Goal: Information Seeking & Learning: Check status

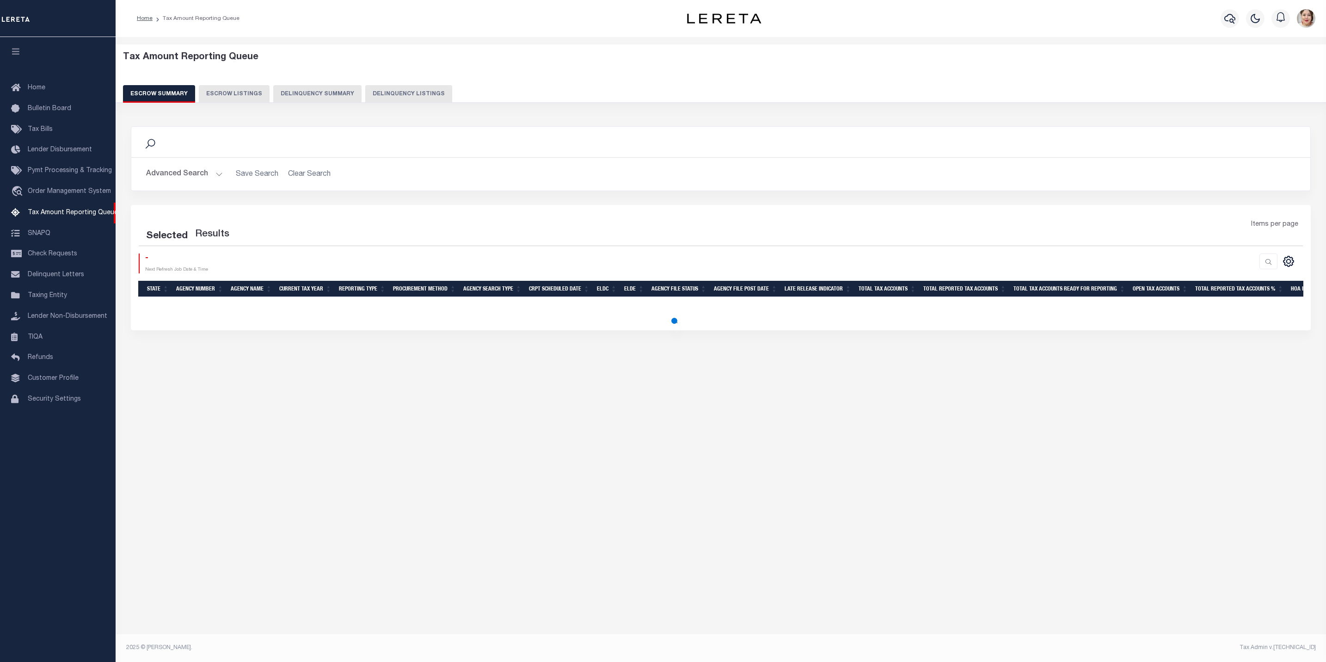
select select "100"
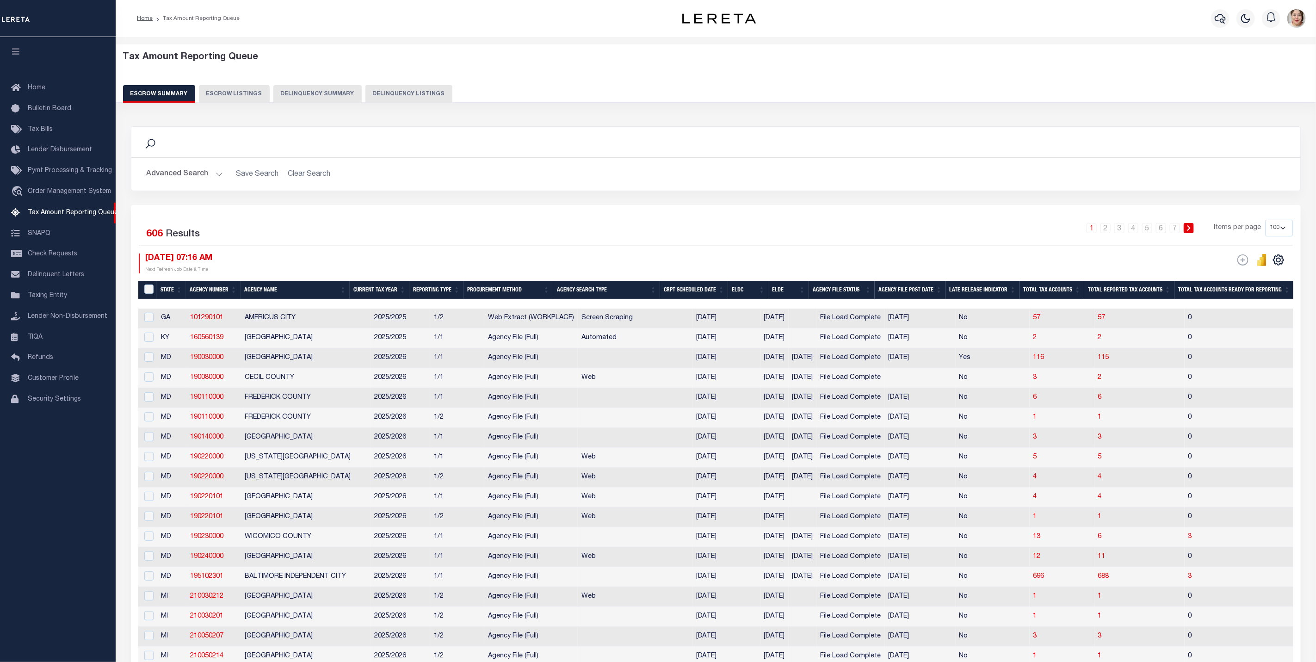
click at [173, 168] on button "Advanced Search" at bounding box center [184, 174] width 77 height 18
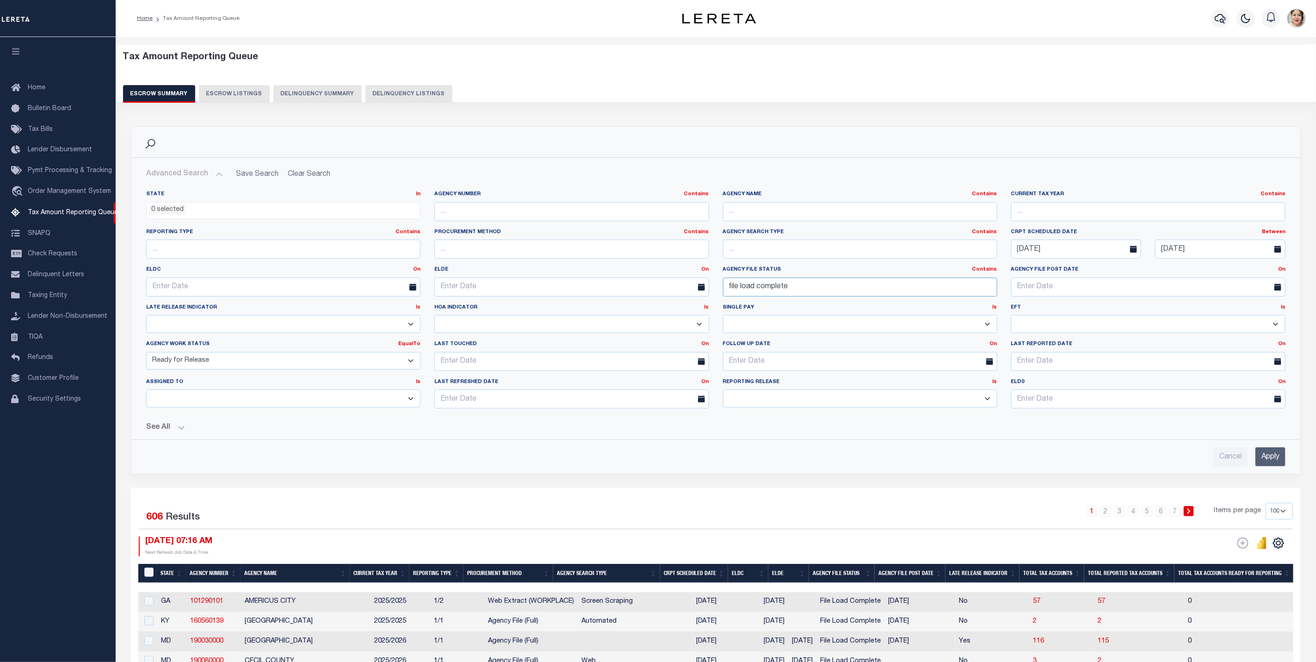
drag, startPoint x: 885, startPoint y: 292, endPoint x: 688, endPoint y: 293, distance: 197.0
click at [688, 293] on div "State In In AK AL AR AZ CA CO CT DC DE FL GA GU HI IA ID IL IN KS [GEOGRAPHIC_D…" at bounding box center [715, 303] width 1153 height 225
click at [166, 432] on button "See All" at bounding box center [715, 427] width 1139 height 9
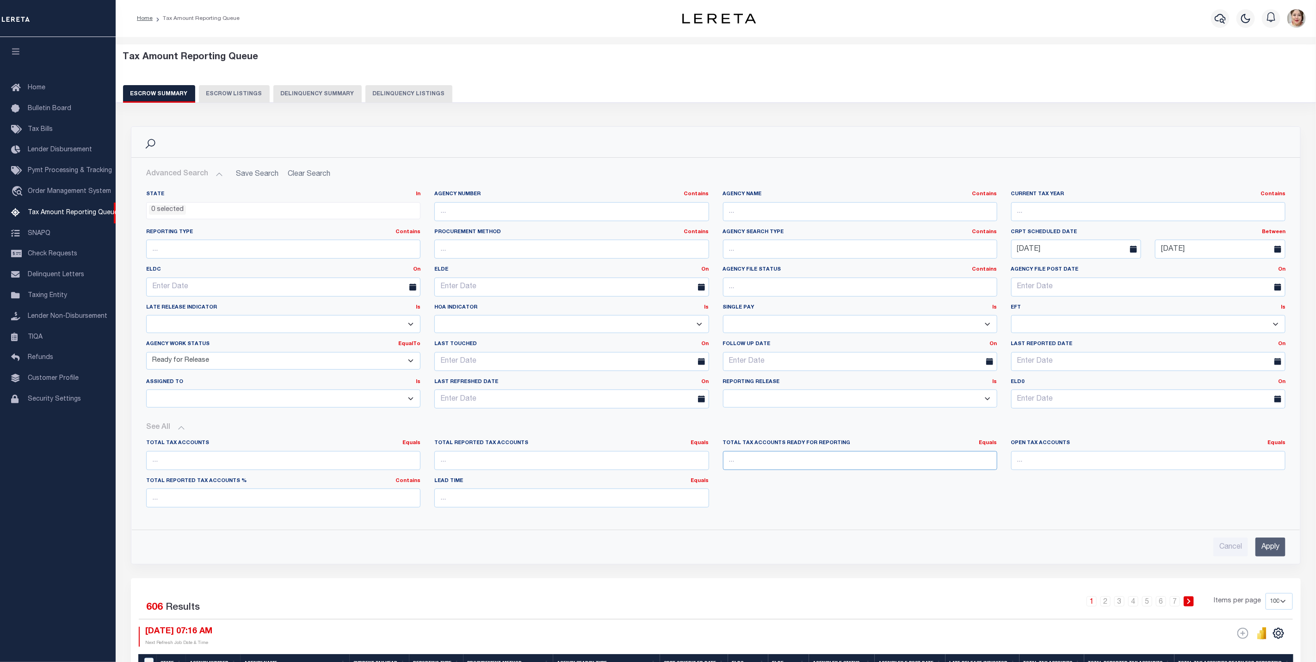
click at [770, 470] on input "number" at bounding box center [860, 460] width 274 height 19
type input "0"
click at [991, 444] on link "Equals" at bounding box center [988, 442] width 18 height 5
click at [972, 483] on link "Is [GEOGRAPHIC_DATA]" at bounding box center [945, 480] width 101 height 13
click at [1281, 551] on input "Apply" at bounding box center [1270, 546] width 30 height 19
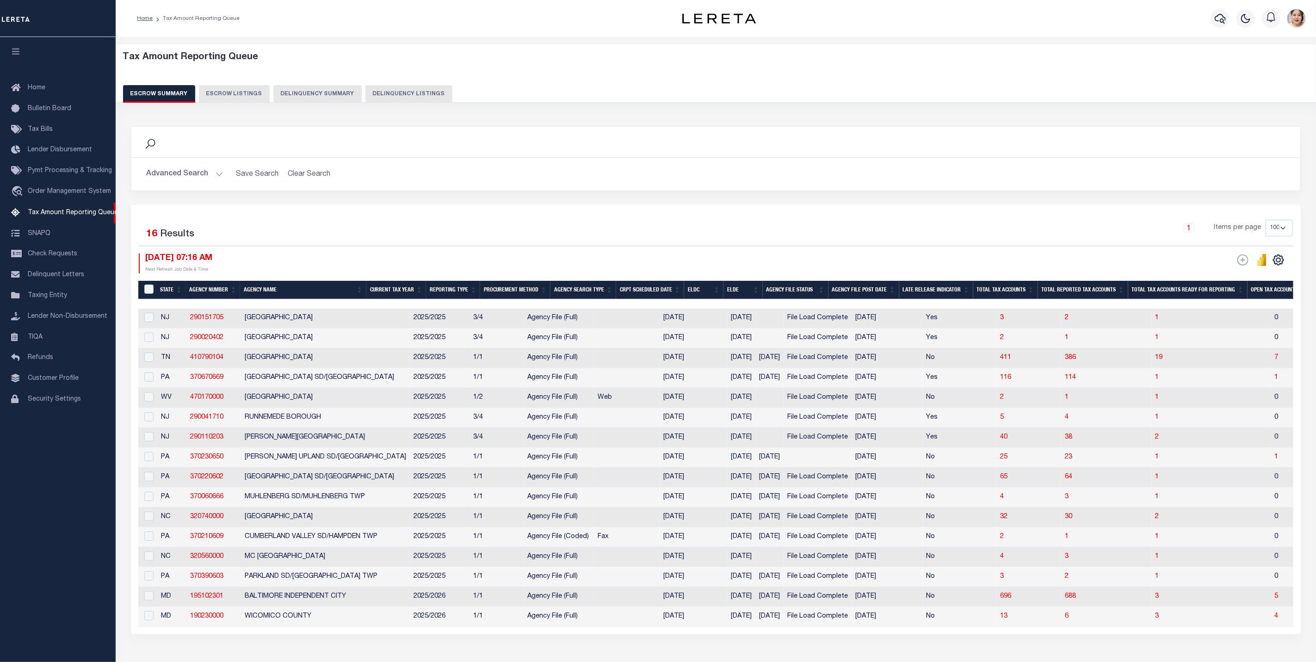
click at [756, 294] on th "ELDE" at bounding box center [742, 290] width 39 height 19
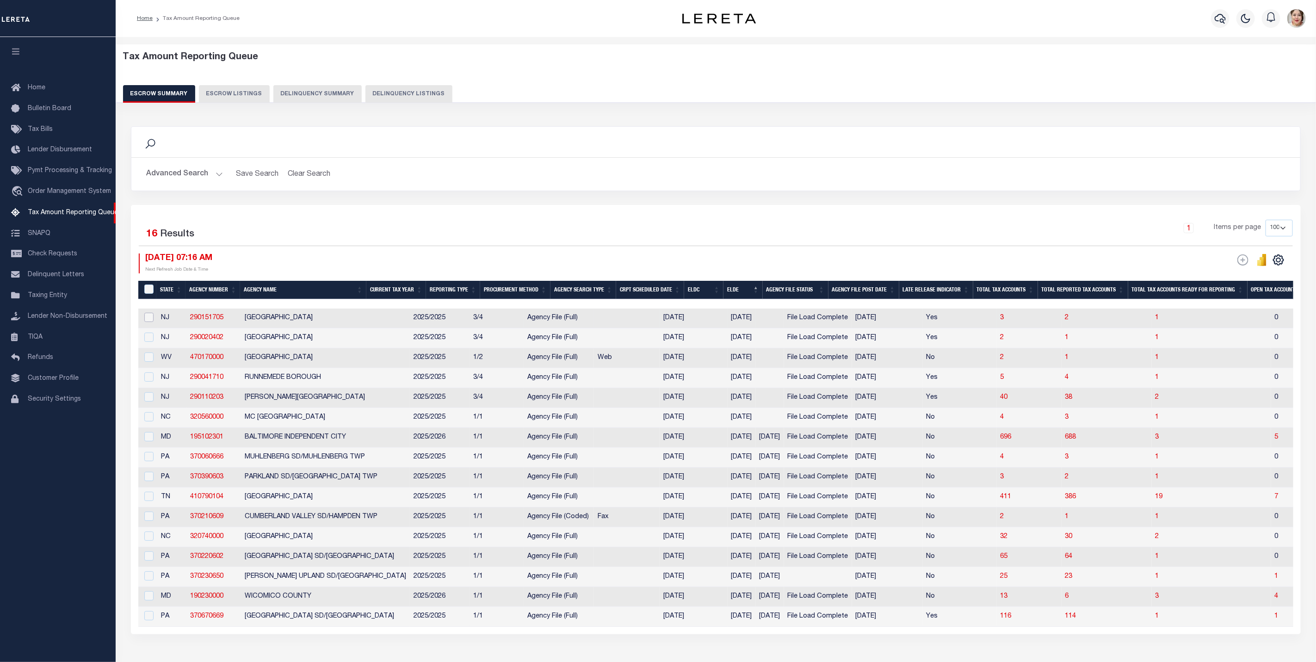
click at [153, 320] on input "checkbox" at bounding box center [148, 317] width 9 height 9
checkbox input "true"
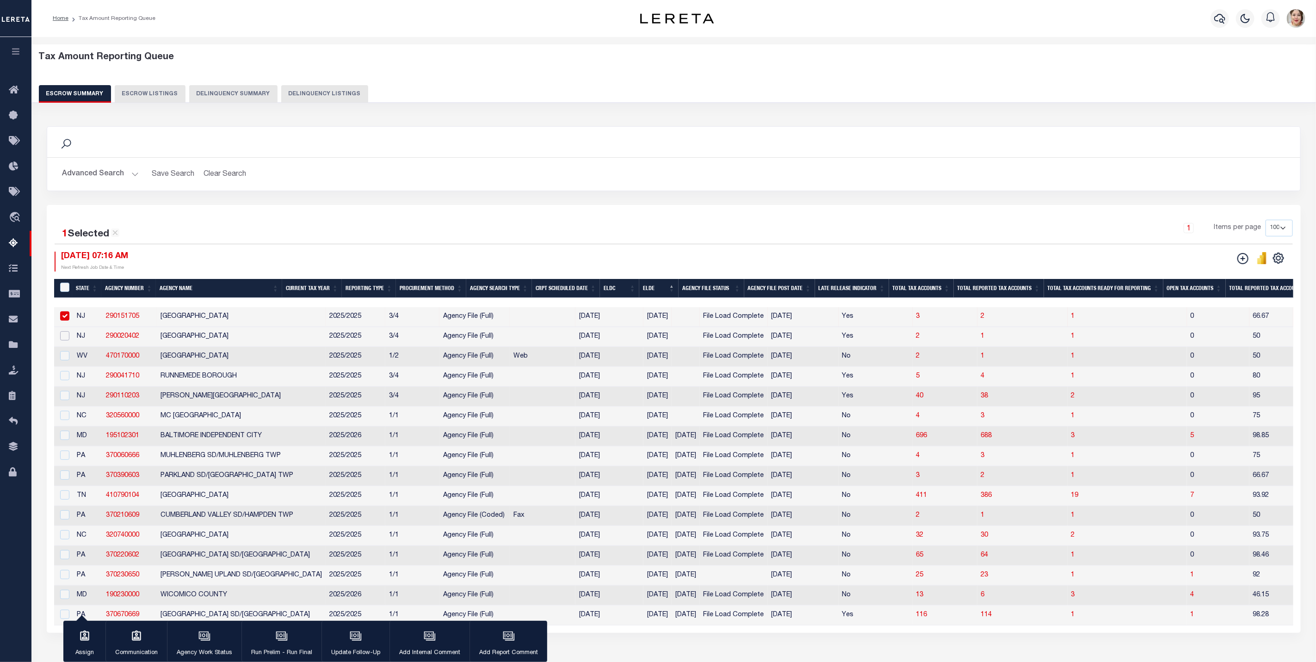
click at [67, 340] on input "checkbox" at bounding box center [64, 335] width 9 height 9
checkbox input "true"
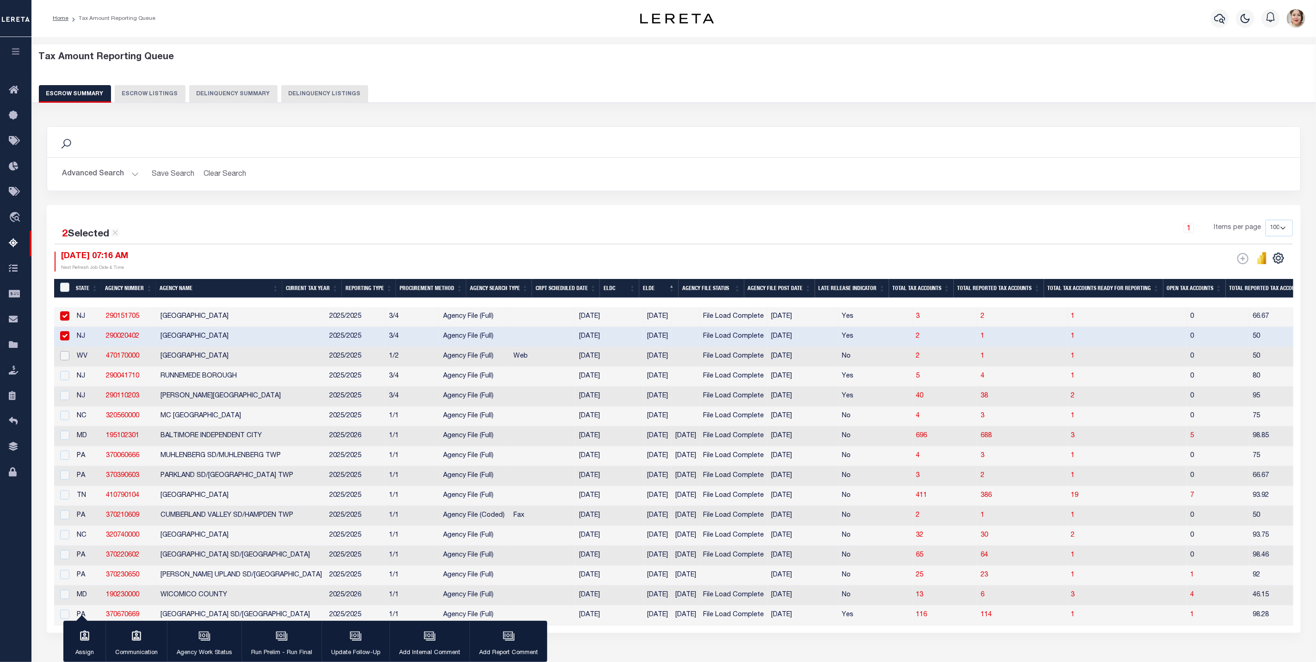
click at [65, 360] on input "checkbox" at bounding box center [64, 355] width 9 height 9
checkbox input "true"
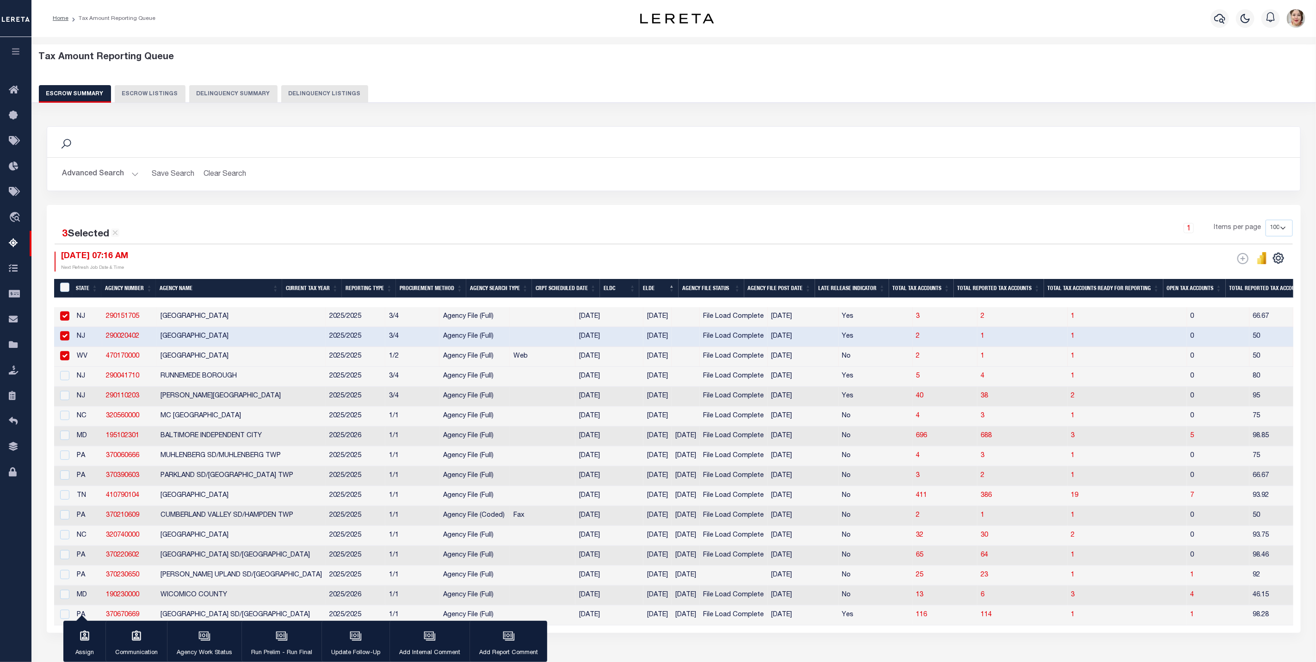
click at [67, 381] on div at bounding box center [64, 376] width 12 height 10
checkbox input "true"
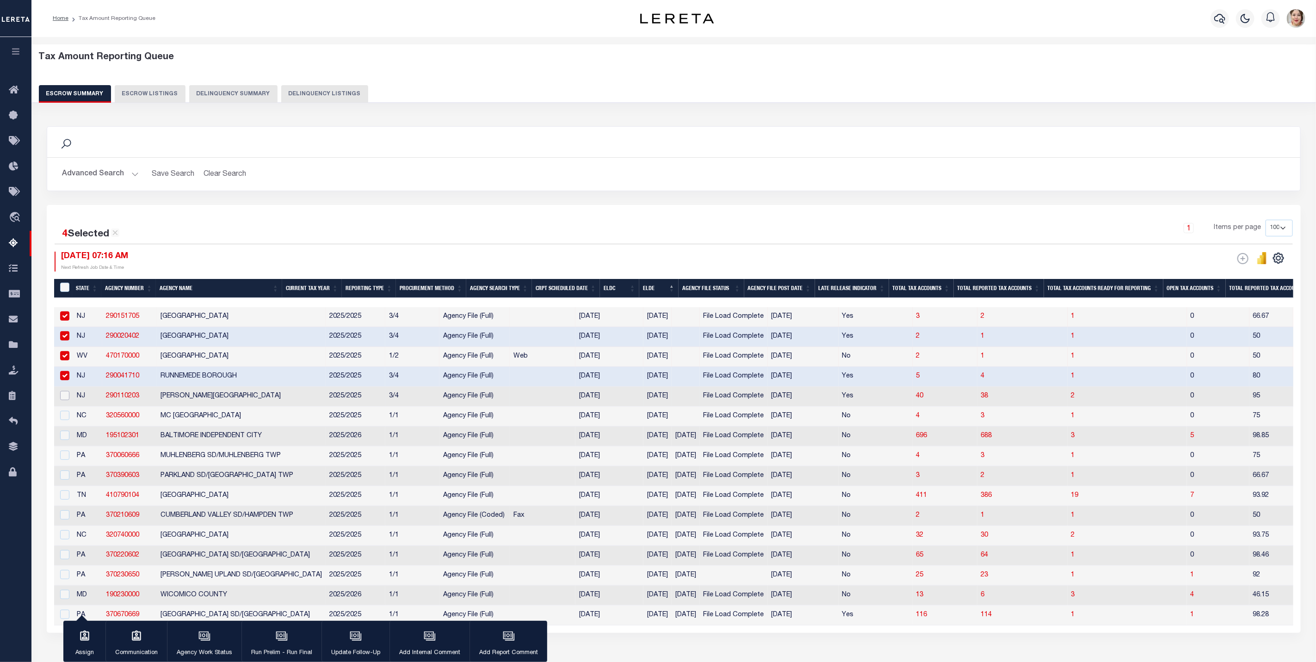
click at [63, 397] on input "checkbox" at bounding box center [64, 395] width 9 height 9
checkbox input "true"
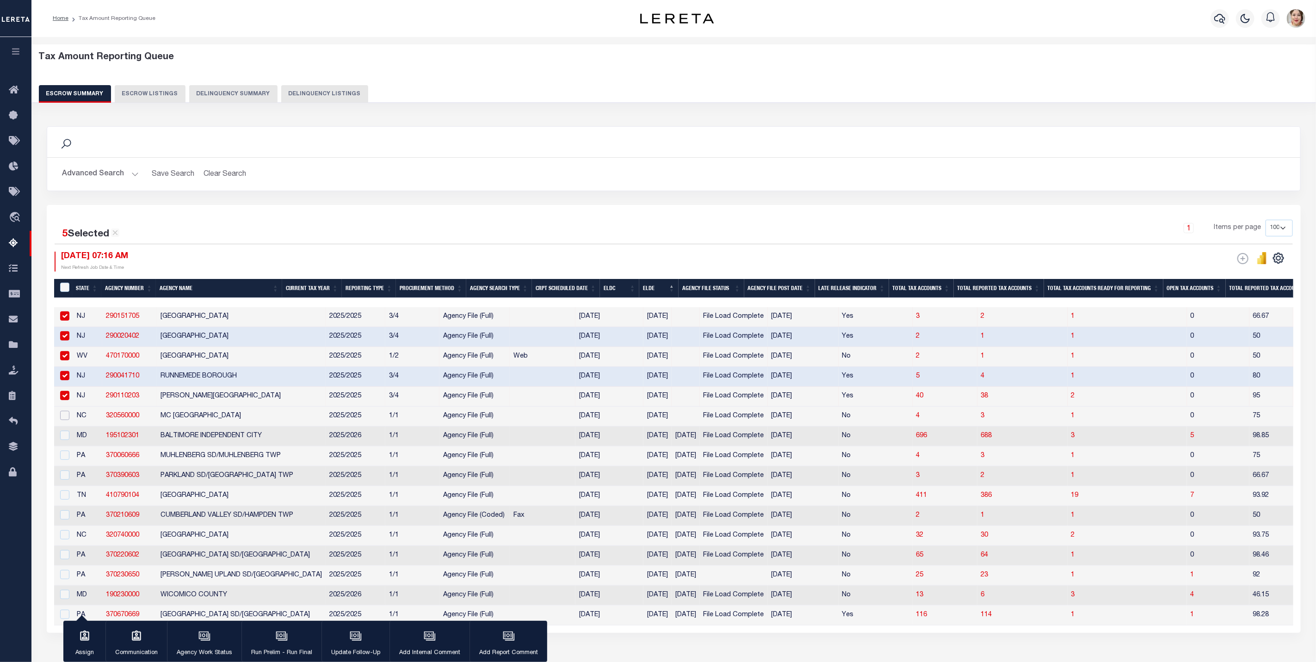
click at [64, 418] on input "checkbox" at bounding box center [64, 415] width 9 height 9
checkbox input "true"
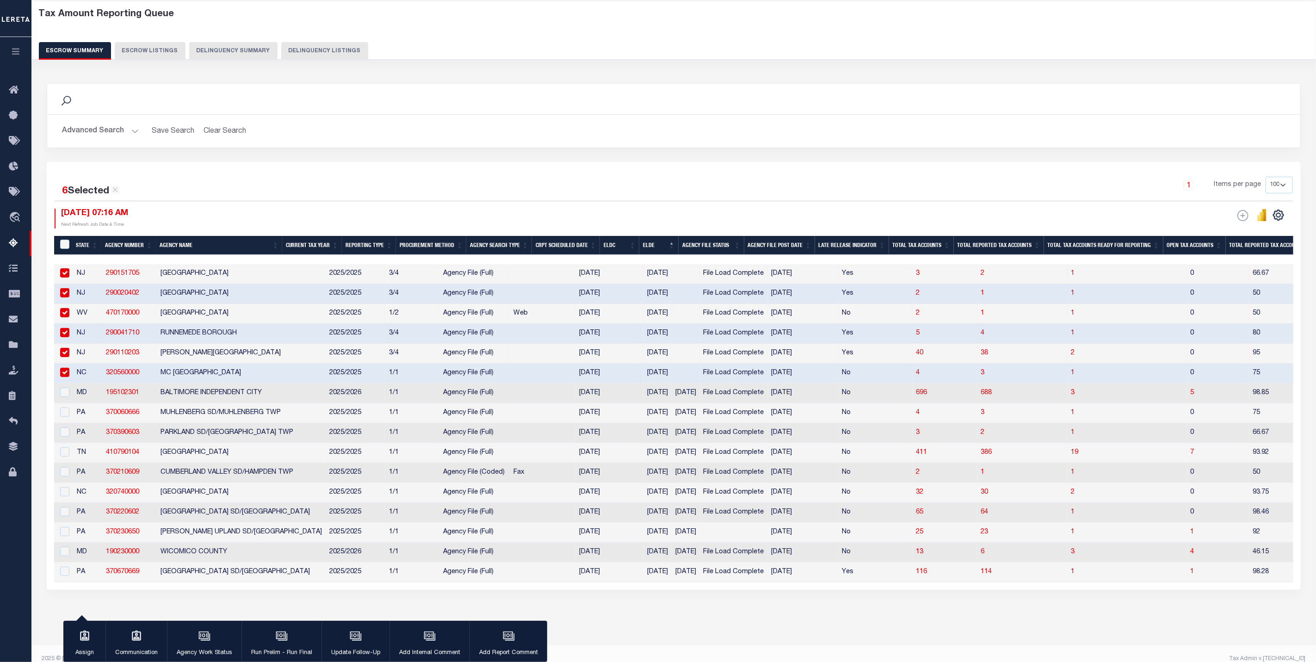
scroll to position [66, 0]
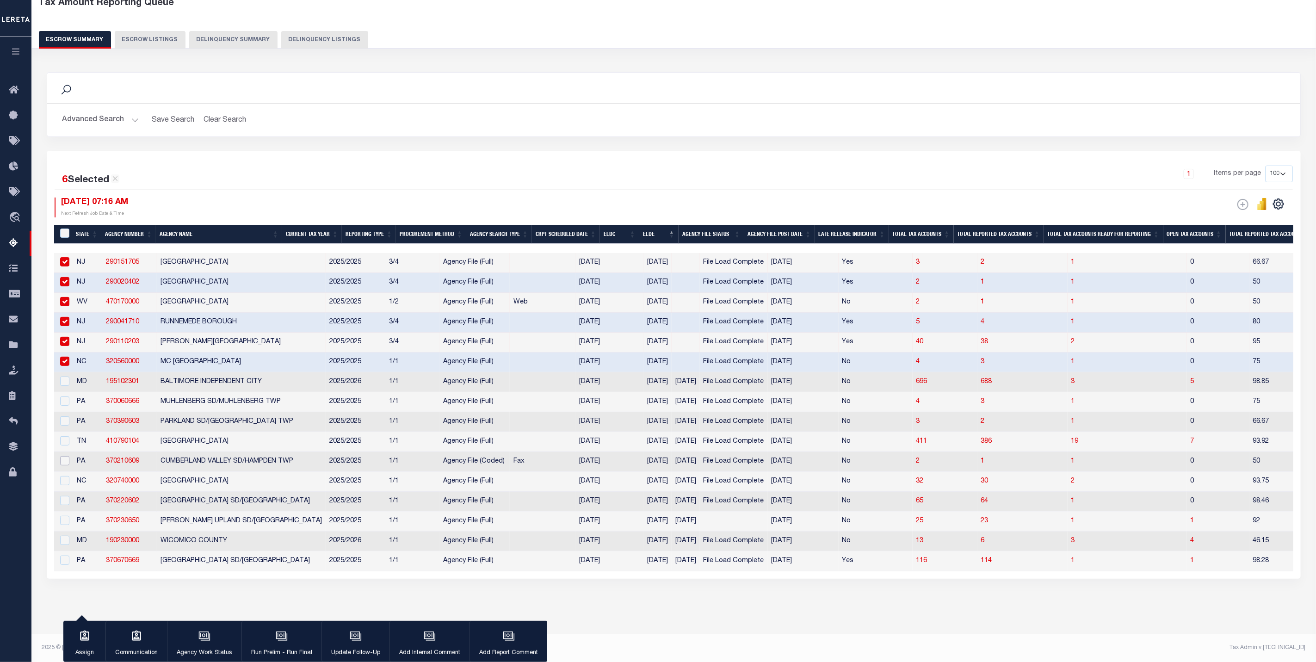
click at [66, 456] on input "checkbox" at bounding box center [64, 460] width 9 height 9
checkbox input "true"
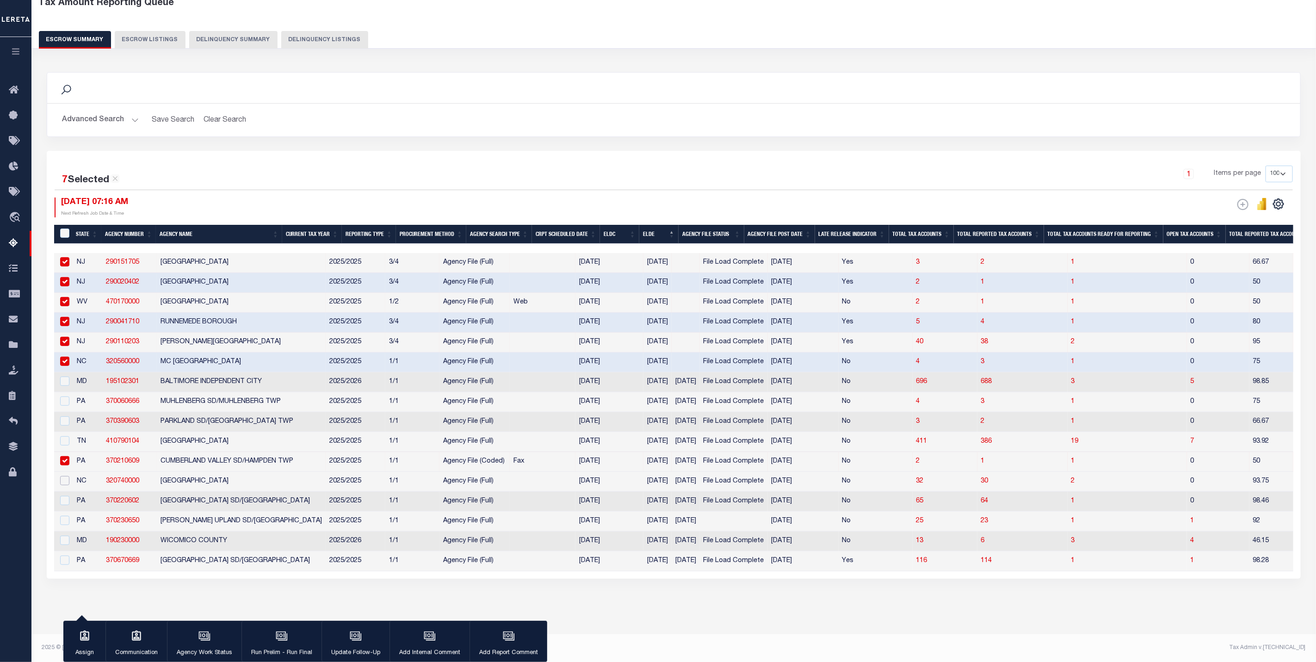
click at [68, 476] on input "checkbox" at bounding box center [64, 480] width 9 height 9
checkbox input "true"
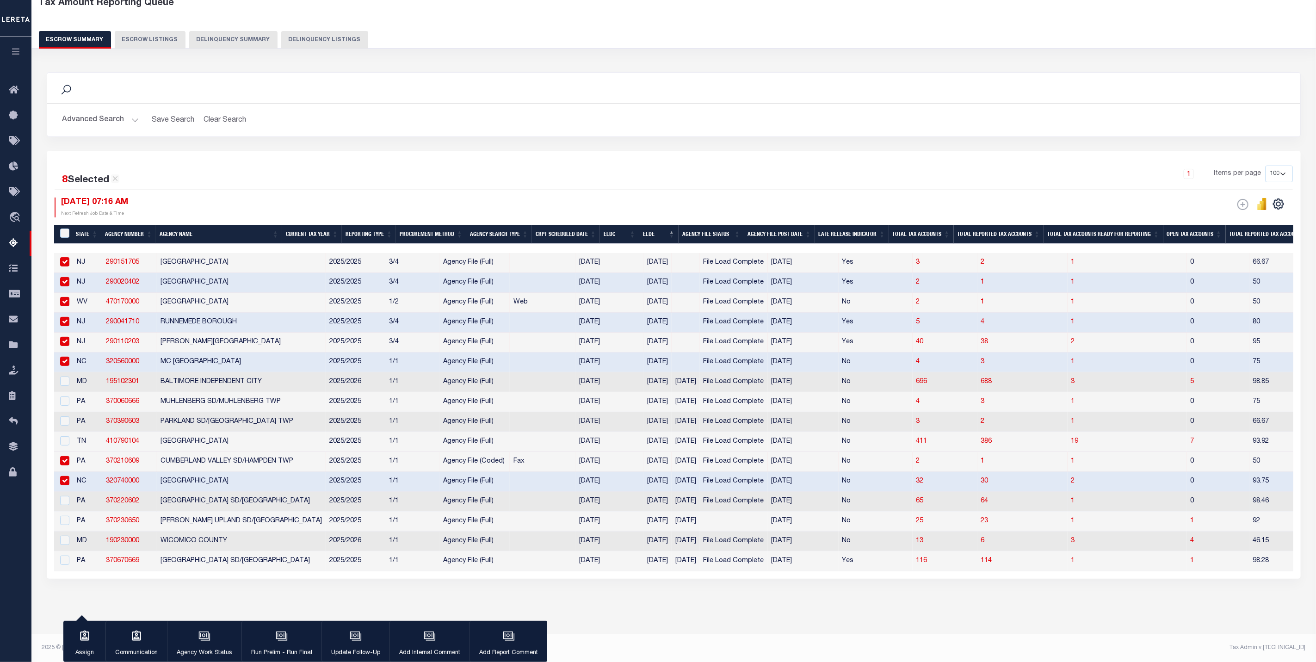
click at [66, 499] on div at bounding box center [64, 501] width 12 height 10
checkbox input "true"
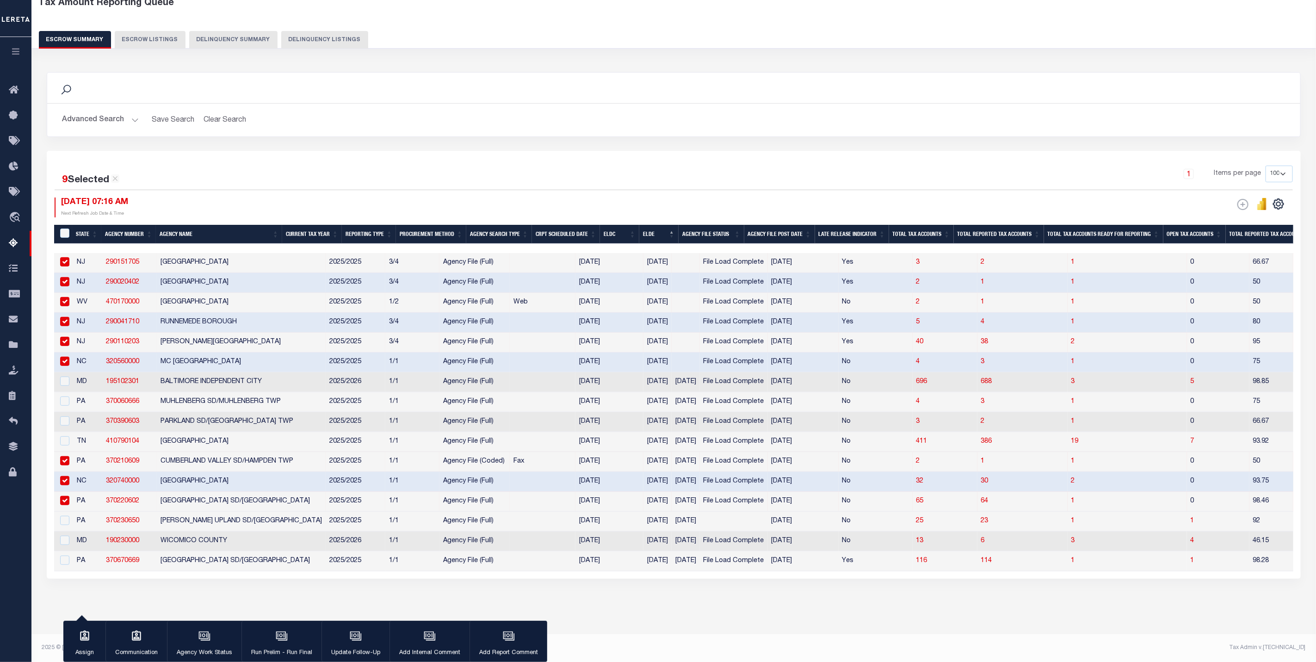
click at [68, 519] on div at bounding box center [64, 521] width 12 height 10
checkbox input "true"
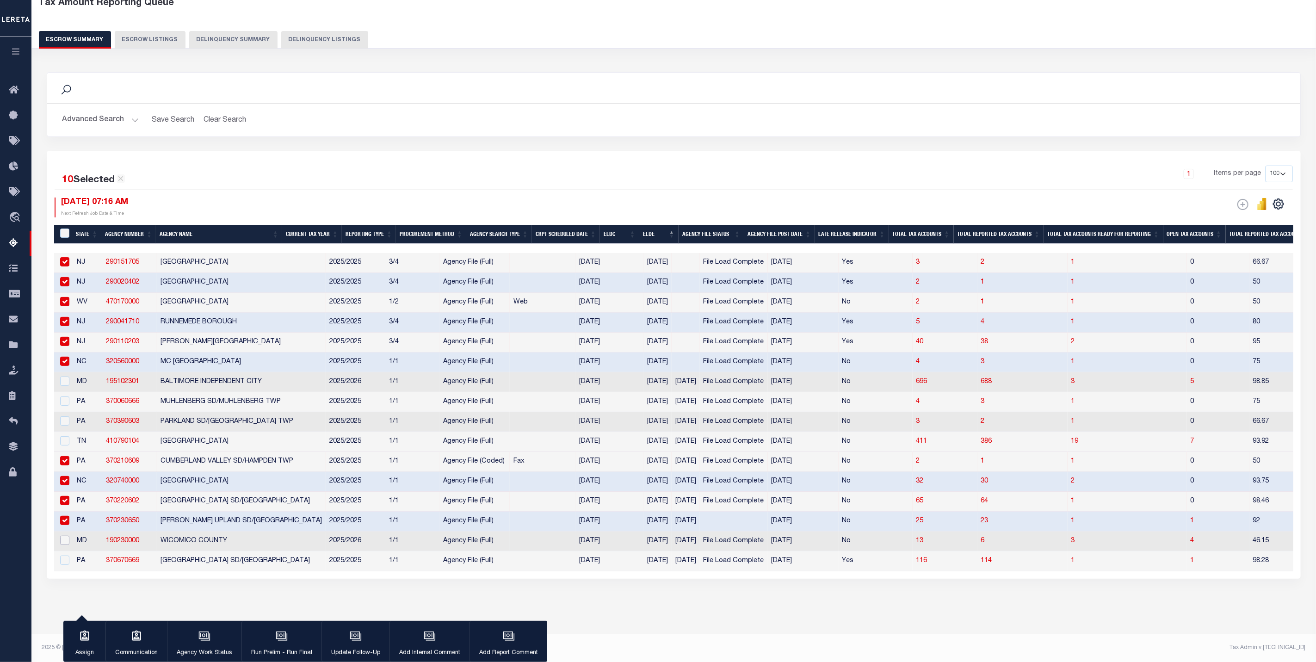
click at [66, 536] on input "checkbox" at bounding box center [64, 540] width 9 height 9
checkbox input "true"
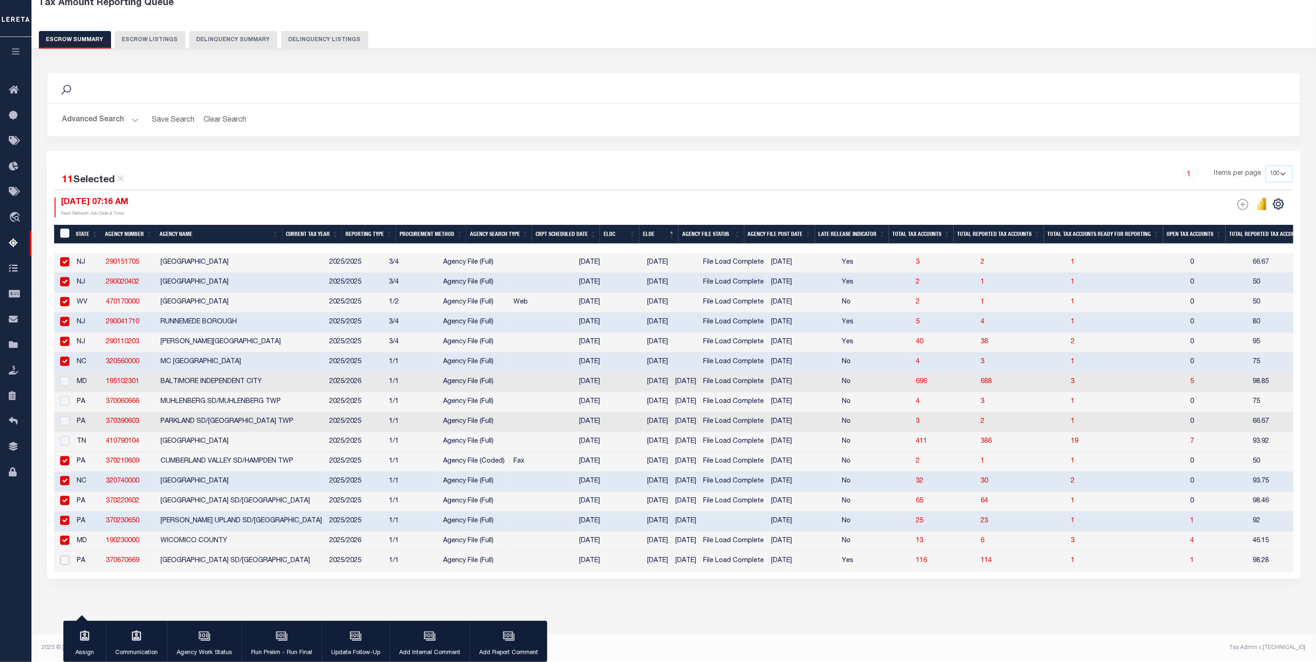
click at [67, 555] on input "checkbox" at bounding box center [64, 559] width 9 height 9
checkbox input "true"
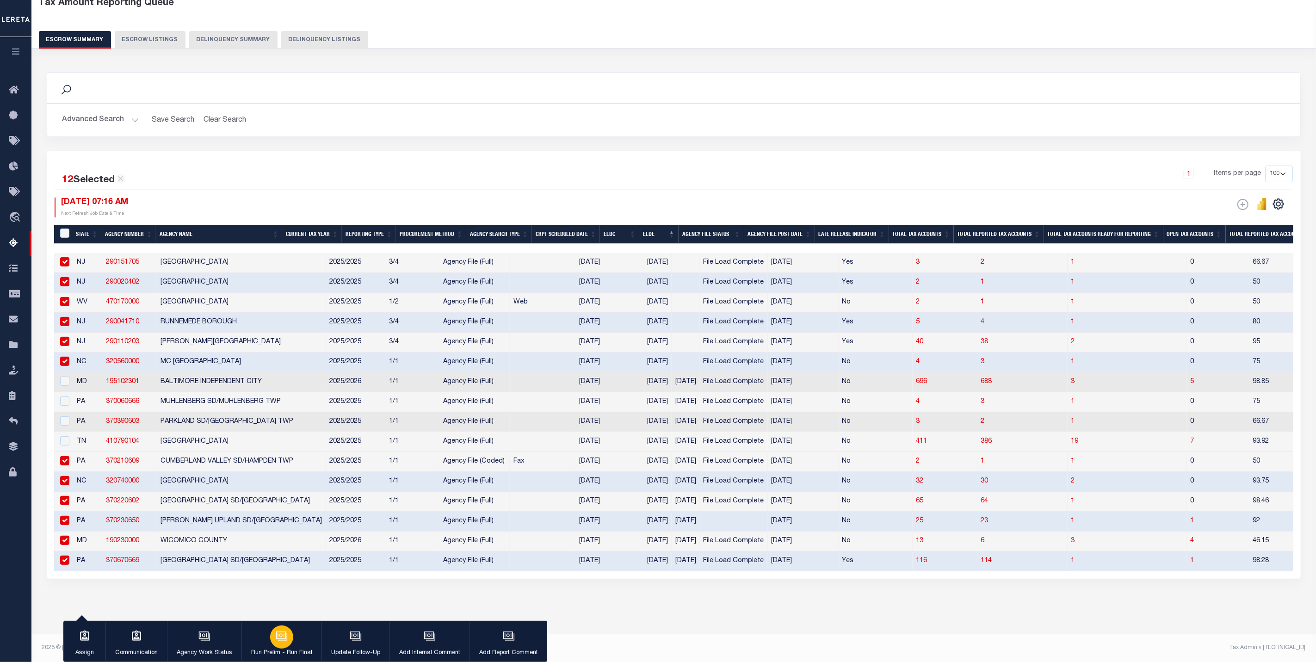
click at [293, 645] on button "Run Prelim - Run Final" at bounding box center [281, 642] width 80 height 42
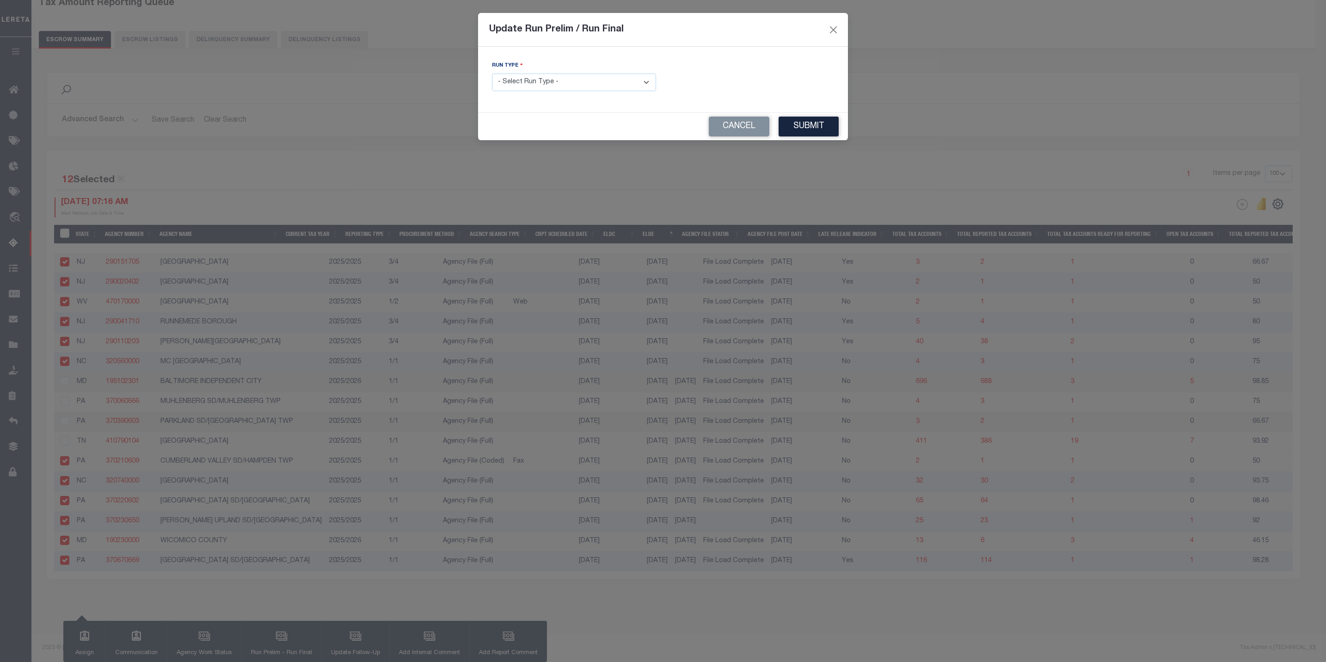
click at [564, 83] on select "- Select Run Type - Prelim Run Final Run" at bounding box center [574, 83] width 164 height 18
select select "F"
click at [492, 74] on select "- Select Run Type - Prelim Run Final Run" at bounding box center [574, 83] width 164 height 18
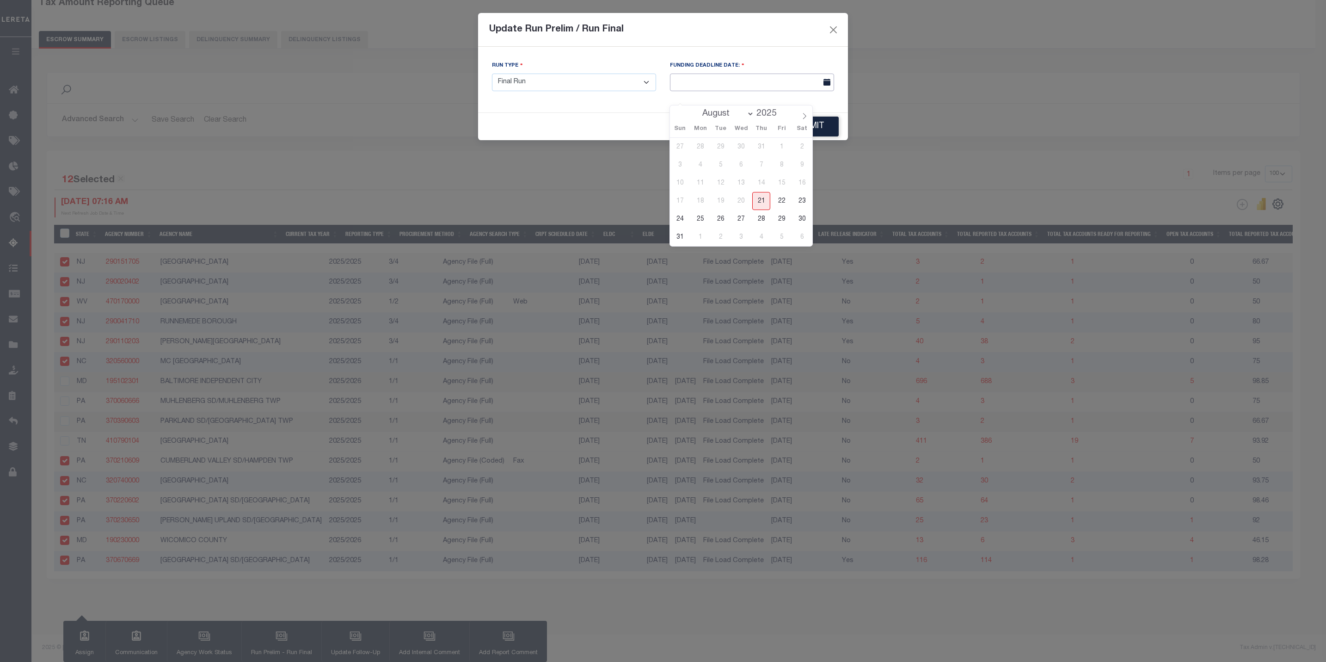
click at [712, 78] on input "text" at bounding box center [752, 83] width 164 height 18
click at [720, 210] on span "26" at bounding box center [721, 219] width 18 height 18
type input "08/26/2025"
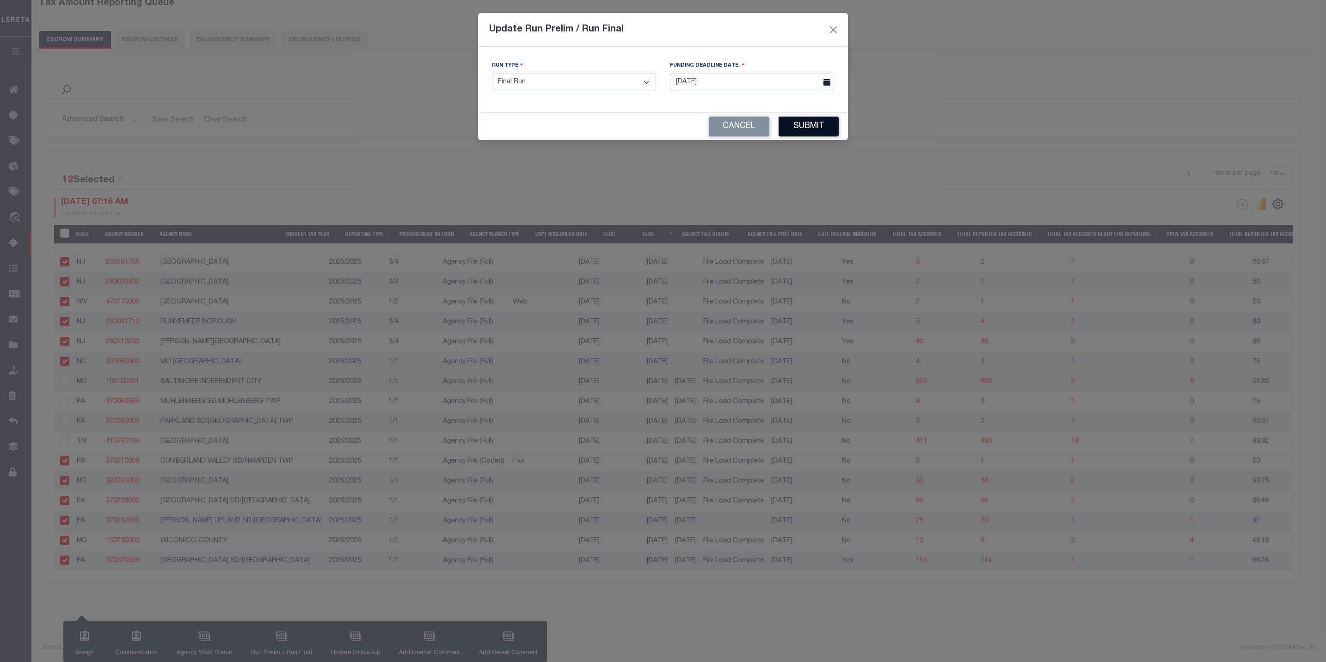
click at [799, 123] on button "Submit" at bounding box center [809, 127] width 60 height 20
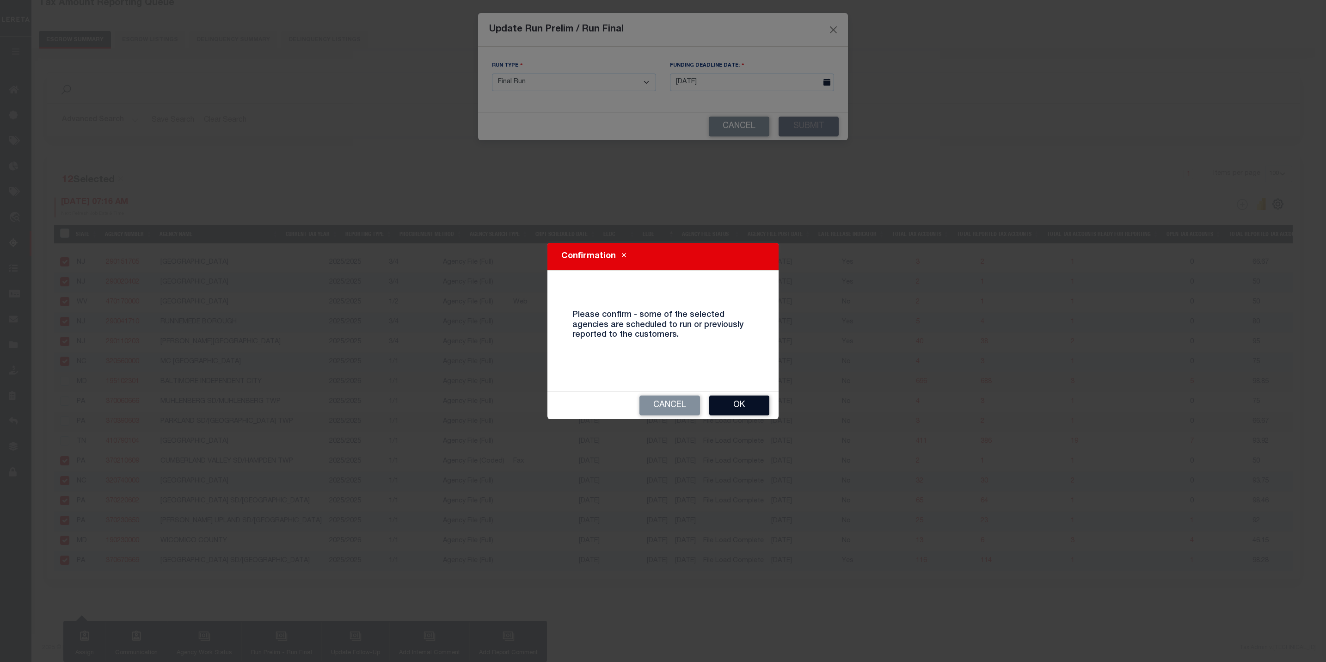
click at [712, 406] on button "Ok" at bounding box center [739, 405] width 60 height 20
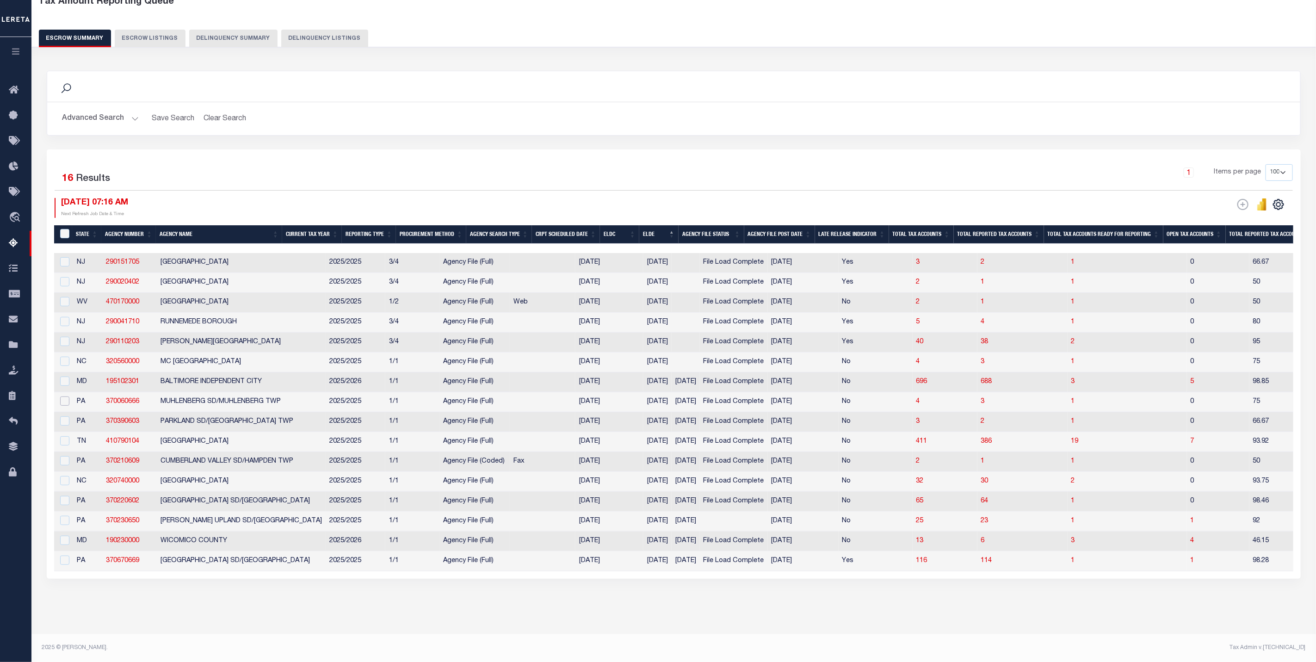
click at [66, 397] on input "checkbox" at bounding box center [64, 400] width 9 height 9
checkbox input "true"
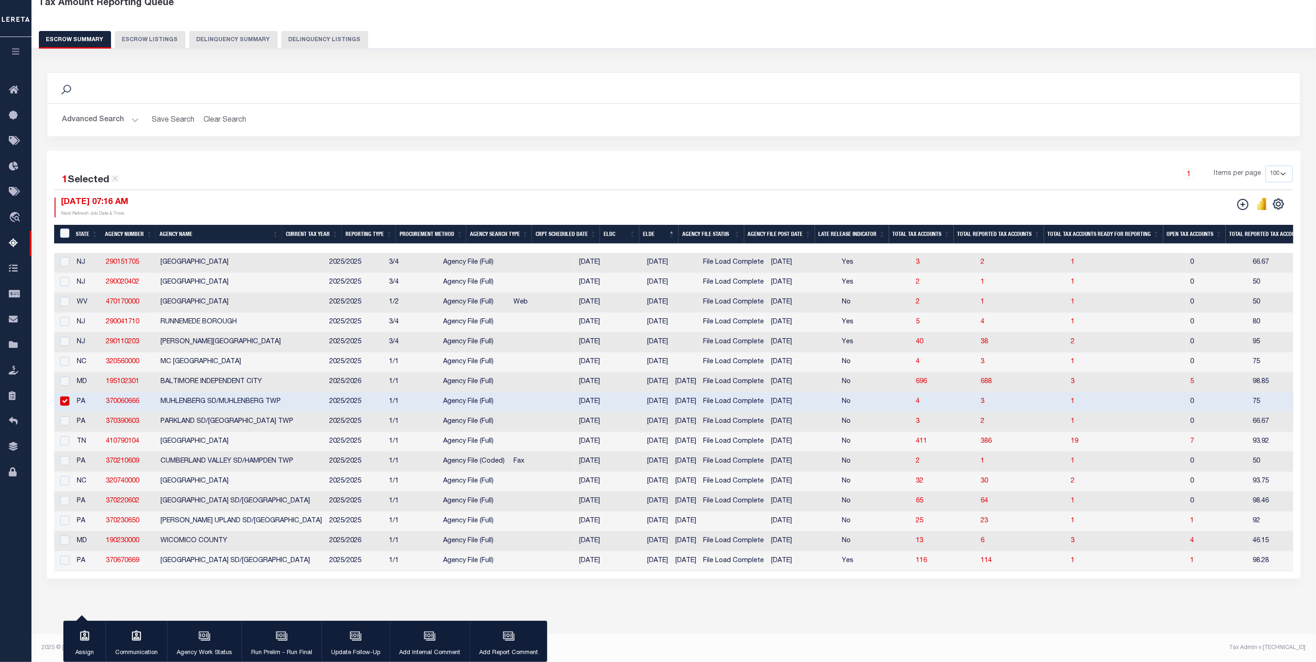
click at [71, 420] on td at bounding box center [63, 422] width 19 height 20
checkbox input "true"
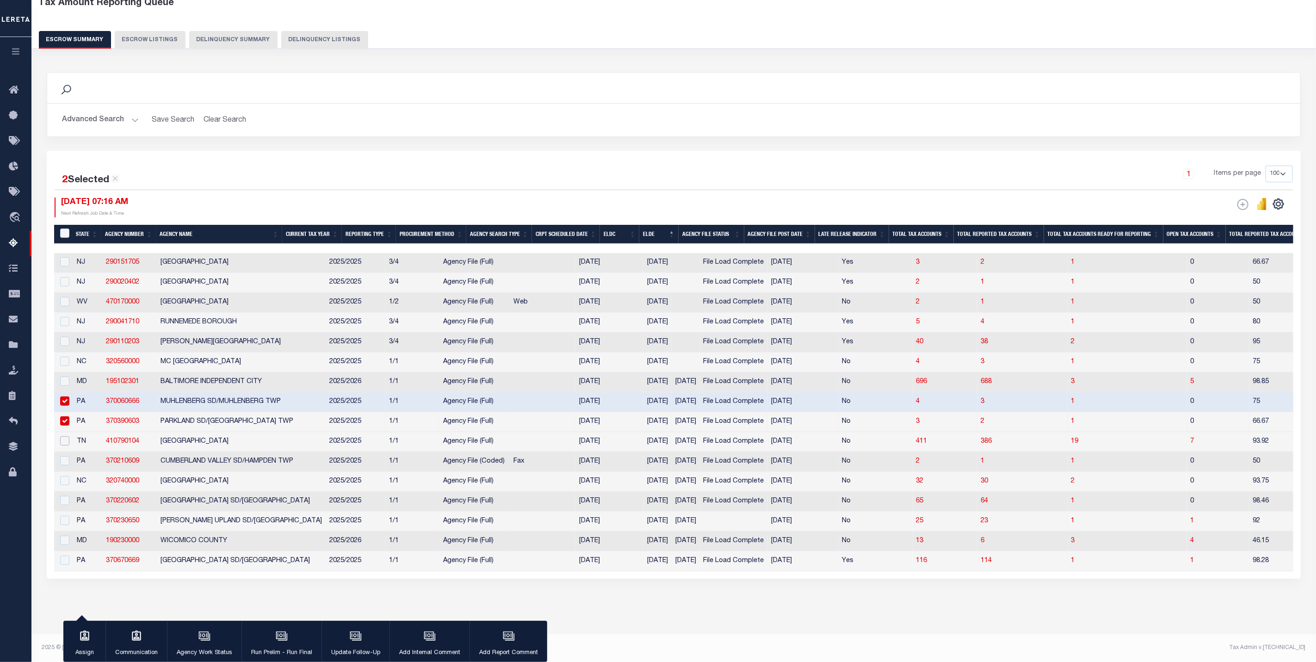
click at [67, 436] on input "checkbox" at bounding box center [64, 440] width 9 height 9
checkbox input "true"
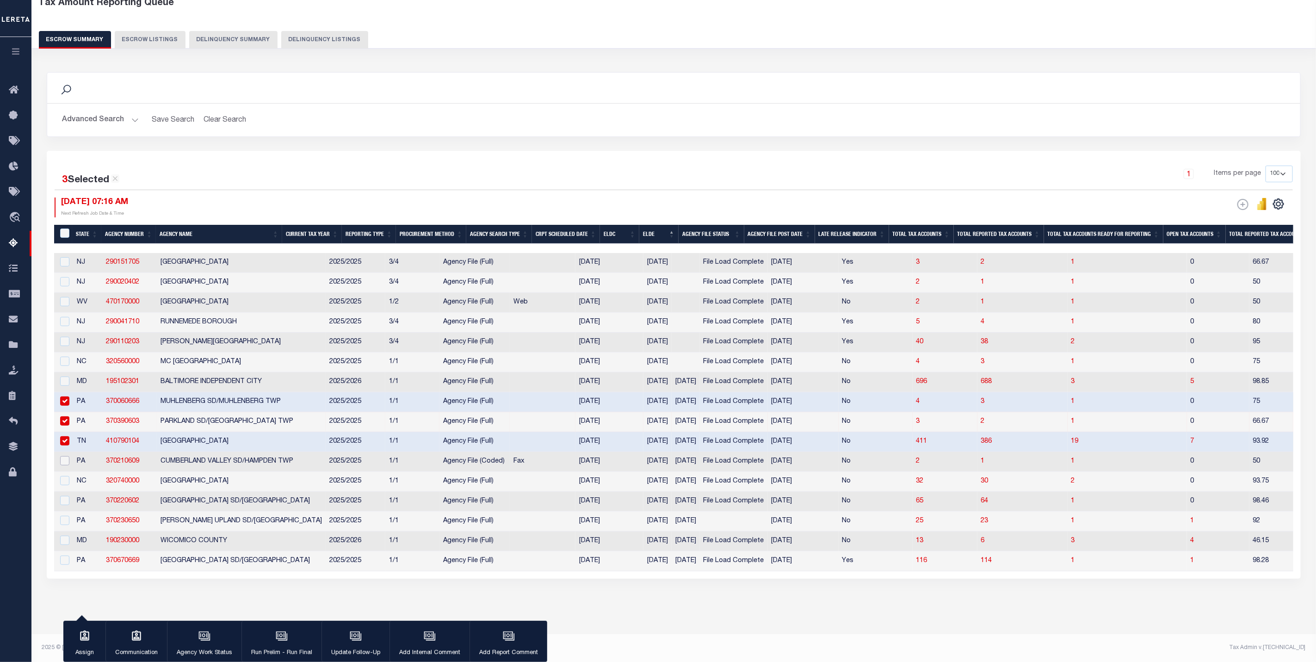
click at [67, 456] on input "checkbox" at bounding box center [64, 460] width 9 height 9
checkbox input "true"
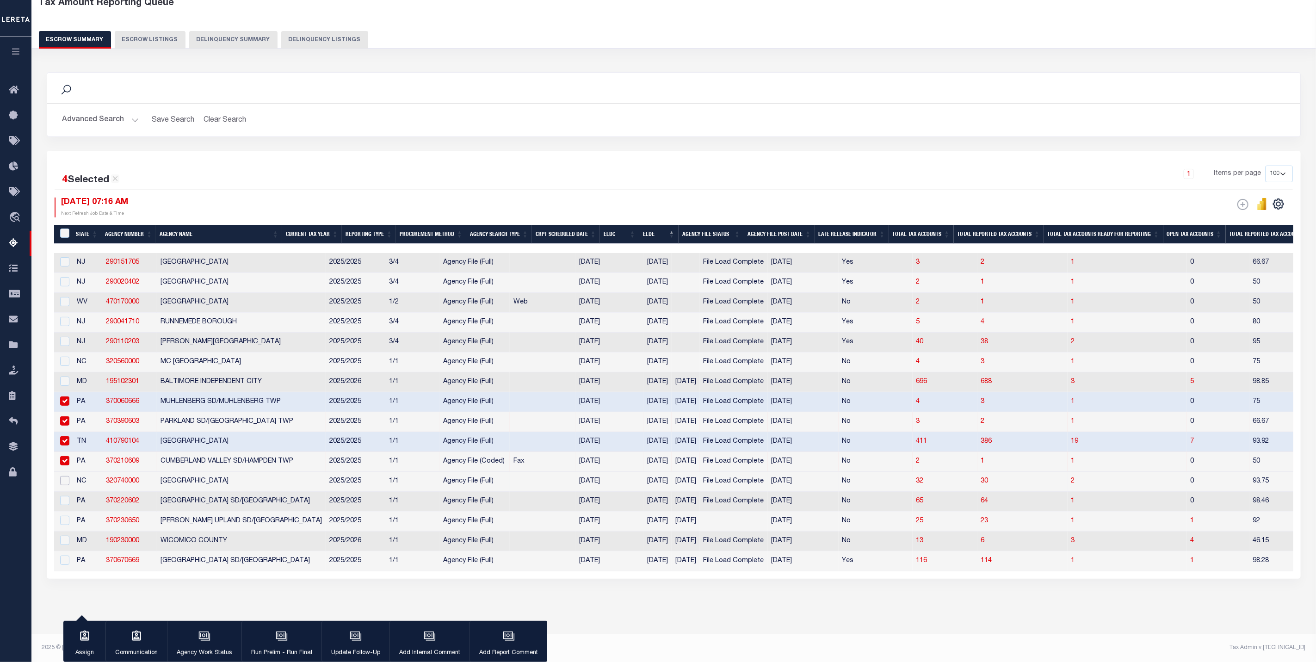
click at [67, 476] on input "checkbox" at bounding box center [64, 480] width 9 height 9
checkbox input "true"
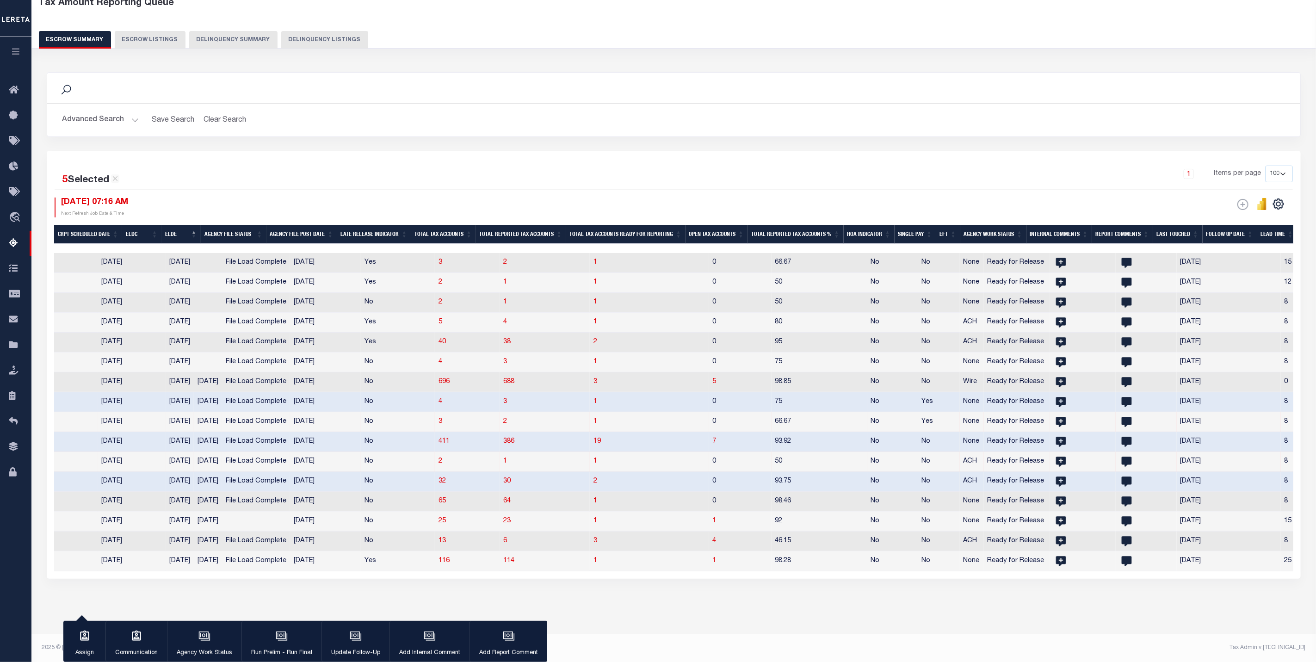
scroll to position [0, 654]
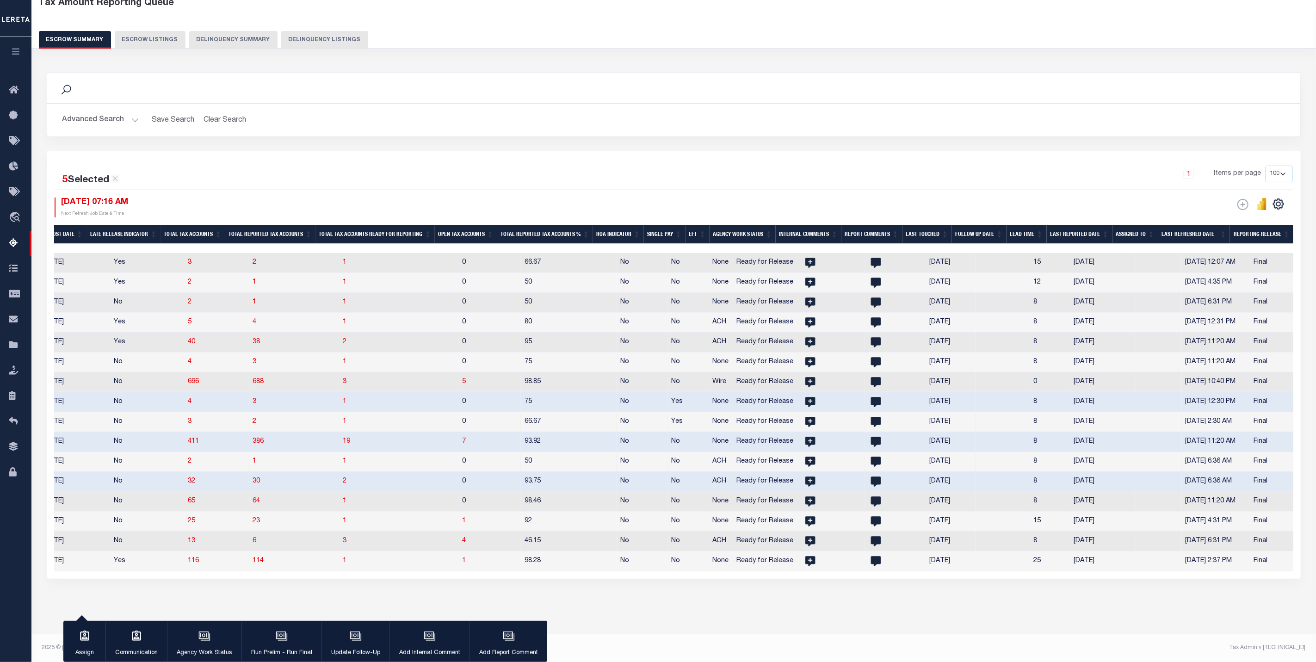
click at [943, 230] on th "Last Touched" at bounding box center [926, 234] width 49 height 19
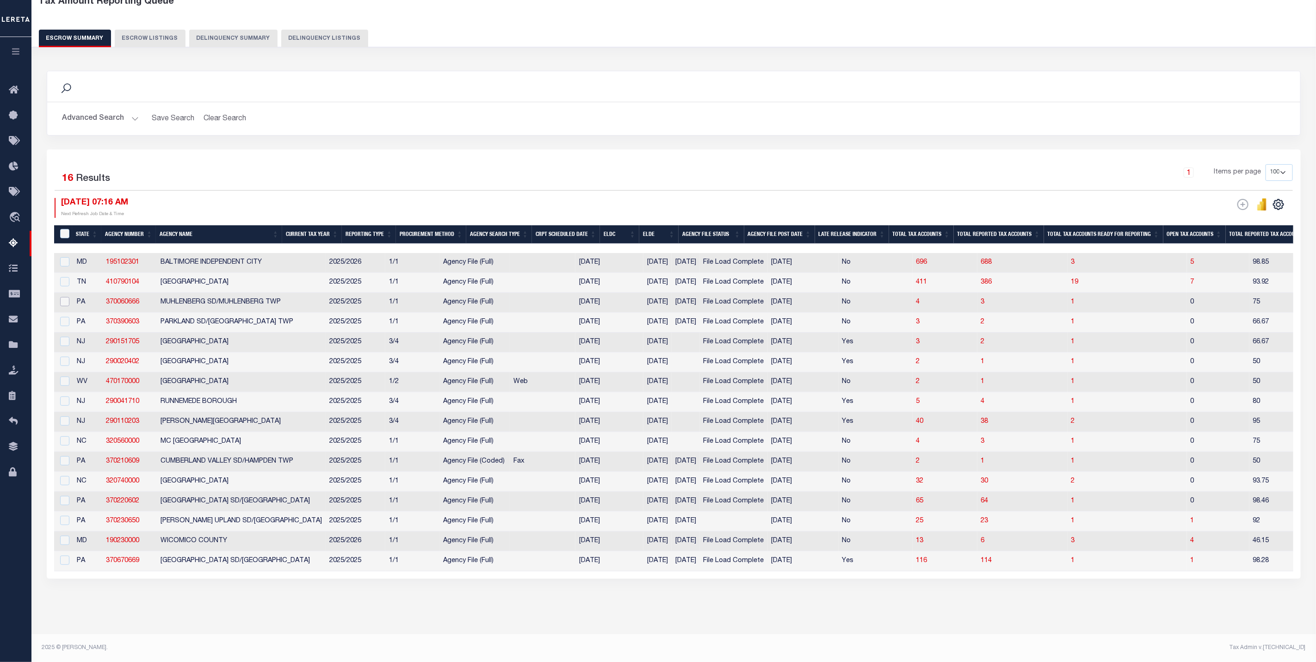
click at [66, 297] on input "checkbox" at bounding box center [64, 301] width 9 height 9
checkbox input "true"
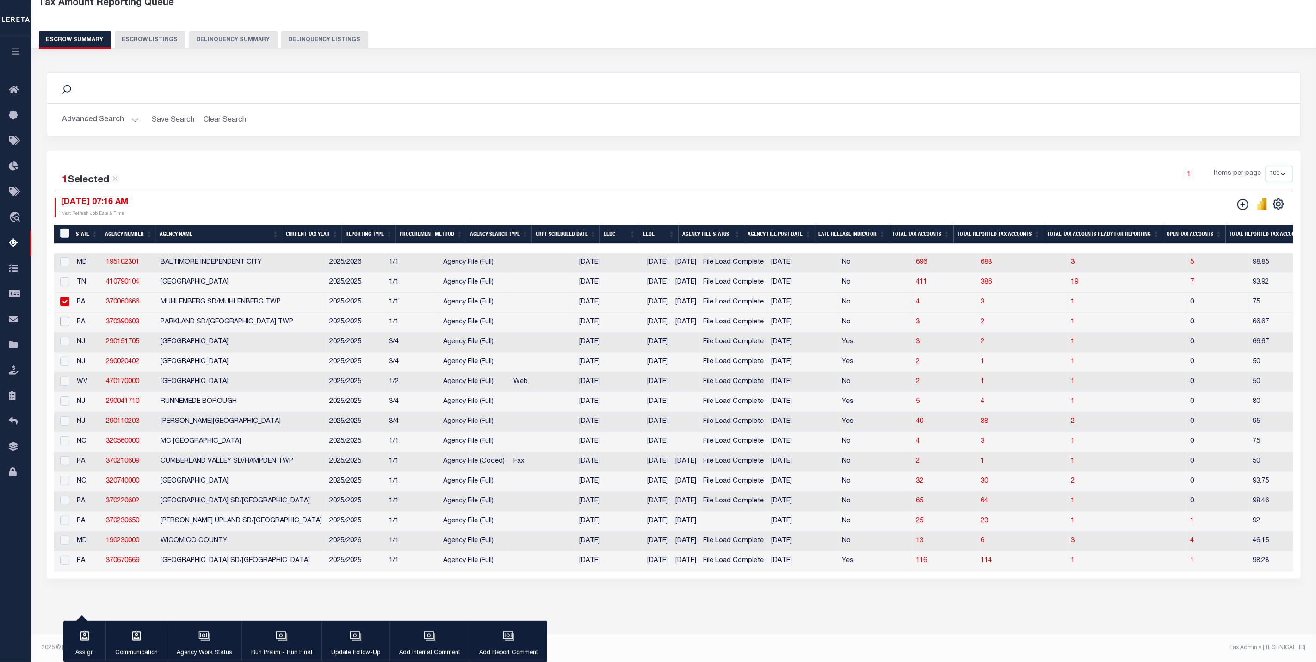
click at [62, 317] on input "checkbox" at bounding box center [64, 321] width 9 height 9
checkbox input "true"
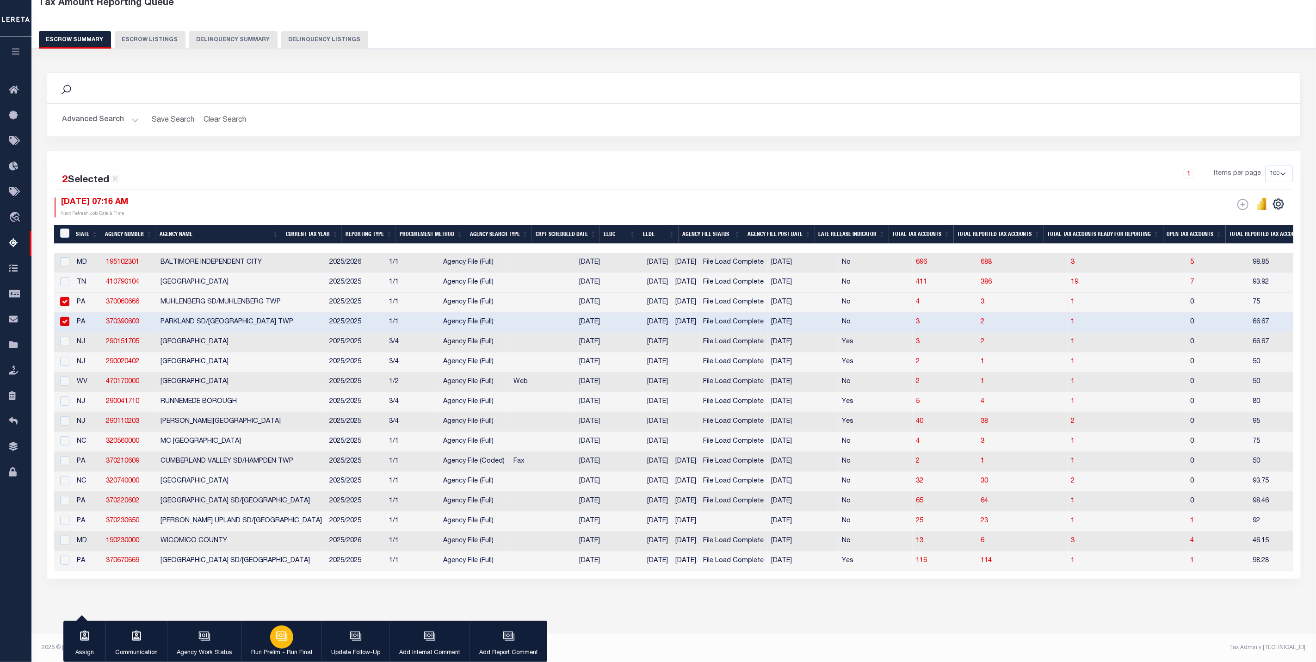
click at [277, 642] on div "button" at bounding box center [281, 636] width 23 height 23
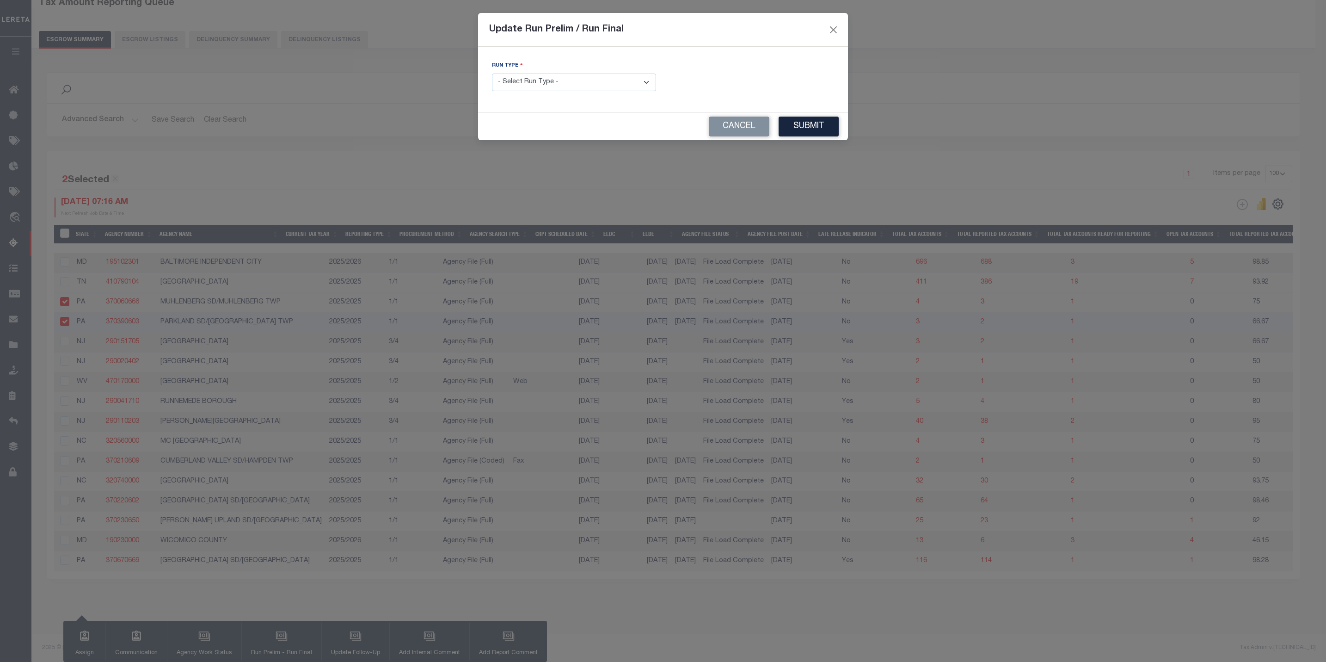
click at [541, 89] on select "- Select Run Type - Prelim Run Final Run" at bounding box center [574, 83] width 164 height 18
select select "F"
click at [492, 74] on select "- Select Run Type - Prelim Run Final Run" at bounding box center [574, 83] width 164 height 18
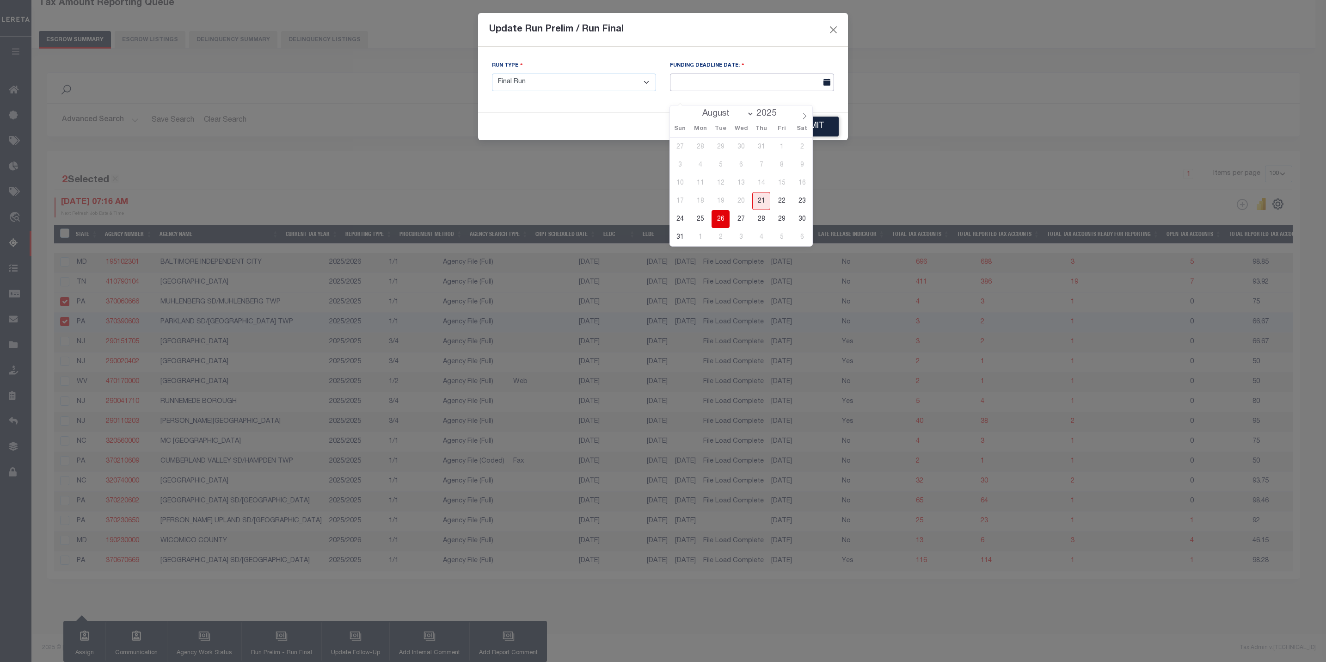
click at [769, 79] on input "text" at bounding box center [752, 83] width 164 height 18
click at [726, 210] on span "26" at bounding box center [721, 219] width 18 height 18
type input "08/26/2025"
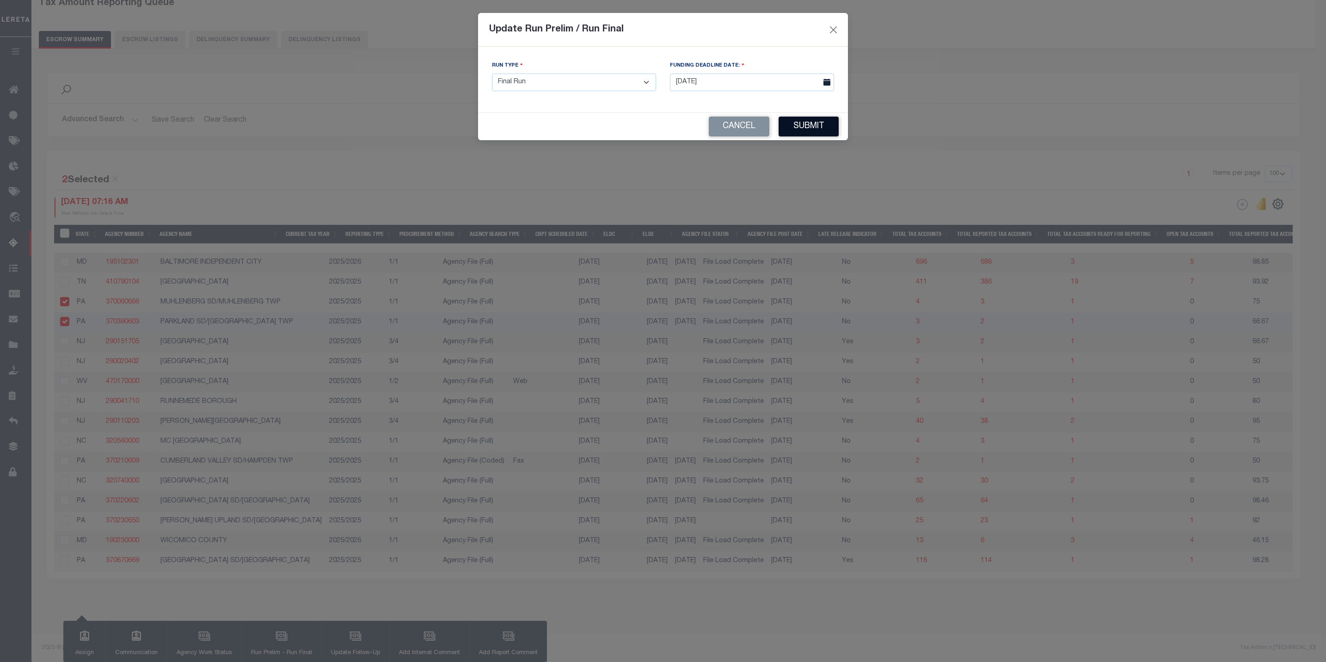
click at [808, 129] on button "Submit" at bounding box center [809, 127] width 60 height 20
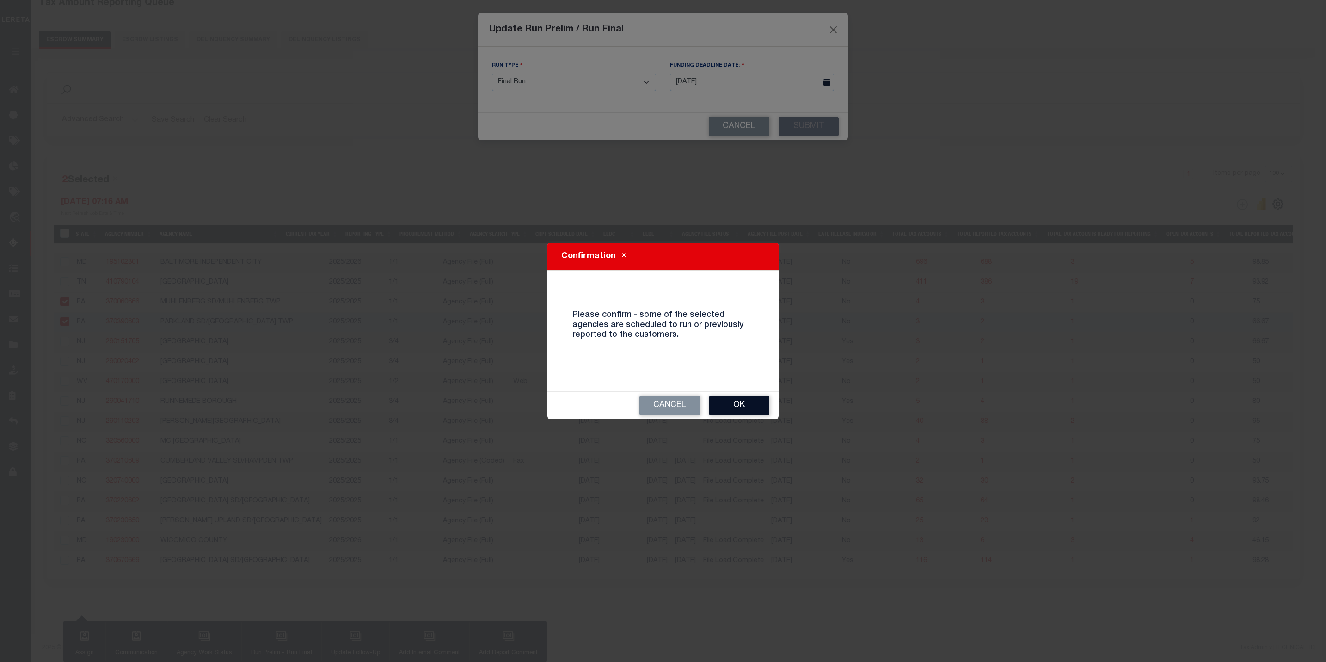
click at [746, 404] on button "Ok" at bounding box center [739, 405] width 60 height 20
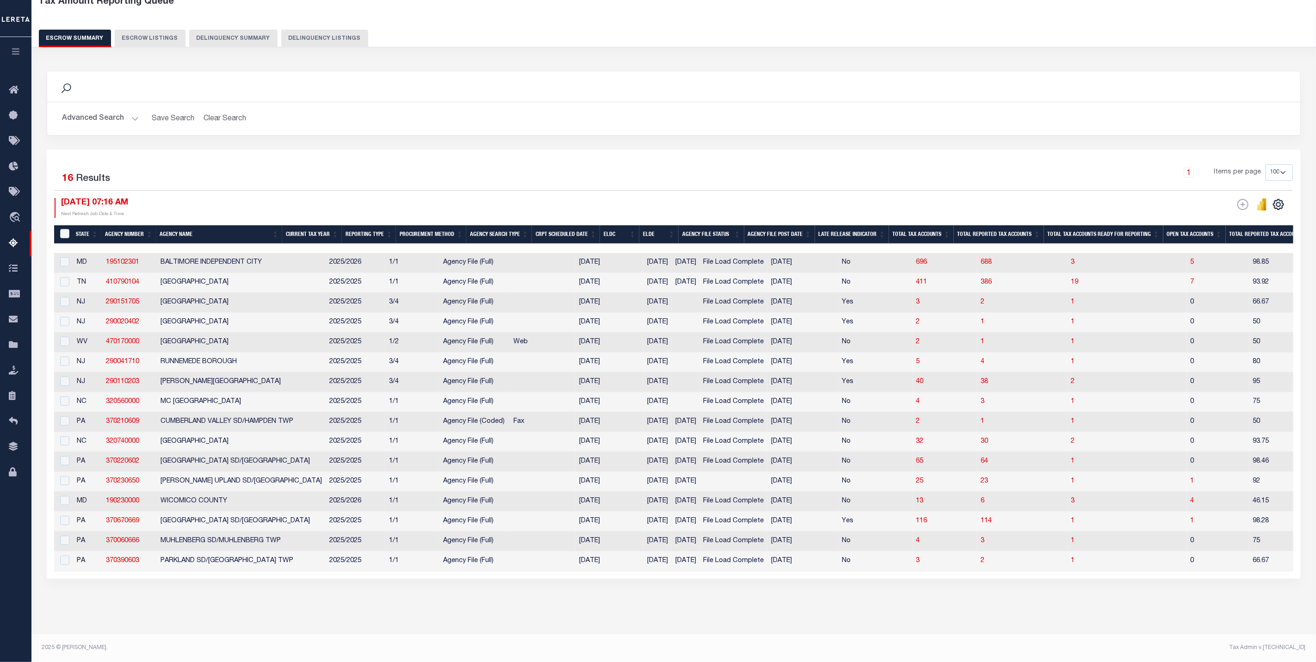
click at [80, 110] on button "Advanced Search" at bounding box center [100, 119] width 77 height 18
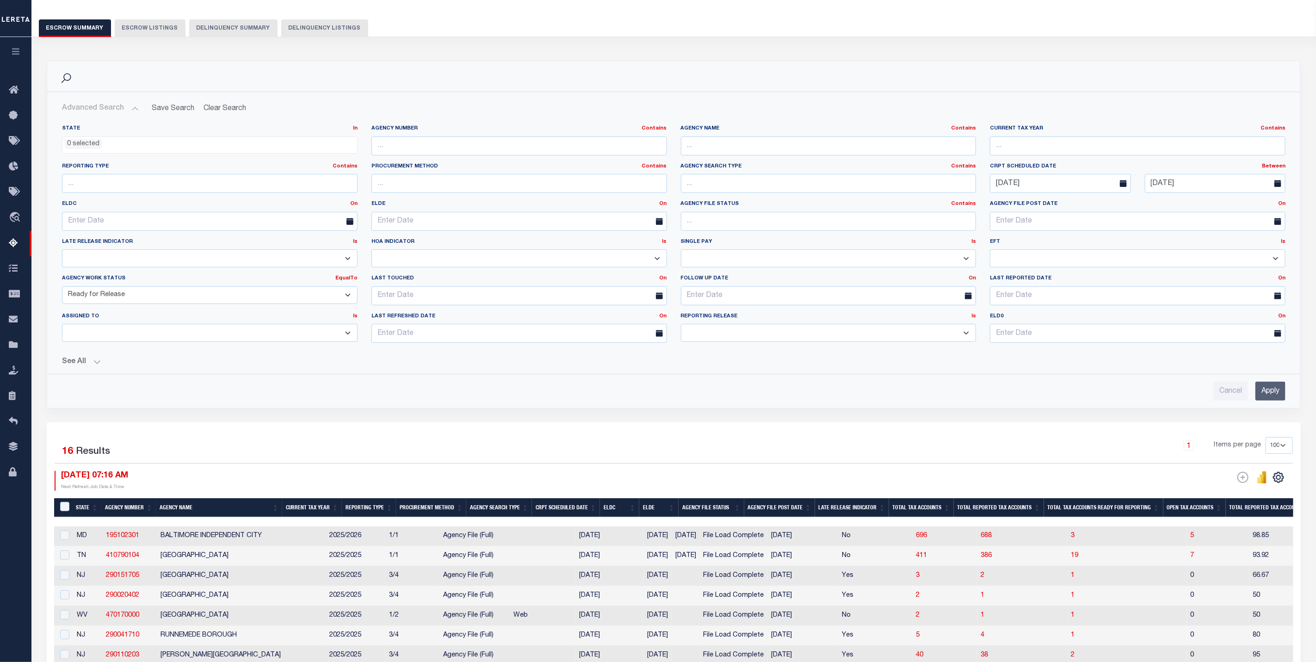
click at [132, 300] on select "New In Progress Pending Agency Follow-up Pending QC Ready for Release Prep for …" at bounding box center [210, 295] width 296 height 18
select select "7"
click at [62, 288] on select "New In Progress Pending Agency Follow-up Pending QC Ready for Release Prep for …" at bounding box center [210, 295] width 296 height 18
click at [1216, 187] on input "08-22-2025" at bounding box center [1215, 183] width 141 height 19
click at [1160, 313] on span "24" at bounding box center [1155, 309] width 18 height 18
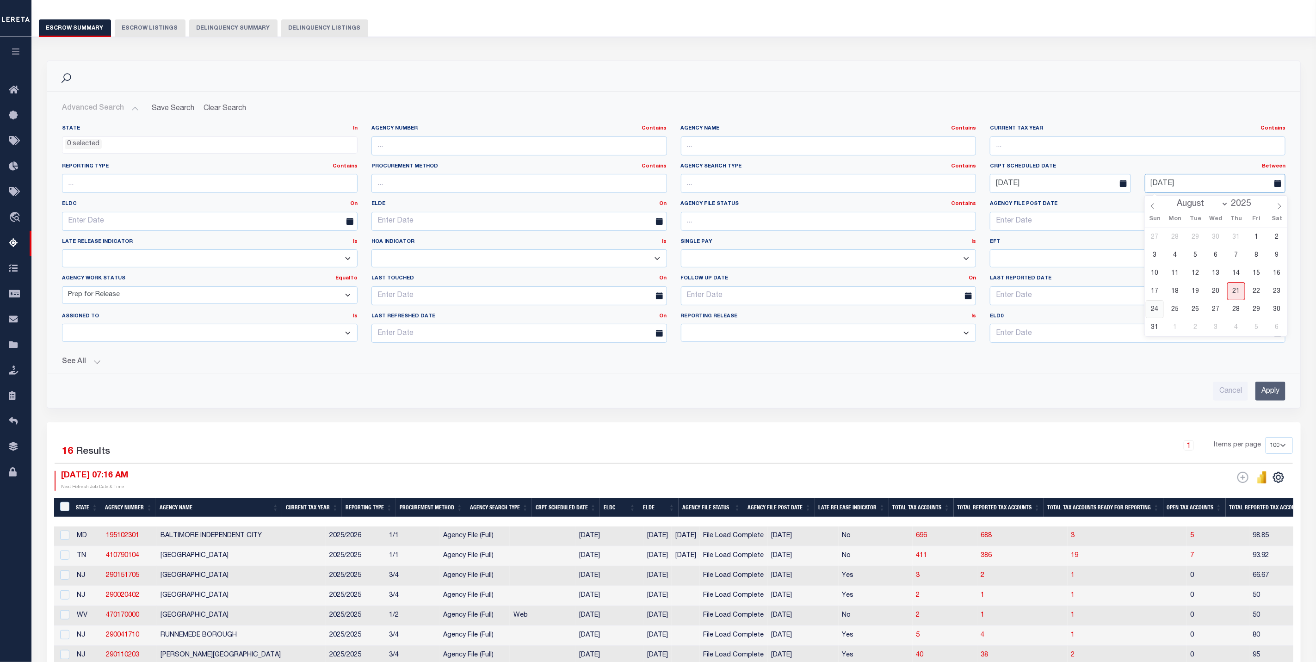
type input "08-24-2025"
click at [1270, 401] on input "Apply" at bounding box center [1270, 391] width 30 height 19
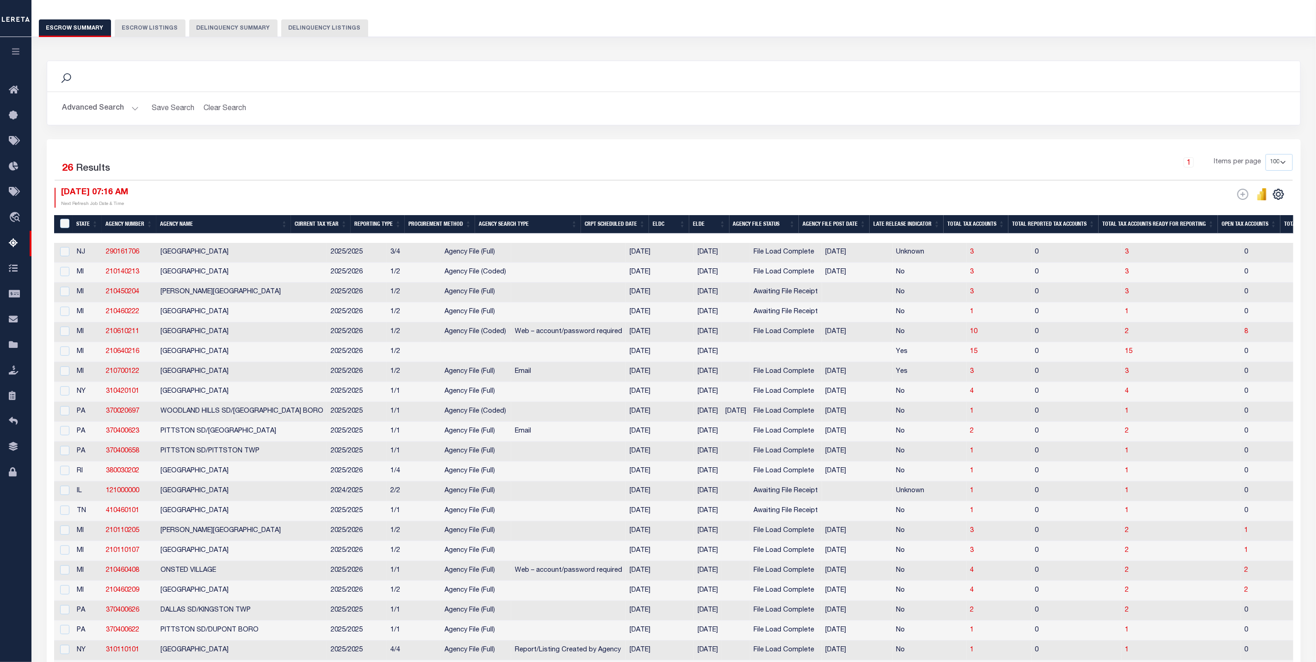
click at [103, 114] on button "Advanced Search" at bounding box center [100, 108] width 77 height 18
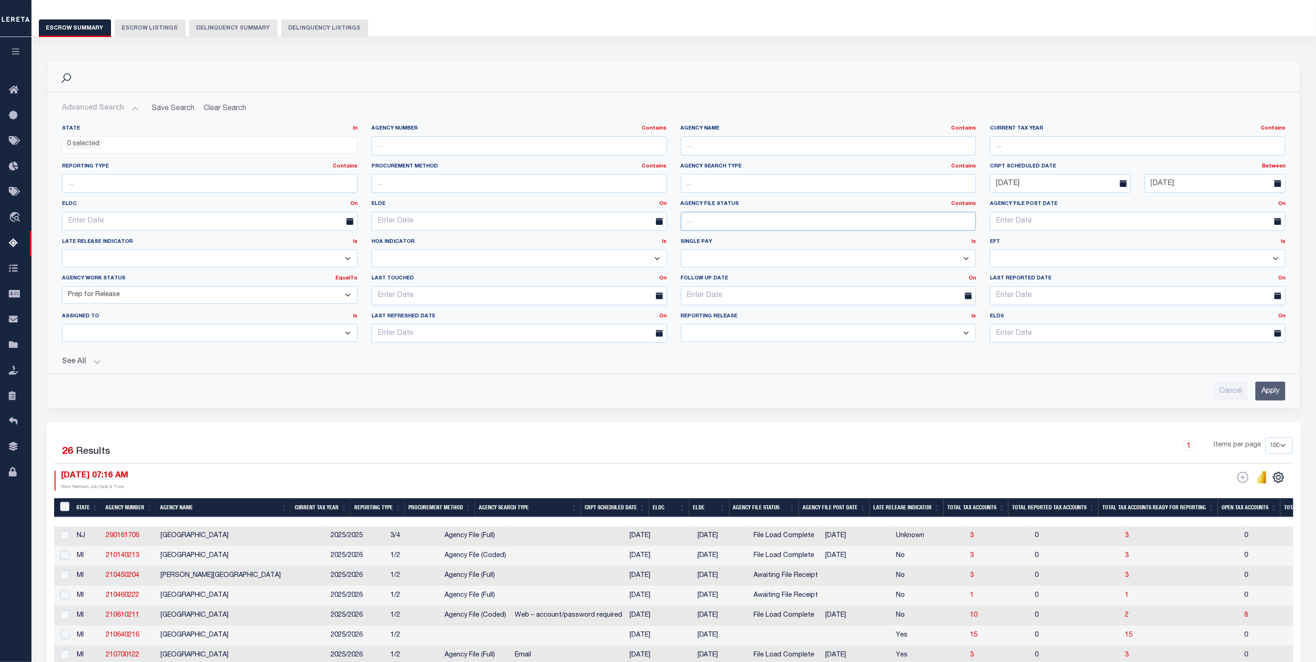
click at [700, 223] on input "text" at bounding box center [829, 221] width 296 height 19
type input "file load complete"
click at [1271, 393] on input "Apply" at bounding box center [1270, 391] width 30 height 19
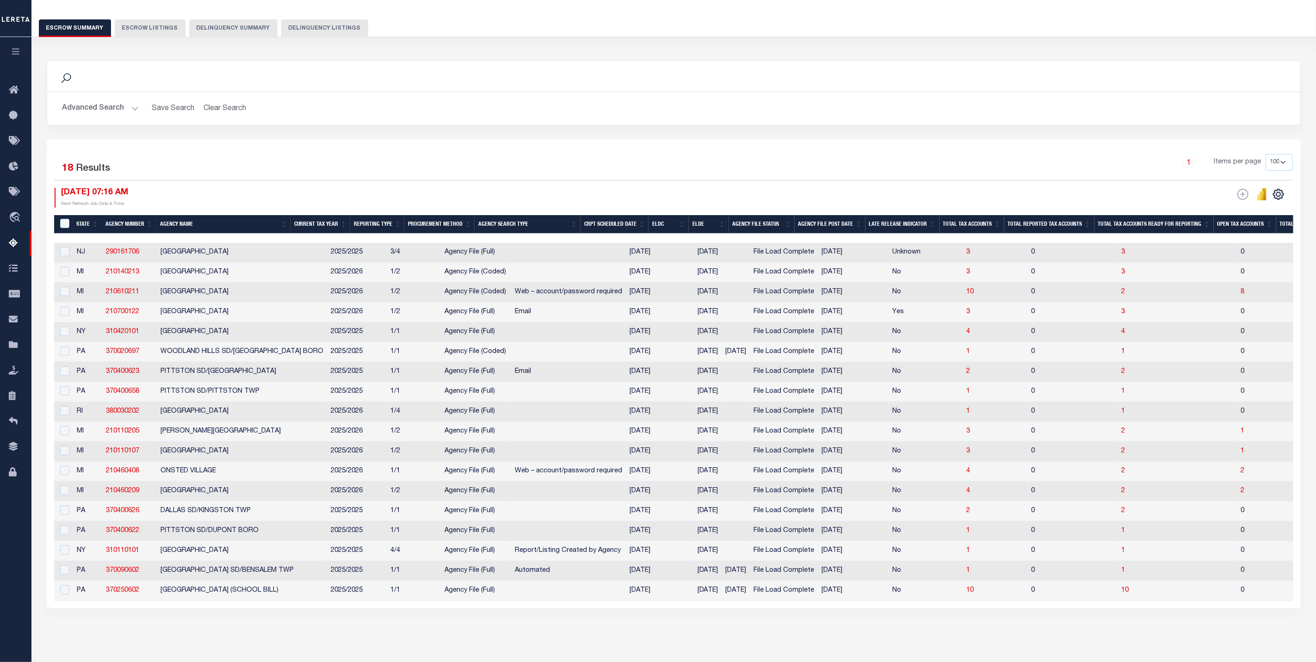
click at [725, 227] on th "ELDE" at bounding box center [709, 224] width 40 height 19
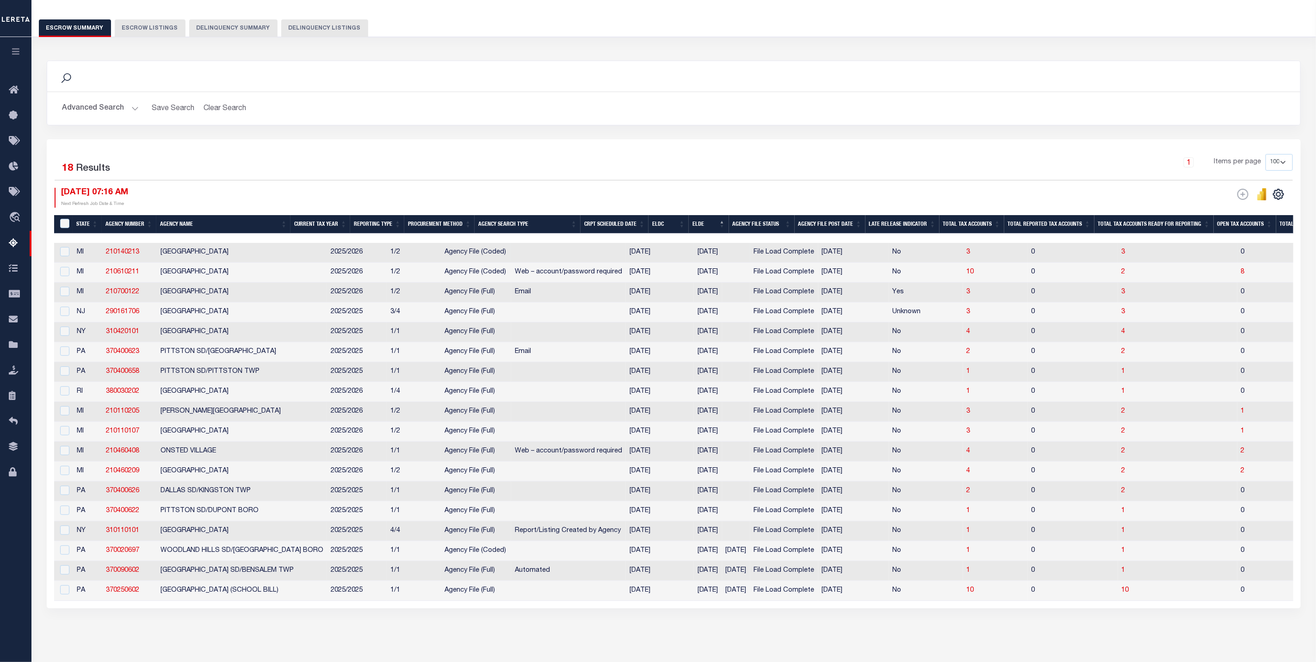
click at [68, 257] on div at bounding box center [64, 252] width 12 height 10
checkbox input "true"
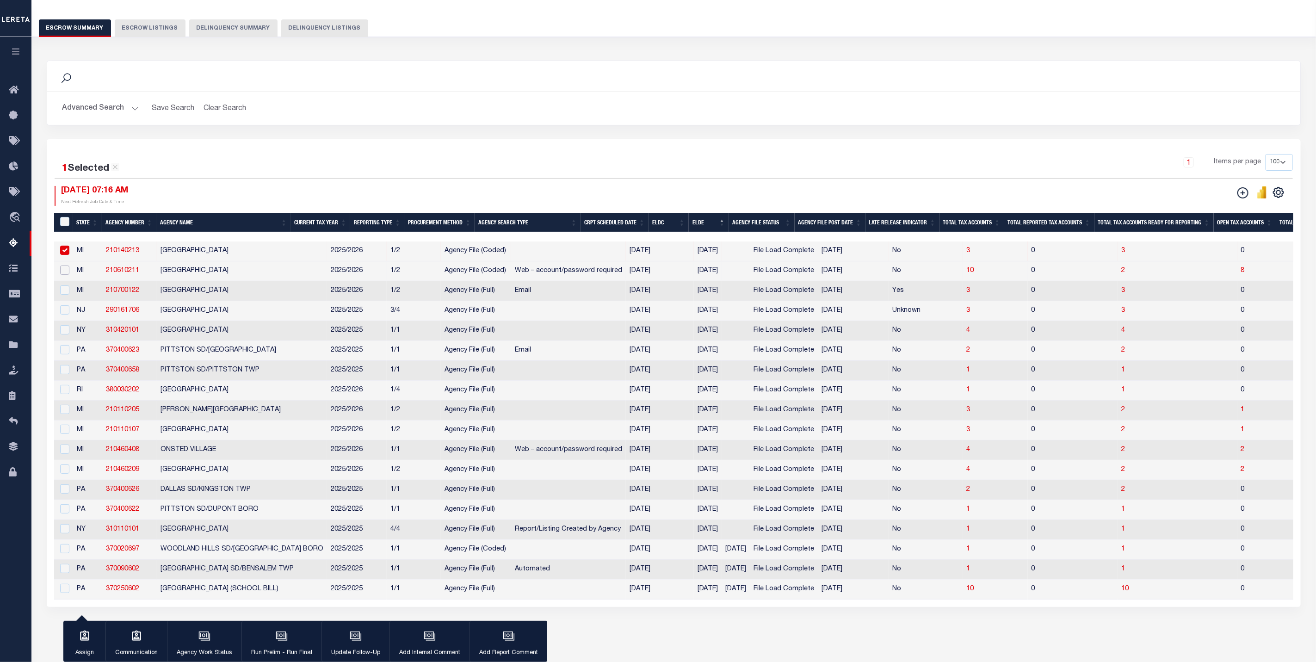
click at [67, 273] on input "checkbox" at bounding box center [64, 269] width 9 height 9
checkbox input "true"
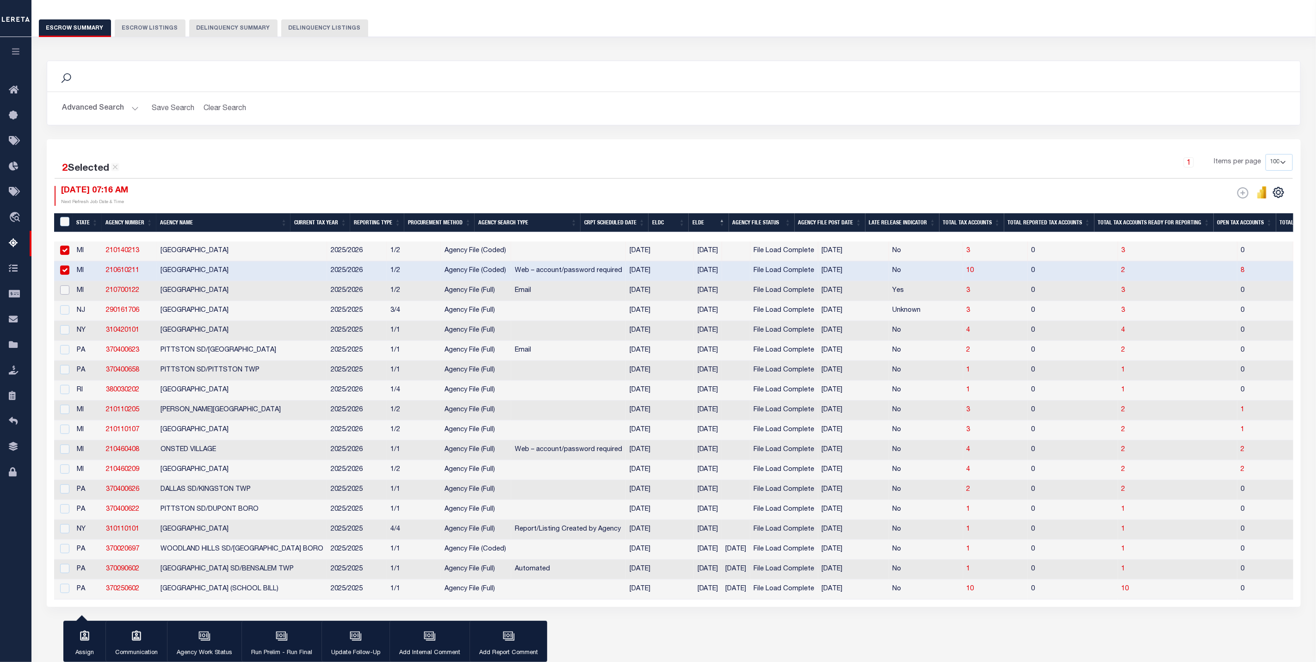
click at [67, 293] on input "checkbox" at bounding box center [64, 289] width 9 height 9
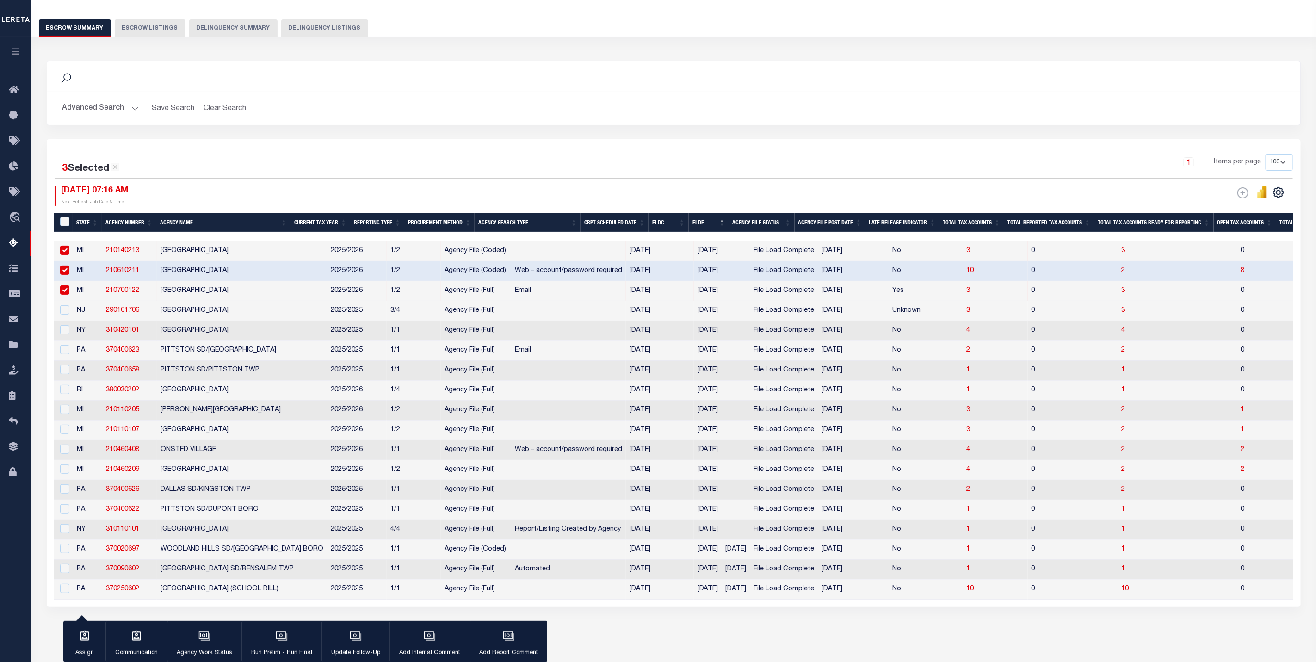
click at [65, 293] on input "checkbox" at bounding box center [64, 289] width 9 height 9
checkbox input "false"
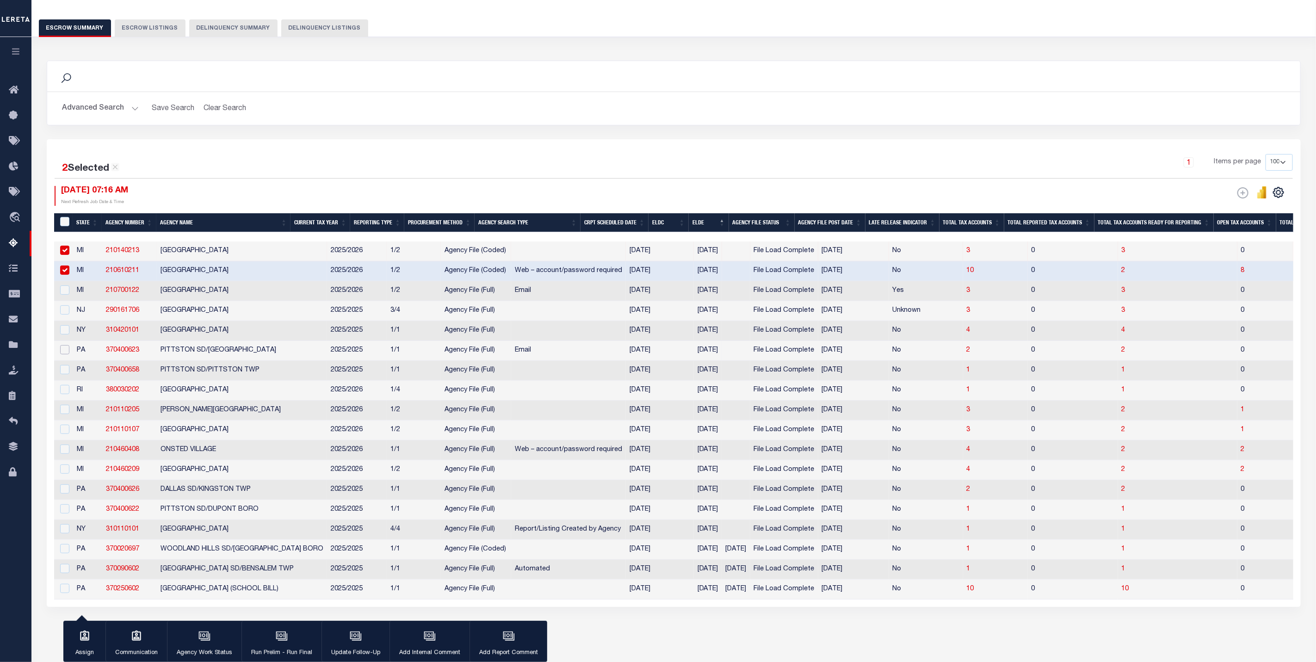
drag, startPoint x: 62, startPoint y: 351, endPoint x: 62, endPoint y: 377, distance: 26.4
click at [62, 352] on input "checkbox" at bounding box center [64, 349] width 9 height 9
checkbox input "true"
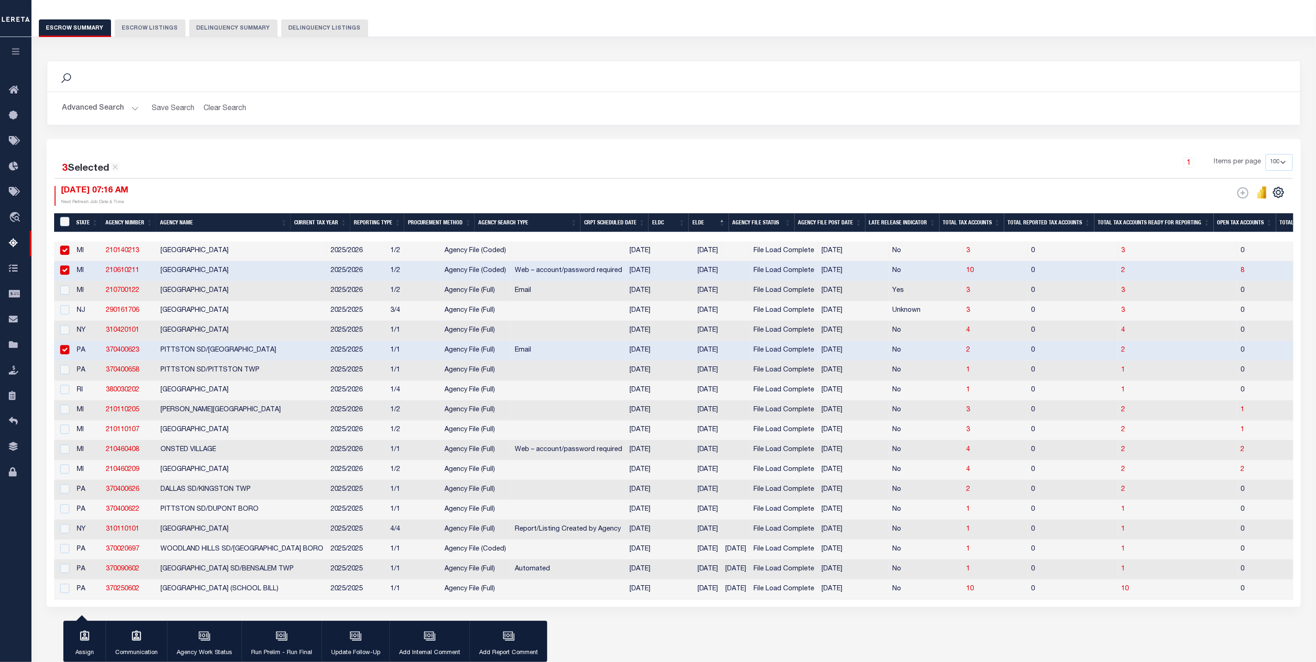
click at [62, 378] on td at bounding box center [63, 371] width 19 height 20
checkbox input "true"
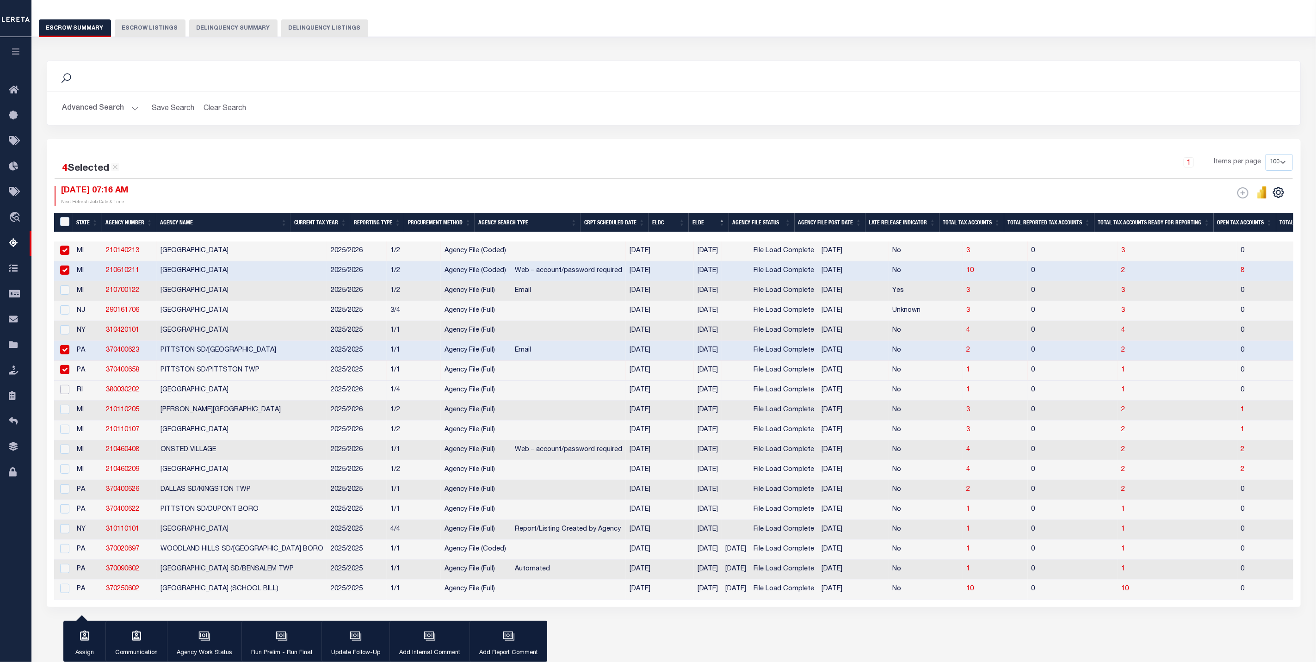
click at [64, 393] on input "checkbox" at bounding box center [64, 389] width 9 height 9
checkbox input "true"
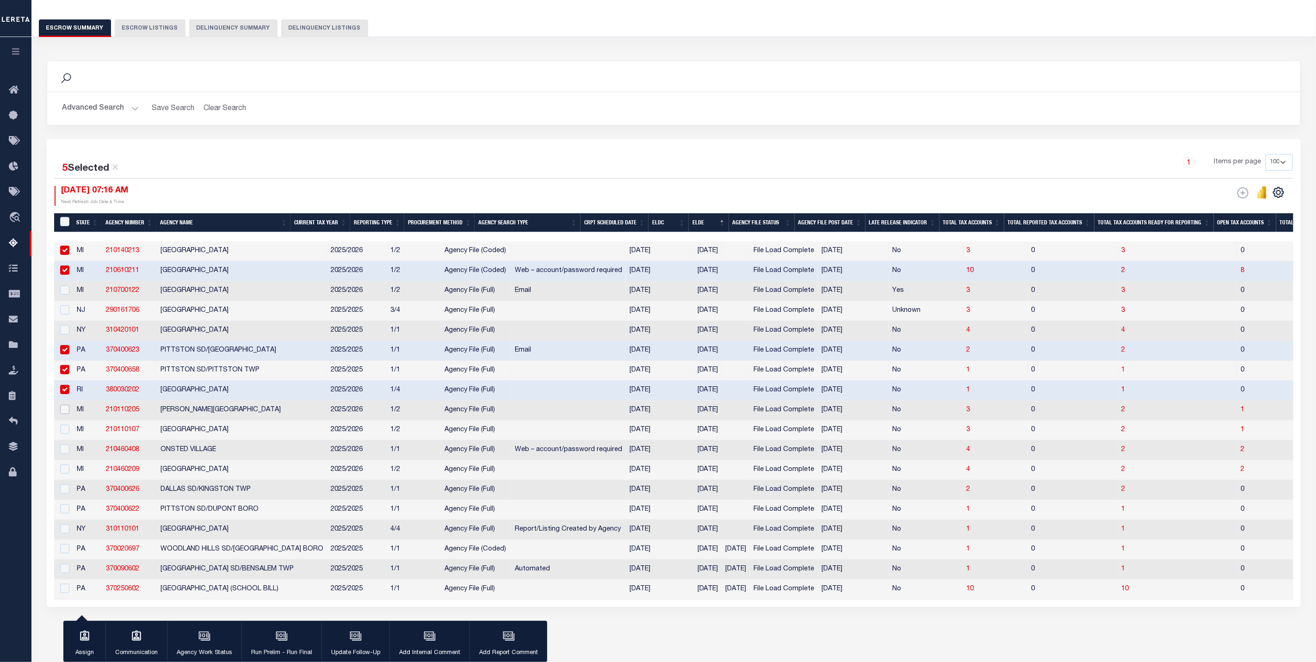
click at [64, 413] on input "checkbox" at bounding box center [64, 409] width 9 height 9
checkbox input "true"
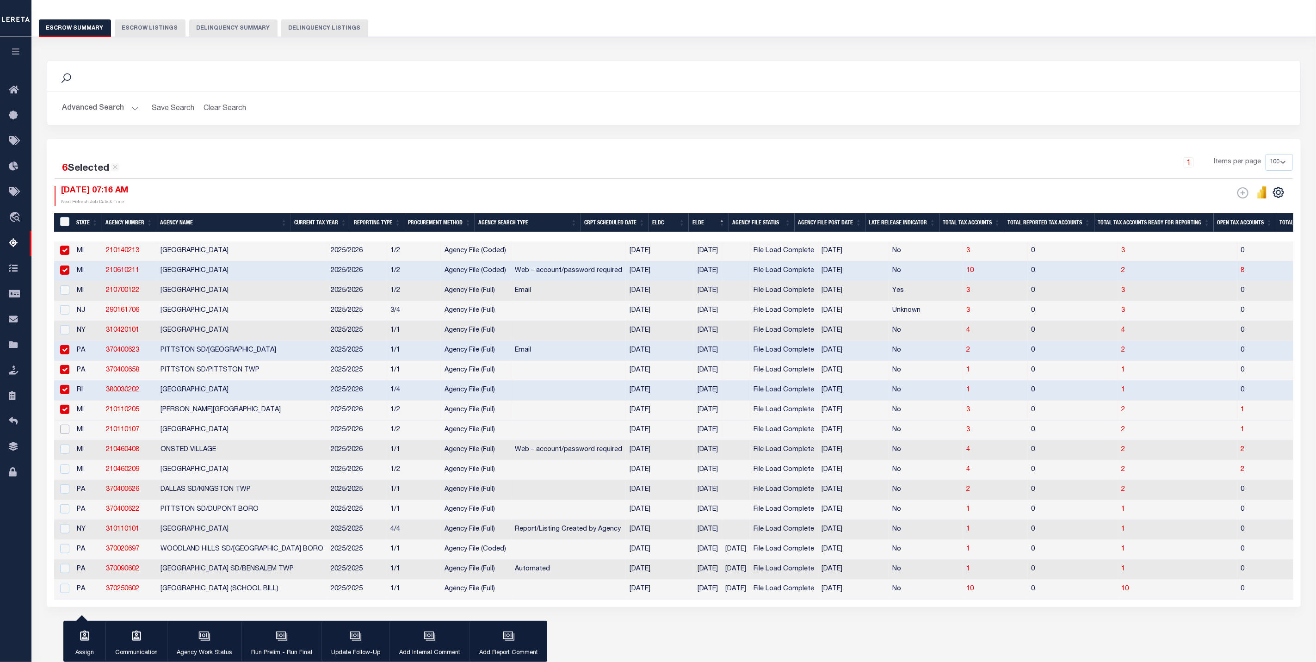
click at [64, 434] on input "checkbox" at bounding box center [64, 429] width 9 height 9
checkbox input "true"
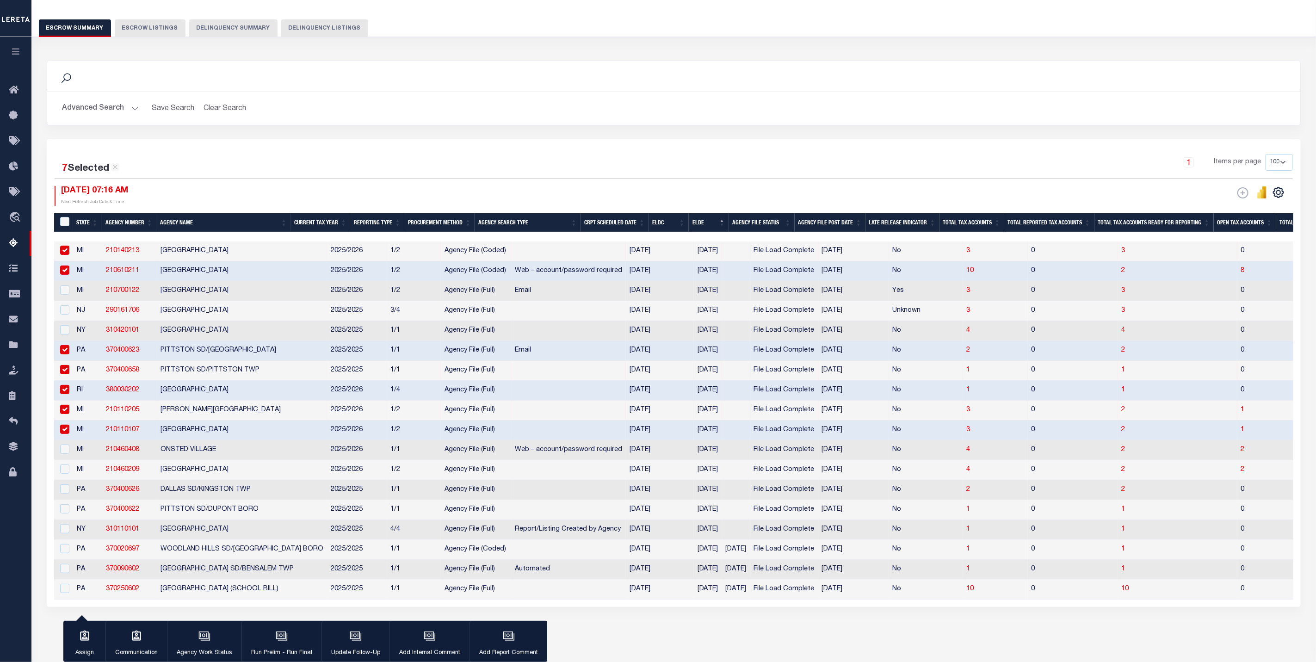
click at [67, 455] on div at bounding box center [64, 449] width 12 height 10
checkbox input "true"
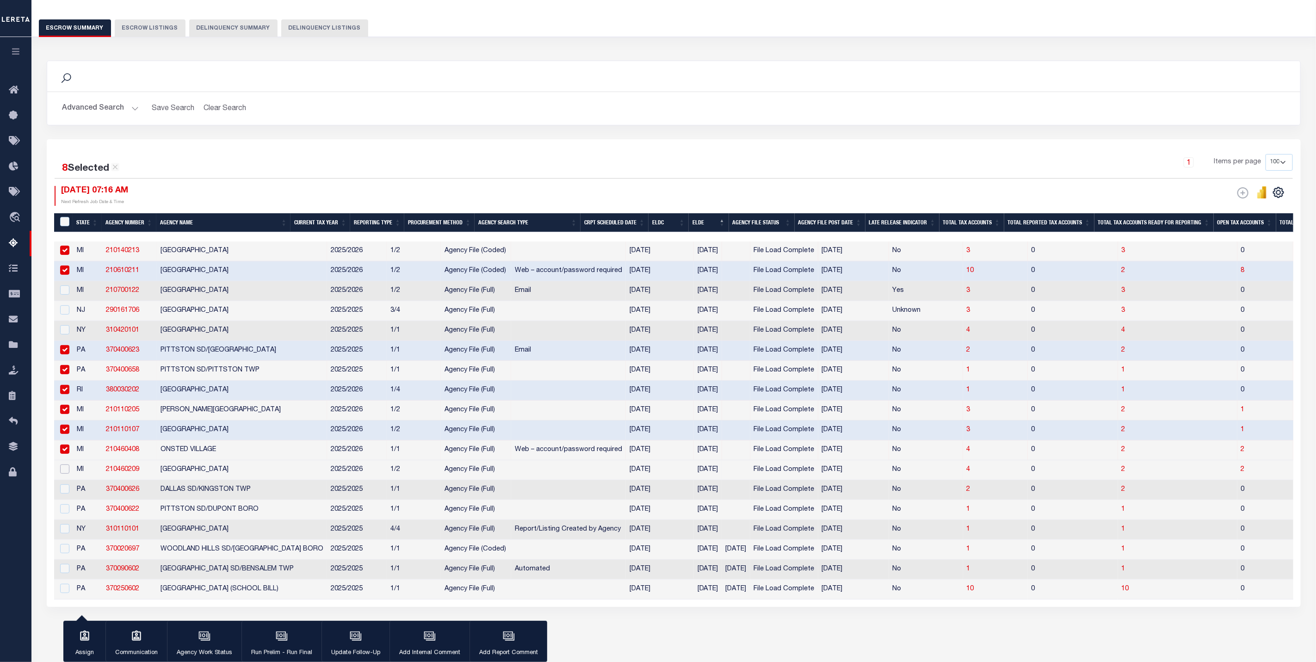
click at [68, 474] on input "checkbox" at bounding box center [64, 468] width 9 height 9
checkbox input "true"
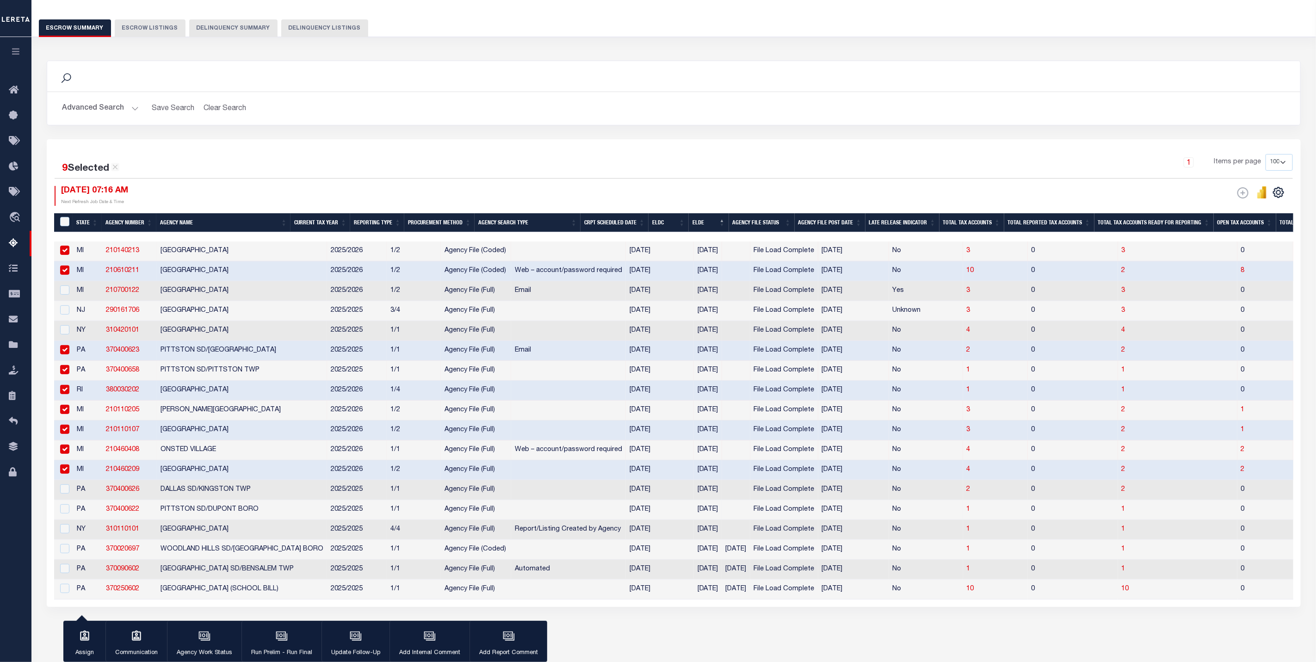
click at [69, 515] on td at bounding box center [63, 510] width 19 height 20
checkbox input "true"
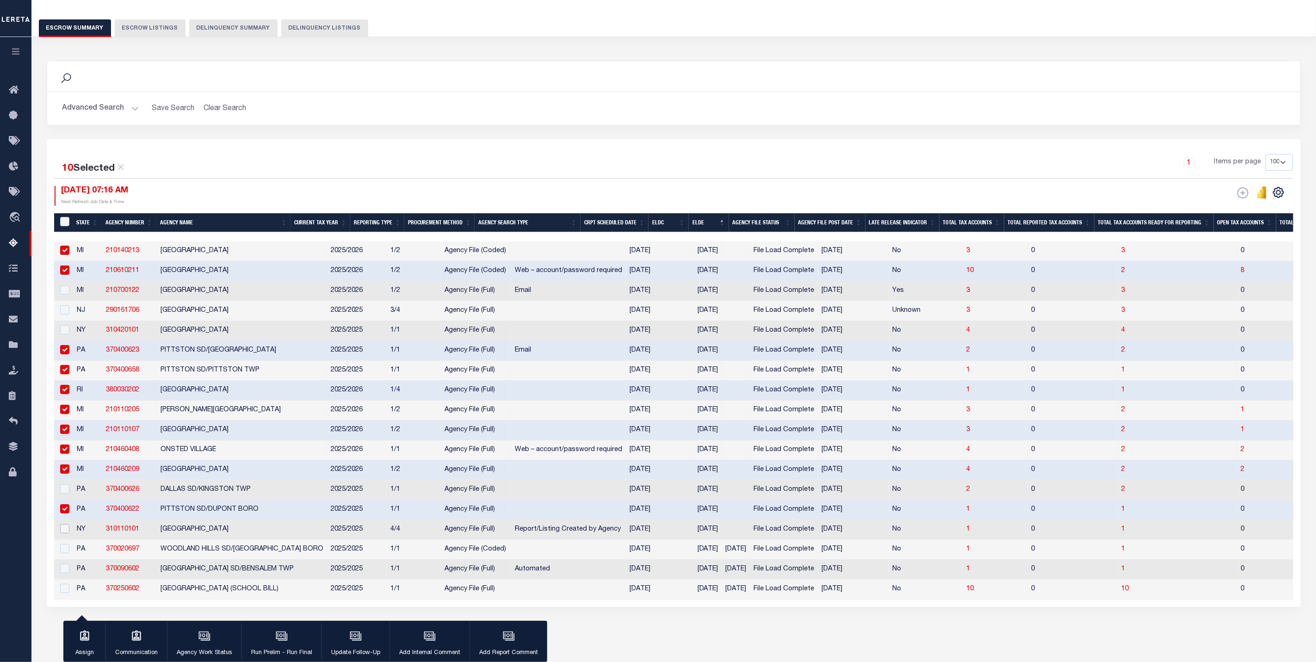
click at [66, 533] on input "checkbox" at bounding box center [64, 528] width 9 height 9
checkbox input "true"
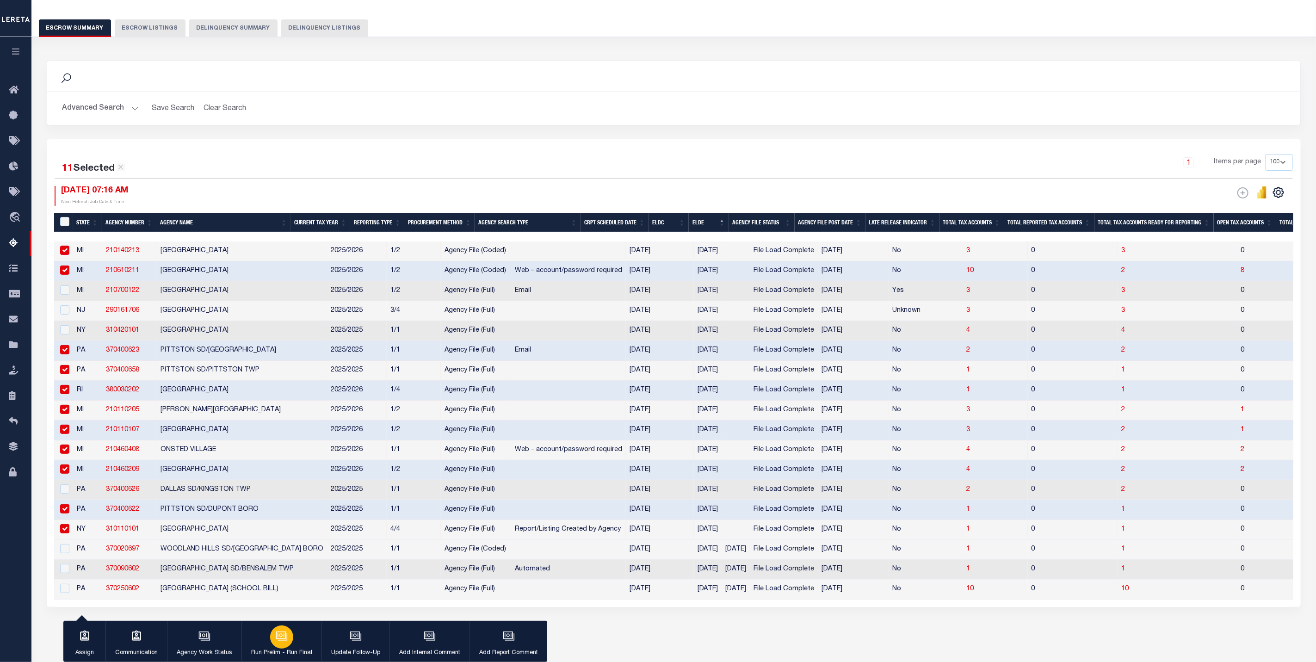
click at [282, 644] on div "button" at bounding box center [281, 636] width 23 height 23
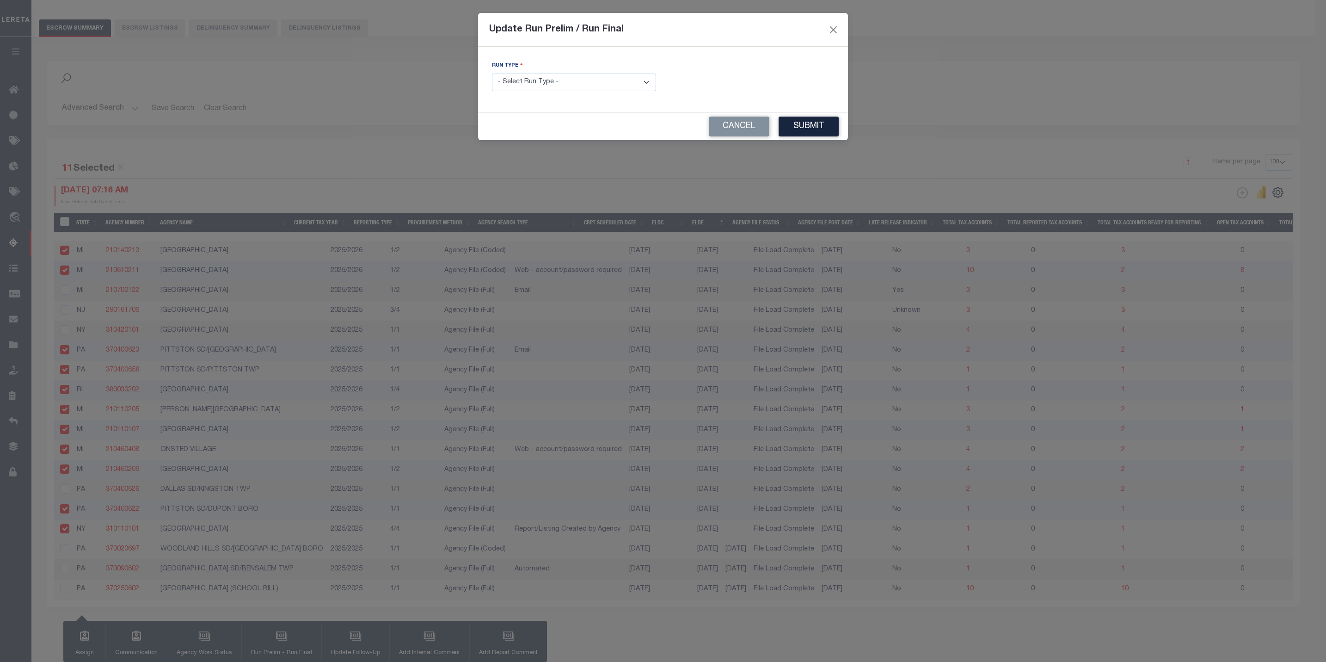
click at [547, 77] on select "- Select Run Type - Prelim Run Final Run" at bounding box center [574, 83] width 164 height 18
select select "P"
click at [492, 74] on select "- Select Run Type - Prelim Run Final Run" at bounding box center [574, 83] width 164 height 18
click at [805, 128] on button "Submit" at bounding box center [809, 127] width 60 height 20
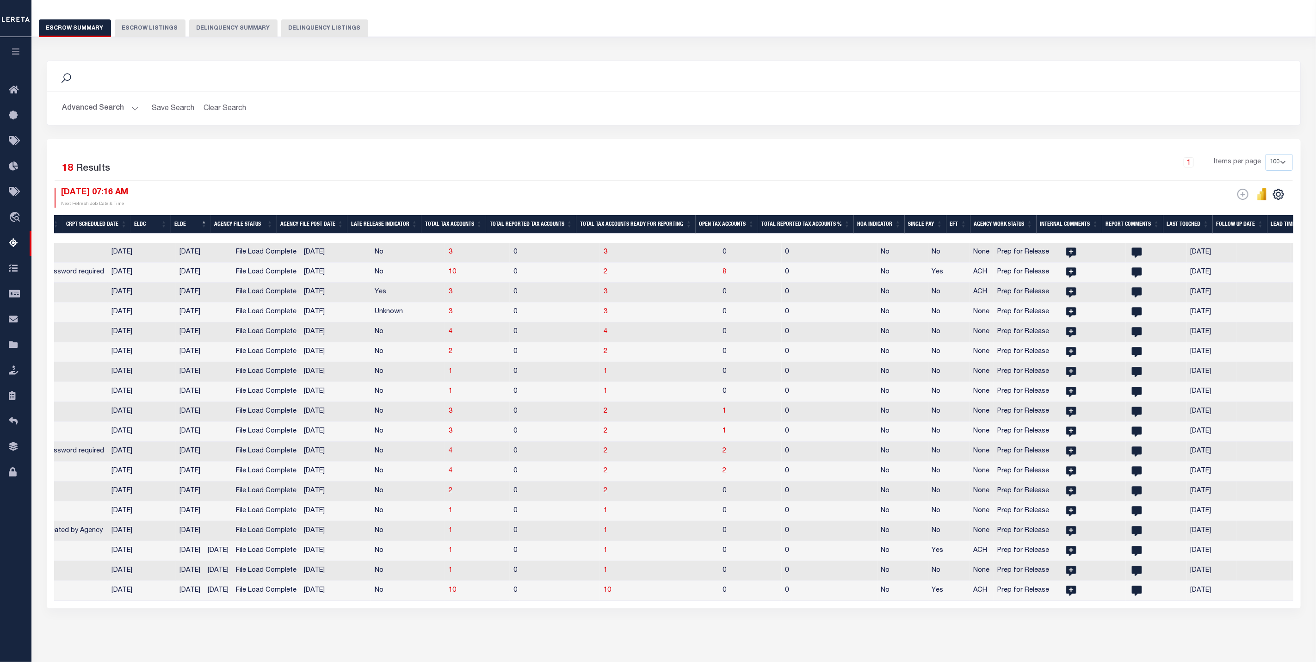
scroll to position [0, 780]
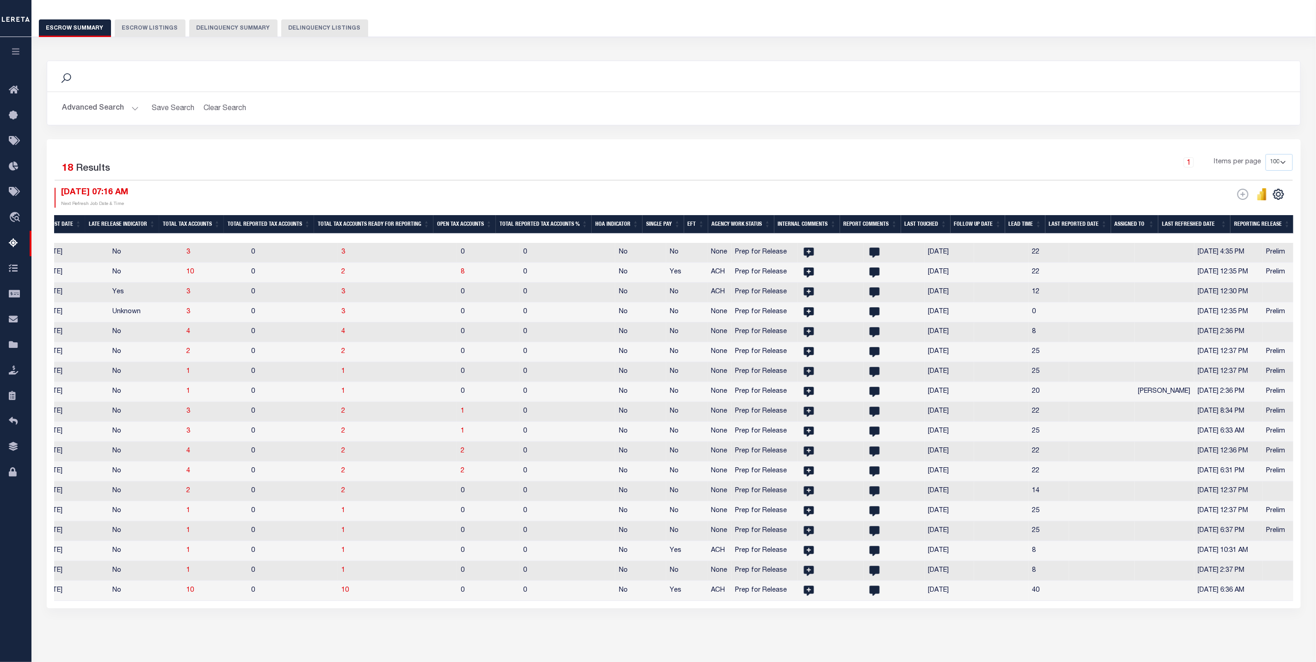
click at [1247, 222] on th "Reporting Release" at bounding box center [1261, 224] width 63 height 19
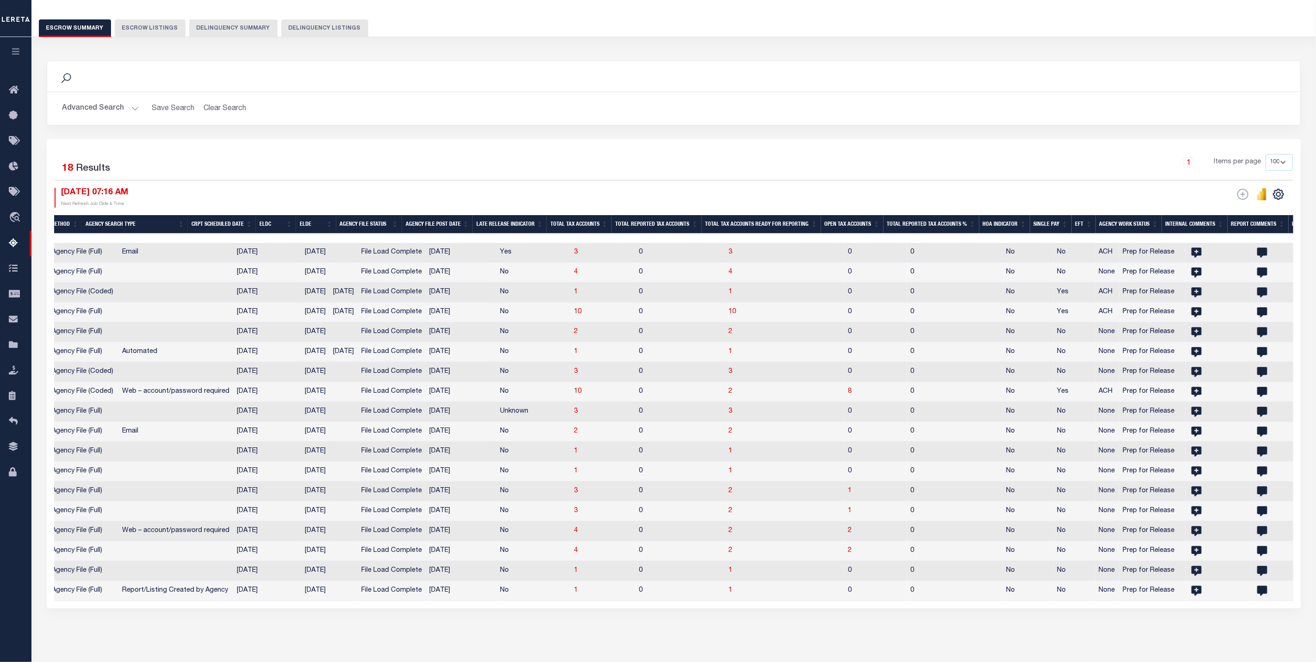
scroll to position [0, 0]
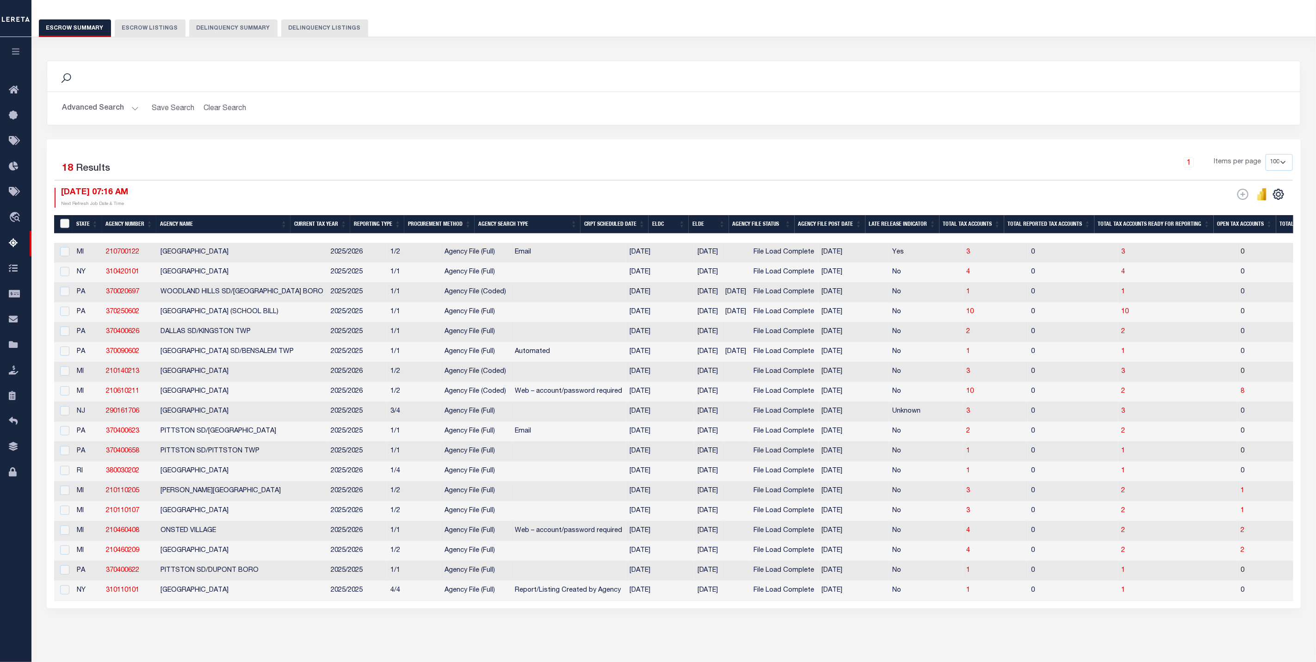
click at [65, 225] on input "&nbsp;" at bounding box center [64, 223] width 9 height 9
checkbox input "true"
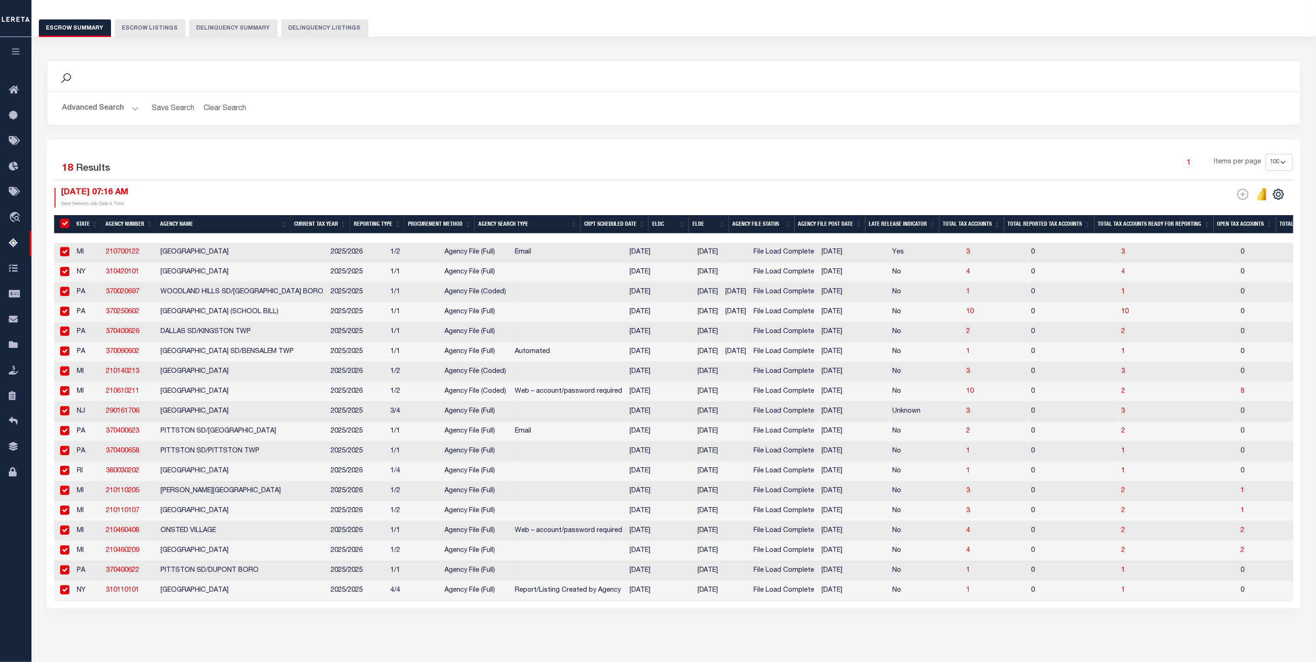
checkbox input "true"
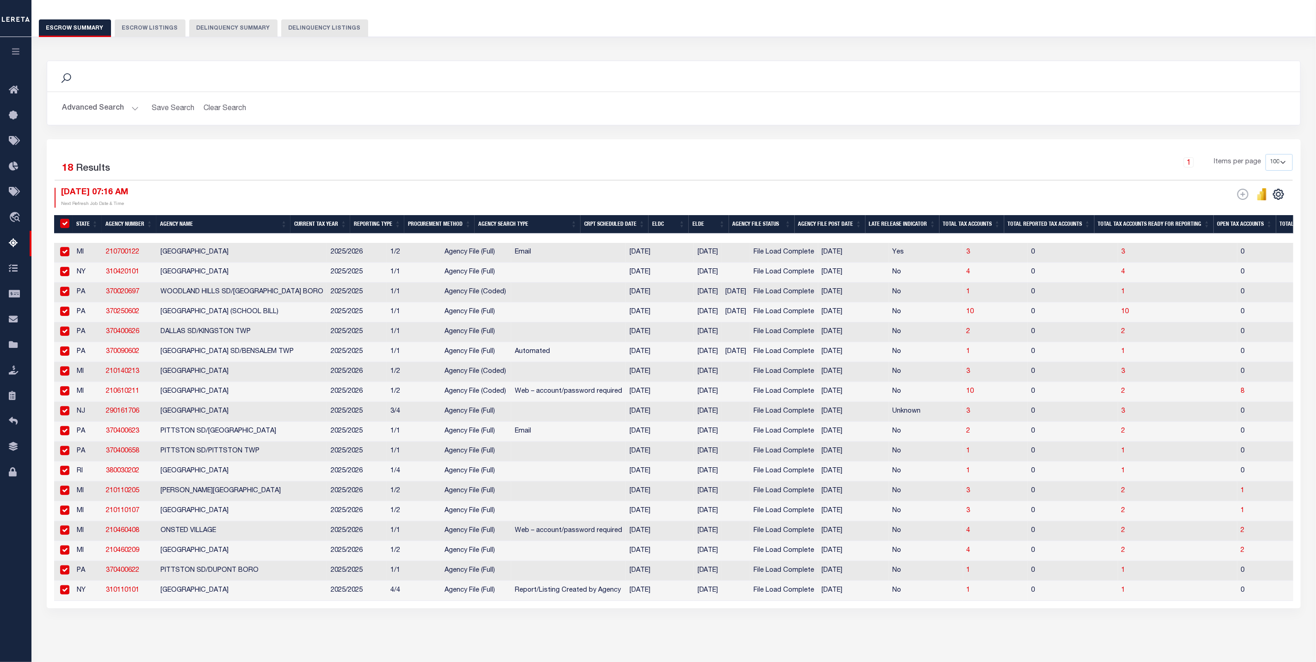
checkbox input "true"
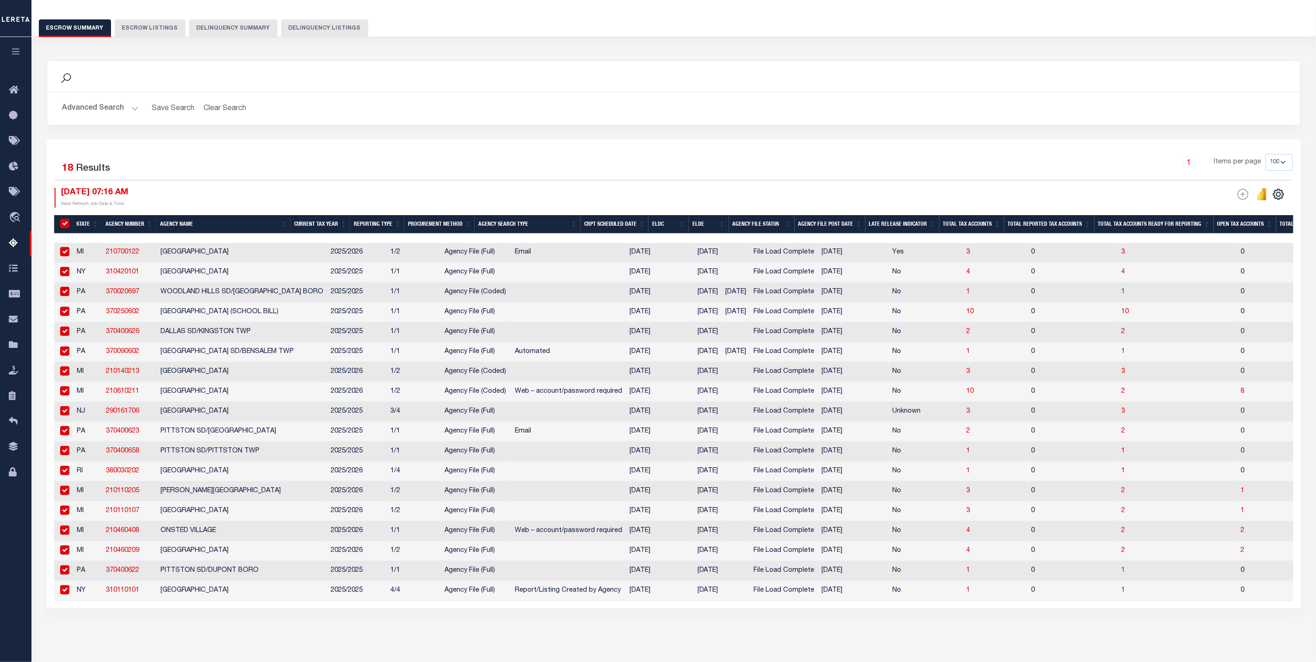
checkbox input "true"
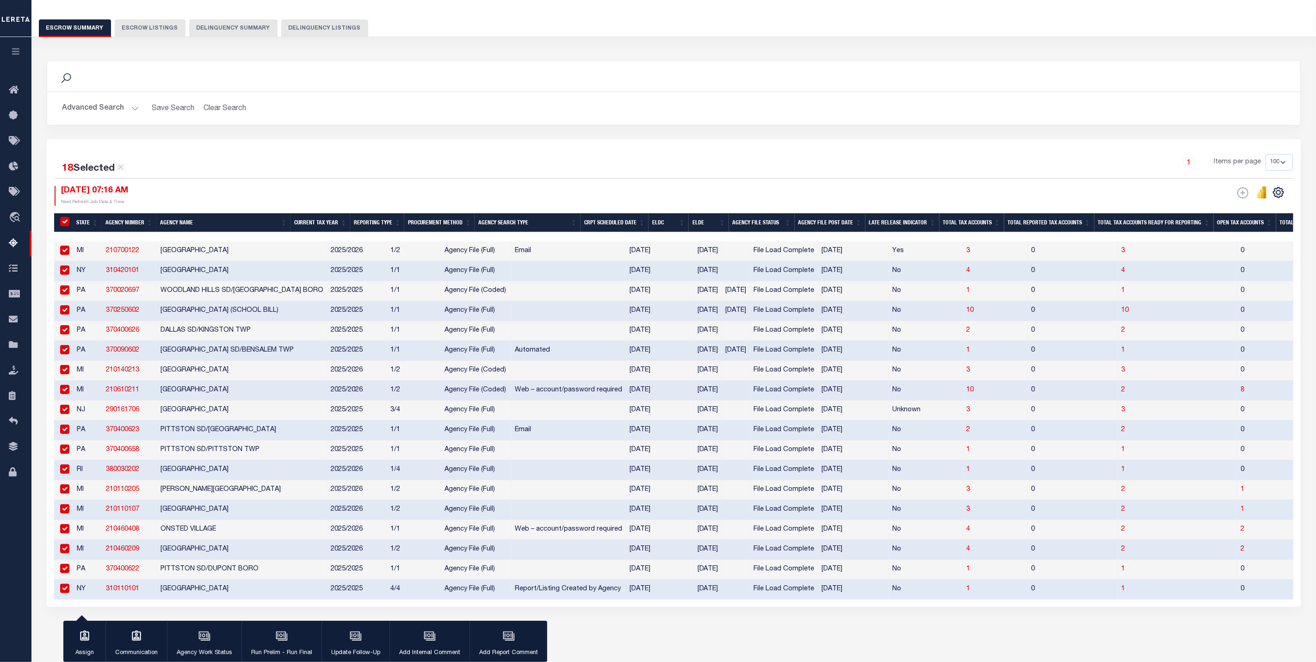
drag, startPoint x: 60, startPoint y: 254, endPoint x: 66, endPoint y: 272, distance: 18.6
click at [60, 255] on input "checkbox" at bounding box center [64, 250] width 9 height 9
checkbox input "false"
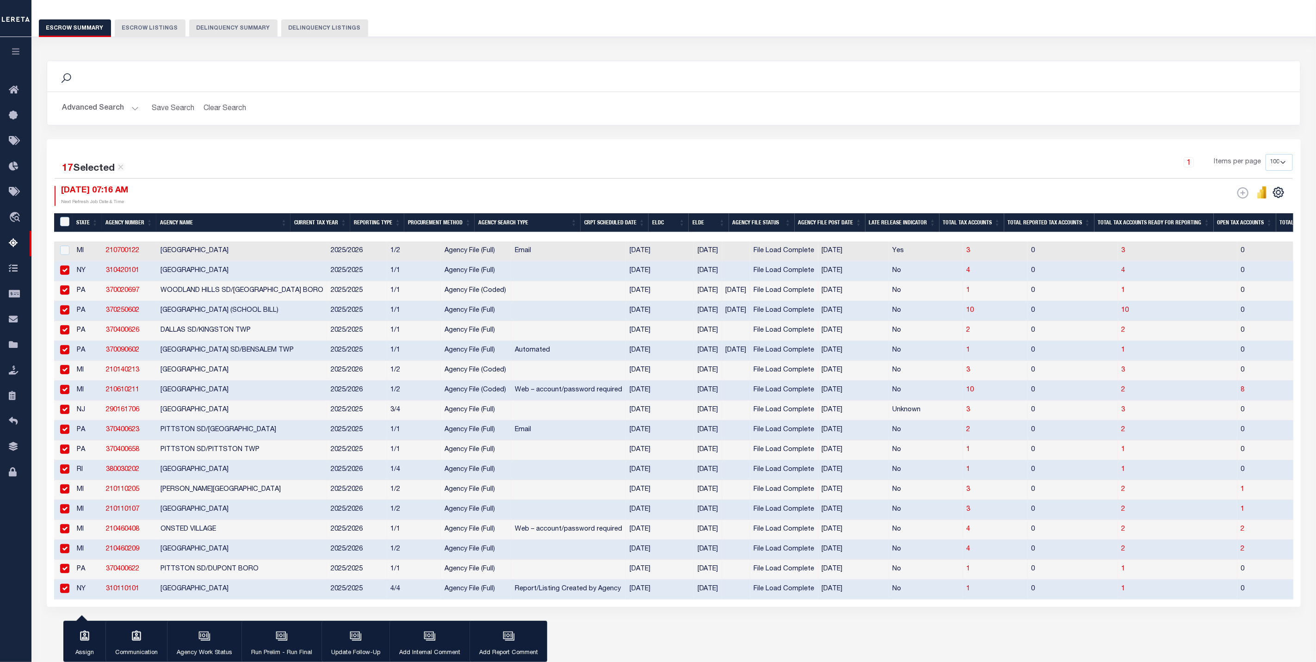
drag, startPoint x: 66, startPoint y: 274, endPoint x: 64, endPoint y: 296, distance: 21.8
click at [66, 275] on input "checkbox" at bounding box center [64, 269] width 9 height 9
checkbox input "false"
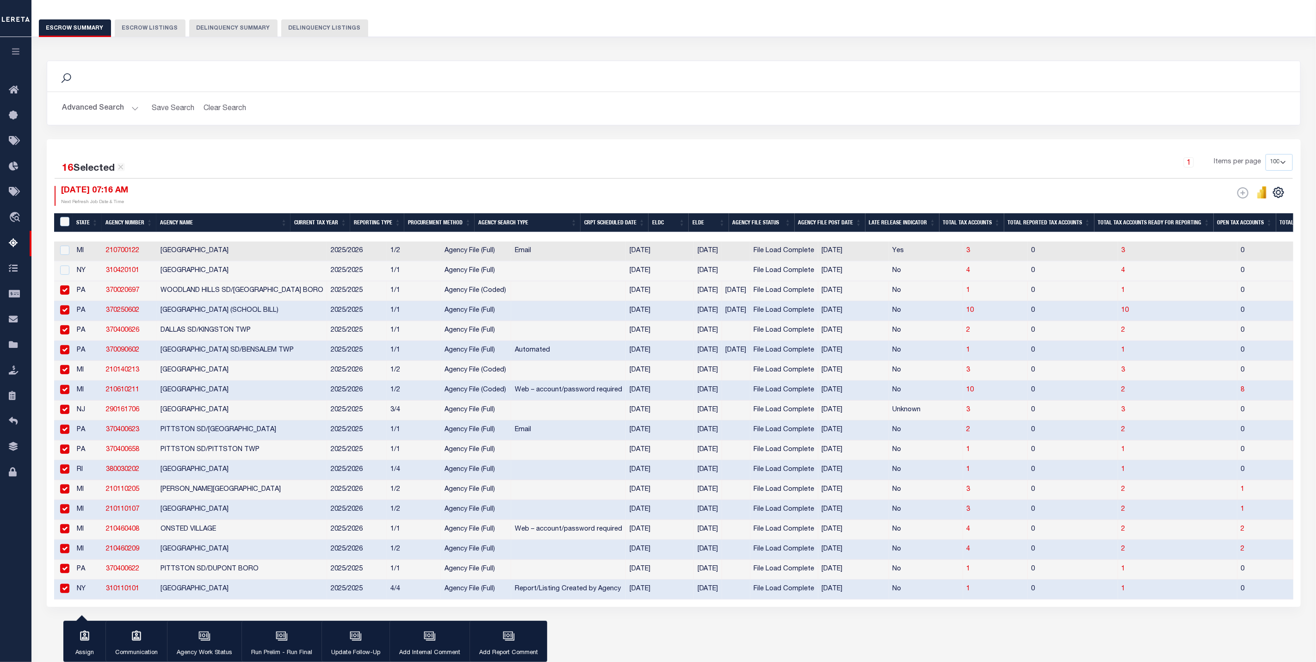
drag, startPoint x: 64, startPoint y: 296, endPoint x: 65, endPoint y: 308, distance: 13.0
click at [64, 296] on div at bounding box center [64, 290] width 12 height 10
checkbox input "false"
click at [66, 314] on input "checkbox" at bounding box center [64, 309] width 9 height 9
checkbox input "false"
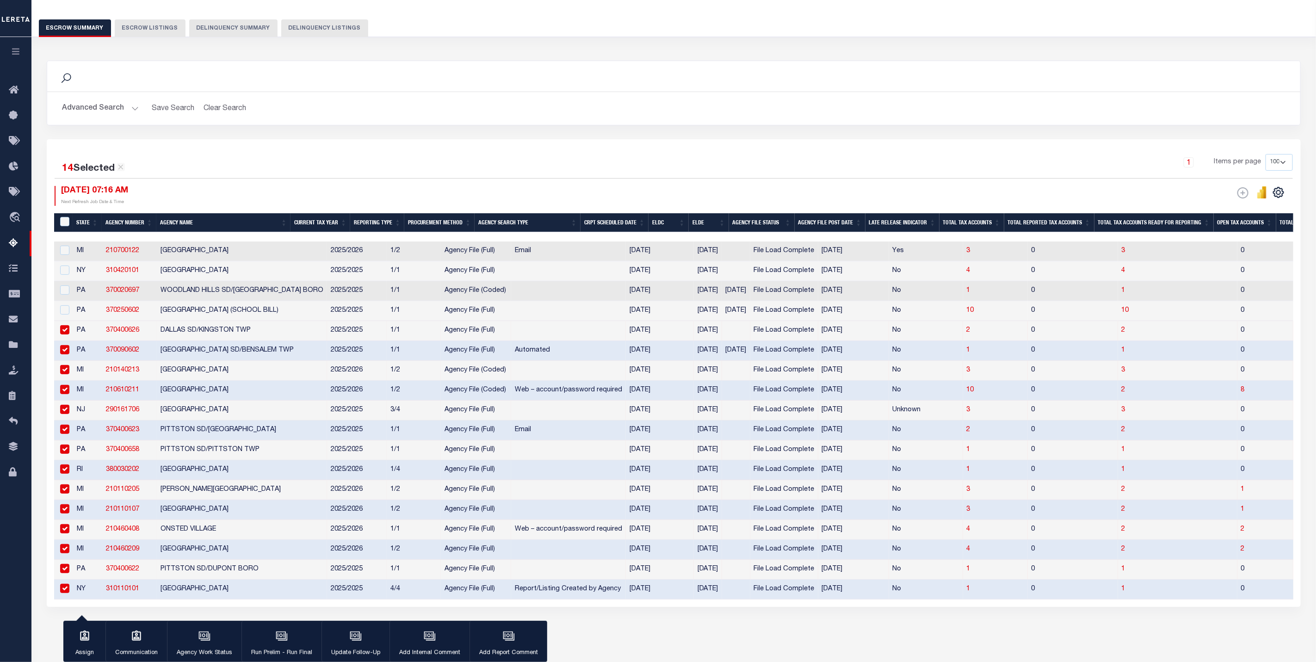
click at [67, 334] on input "checkbox" at bounding box center [64, 329] width 9 height 9
checkbox input "false"
click at [67, 352] on input "checkbox" at bounding box center [64, 349] width 9 height 9
checkbox input "false"
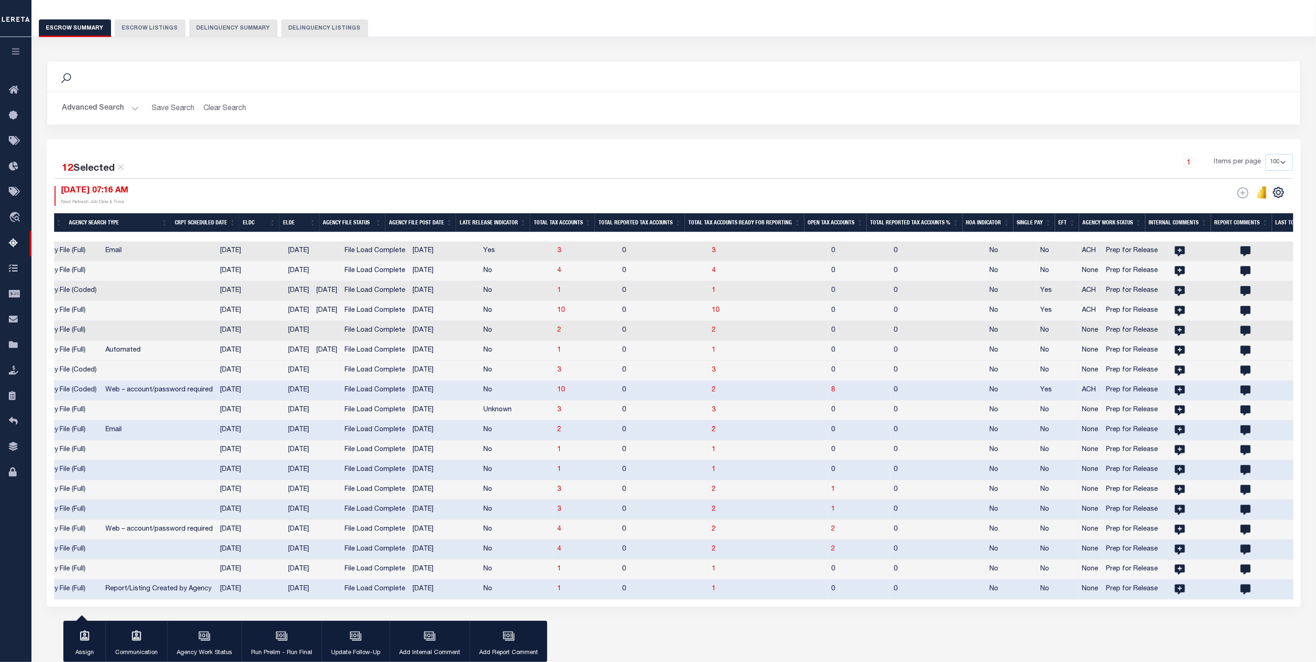
scroll to position [0, 404]
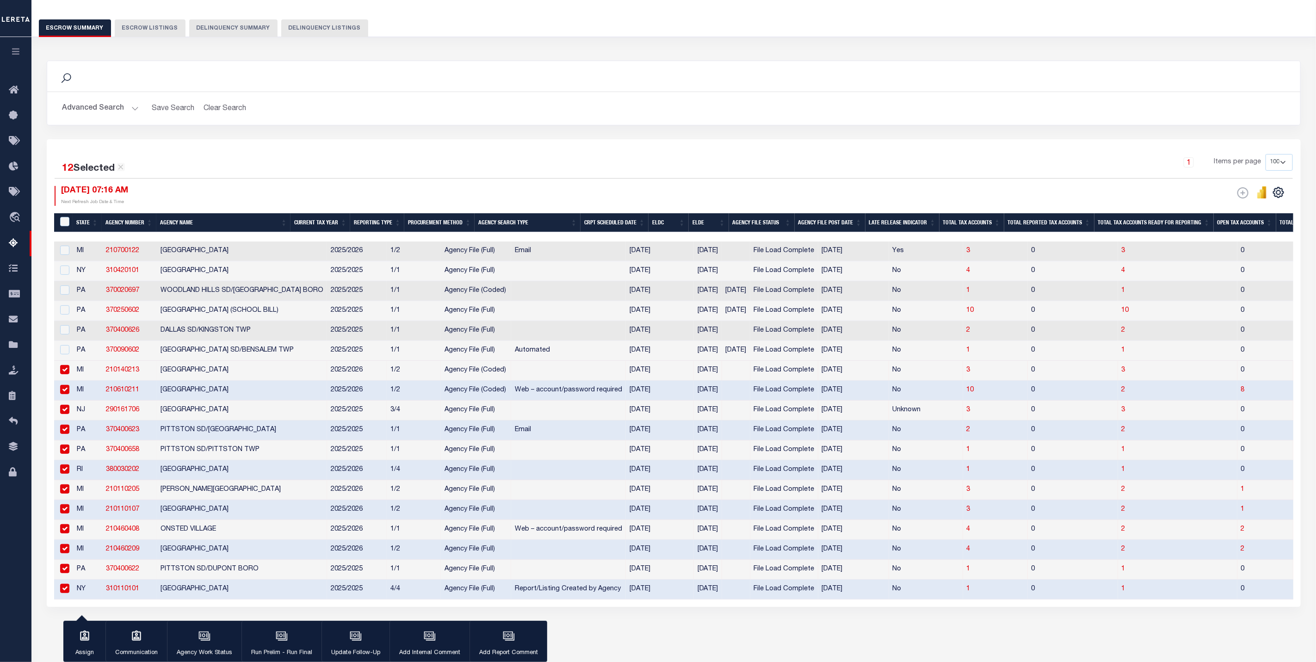
click at [68, 413] on input "checkbox" at bounding box center [64, 409] width 9 height 9
checkbox input "false"
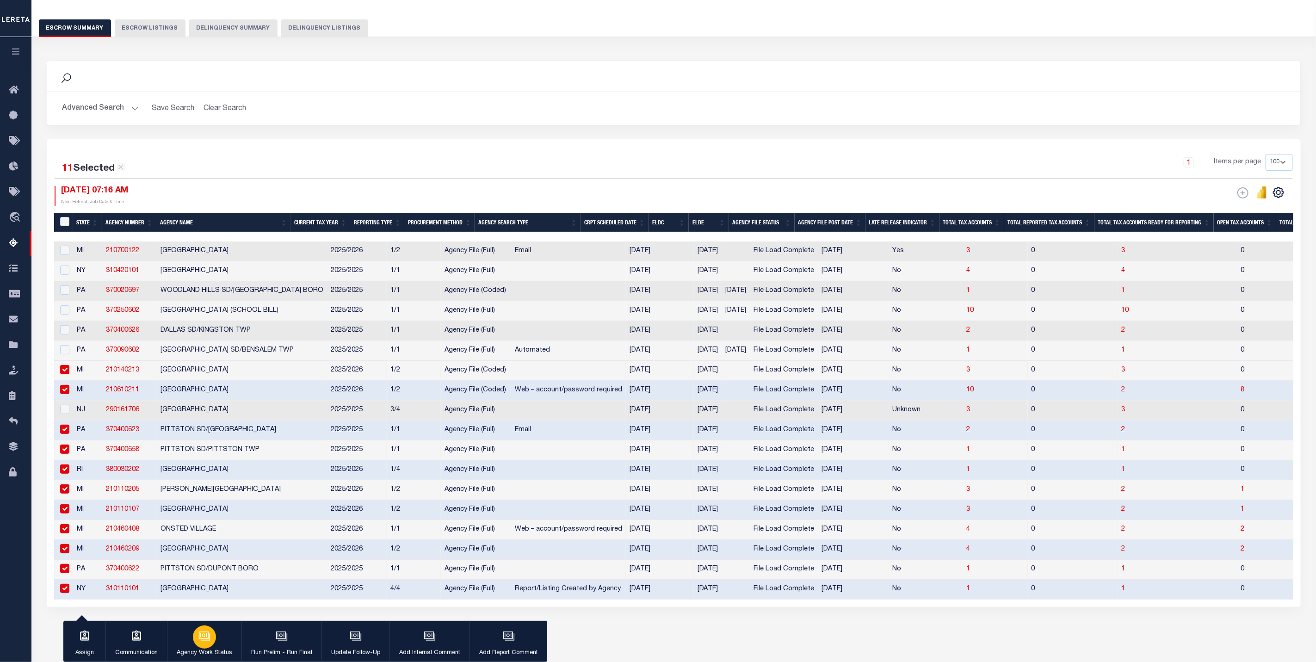
click at [200, 650] on p "Agency Work Status" at bounding box center [204, 652] width 55 height 9
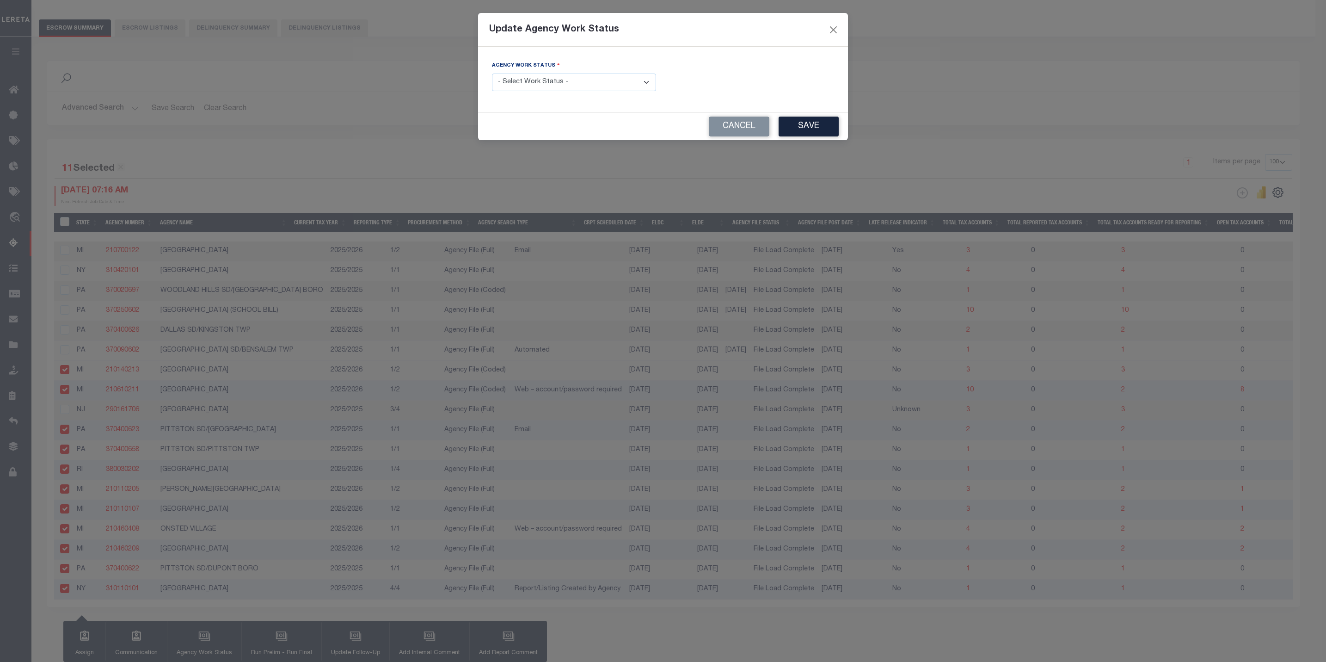
click at [547, 84] on select "- Select Work Status - New In Progress Pending Agency Follow-up Pending QC Read…" at bounding box center [574, 83] width 164 height 18
select select "6"
click at [492, 74] on select "- Select Work Status - New In Progress Pending Agency Follow-up Pending QC Read…" at bounding box center [574, 83] width 164 height 18
click at [792, 121] on button "Save" at bounding box center [809, 127] width 60 height 20
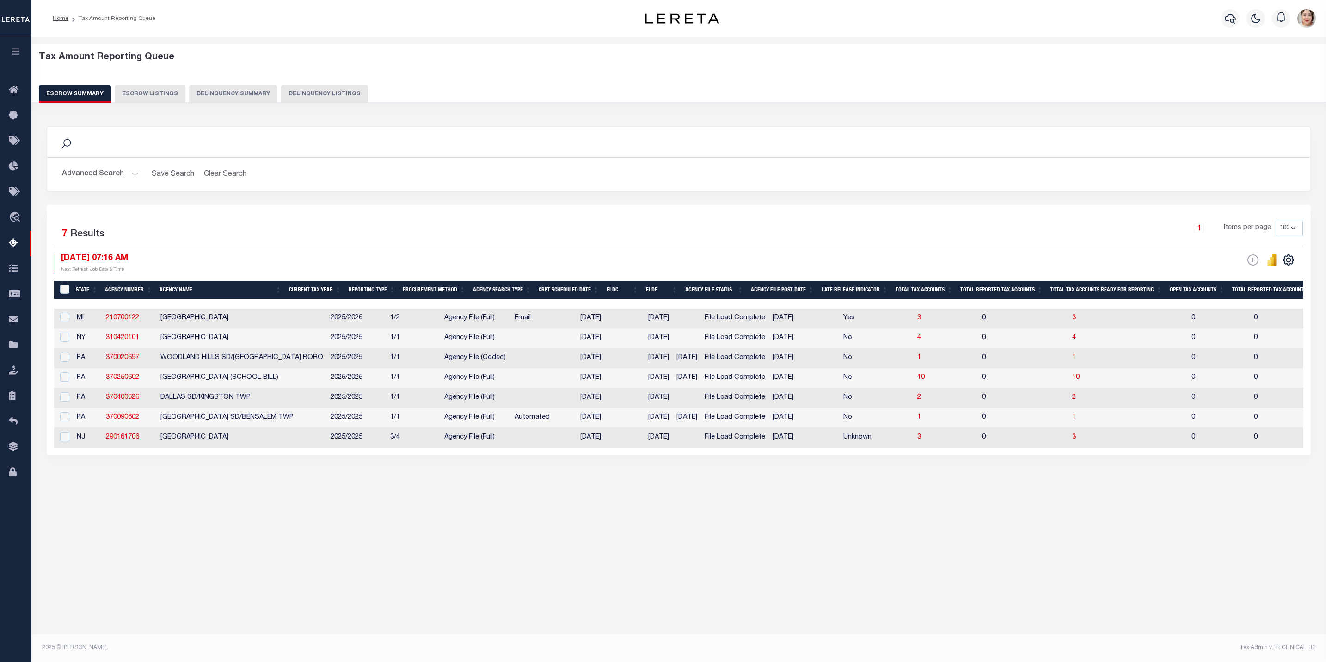
click at [100, 183] on button "Advanced Search" at bounding box center [100, 174] width 77 height 18
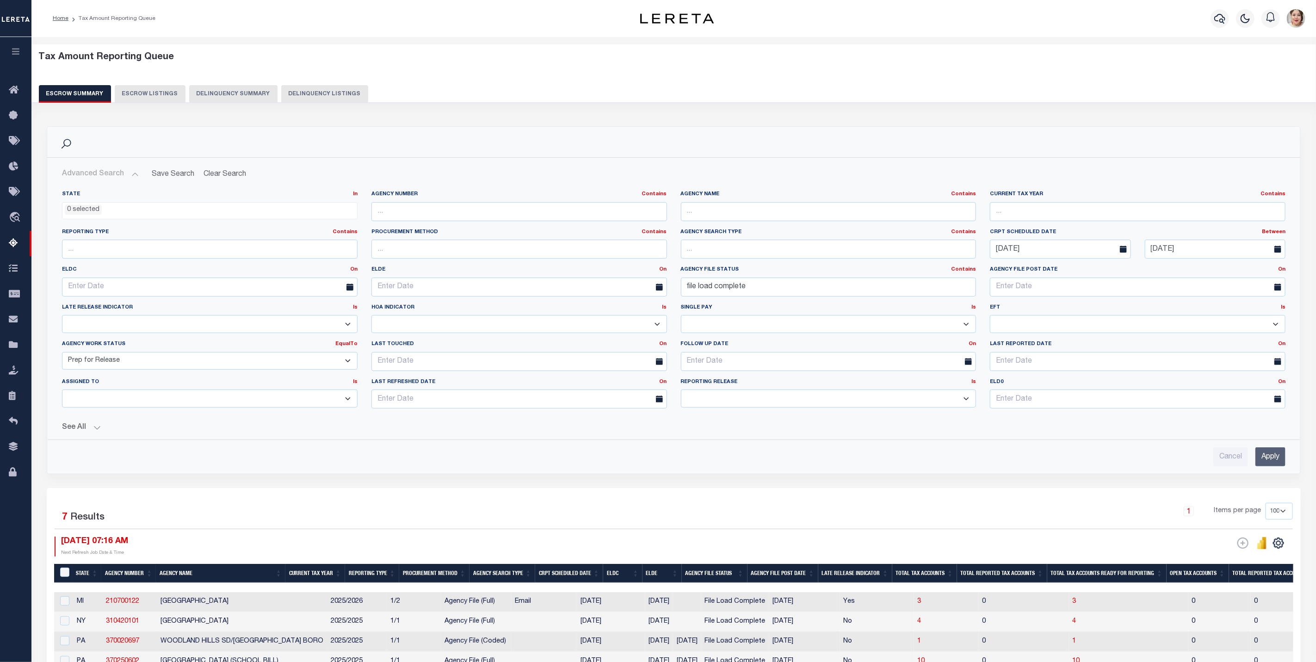
click at [103, 348] on label "Agency Work Status EqualTo Is Contains" at bounding box center [210, 344] width 296 height 8
click at [105, 358] on select "New In Progress Pending Agency Follow-up Pending QC Ready for Release Prep for …" at bounding box center [210, 361] width 296 height 18
select select "6"
click at [62, 354] on select "New In Progress Pending Agency Follow-up Pending QC Ready for Release Prep for …" at bounding box center [210, 361] width 296 height 18
click at [1274, 461] on input "Apply" at bounding box center [1270, 456] width 30 height 19
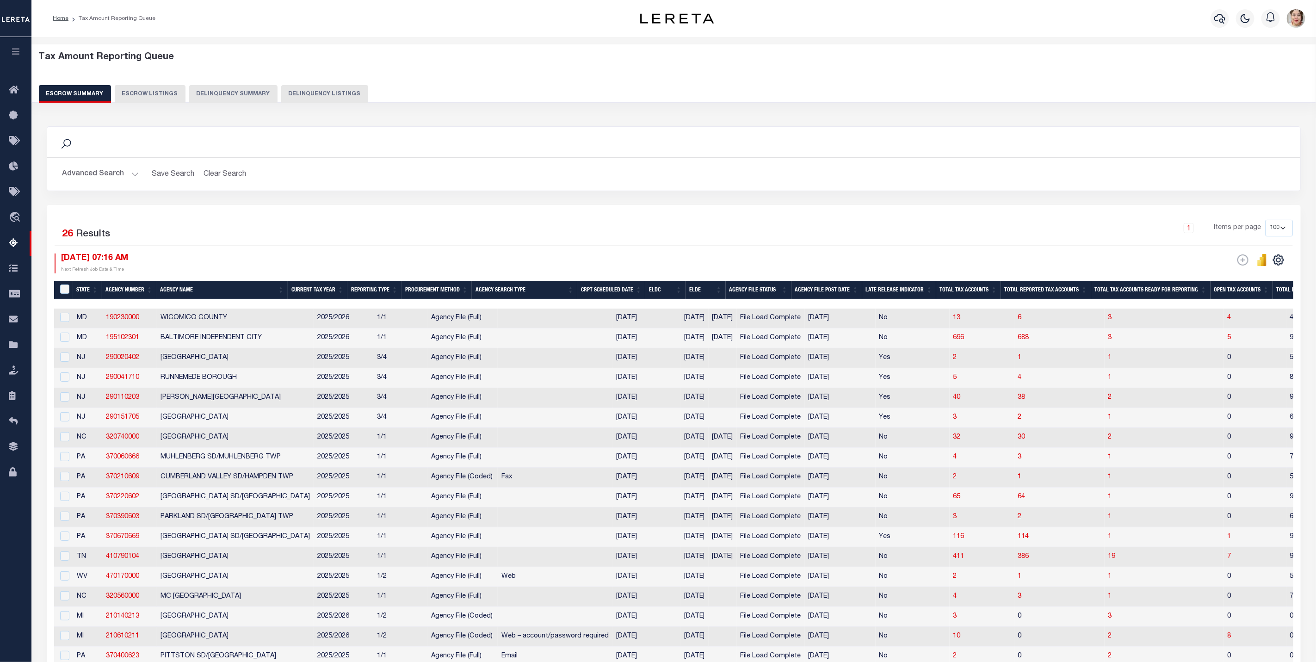
scroll to position [0, 777]
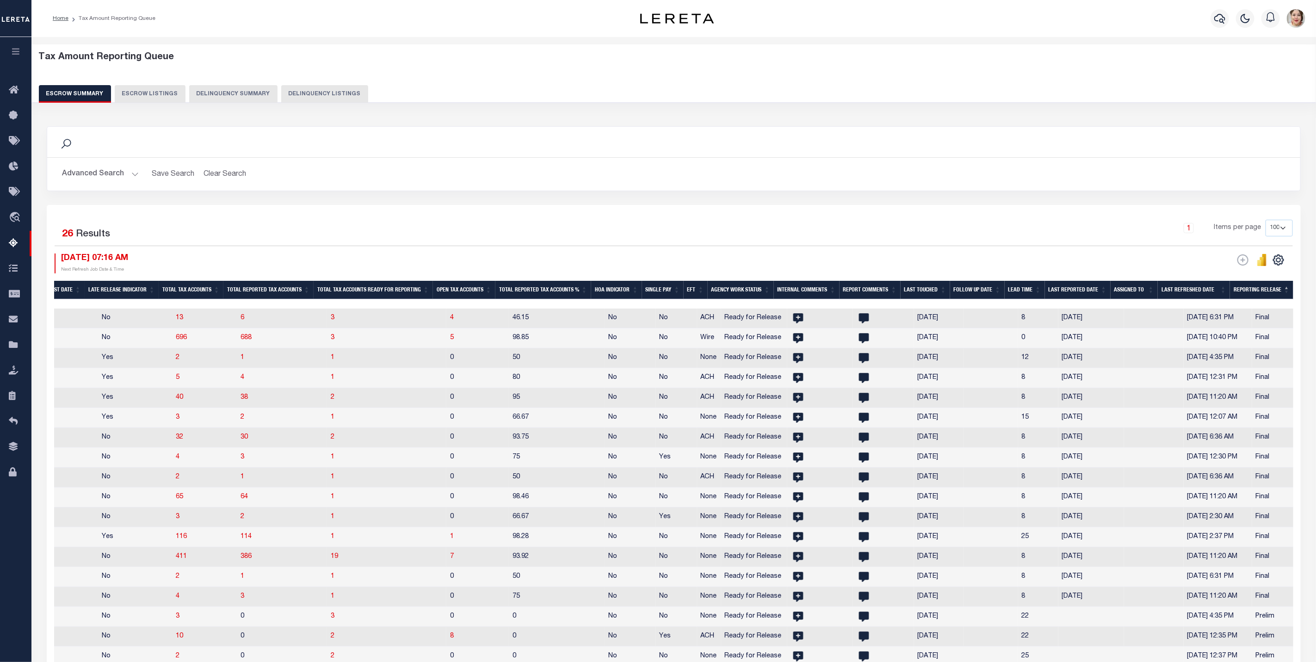
click at [1260, 294] on th "Reporting Release" at bounding box center [1261, 290] width 63 height 19
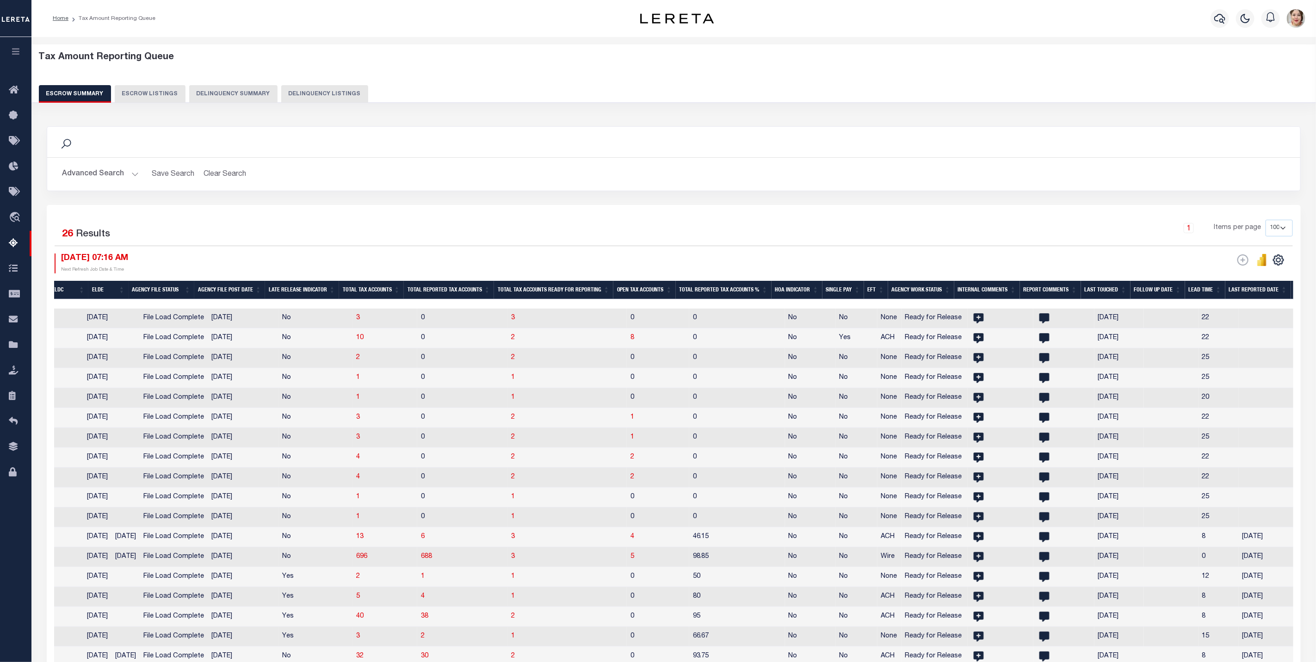
scroll to position [0, 0]
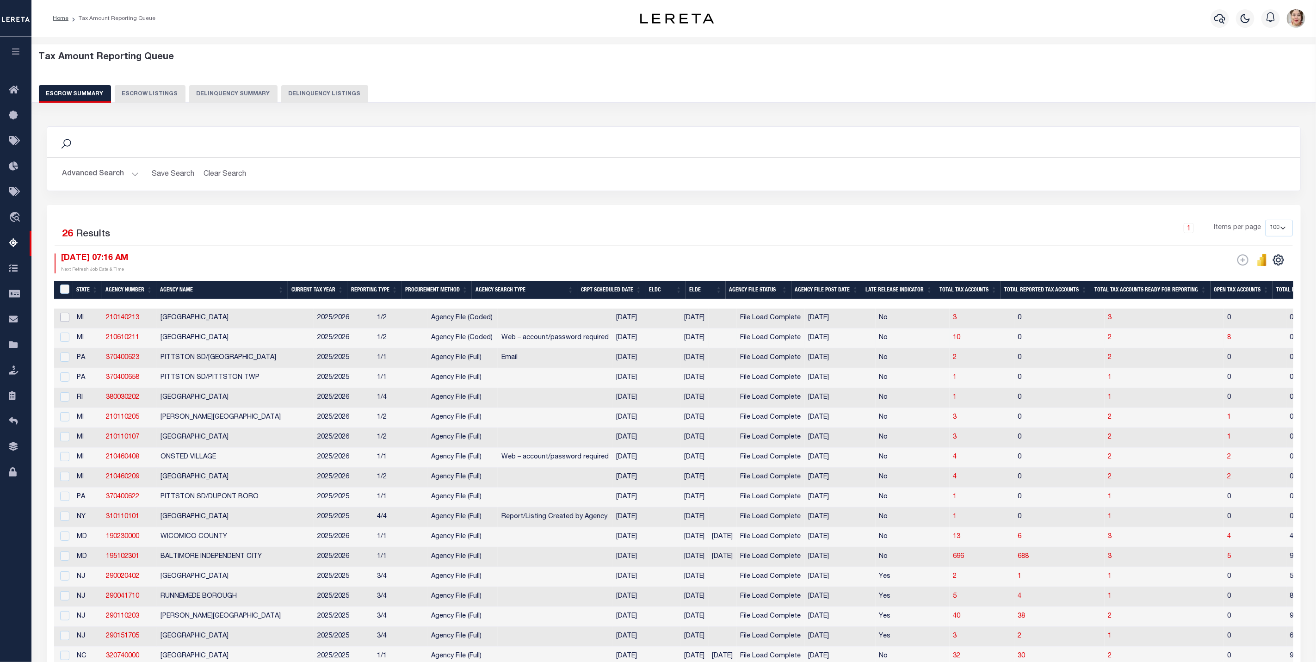
drag, startPoint x: 66, startPoint y: 324, endPoint x: 66, endPoint y: 330, distance: 6.5
click at [66, 322] on input "checkbox" at bounding box center [64, 317] width 9 height 9
checkbox input "true"
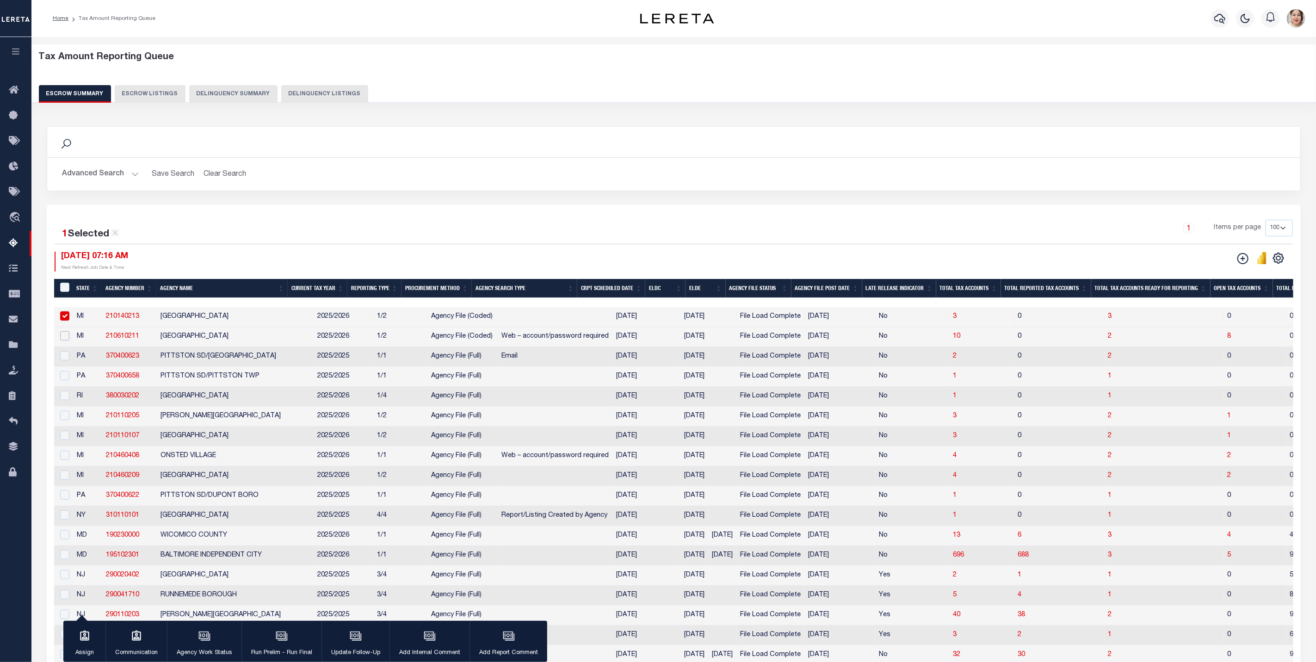
click at [67, 336] on input "checkbox" at bounding box center [64, 335] width 9 height 9
checkbox input "true"
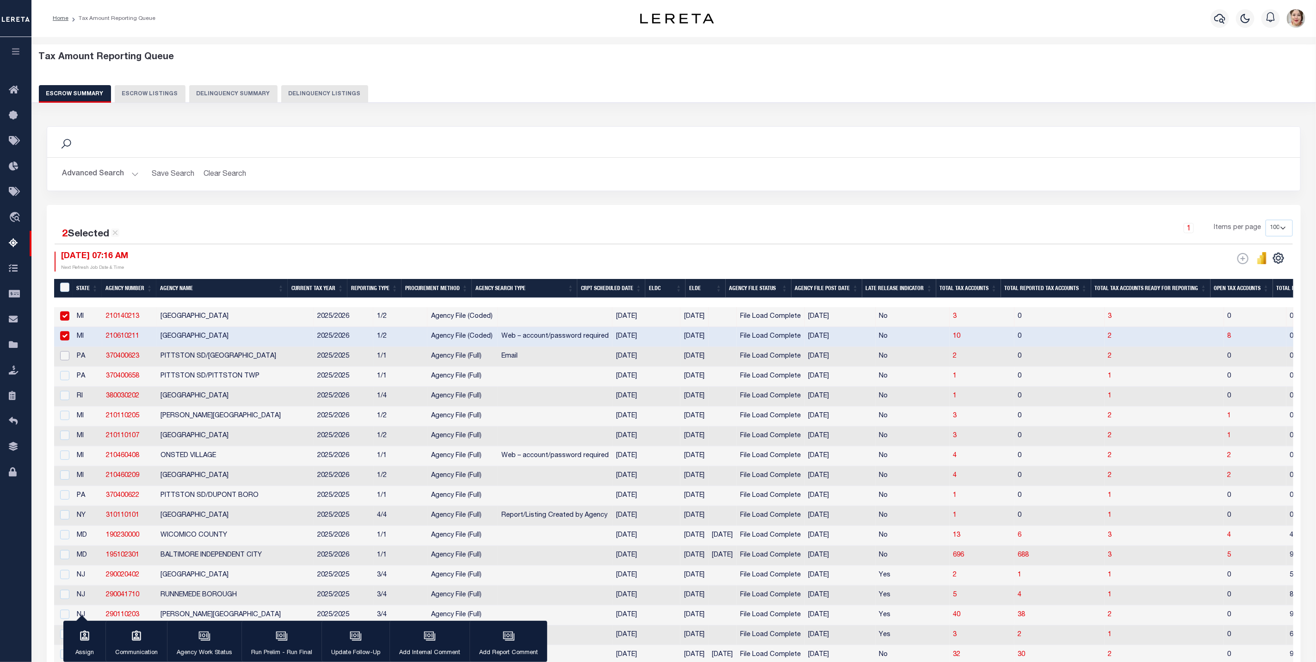
click at [64, 357] on input "checkbox" at bounding box center [64, 355] width 9 height 9
checkbox input "true"
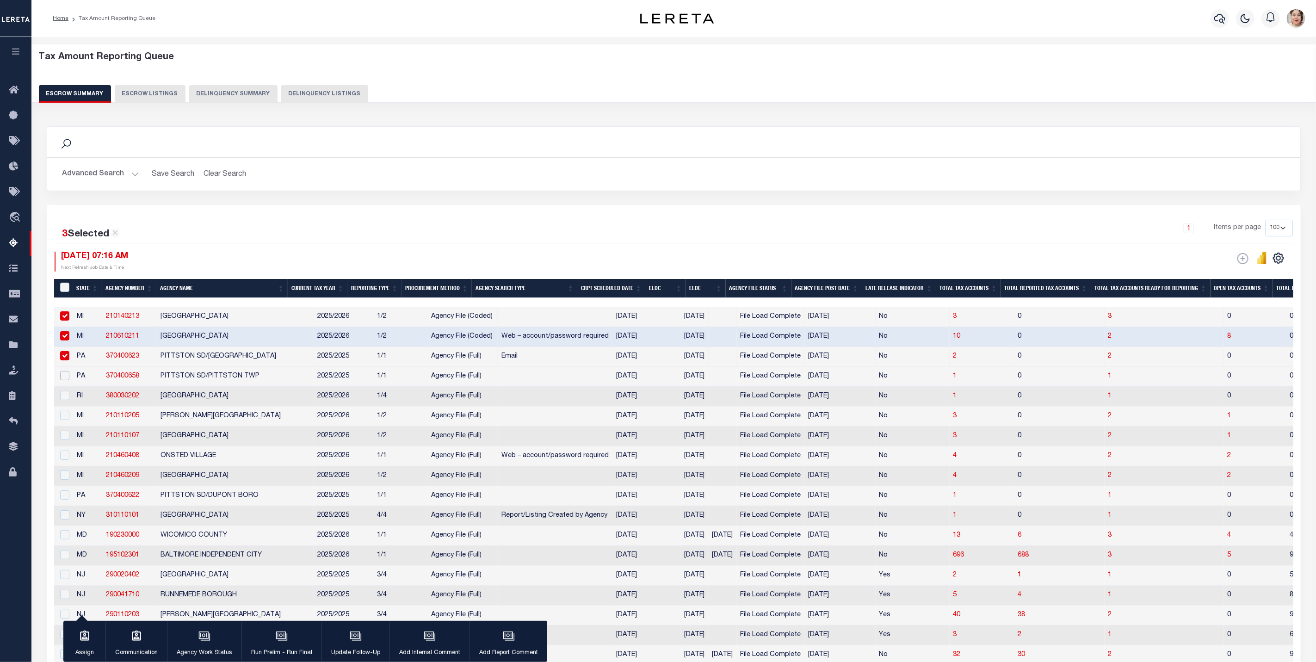
drag, startPoint x: 63, startPoint y: 379, endPoint x: 65, endPoint y: 400, distance: 20.5
click at [63, 380] on input "checkbox" at bounding box center [64, 375] width 9 height 9
checkbox input "true"
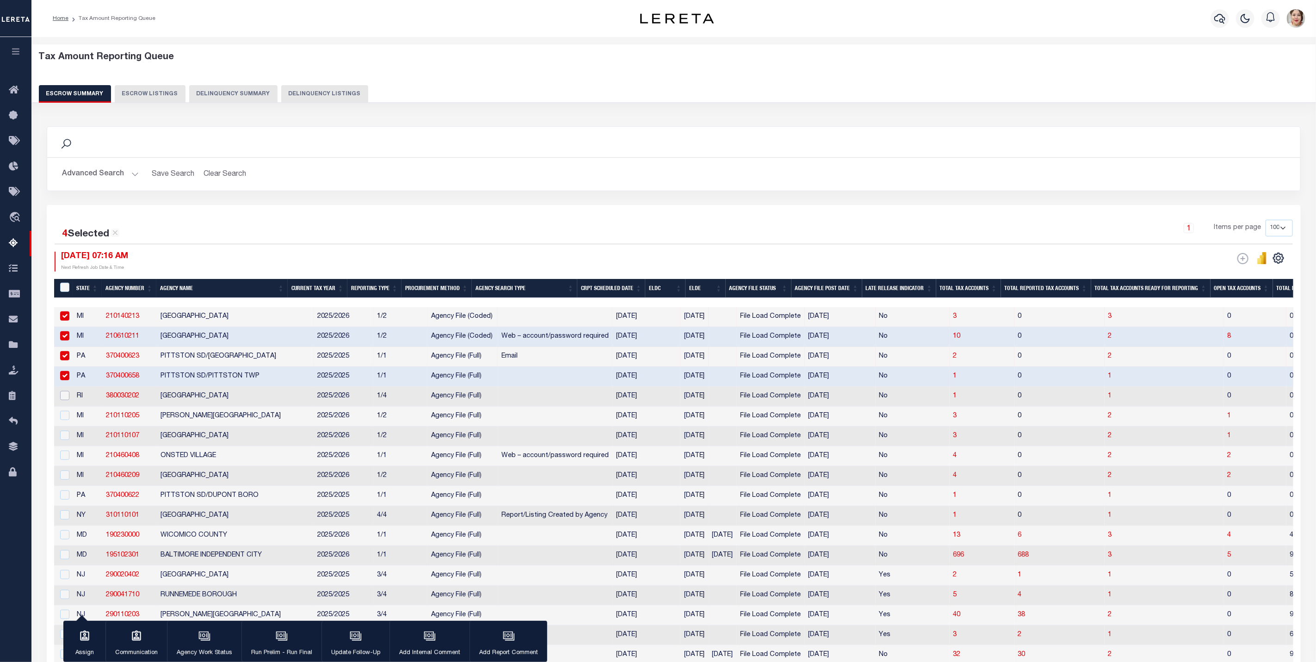
drag, startPoint x: 65, startPoint y: 400, endPoint x: 69, endPoint y: 421, distance: 21.7
click at [65, 400] on input "checkbox" at bounding box center [64, 395] width 9 height 9
checkbox input "true"
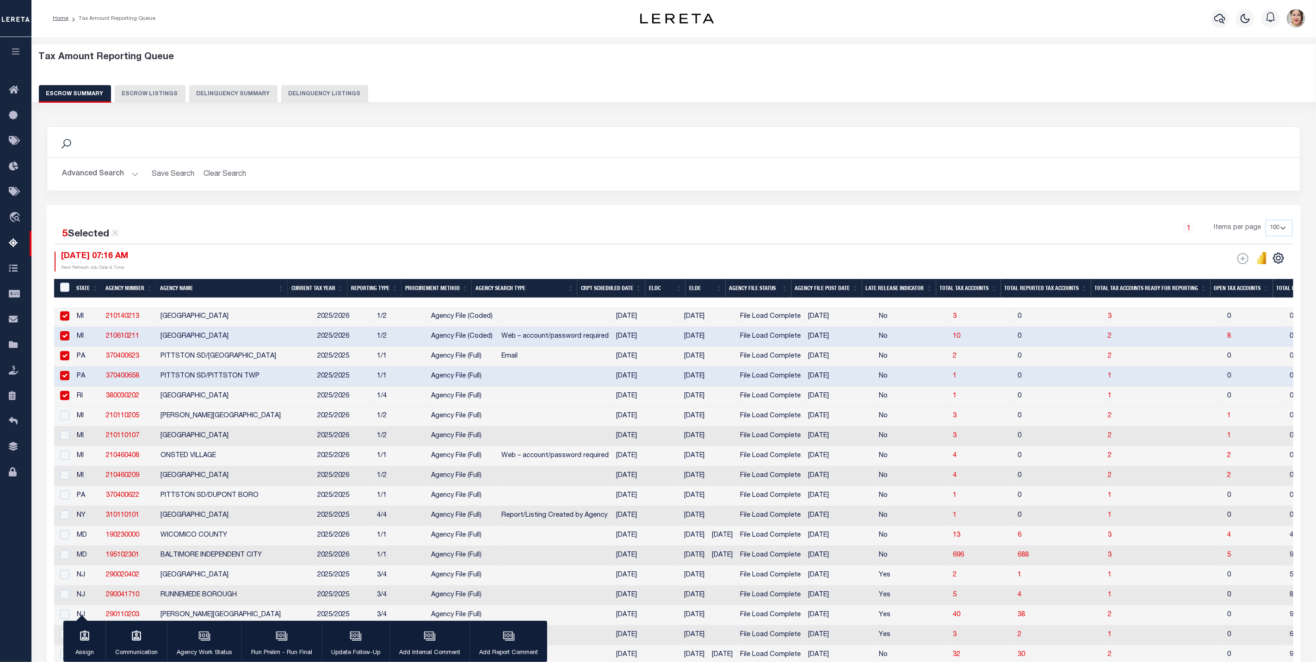
click at [70, 422] on td at bounding box center [63, 417] width 19 height 20
checkbox input "true"
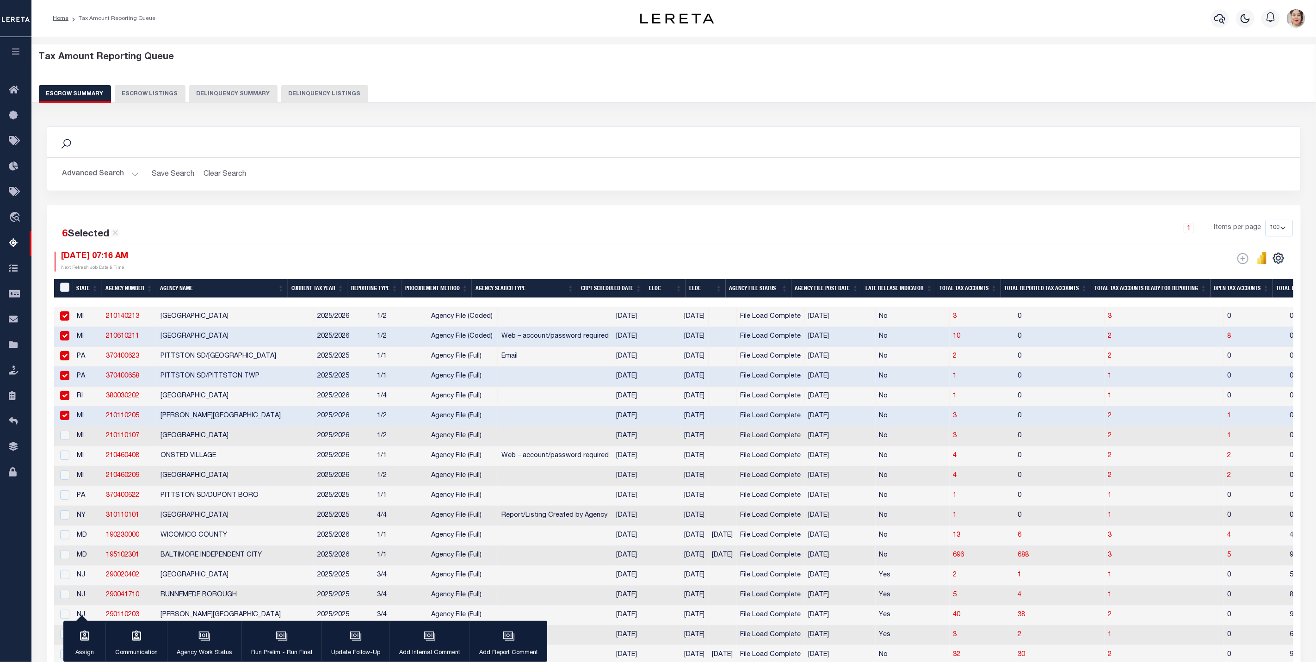
click at [64, 444] on td at bounding box center [63, 436] width 19 height 20
checkbox input "true"
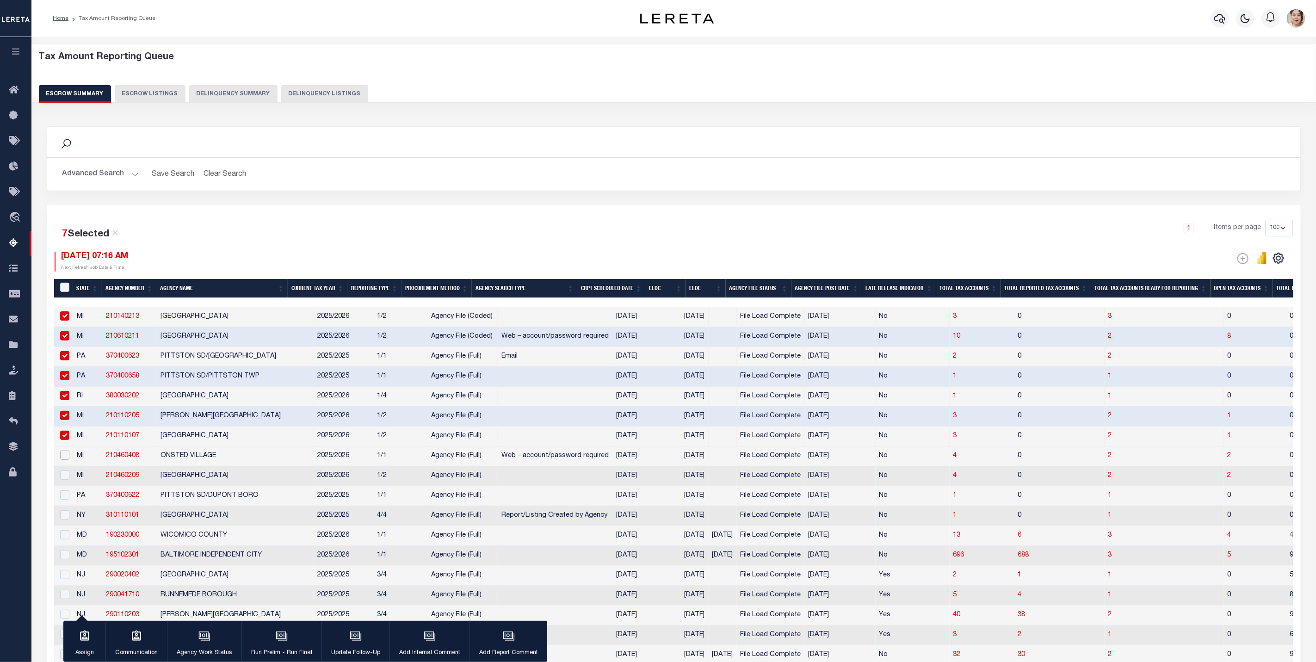
click at [65, 460] on input "checkbox" at bounding box center [64, 454] width 9 height 9
checkbox input "true"
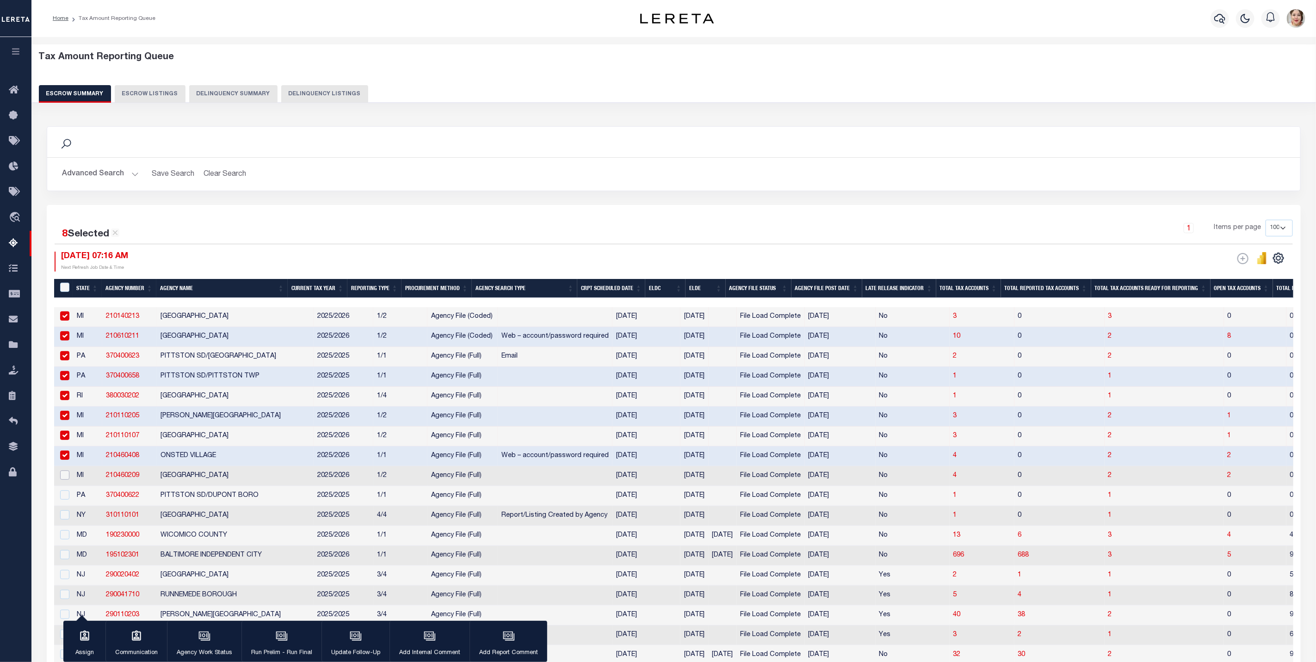
click at [65, 474] on input "checkbox" at bounding box center [64, 474] width 9 height 9
checkbox input "true"
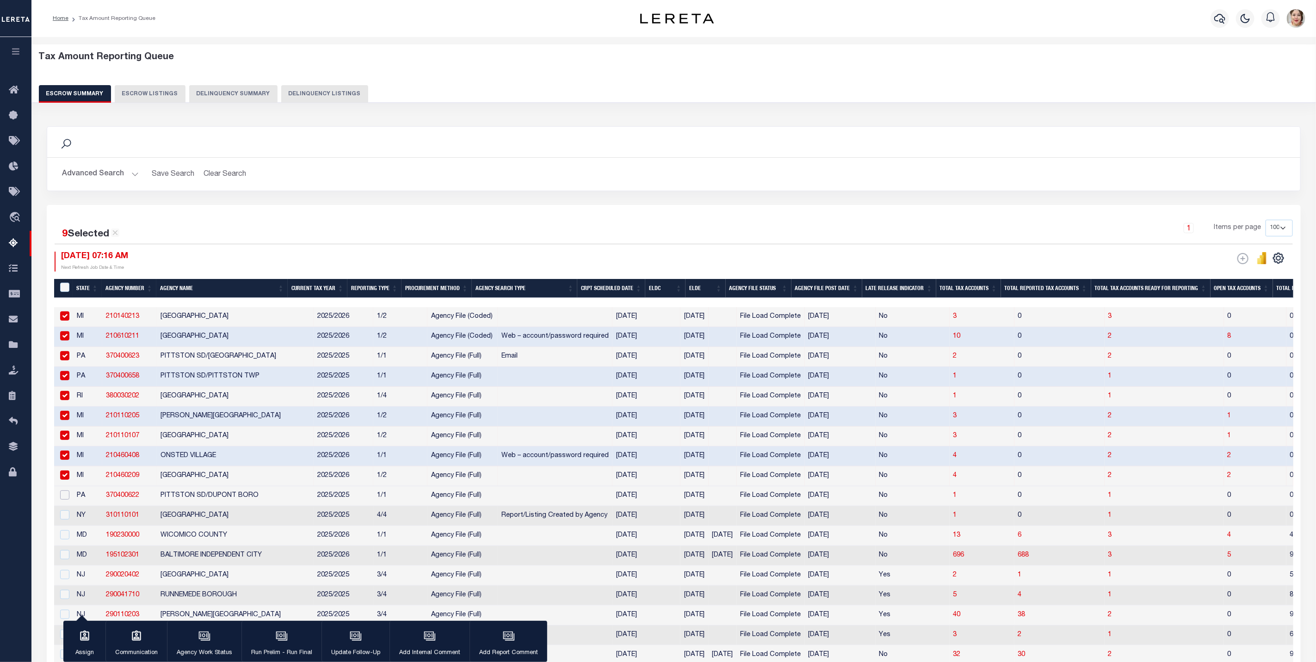
click at [64, 496] on input "checkbox" at bounding box center [64, 494] width 9 height 9
checkbox input "true"
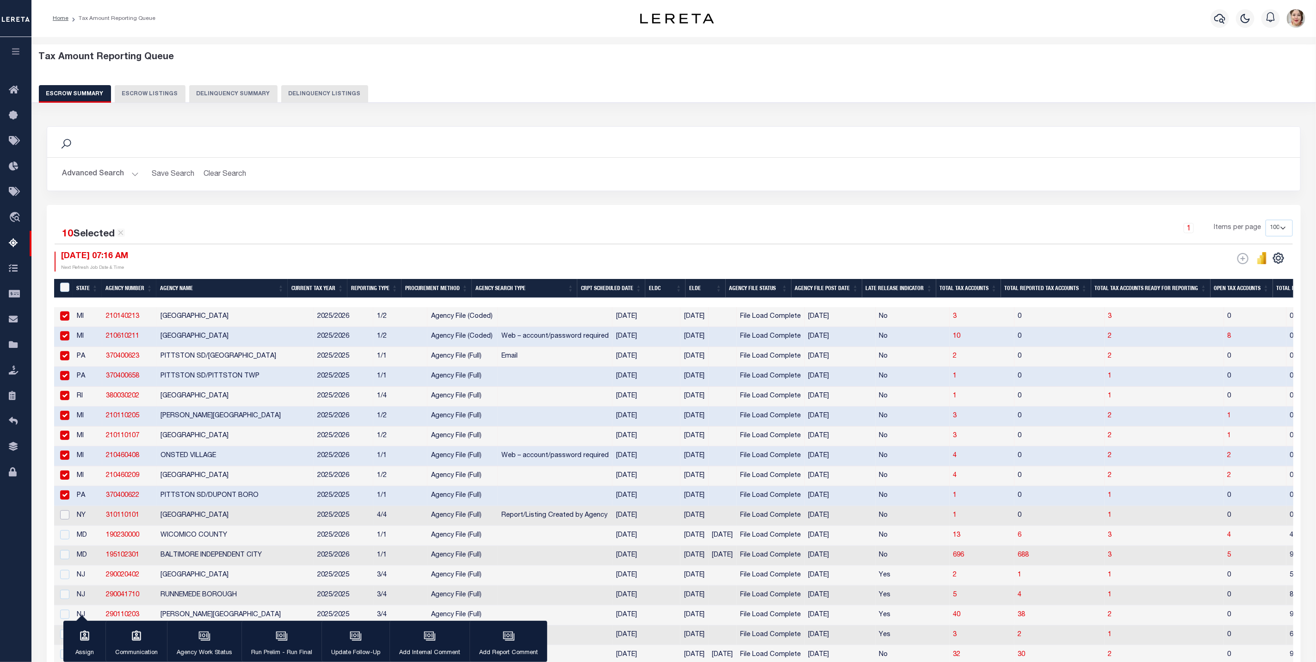
click at [65, 517] on input "checkbox" at bounding box center [64, 514] width 9 height 9
checkbox input "true"
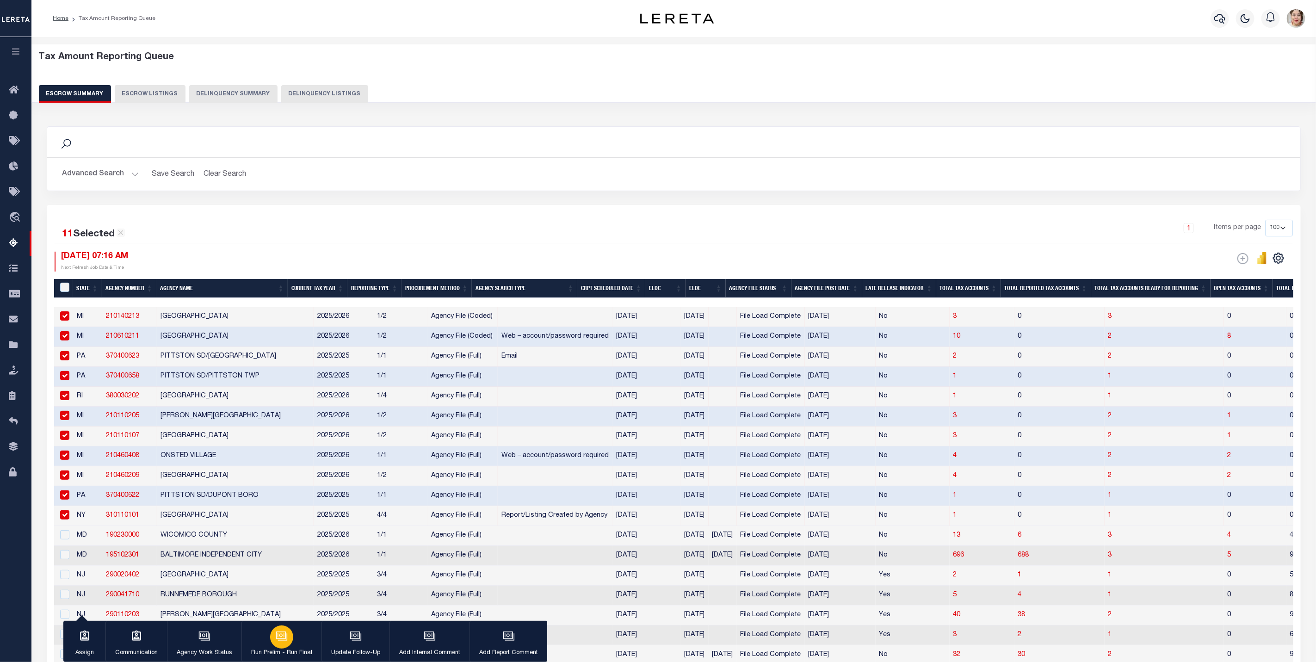
click at [288, 643] on div "button" at bounding box center [281, 636] width 23 height 23
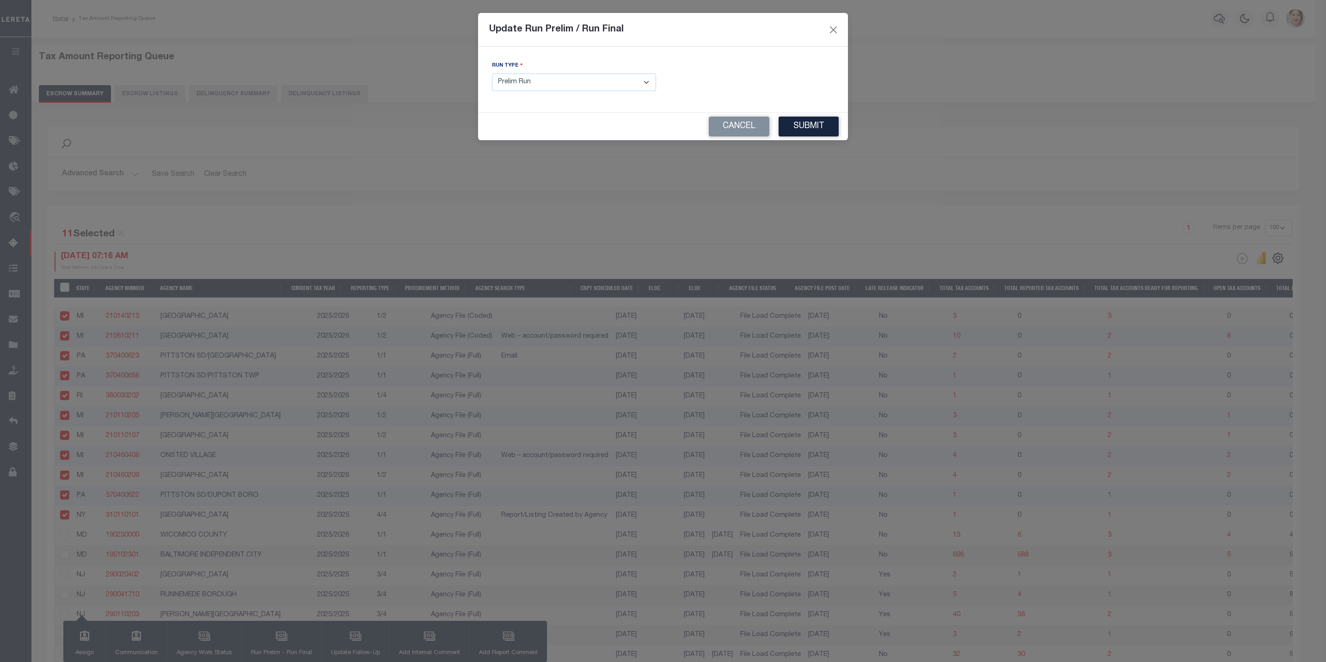
click at [569, 86] on select "- Select Run Type - Prelim Run Final Run" at bounding box center [574, 83] width 164 height 18
select select "F"
click at [492, 74] on select "- Select Run Type - Prelim Run Final Run" at bounding box center [574, 83] width 164 height 18
click at [773, 85] on input "text" at bounding box center [752, 83] width 164 height 18
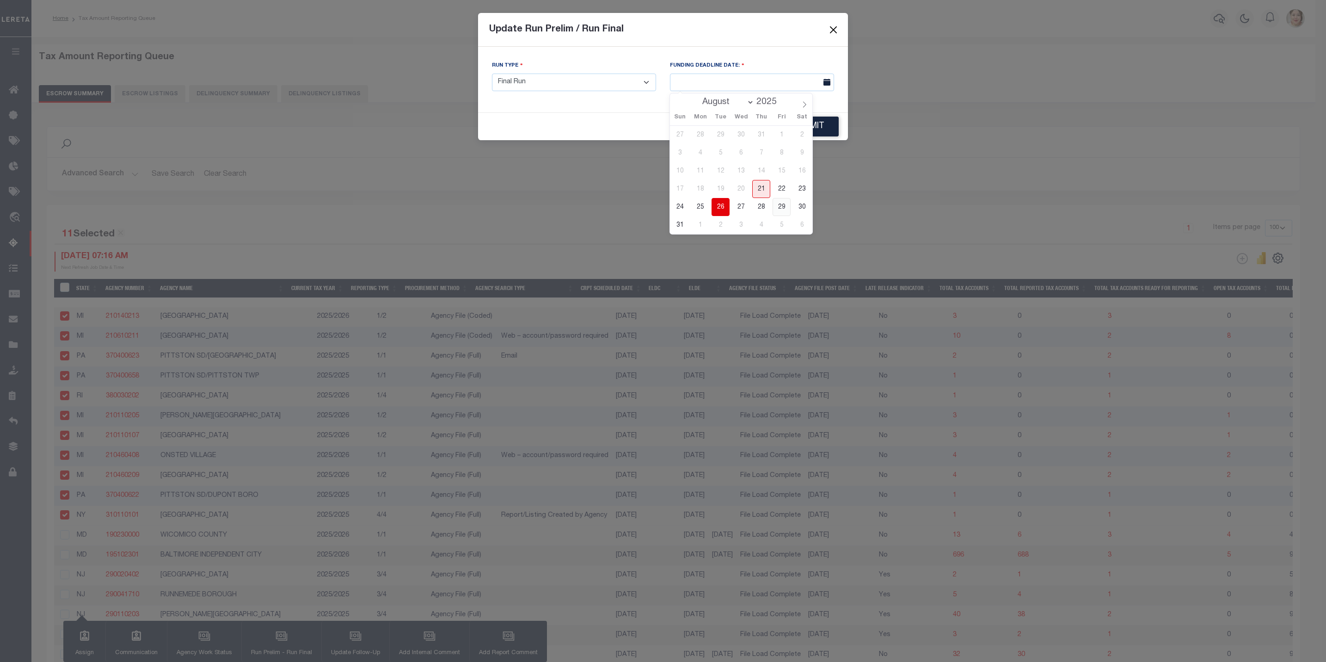
click at [782, 207] on span "29" at bounding box center [782, 207] width 18 height 18
type input "08/29/2025"
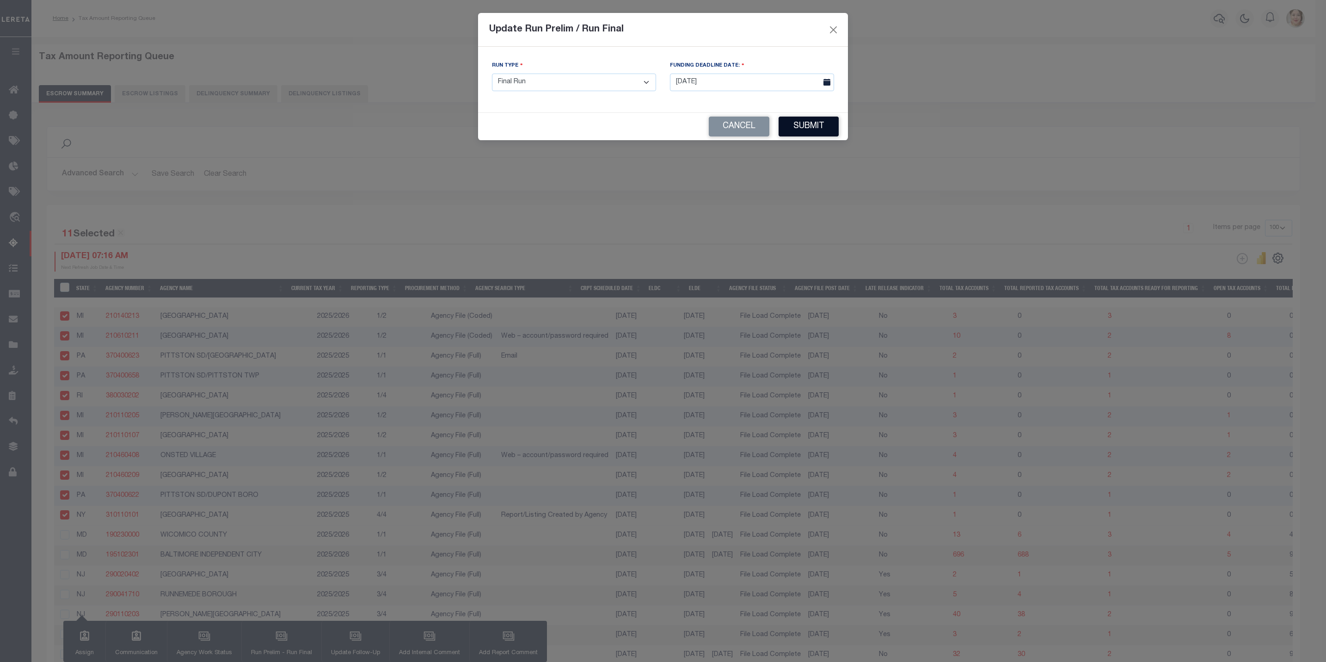
click at [808, 133] on button "Submit" at bounding box center [809, 127] width 60 height 20
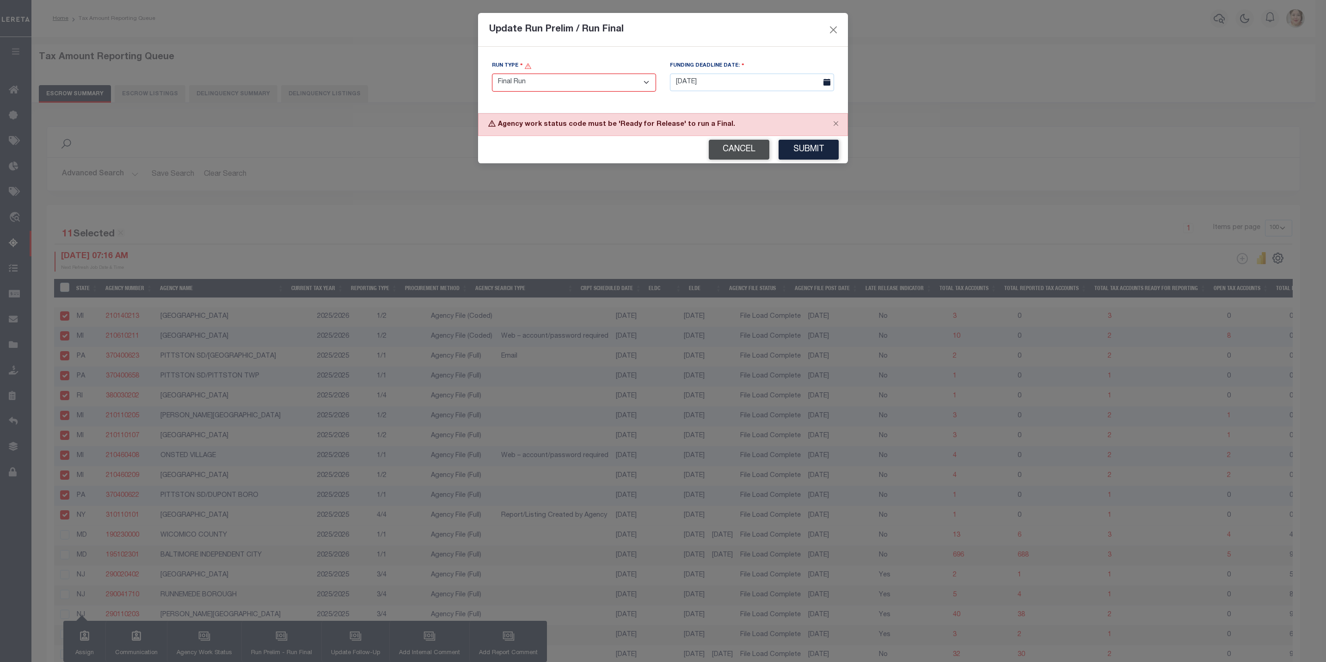
click at [750, 152] on button "Cancel" at bounding box center [739, 150] width 61 height 20
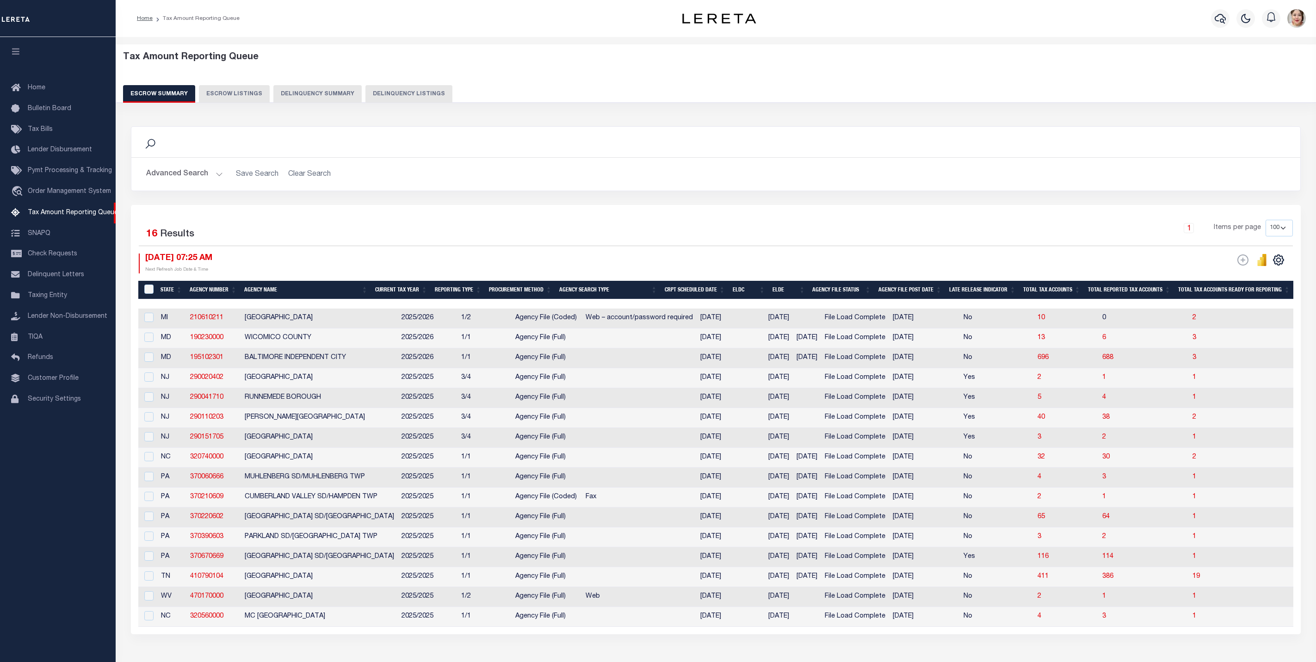
select select
select select "6"
select select "100"
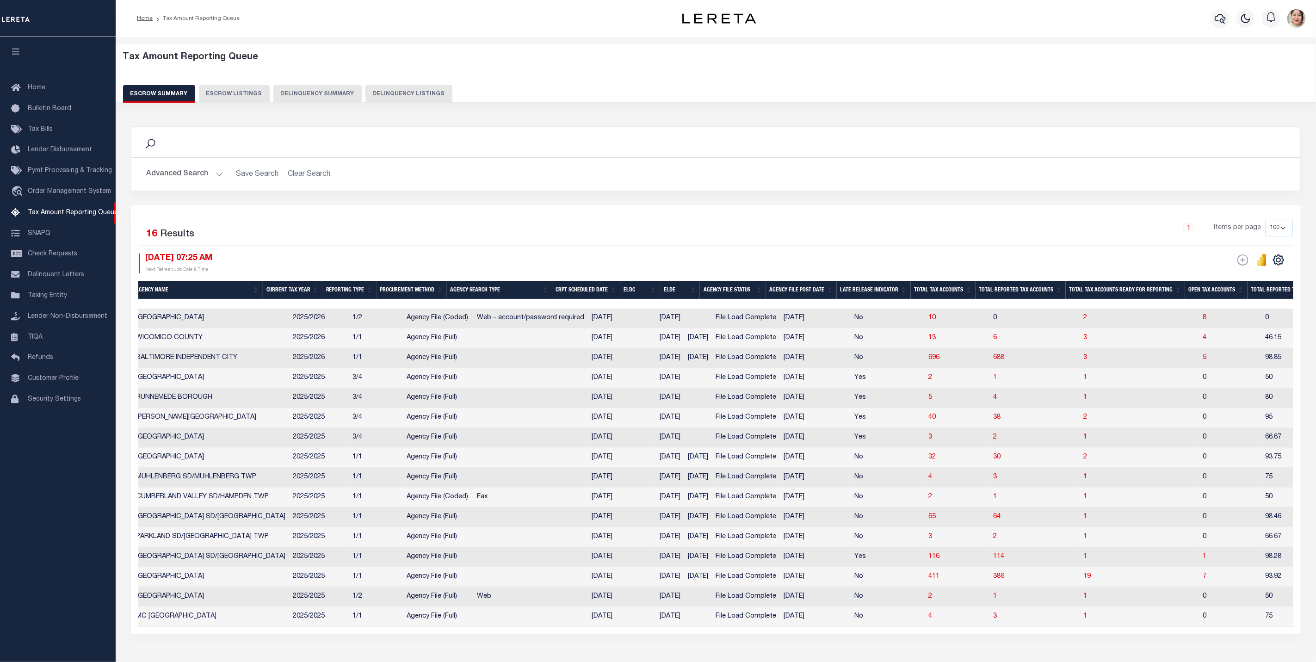
scroll to position [0, 5]
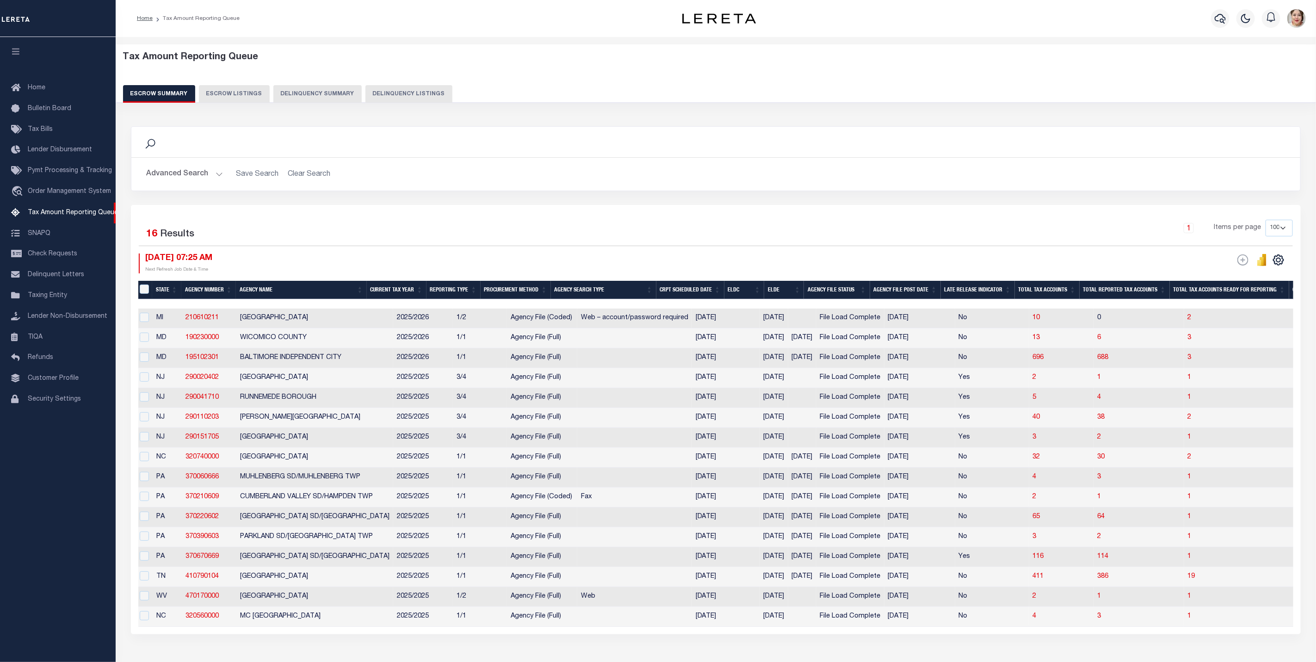
click at [178, 169] on button "Advanced Search" at bounding box center [184, 174] width 77 height 18
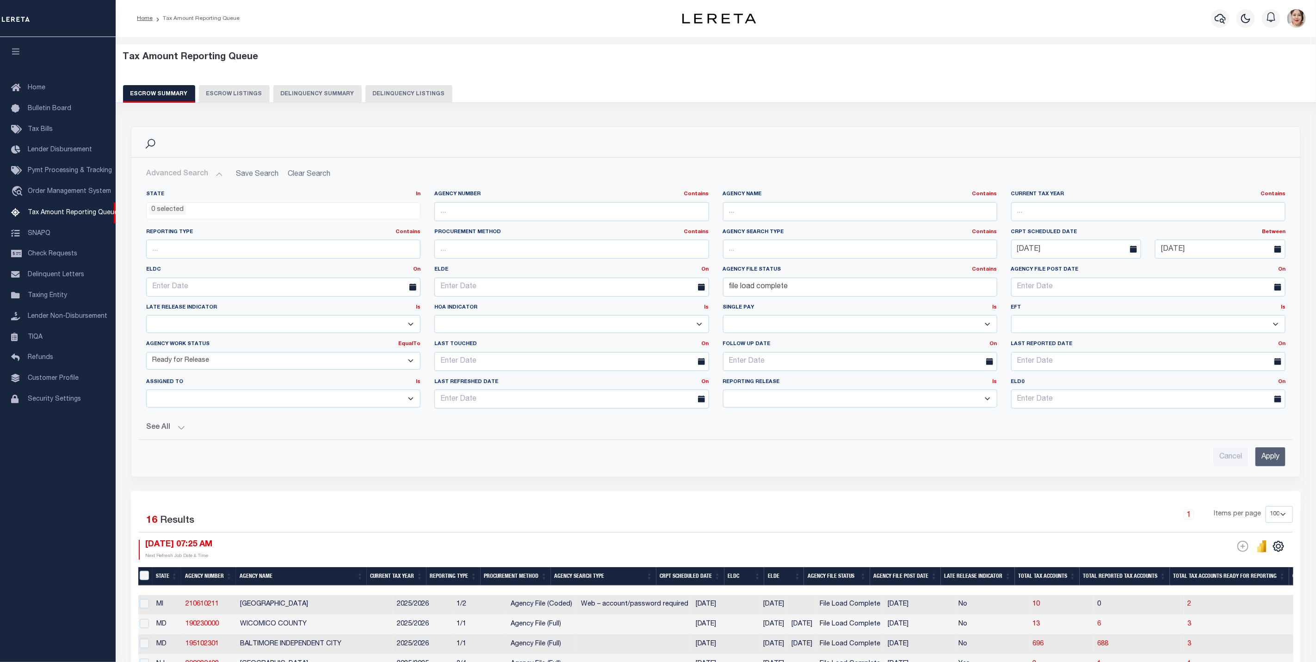
click at [259, 365] on select "New In Progress Pending Agency Follow-up Pending QC Ready for Release Prep for …" at bounding box center [283, 361] width 274 height 18
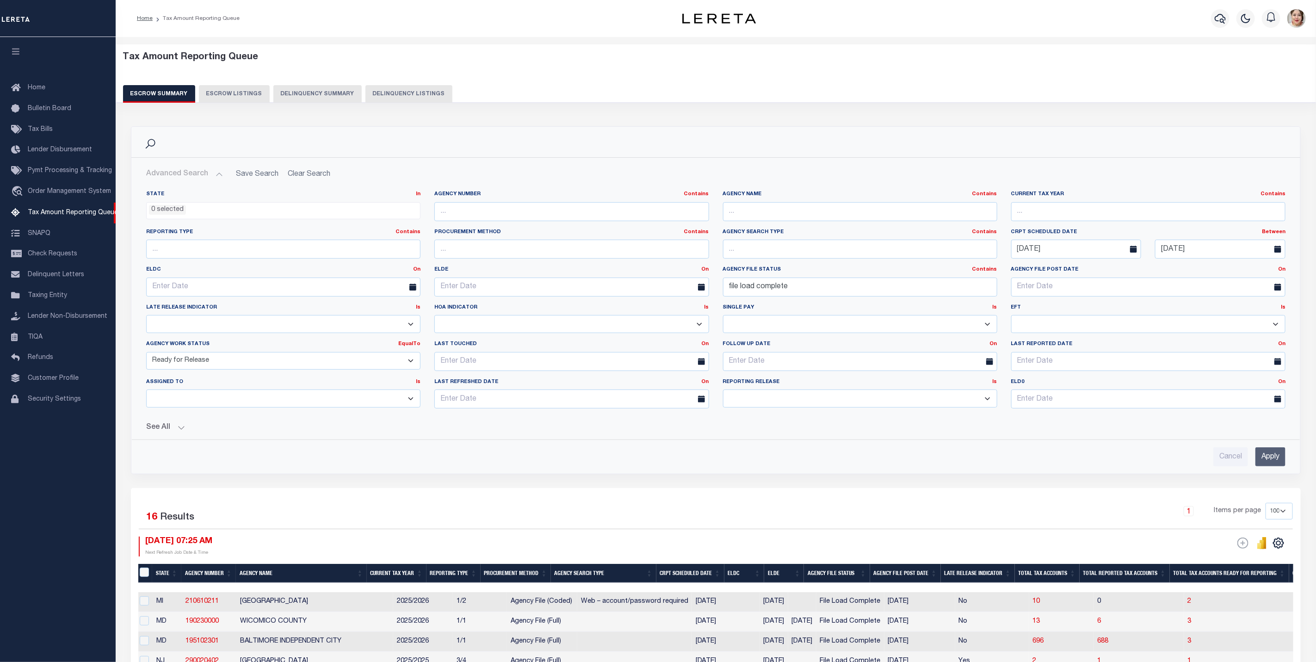
select select "7"
click at [146, 354] on select "New In Progress Pending Agency Follow-up Pending QC Ready for Release Prep for …" at bounding box center [283, 361] width 274 height 18
click at [1272, 460] on input "Apply" at bounding box center [1270, 456] width 30 height 19
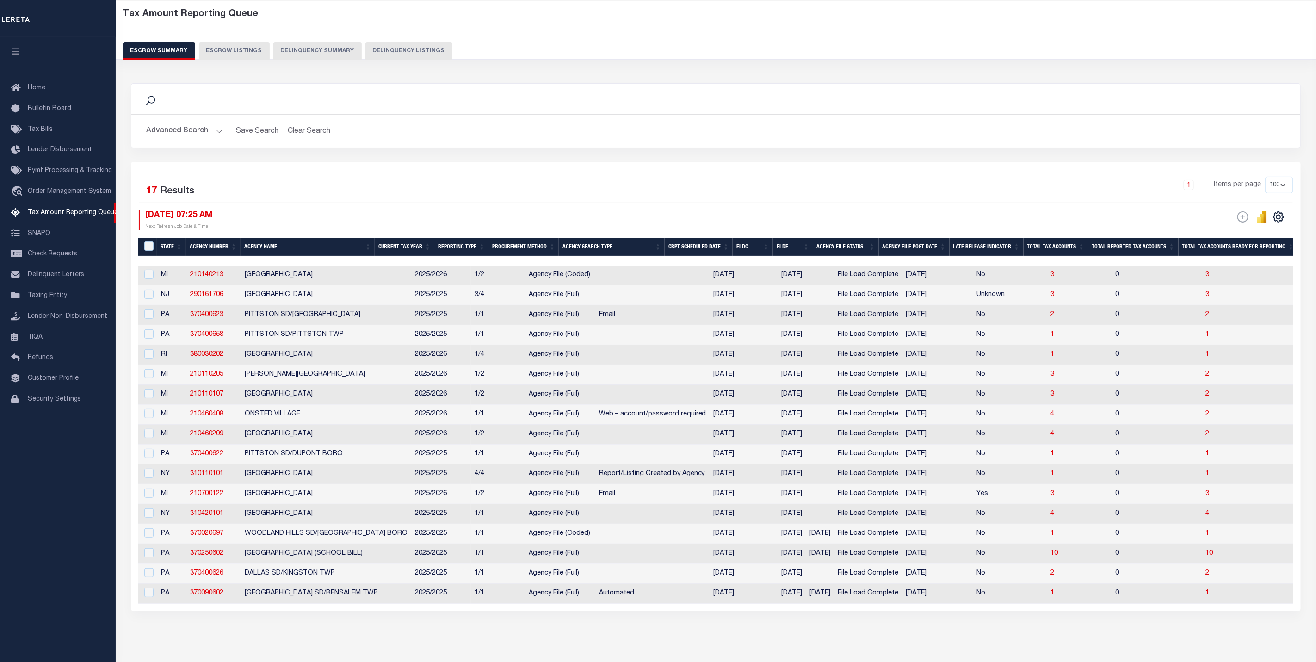
scroll to position [0, 0]
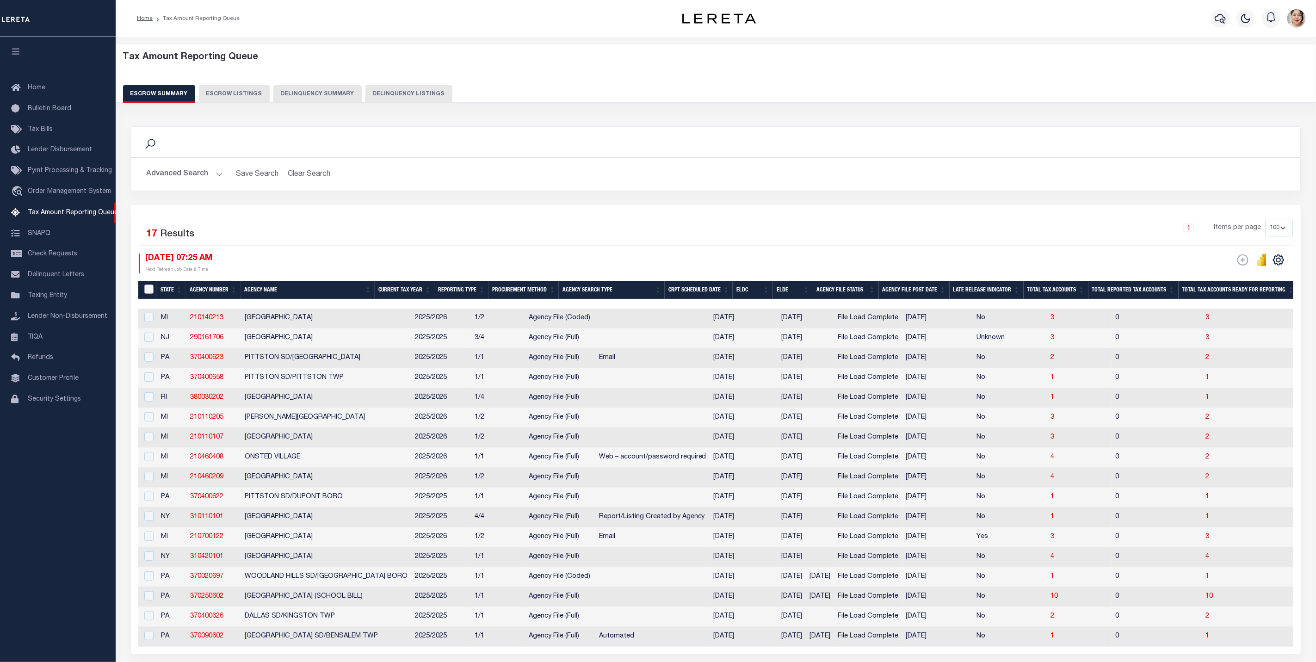
click at [149, 287] on input "&nbsp;" at bounding box center [148, 288] width 9 height 9
checkbox input "true"
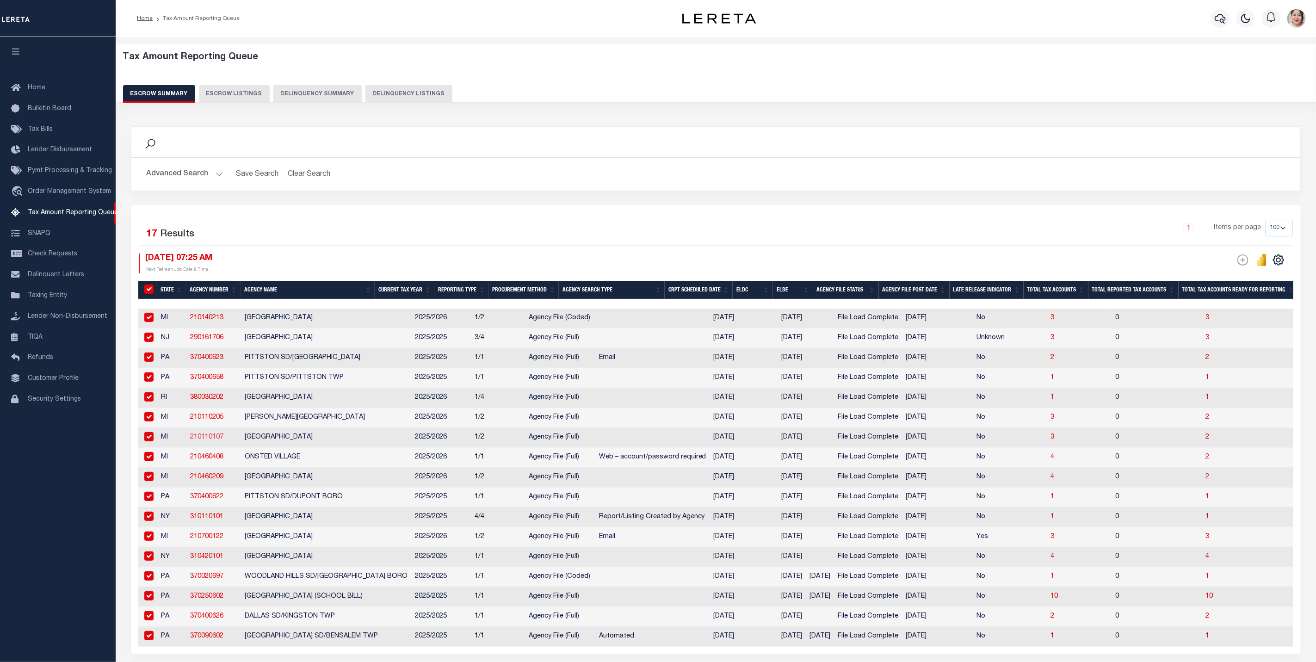
checkbox input "true"
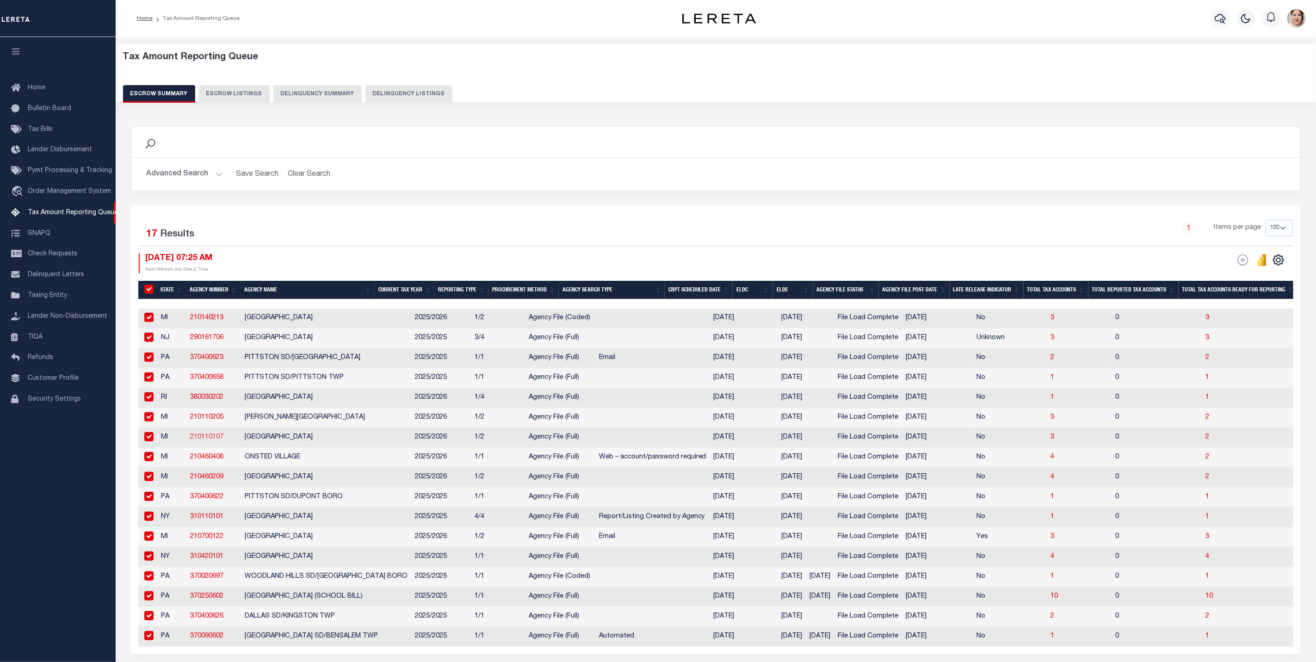
checkbox input "true"
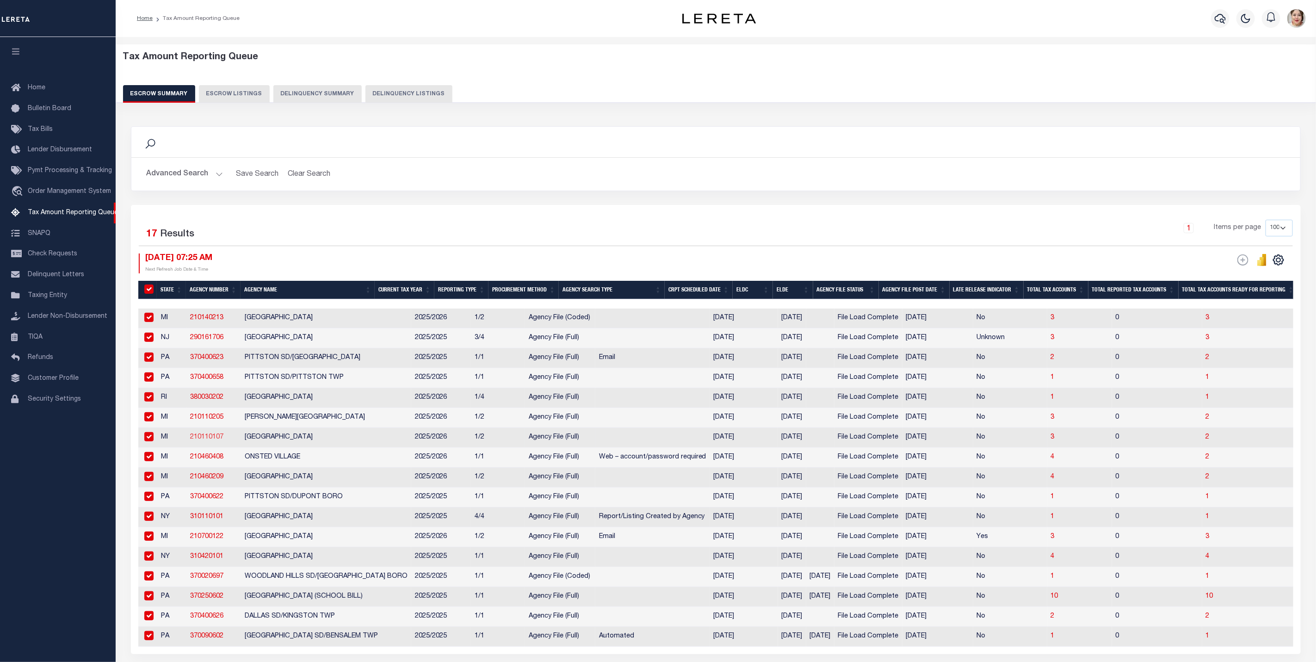
checkbox input "true"
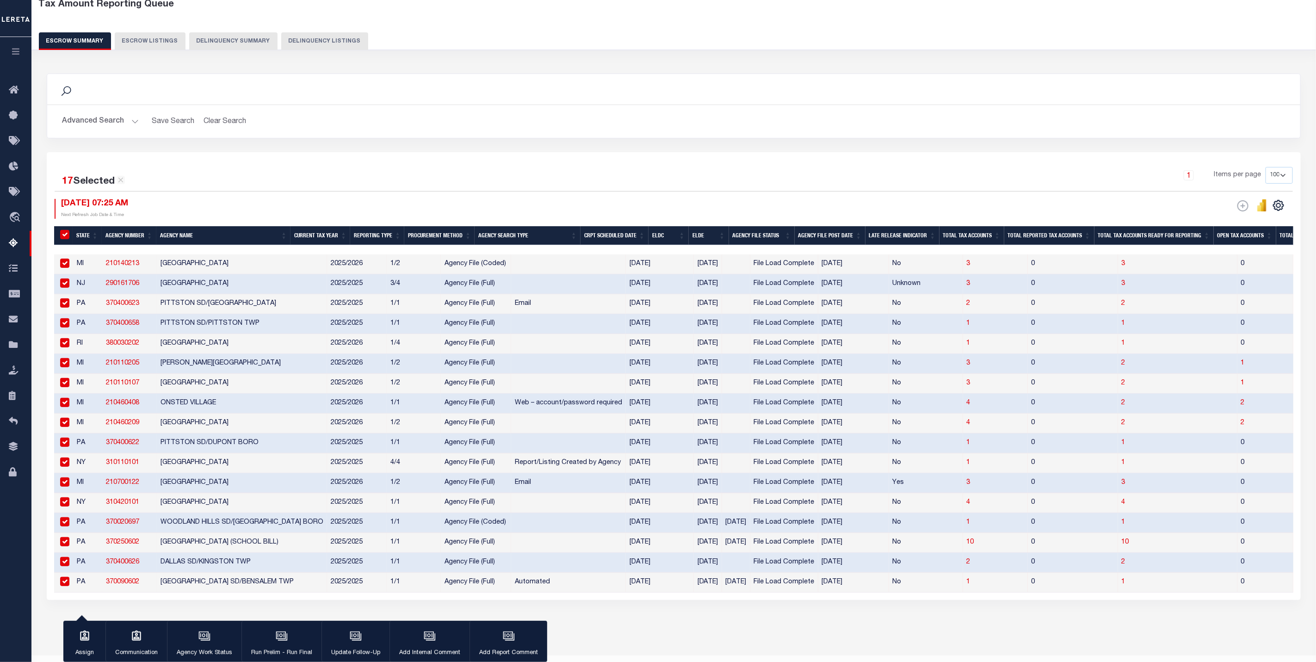
scroll to position [86, 0]
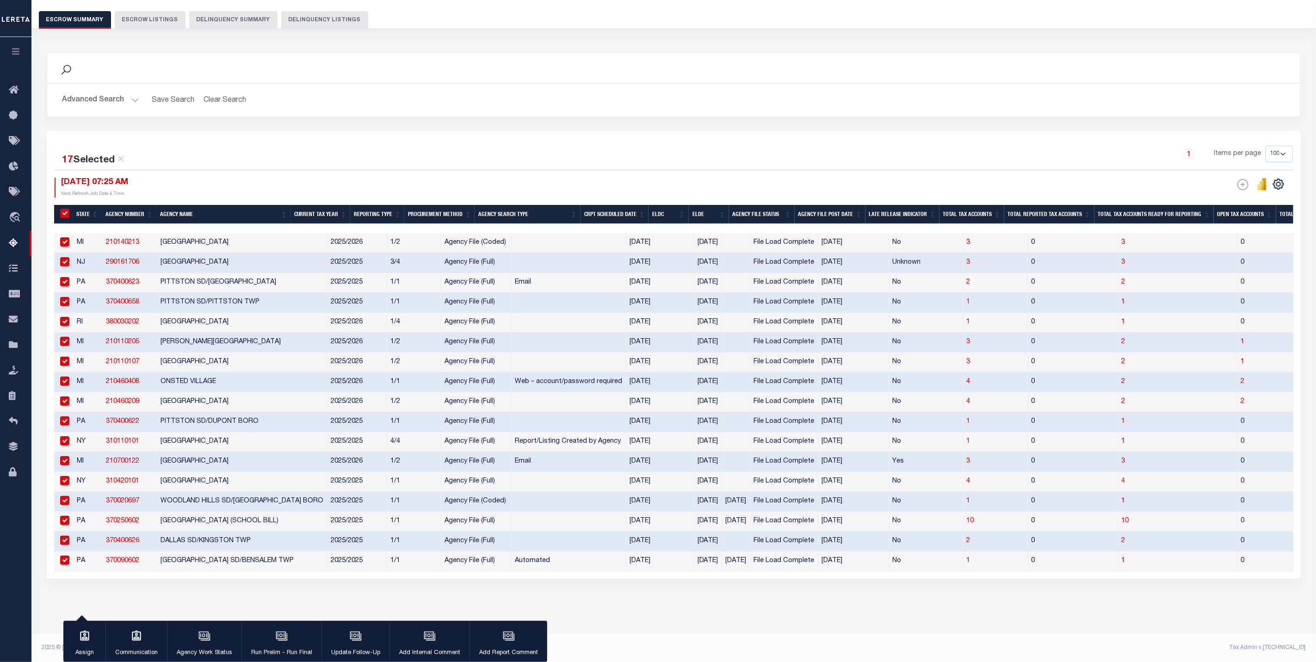
click at [65, 555] on input "checkbox" at bounding box center [64, 559] width 9 height 9
checkbox input "false"
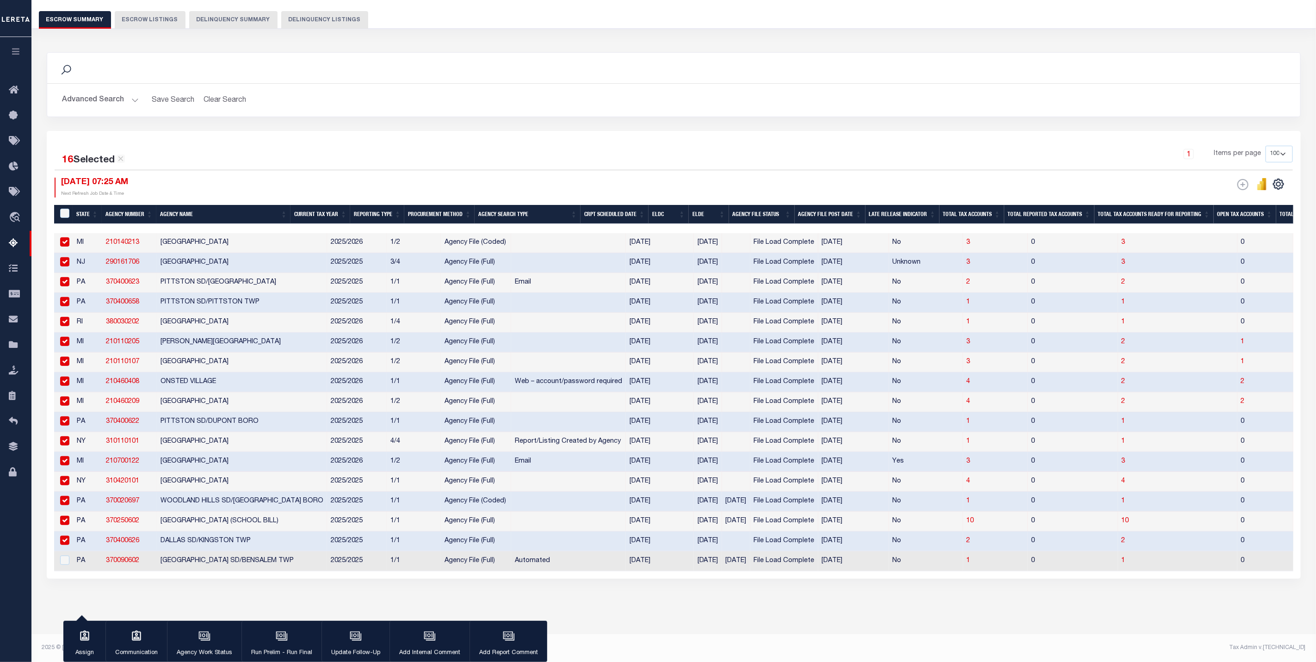
click at [66, 536] on input "checkbox" at bounding box center [64, 540] width 9 height 9
checkbox input "false"
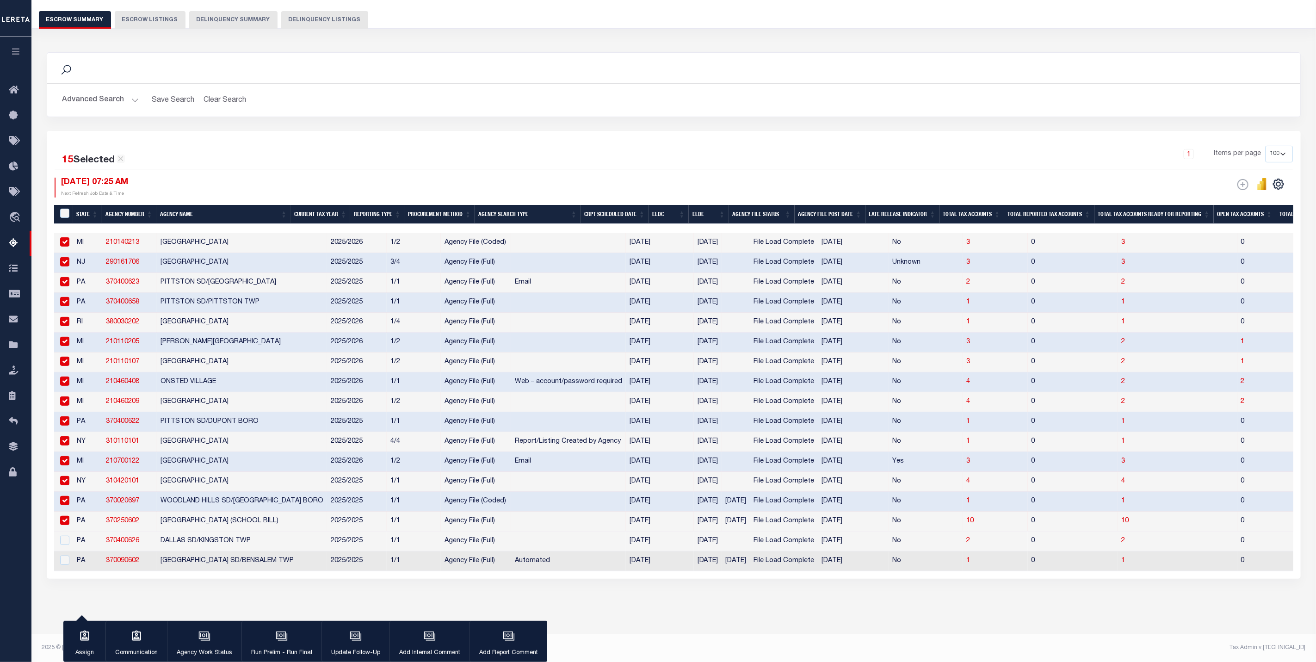
click at [66, 516] on input "checkbox" at bounding box center [64, 520] width 9 height 9
checkbox input "false"
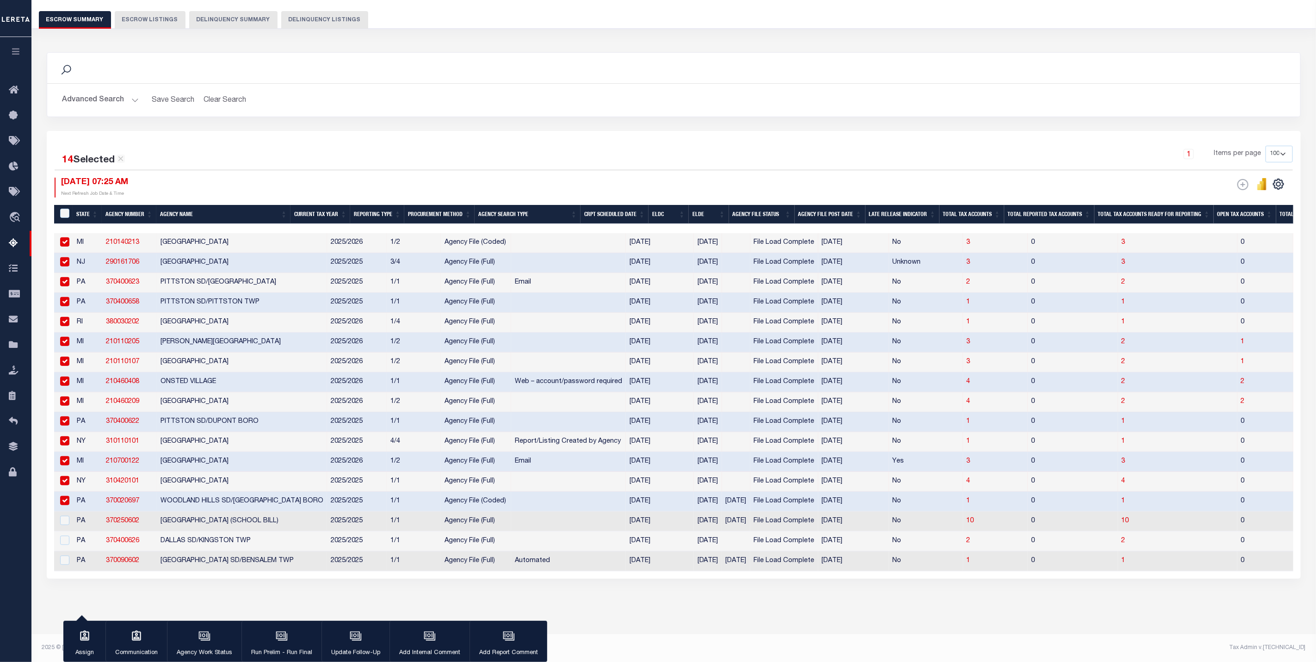
click at [67, 496] on input "checkbox" at bounding box center [64, 500] width 9 height 9
checkbox input "false"
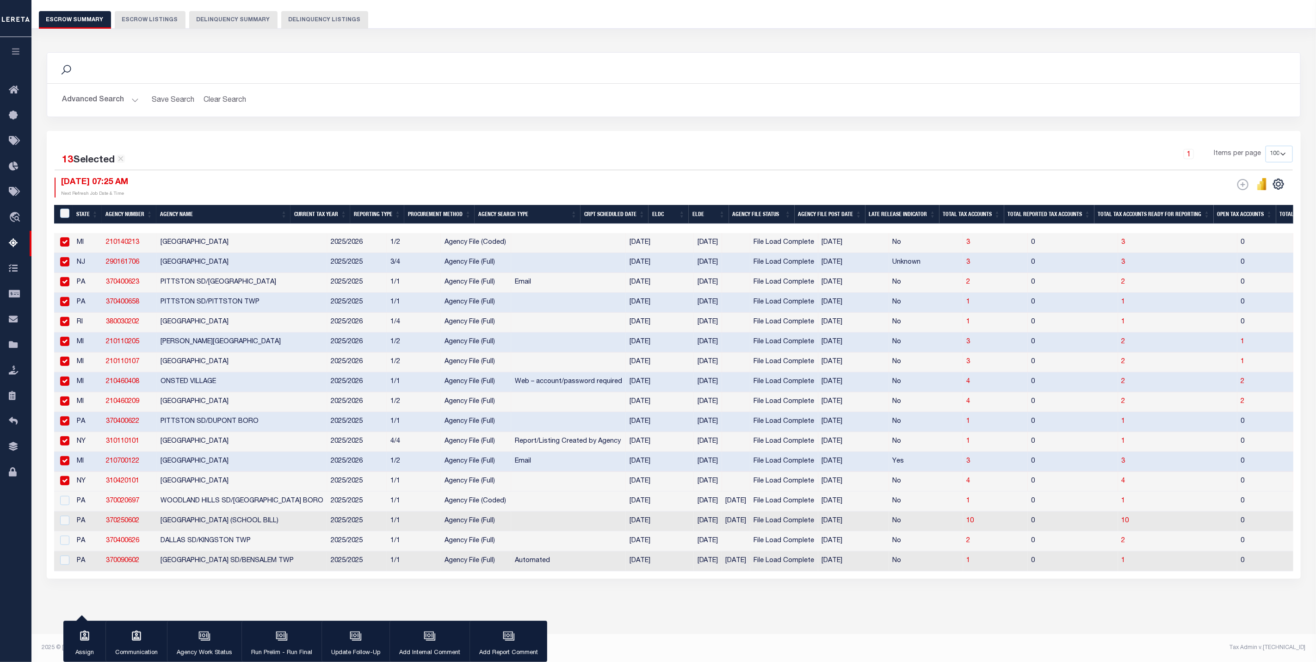
click at [67, 476] on input "checkbox" at bounding box center [64, 480] width 9 height 9
checkbox input "false"
click at [66, 456] on input "checkbox" at bounding box center [64, 460] width 9 height 9
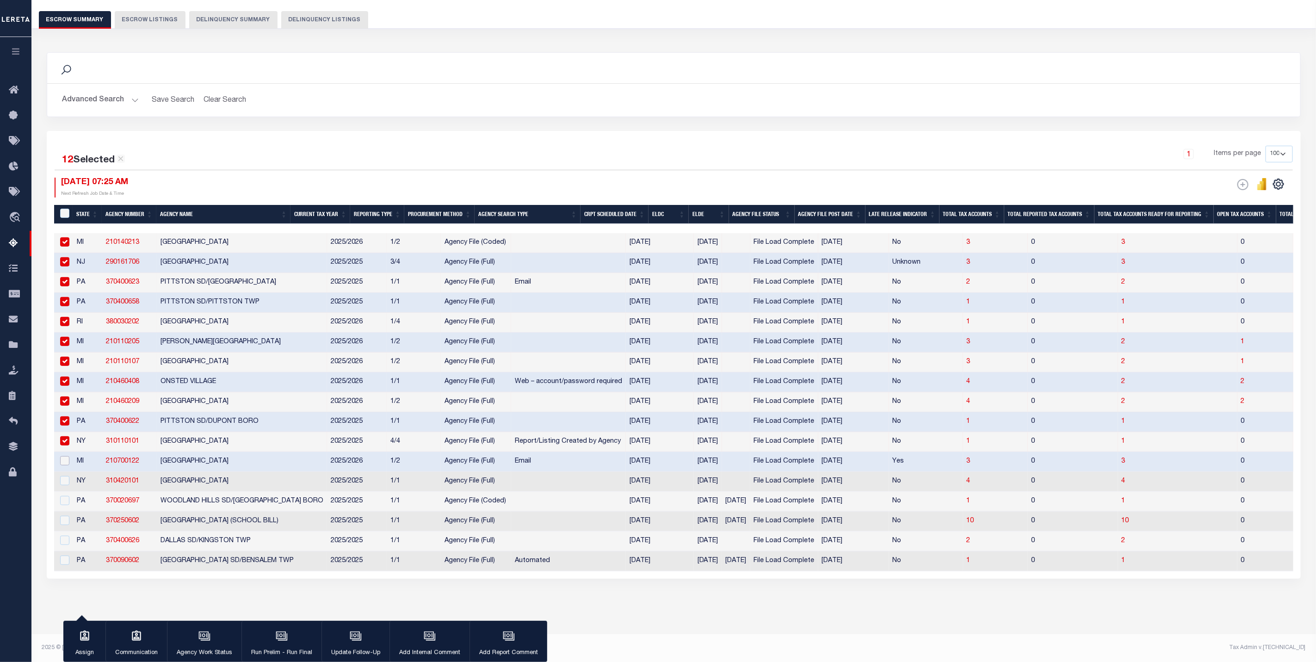
checkbox input "false"
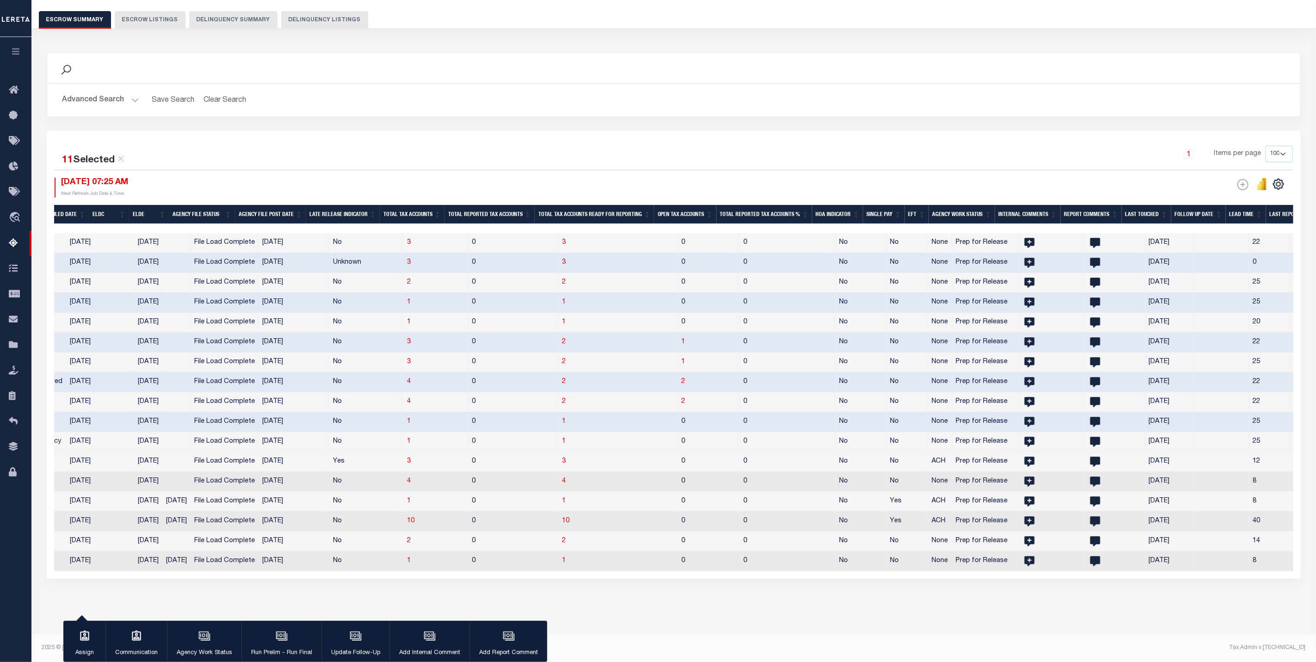
scroll to position [0, 0]
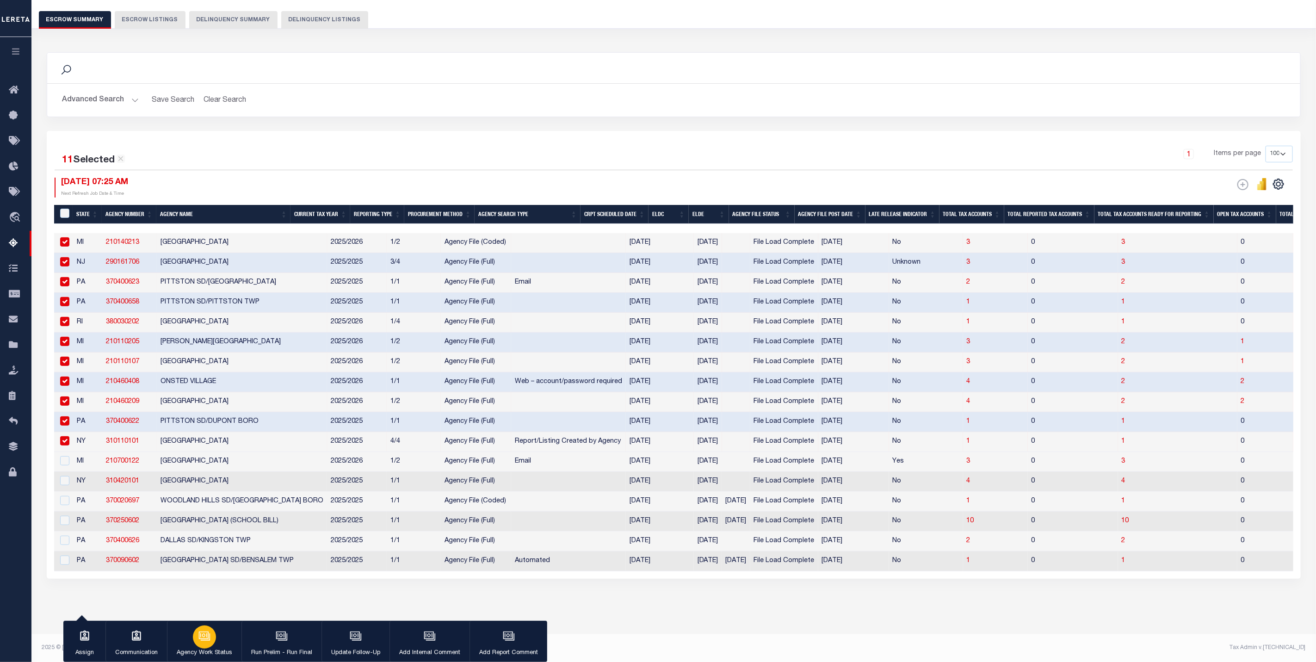
click at [212, 646] on button "Agency Work Status" at bounding box center [204, 642] width 74 height 42
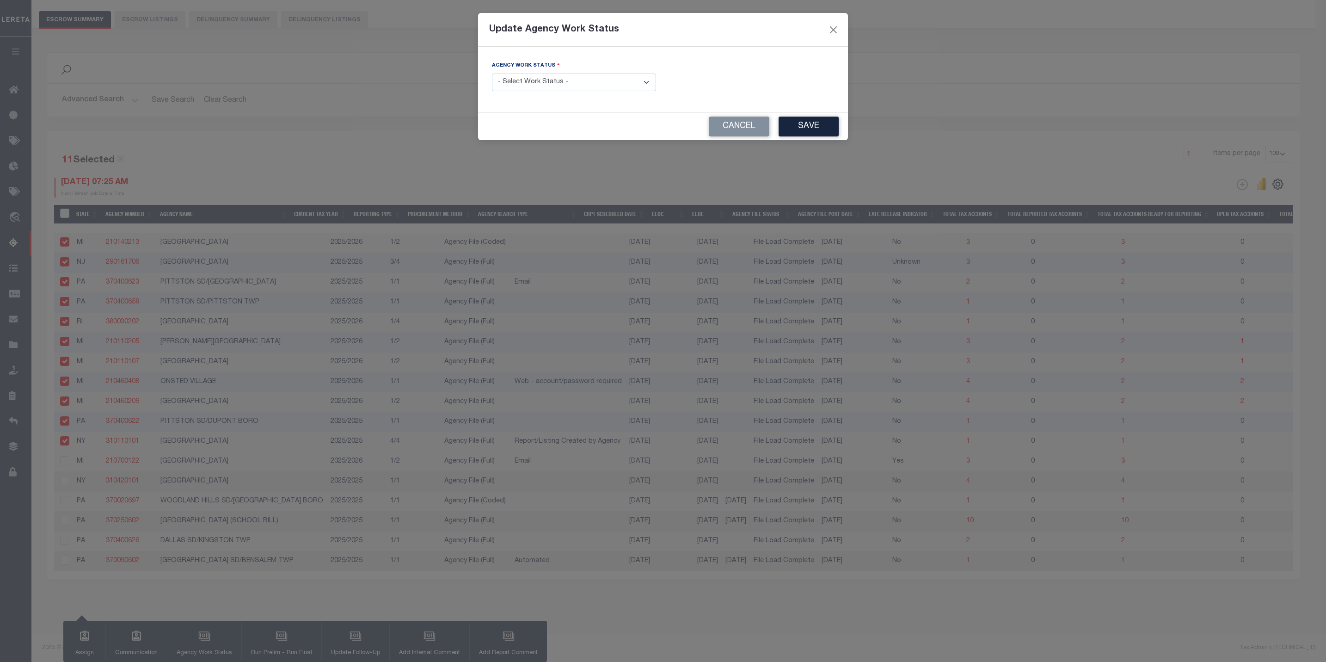
click at [544, 82] on select "- Select Work Status - New In Progress Pending Agency Follow-up Pending QC Read…" at bounding box center [574, 83] width 164 height 18
select select "6"
click at [492, 74] on select "- Select Work Status - New In Progress Pending Agency Follow-up Pending QC Read…" at bounding box center [574, 83] width 164 height 18
click at [812, 125] on button "Save" at bounding box center [809, 127] width 60 height 20
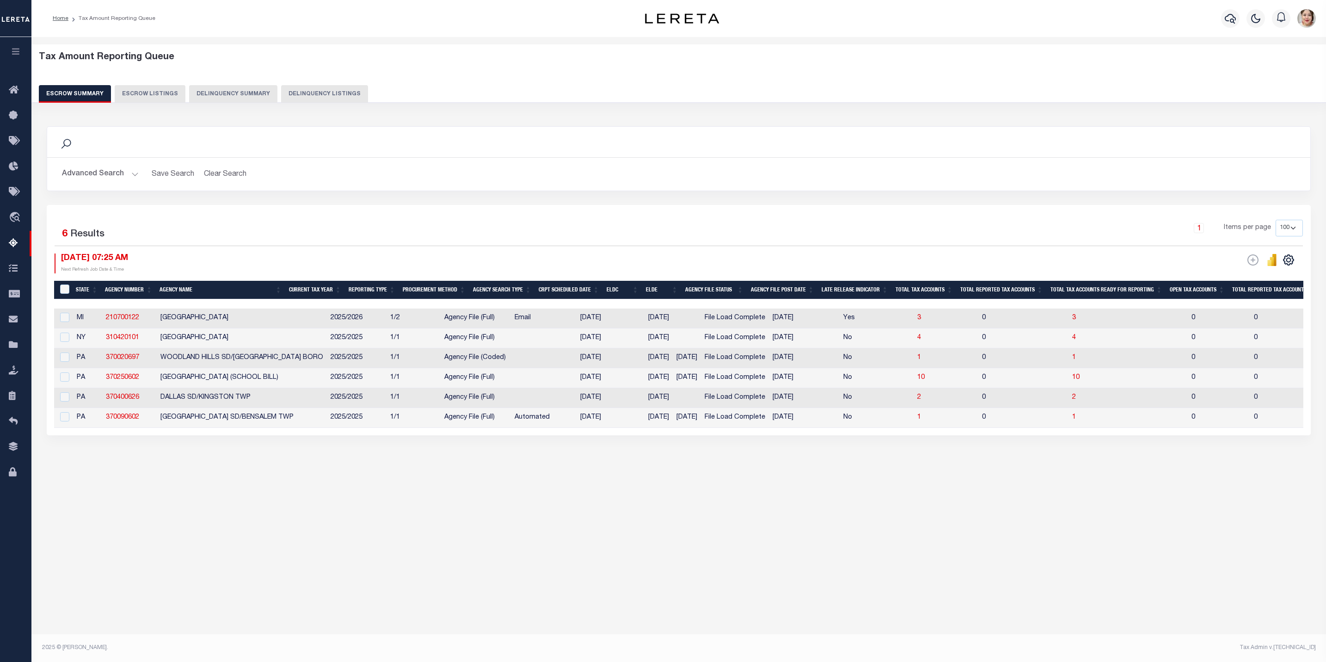
click at [108, 171] on button "Advanced Search" at bounding box center [100, 174] width 77 height 18
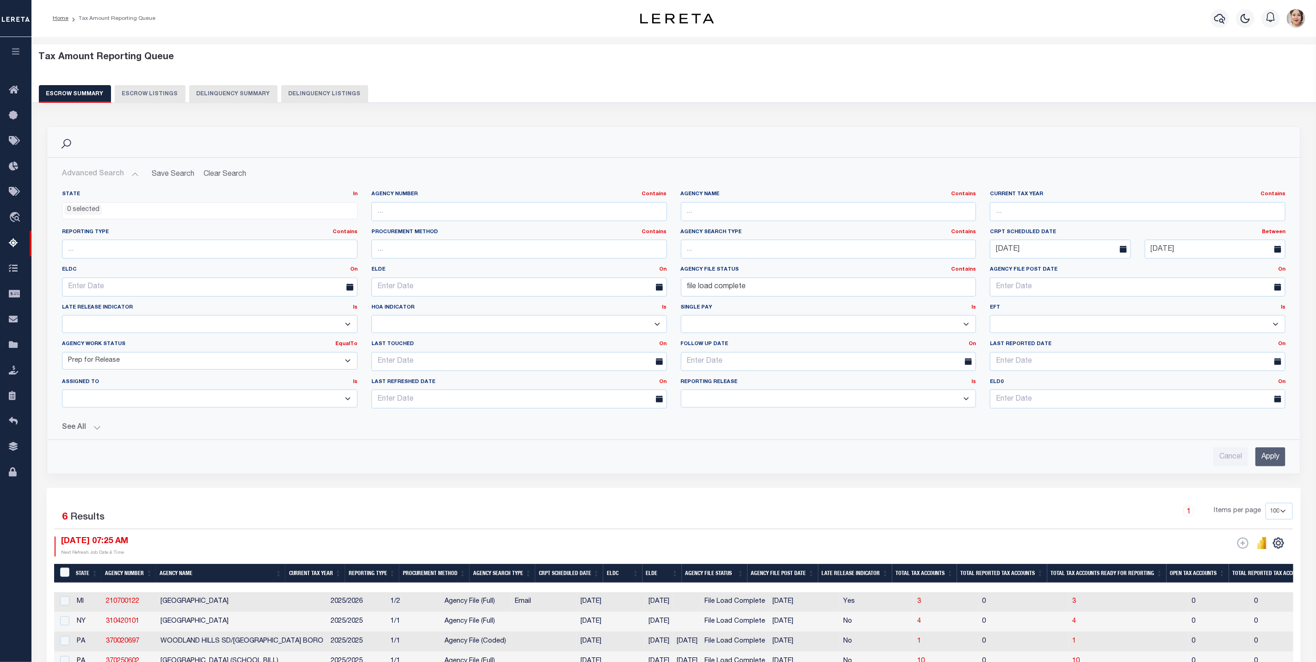
click at [131, 357] on select "New In Progress Pending Agency Follow-up Pending QC Ready for Release Prep for …" at bounding box center [210, 361] width 296 height 18
select select "6"
click at [62, 354] on select "New In Progress Pending Agency Follow-up Pending QC Ready for Release Prep for …" at bounding box center [210, 361] width 296 height 18
click at [1268, 462] on input "Apply" at bounding box center [1270, 456] width 30 height 19
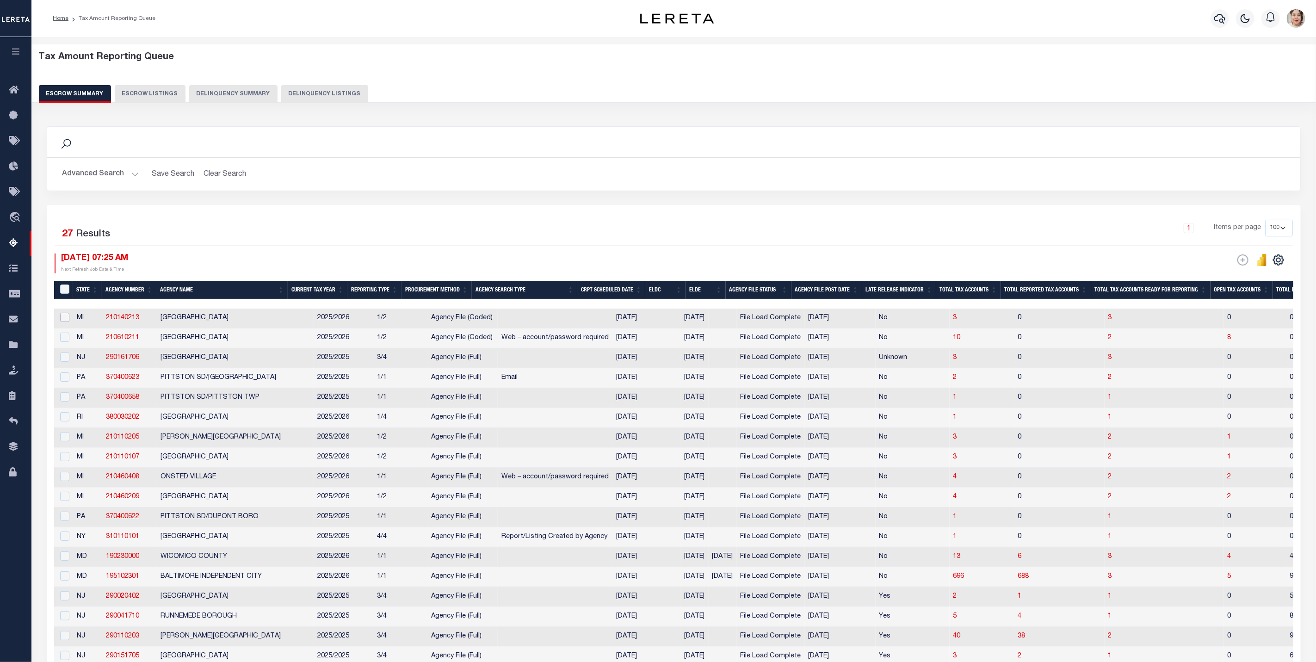
click at [61, 322] on input "checkbox" at bounding box center [64, 317] width 9 height 9
checkbox input "true"
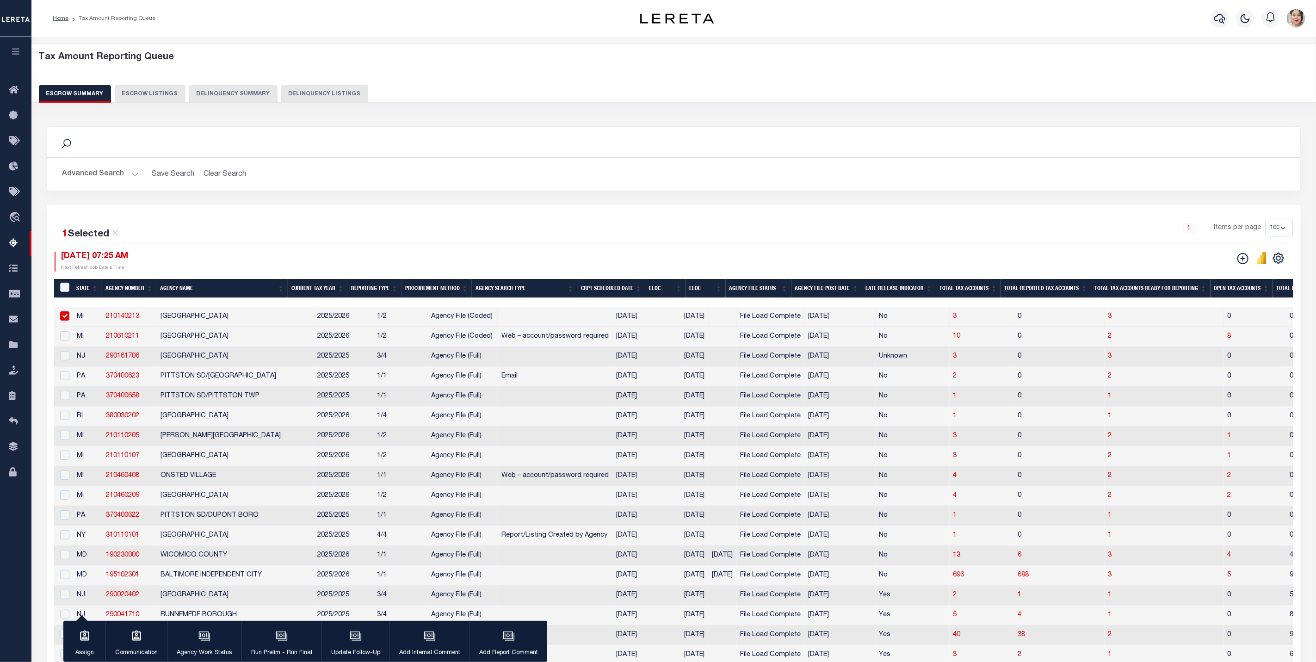
click at [68, 347] on td at bounding box center [63, 337] width 19 height 20
checkbox input "true"
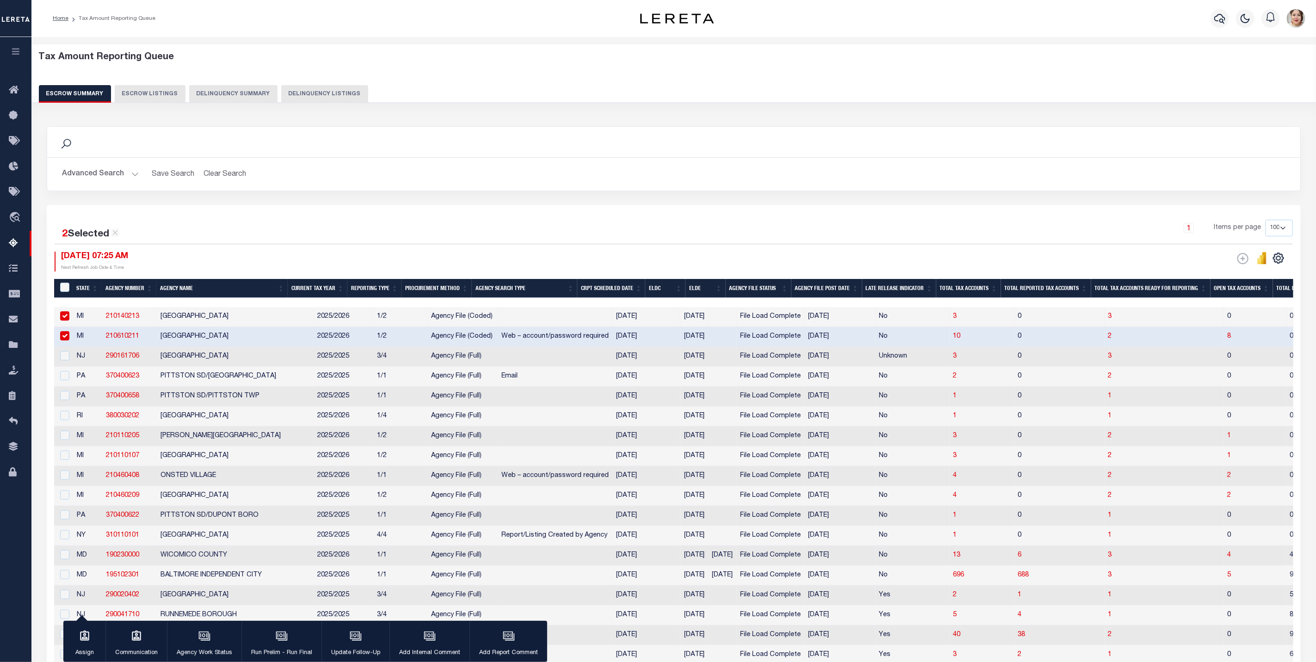
click at [65, 365] on td at bounding box center [63, 357] width 19 height 20
checkbox input "true"
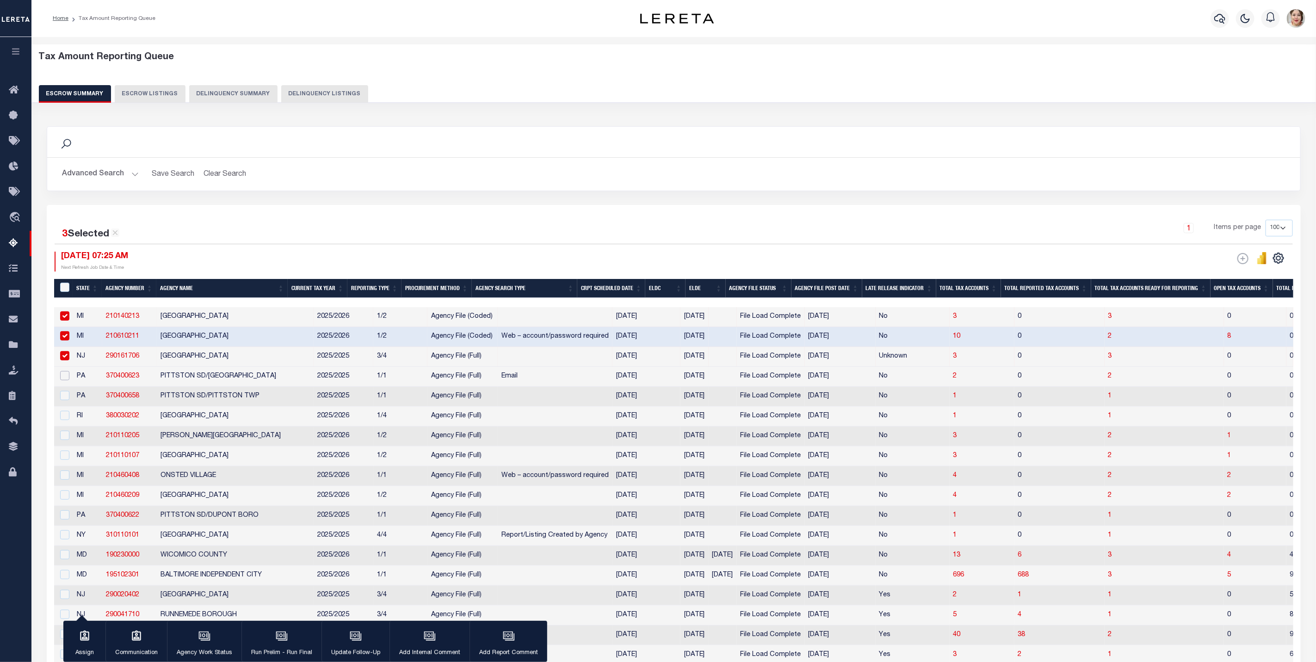
click at [65, 380] on input "checkbox" at bounding box center [64, 375] width 9 height 9
checkbox input "true"
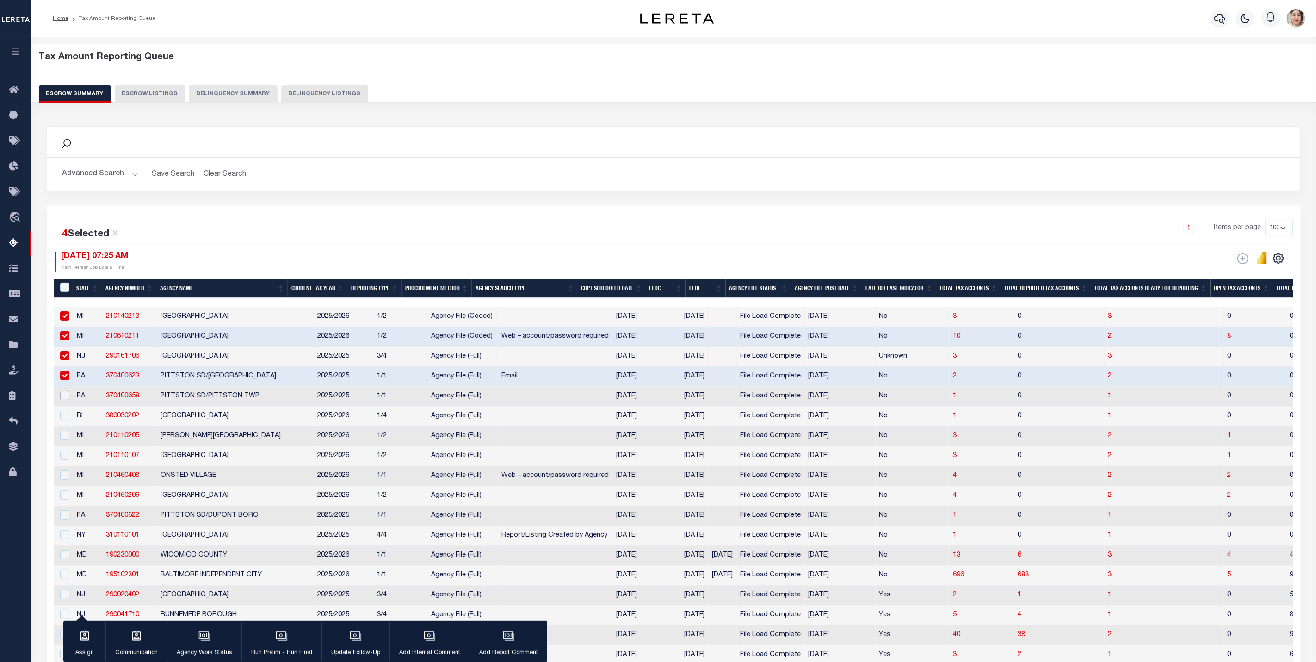
click at [66, 400] on input "checkbox" at bounding box center [64, 395] width 9 height 9
checkbox input "true"
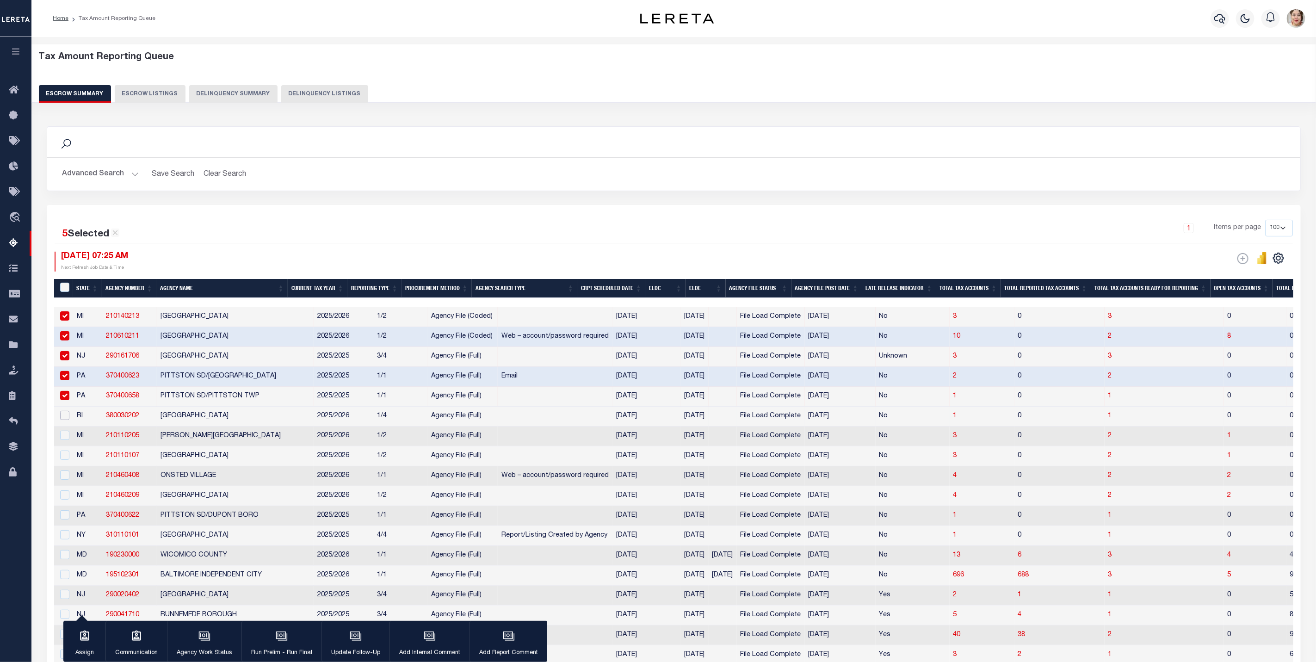
click at [67, 418] on input "checkbox" at bounding box center [64, 415] width 9 height 9
checkbox input "true"
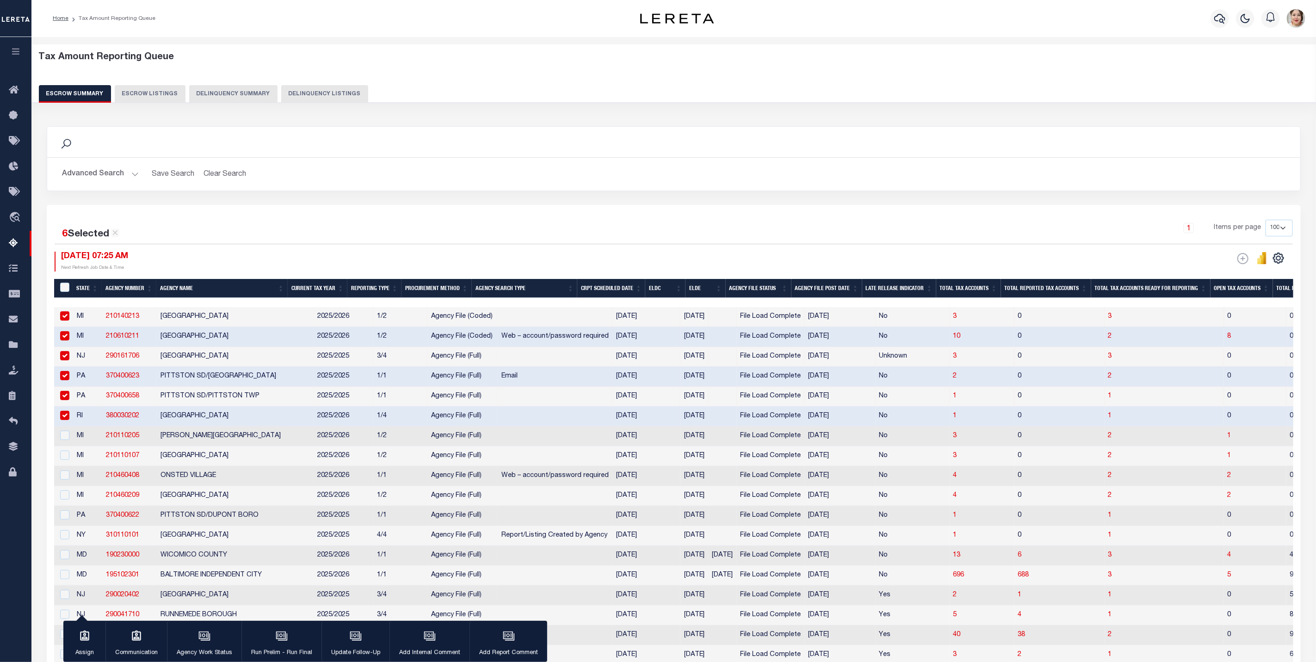
click at [66, 441] on div at bounding box center [64, 436] width 12 height 10
checkbox input "true"
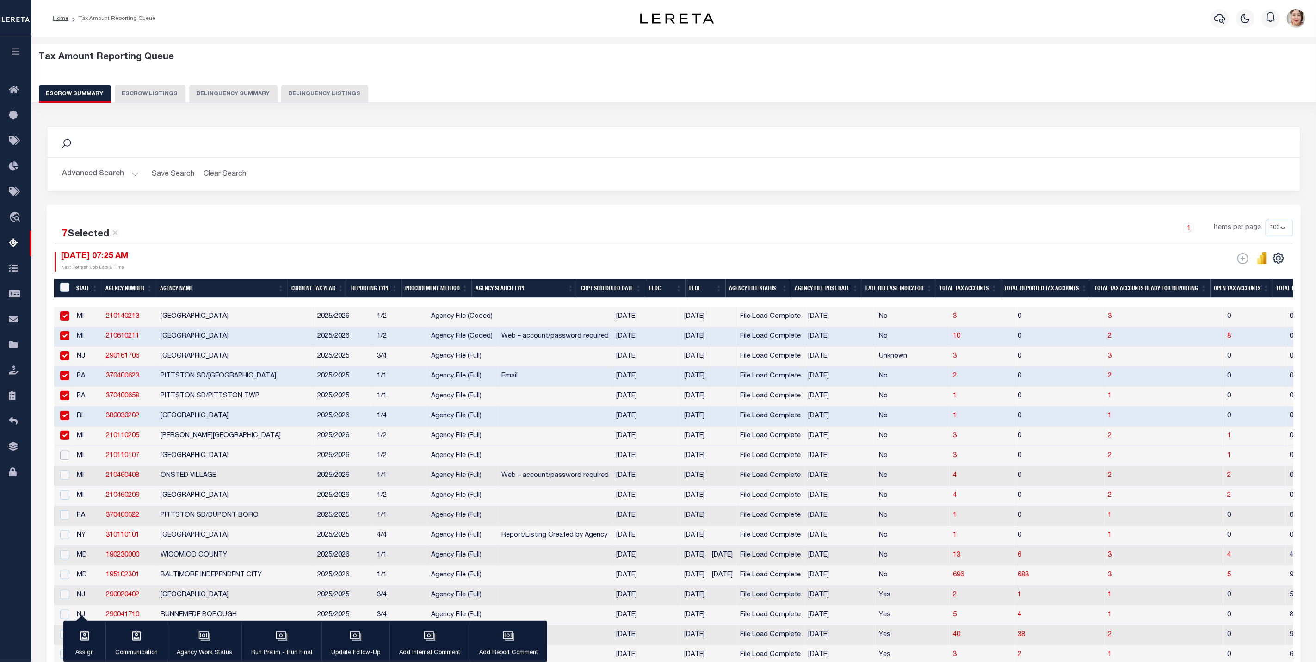
click at [64, 460] on input "checkbox" at bounding box center [64, 454] width 9 height 9
checkbox input "true"
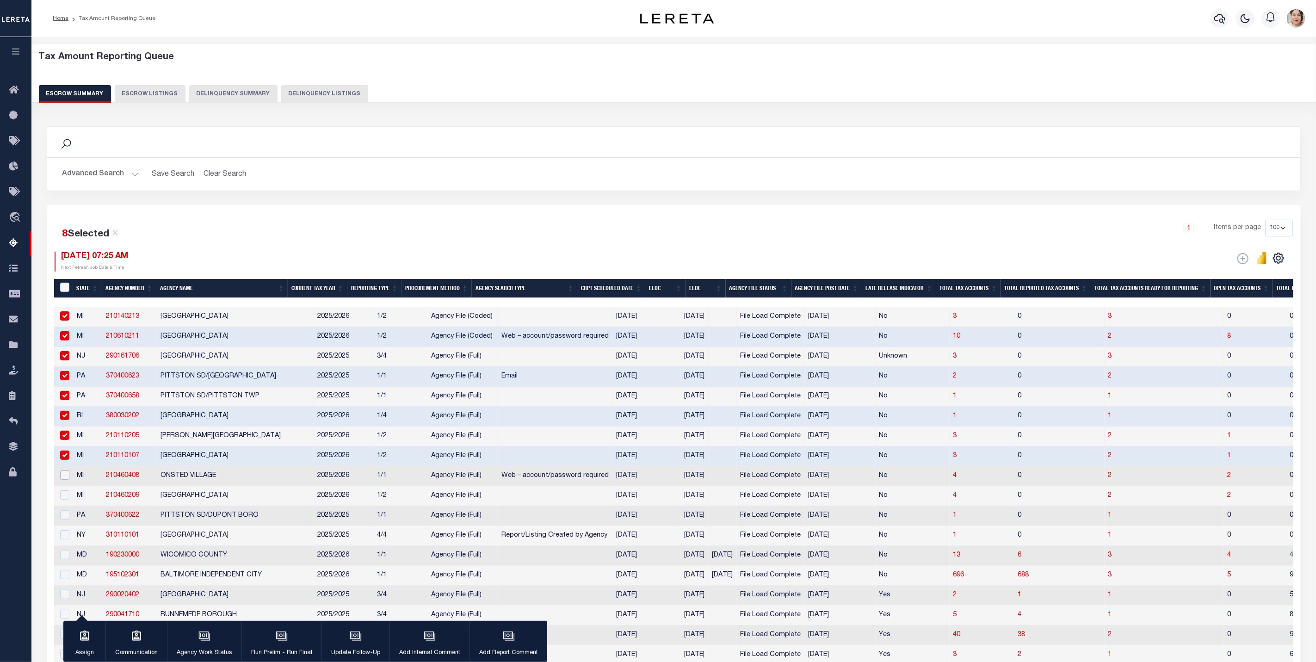
click at [64, 480] on input "checkbox" at bounding box center [64, 474] width 9 height 9
checkbox input "true"
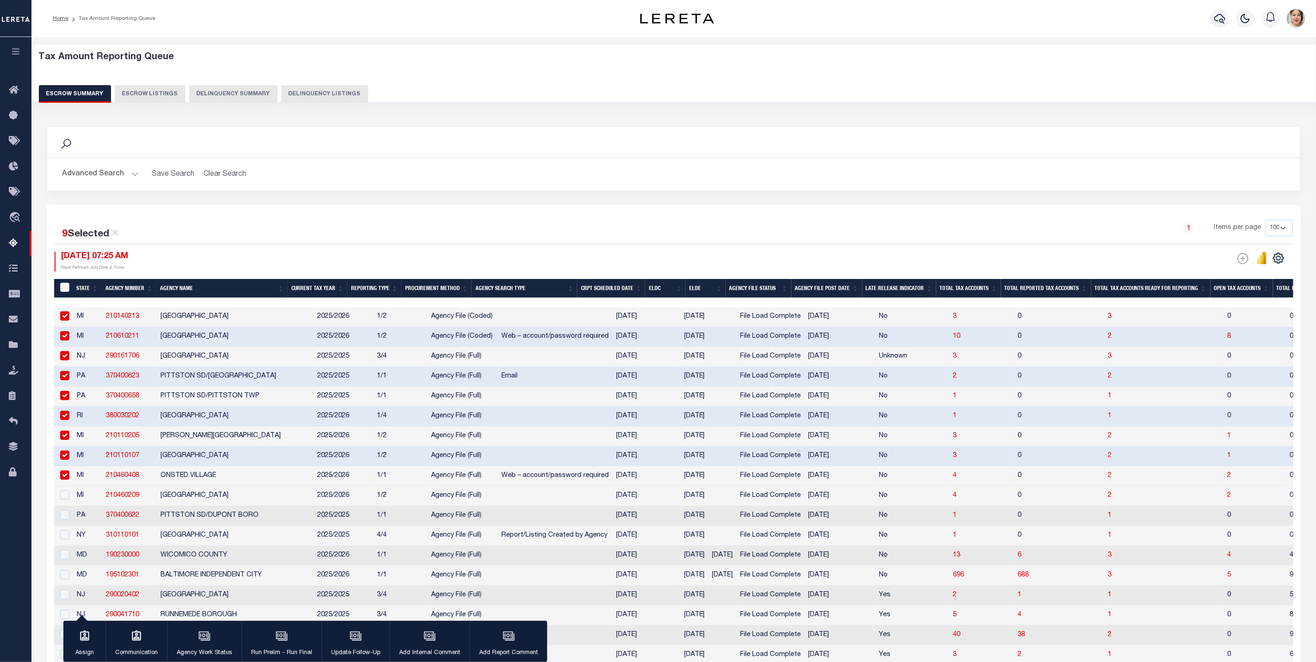
click at [67, 512] on td at bounding box center [63, 516] width 19 height 20
checkbox input "true"
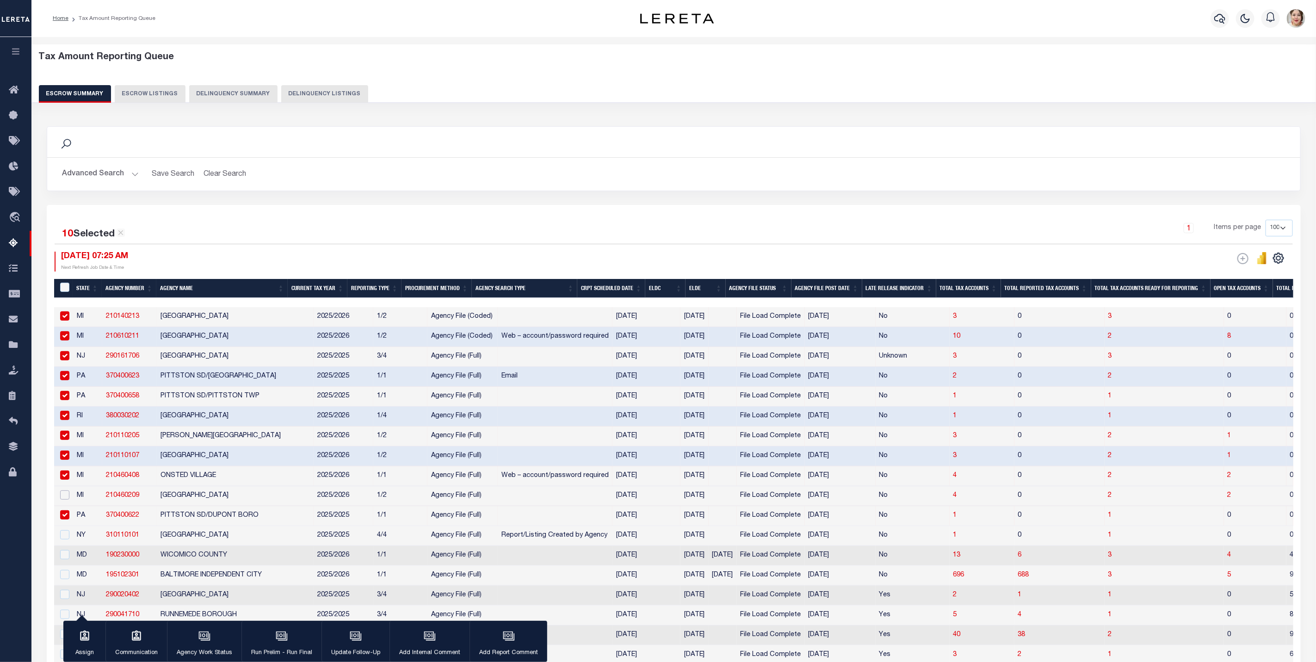
click at [62, 499] on input "checkbox" at bounding box center [64, 494] width 9 height 9
checkbox input "true"
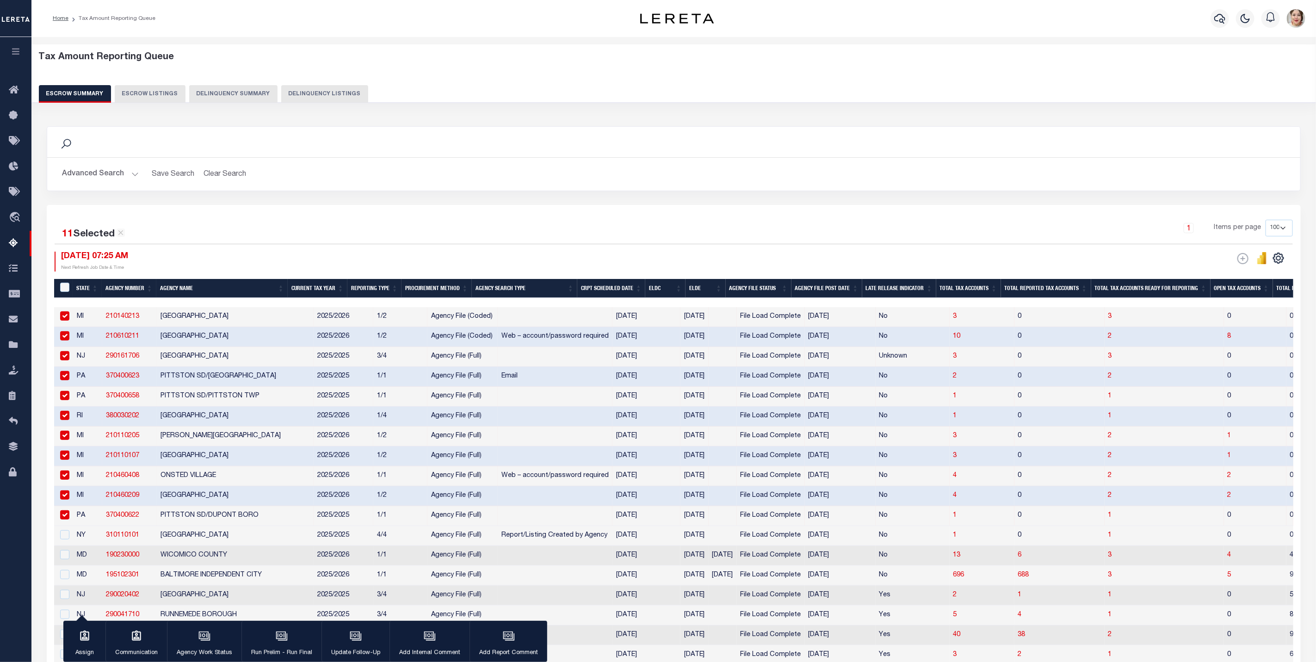
drag, startPoint x: 62, startPoint y: 357, endPoint x: 68, endPoint y: 390, distance: 33.3
click at [63, 358] on input "checkbox" at bounding box center [64, 355] width 9 height 9
checkbox input "false"
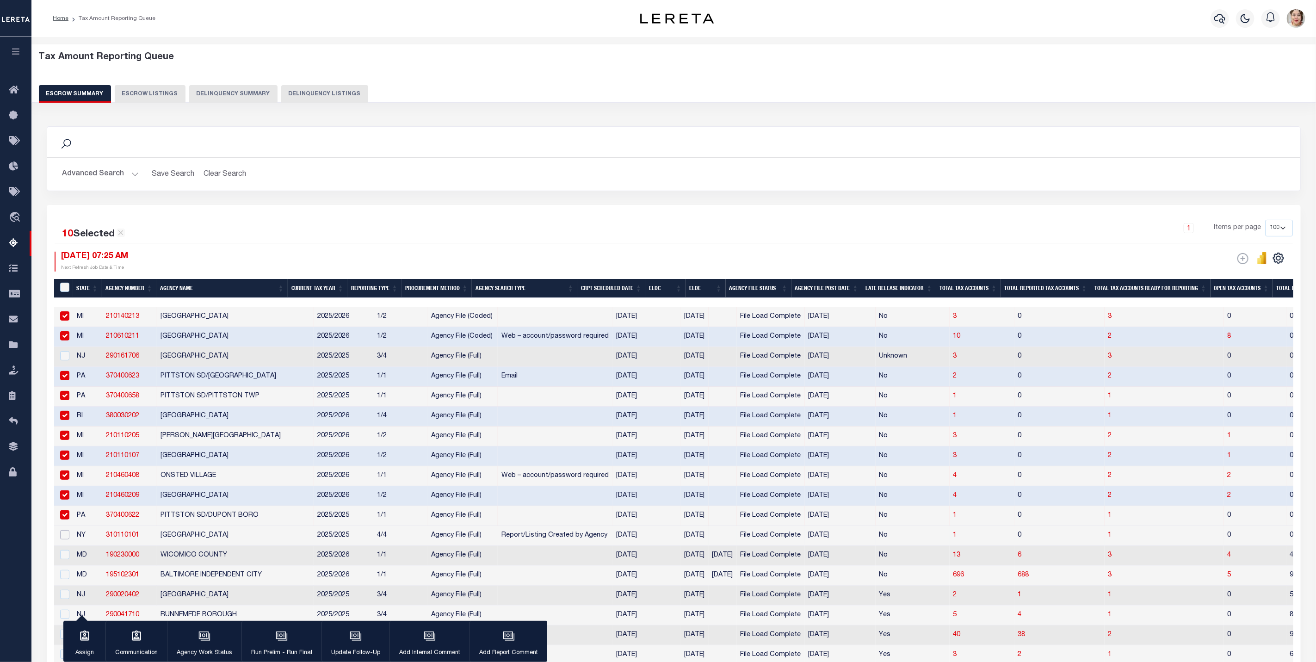
click at [60, 539] on input "checkbox" at bounding box center [64, 534] width 9 height 9
checkbox input "true"
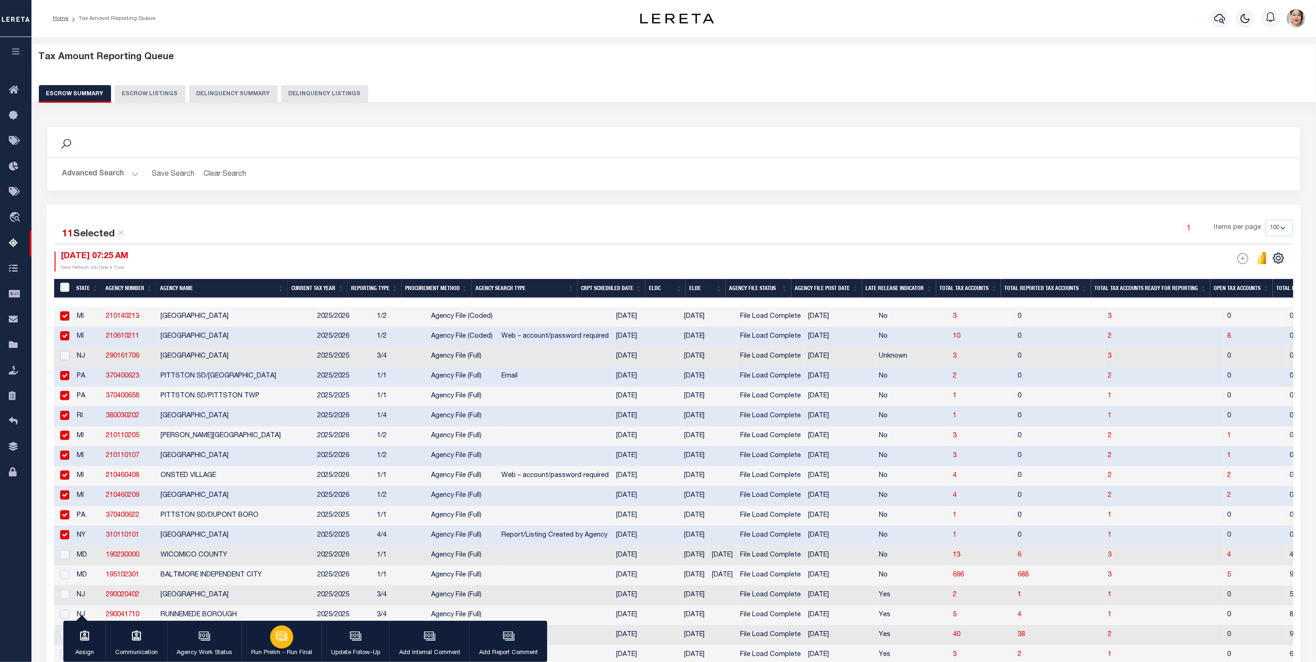
click at [279, 635] on icon "button" at bounding box center [282, 636] width 12 height 12
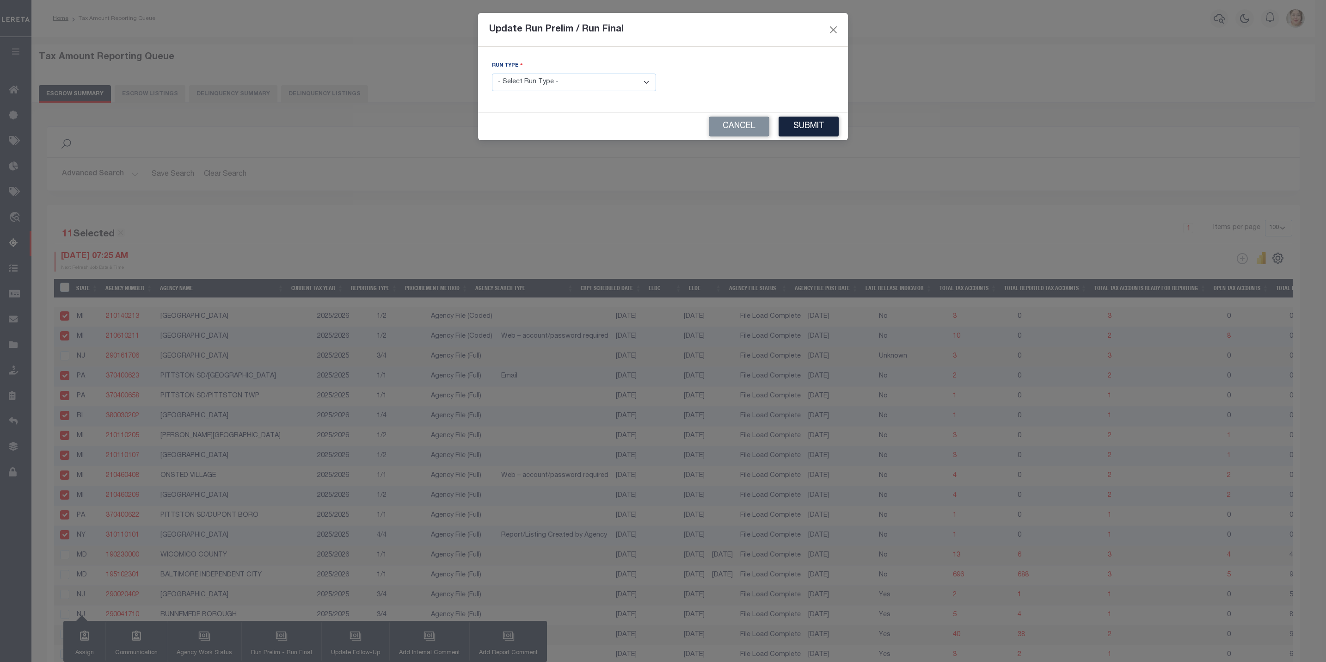
click at [542, 82] on select "- Select Run Type - Prelim Run Final Run" at bounding box center [574, 83] width 164 height 18
select select "F"
click at [492, 74] on select "- Select Run Type - Prelim Run Final Run" at bounding box center [574, 83] width 164 height 18
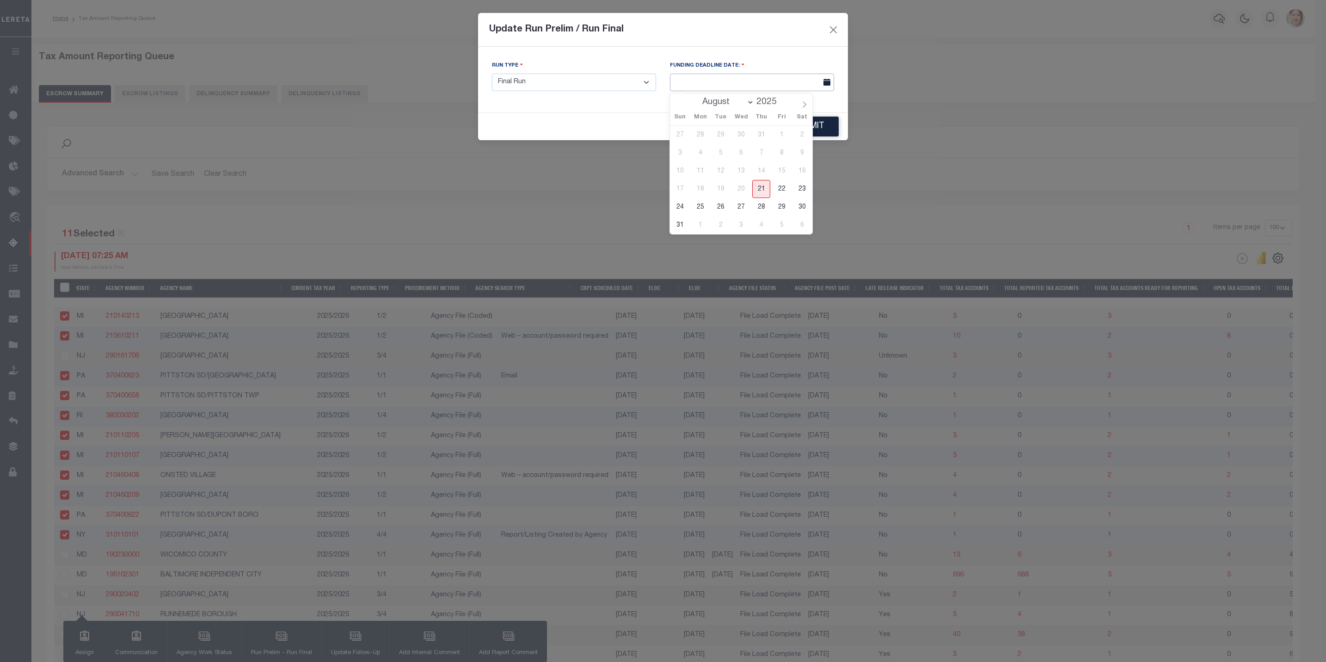
click at [742, 83] on input "text" at bounding box center [752, 83] width 164 height 18
click at [783, 208] on span "29" at bounding box center [782, 207] width 18 height 18
type input "08/29/2025"
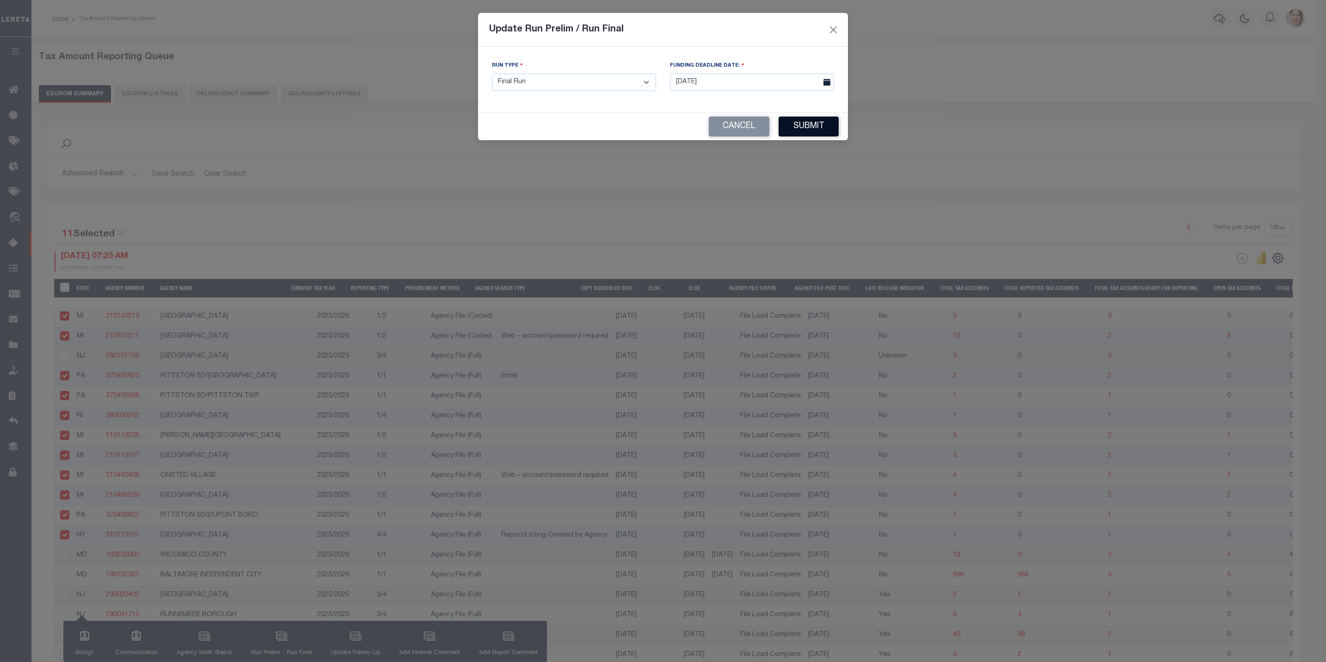
click at [834, 130] on button "Submit" at bounding box center [809, 127] width 60 height 20
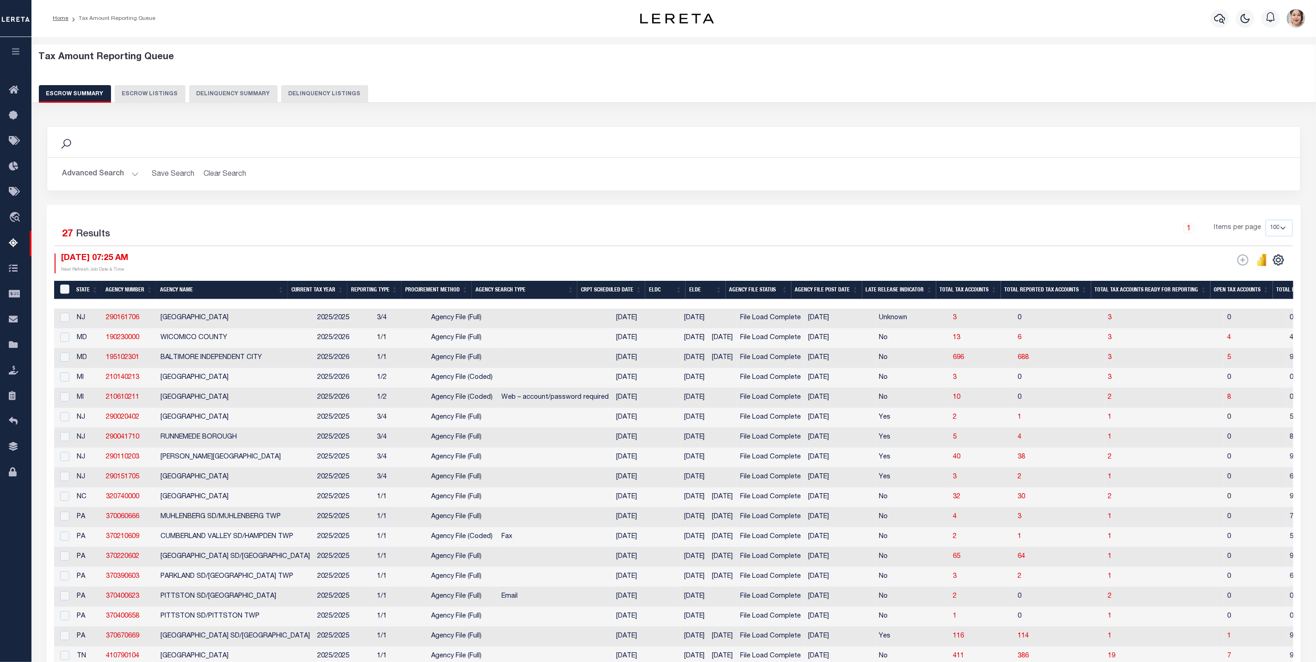
click at [87, 168] on button "Advanced Search" at bounding box center [100, 174] width 77 height 18
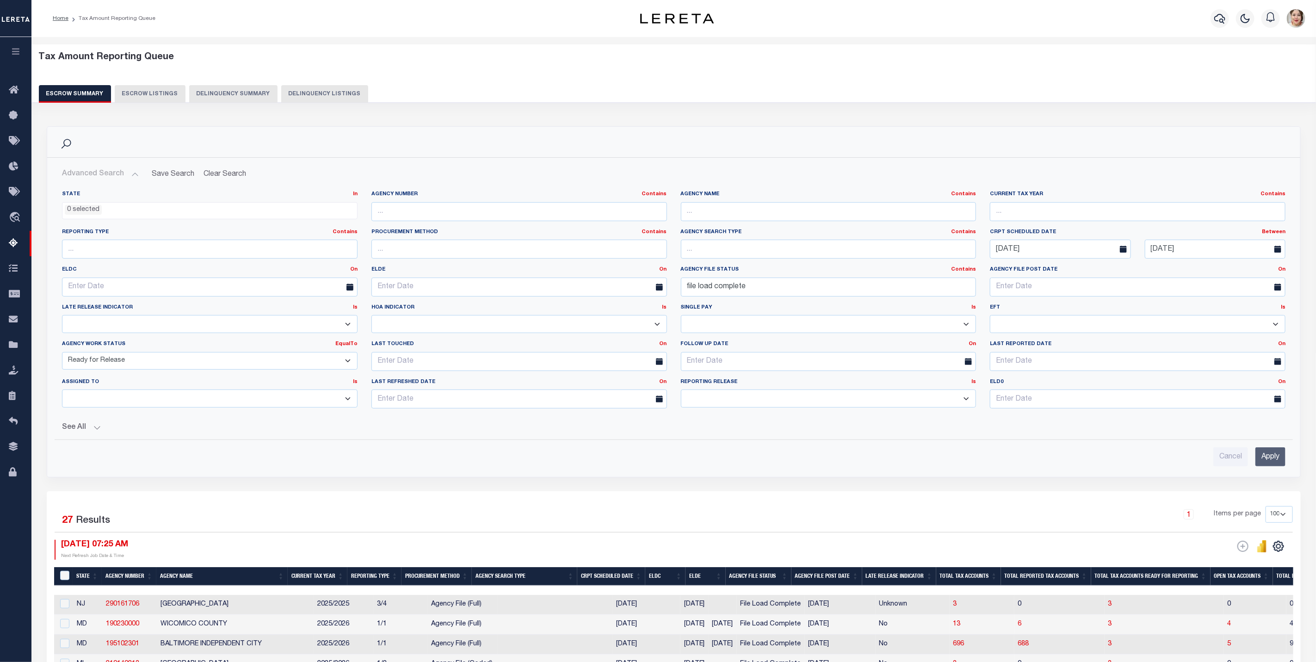
click at [136, 366] on select "New In Progress Pending Agency Follow-up Pending QC Ready for Release Prep for …" at bounding box center [210, 361] width 296 height 18
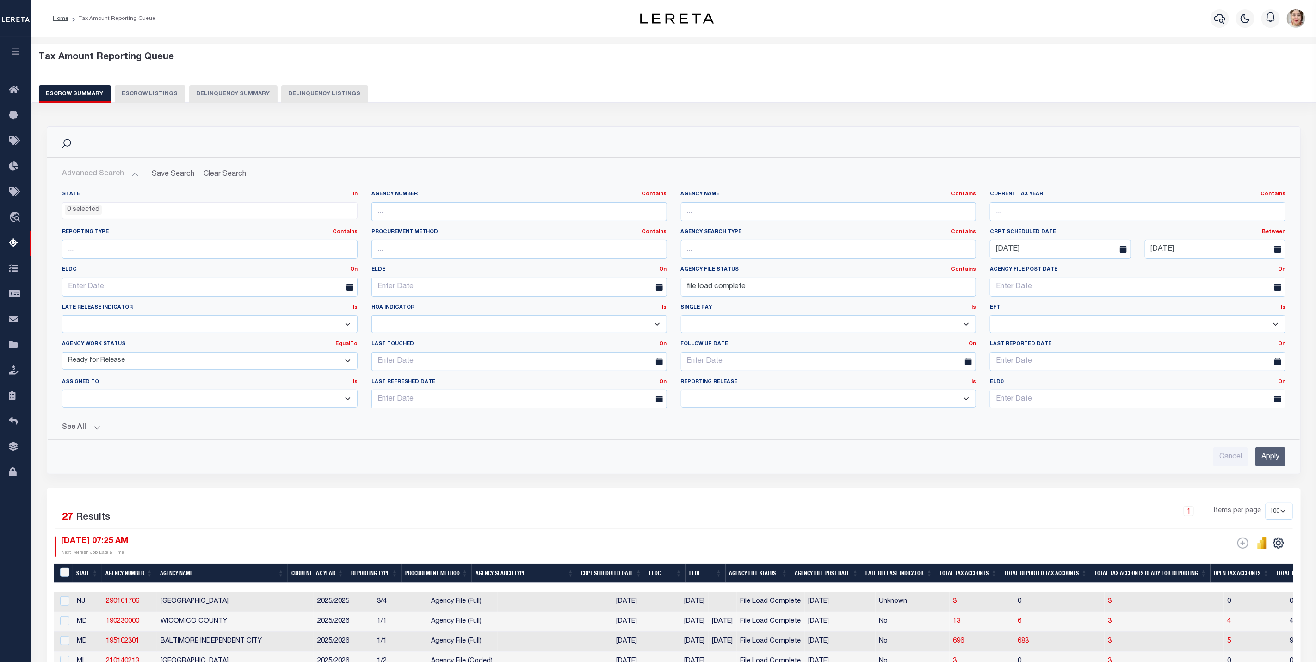
select select "7"
click at [62, 354] on select "New In Progress Pending Agency Follow-up Pending QC Ready for Release Prep for …" at bounding box center [210, 361] width 296 height 18
click at [1268, 465] on input "Apply" at bounding box center [1270, 456] width 30 height 19
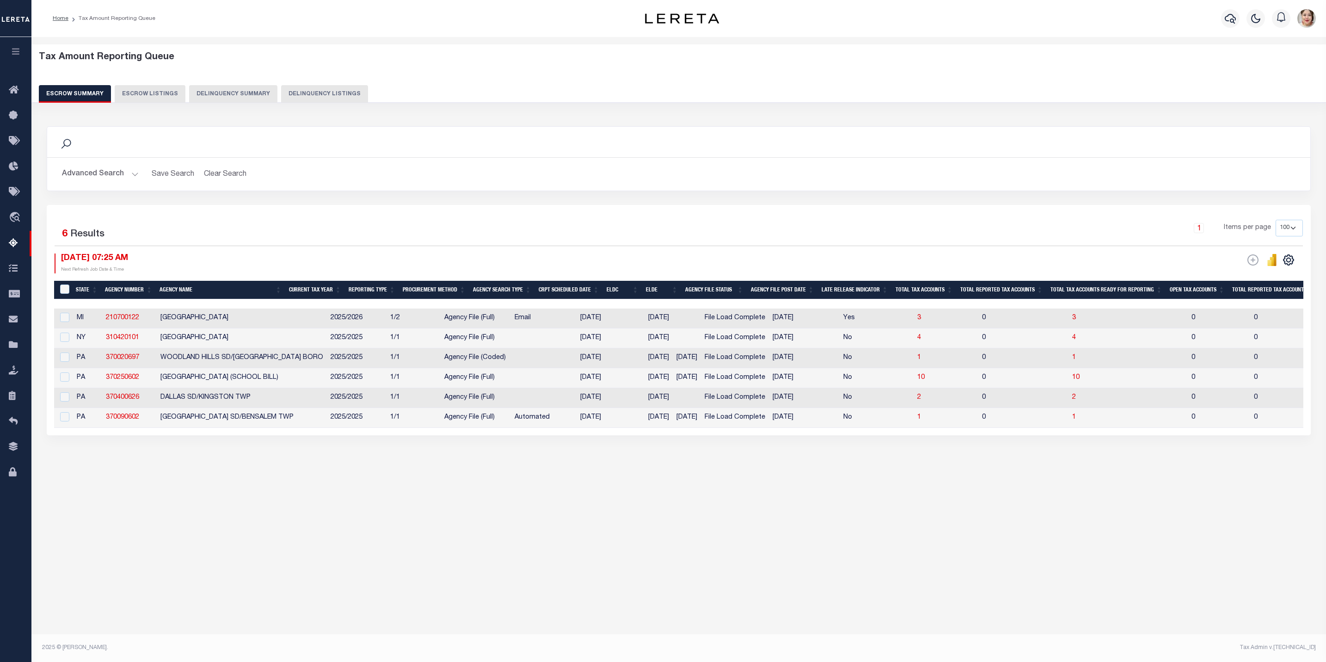
click at [631, 295] on th "ELDC" at bounding box center [622, 290] width 39 height 19
click at [63, 319] on input "checkbox" at bounding box center [64, 317] width 9 height 9
checkbox input "true"
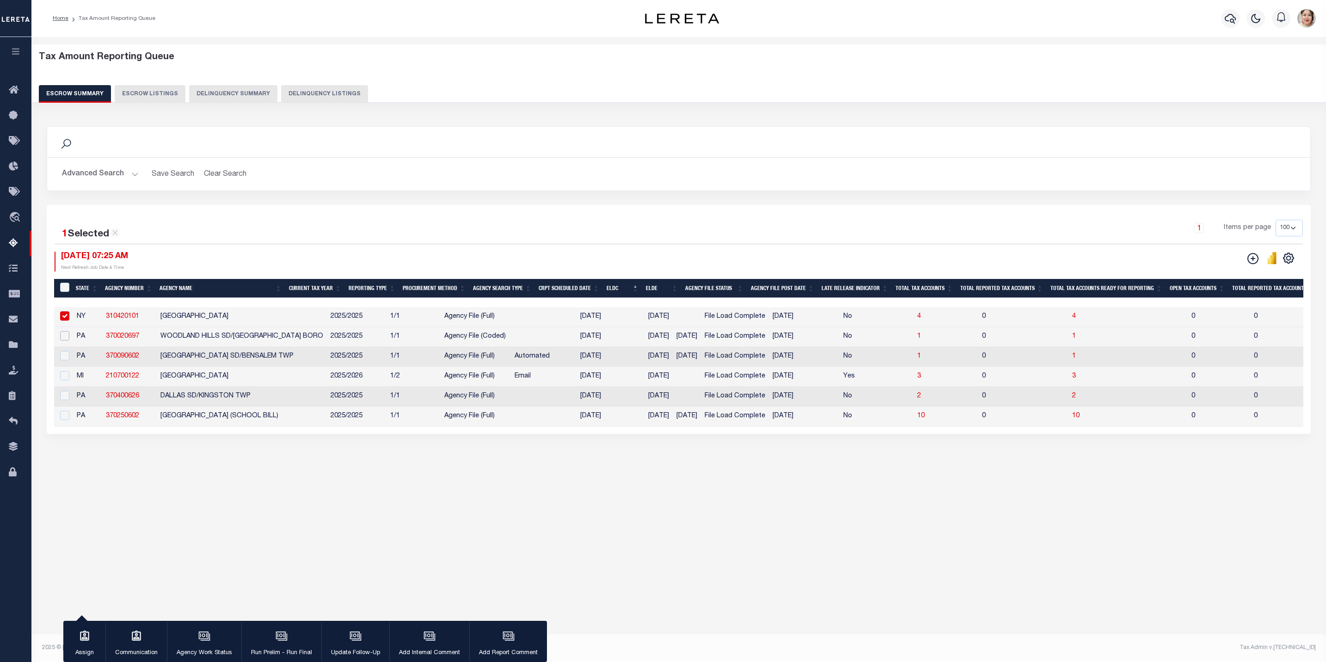
click at [63, 340] on input "checkbox" at bounding box center [64, 335] width 9 height 9
checkbox input "true"
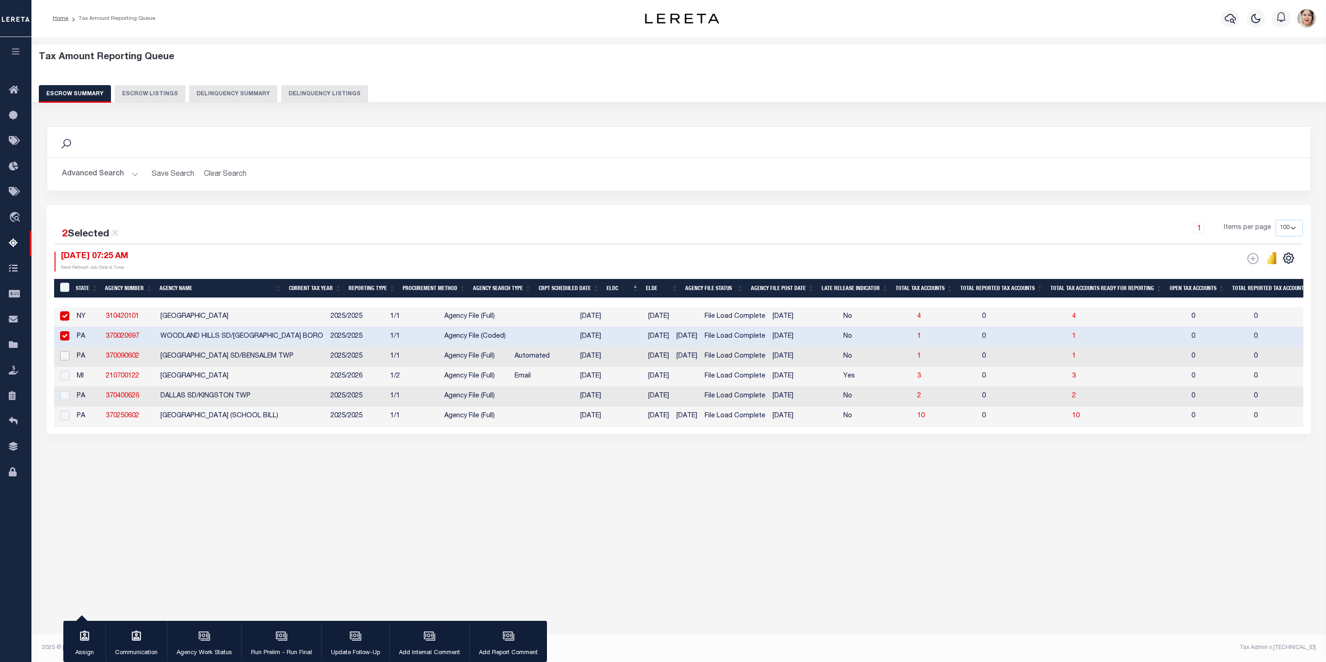
click at [67, 358] on input "checkbox" at bounding box center [64, 355] width 9 height 9
checkbox input "true"
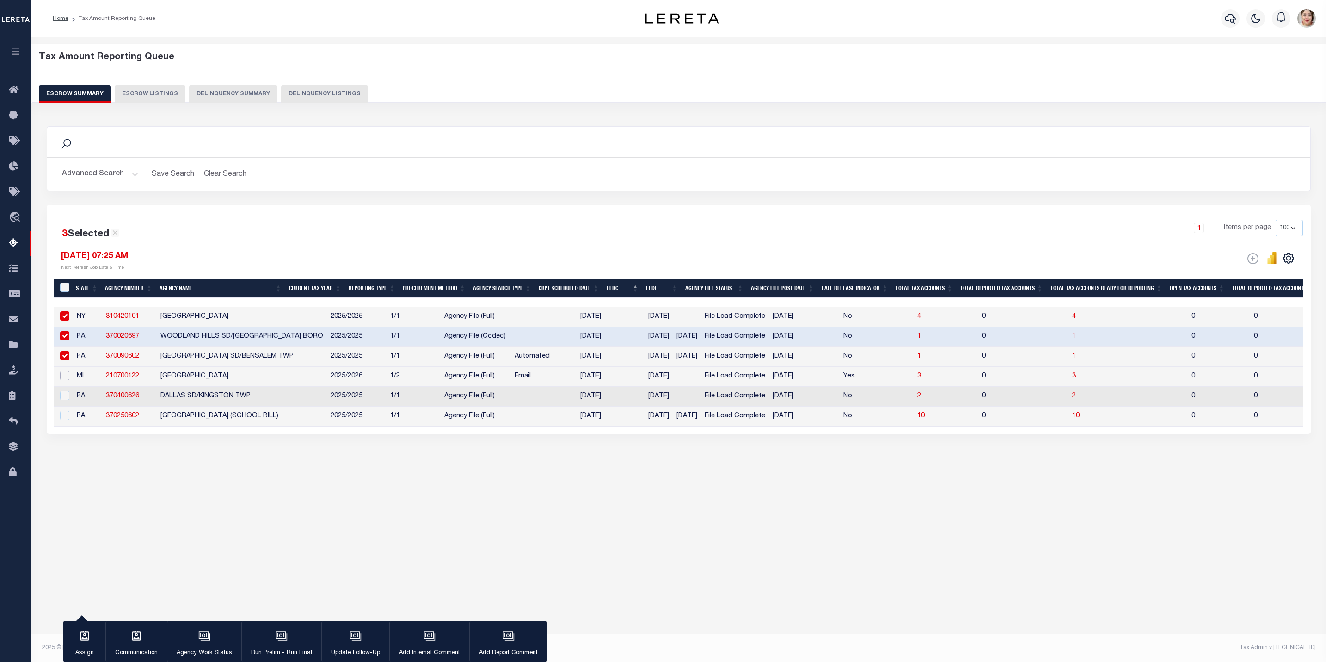
click at [68, 375] on input "checkbox" at bounding box center [64, 375] width 9 height 9
checkbox input "true"
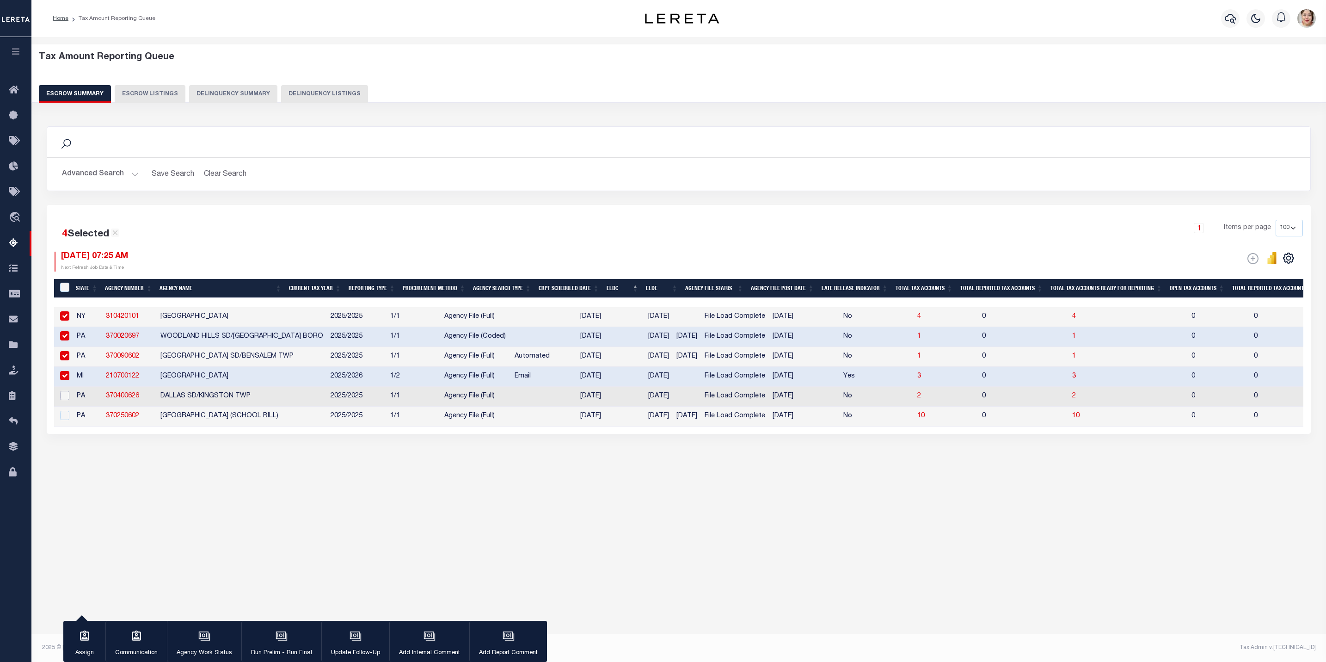
click at [66, 400] on input "checkbox" at bounding box center [64, 395] width 9 height 9
checkbox input "true"
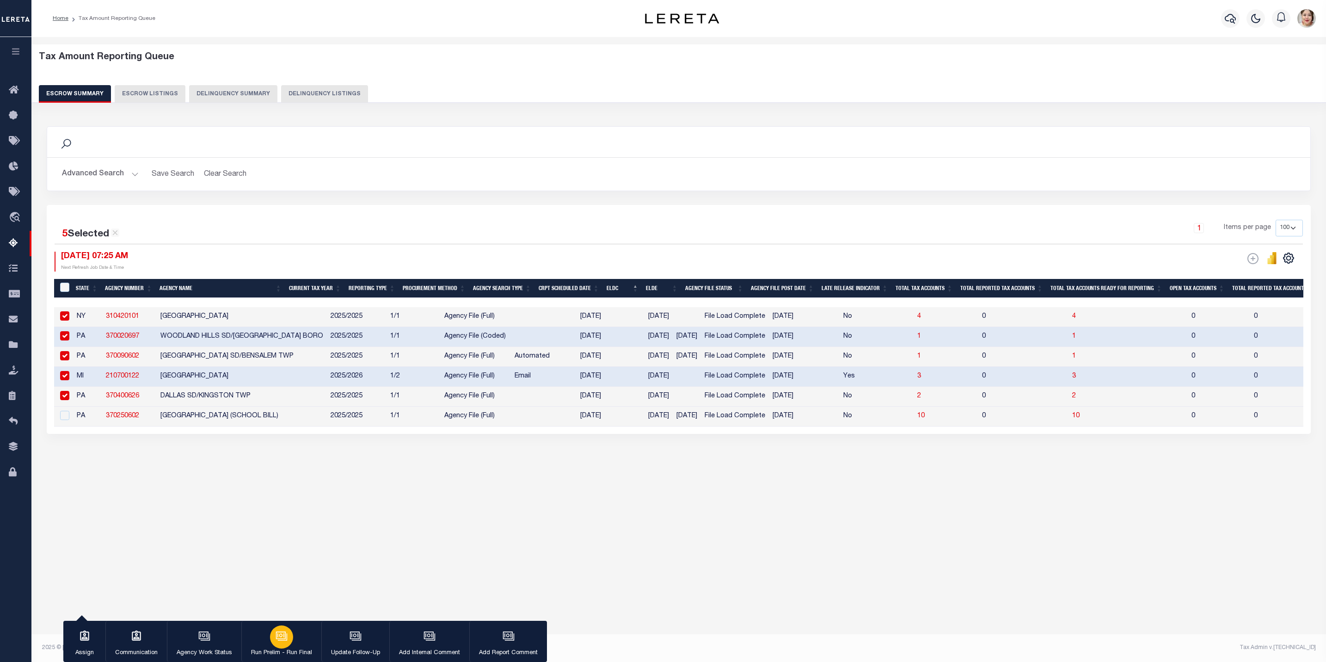
click at [286, 644] on div "button" at bounding box center [281, 636] width 23 height 23
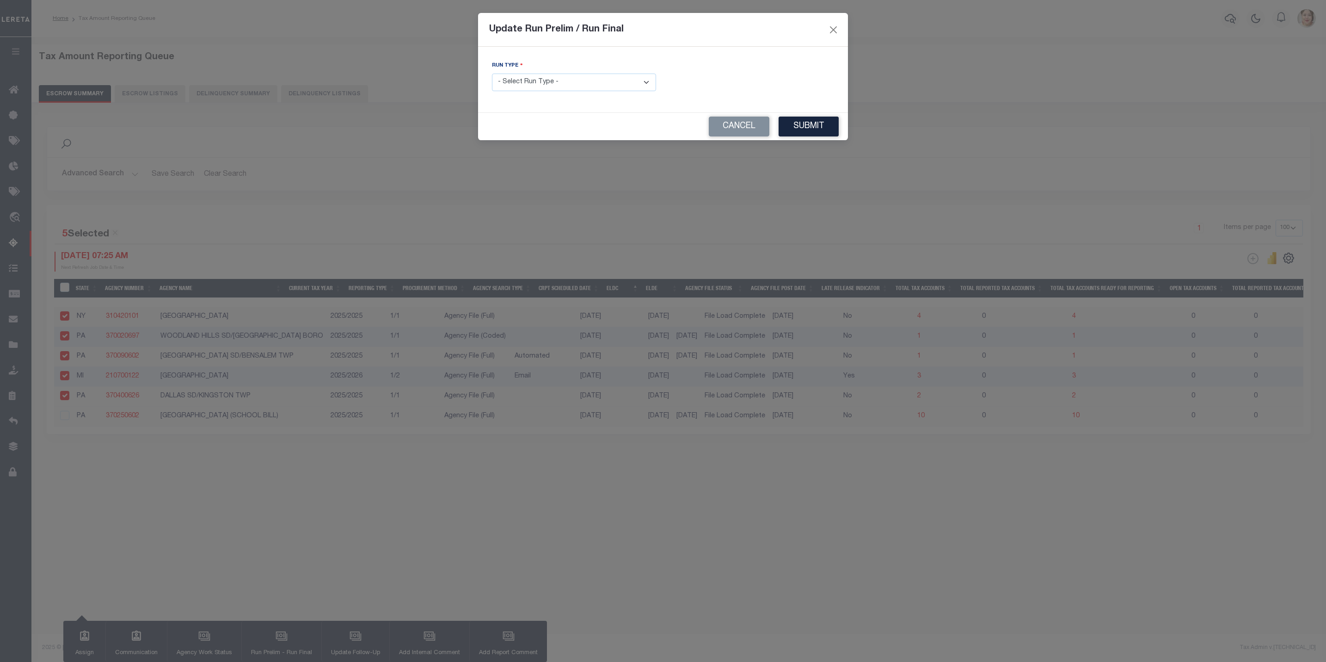
click at [575, 82] on select "- Select Run Type - Prelim Run Final Run" at bounding box center [574, 83] width 164 height 18
select select "P"
click at [492, 74] on select "- Select Run Type - Prelim Run Final Run" at bounding box center [574, 83] width 164 height 18
click at [802, 130] on button "Submit" at bounding box center [809, 127] width 60 height 20
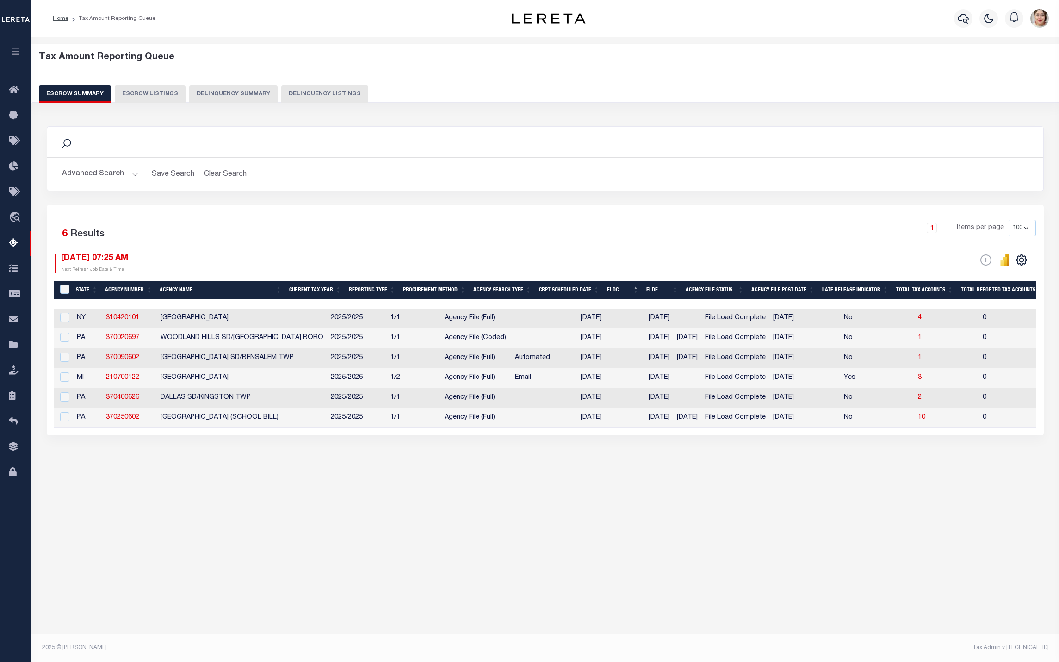
click at [232, 225] on div "5 Selected 6 Results" at bounding box center [172, 233] width 235 height 26
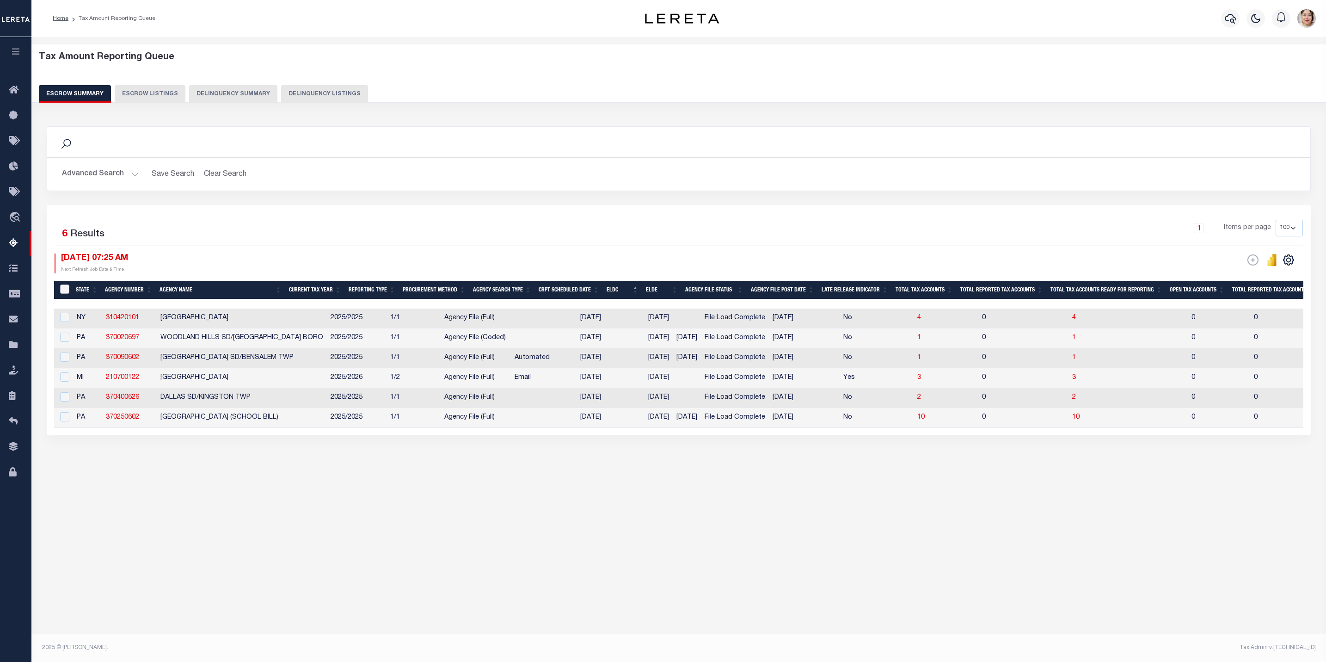
drag, startPoint x: 64, startPoint y: 294, endPoint x: 68, endPoint y: 307, distance: 13.2
click at [64, 293] on input "&nbsp;" at bounding box center [64, 288] width 9 height 9
checkbox input "true"
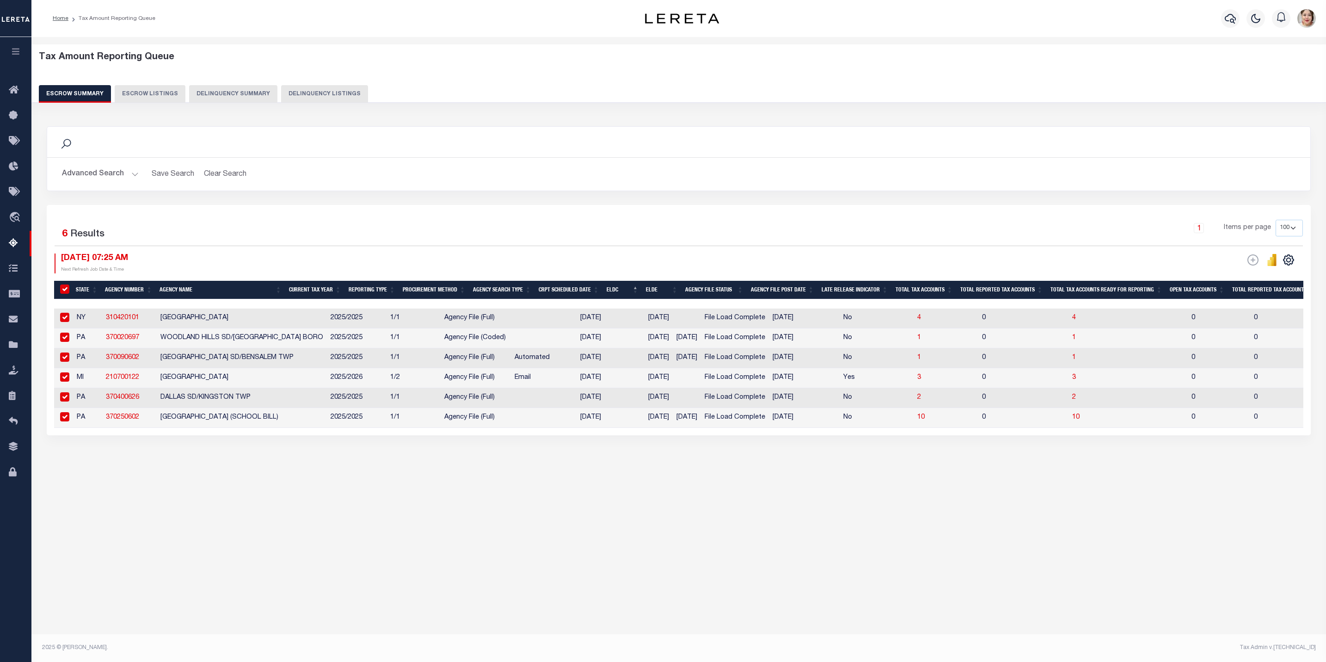
checkbox input "true"
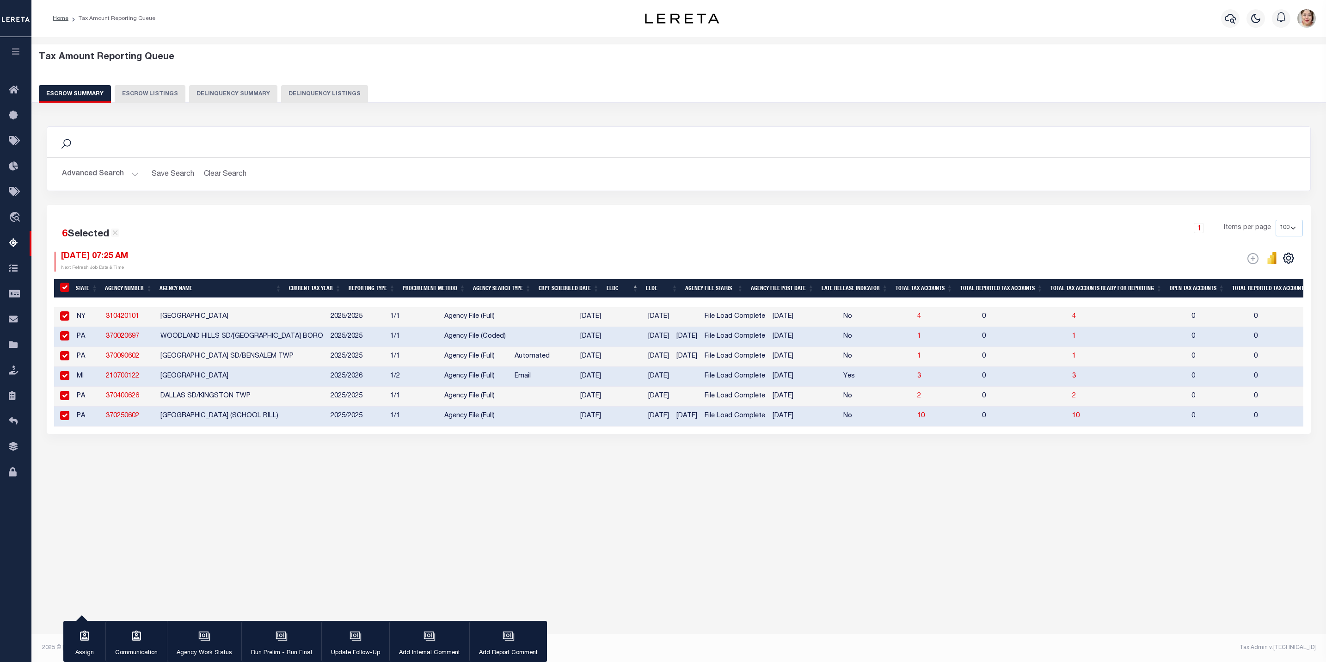
click at [64, 418] on input "checkbox" at bounding box center [64, 415] width 9 height 9
checkbox input "false"
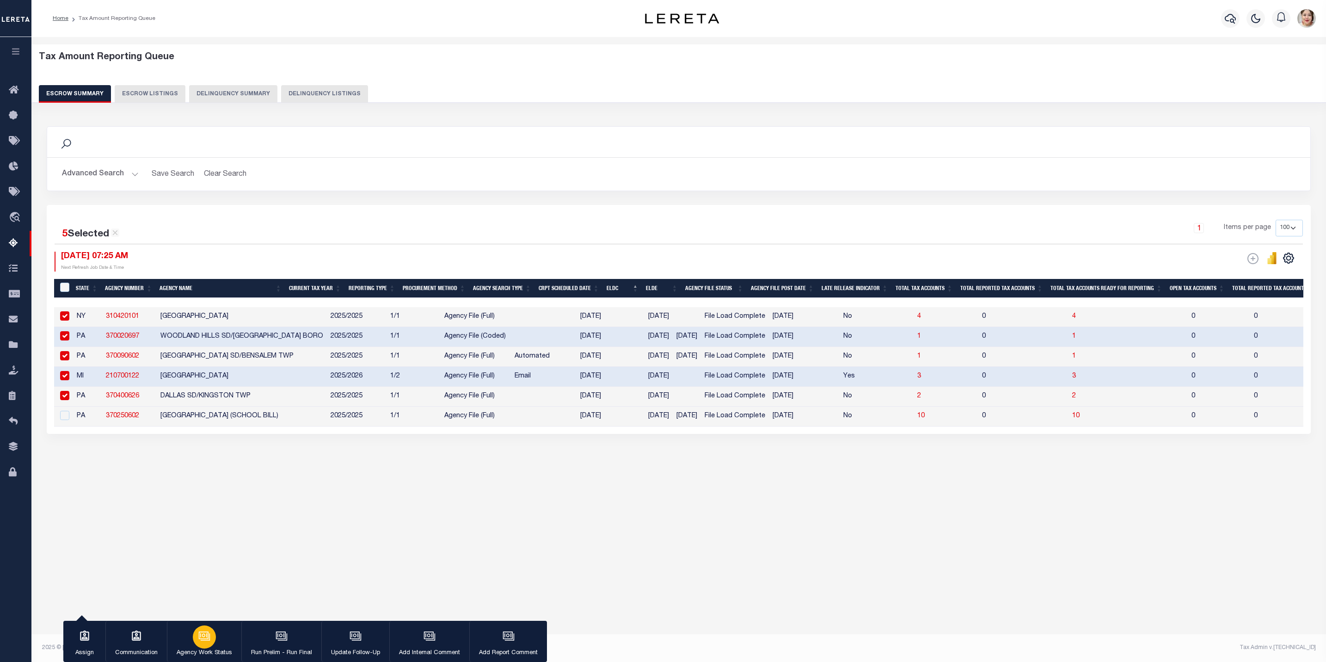
click at [214, 642] on div "button" at bounding box center [204, 636] width 23 height 23
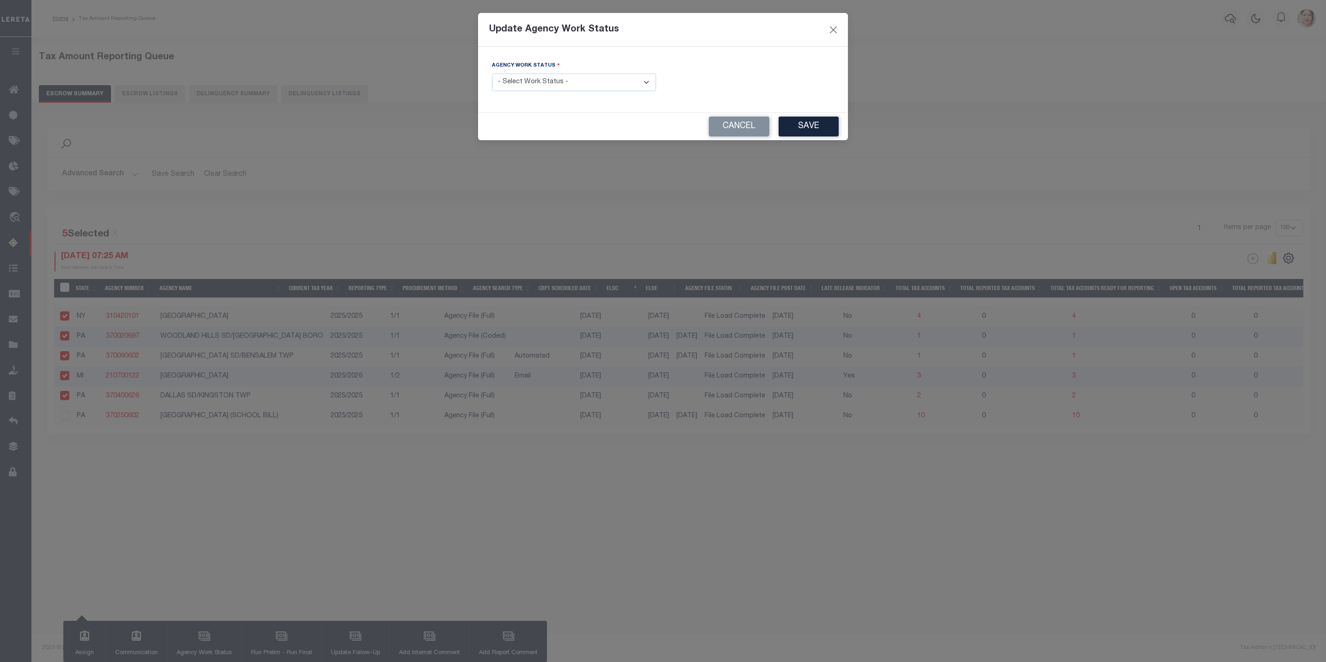
click at [566, 85] on select "- Select Work Status - New In Progress Pending Agency Follow-up Pending QC Read…" at bounding box center [574, 83] width 164 height 18
select select "6"
click at [492, 74] on select "- Select Work Status - New In Progress Pending Agency Follow-up Pending QC Read…" at bounding box center [574, 83] width 164 height 18
click at [803, 117] on div "Cancel Save" at bounding box center [663, 126] width 370 height 27
click at [805, 127] on button "Save" at bounding box center [809, 127] width 60 height 20
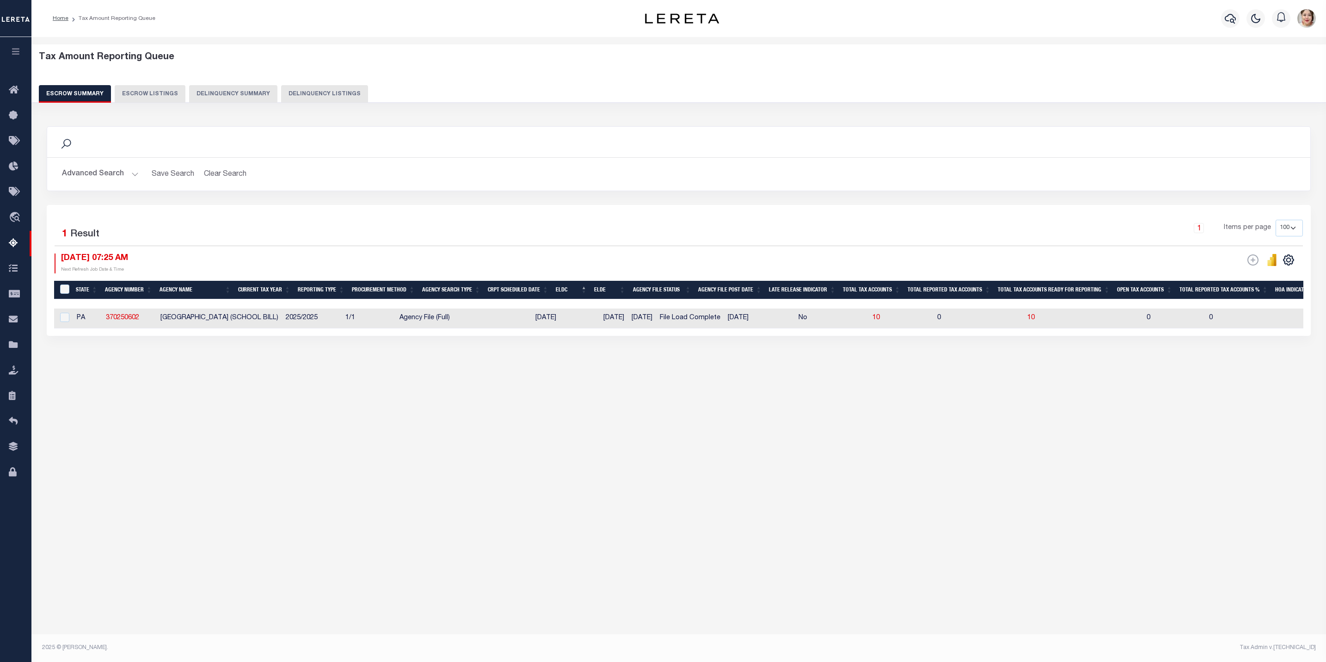
click at [99, 173] on button "Advanced Search" at bounding box center [100, 174] width 77 height 18
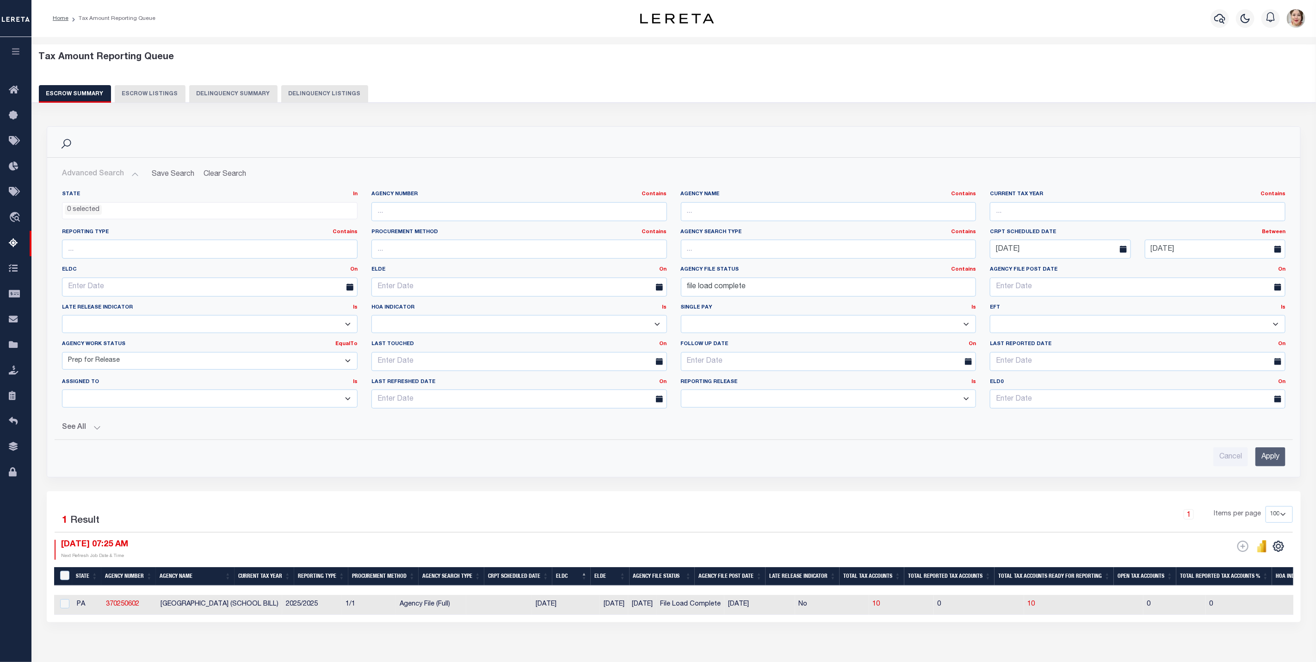
click at [119, 365] on select "New In Progress Pending Agency Follow-up Pending QC Ready for Release Prep for …" at bounding box center [210, 361] width 296 height 18
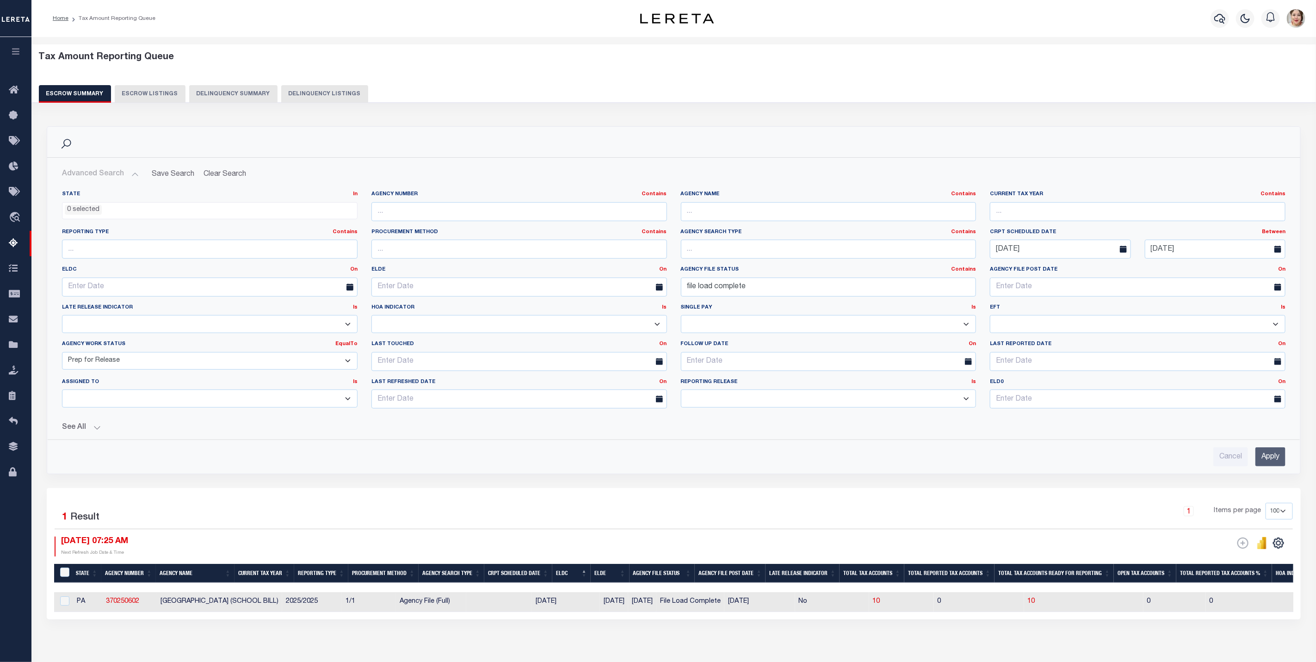
select select "6"
click at [62, 354] on select "New In Progress Pending Agency Follow-up Pending QC Ready for Release Prep for …" at bounding box center [210, 361] width 296 height 18
click at [1270, 461] on input "Apply" at bounding box center [1270, 456] width 30 height 19
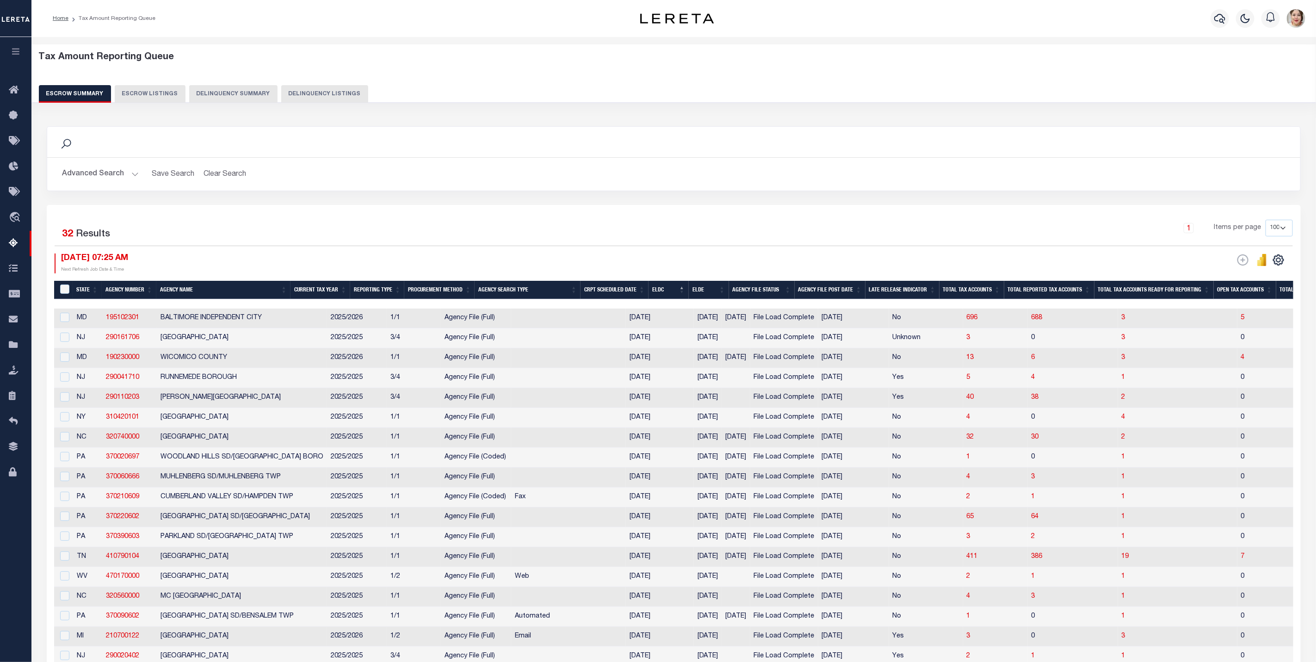
scroll to position [0, 780]
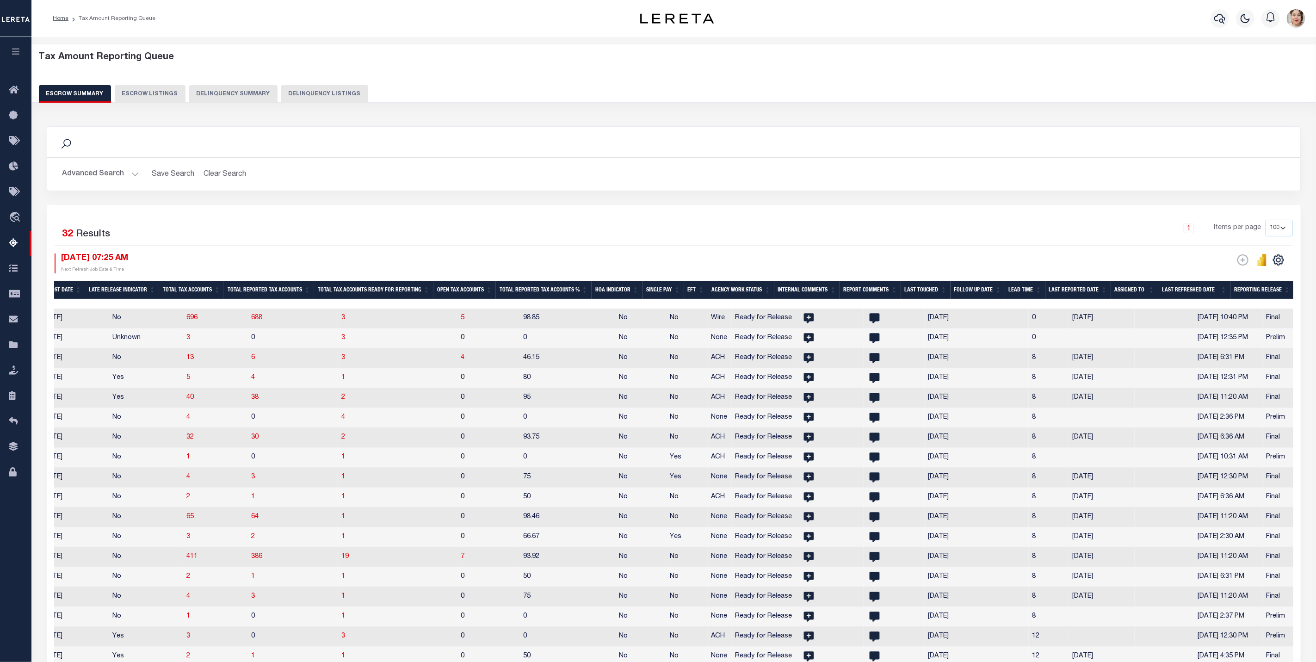
click at [1267, 284] on th "Reporting Release" at bounding box center [1261, 290] width 63 height 19
click at [1260, 291] on th "Reporting Release" at bounding box center [1261, 290] width 63 height 19
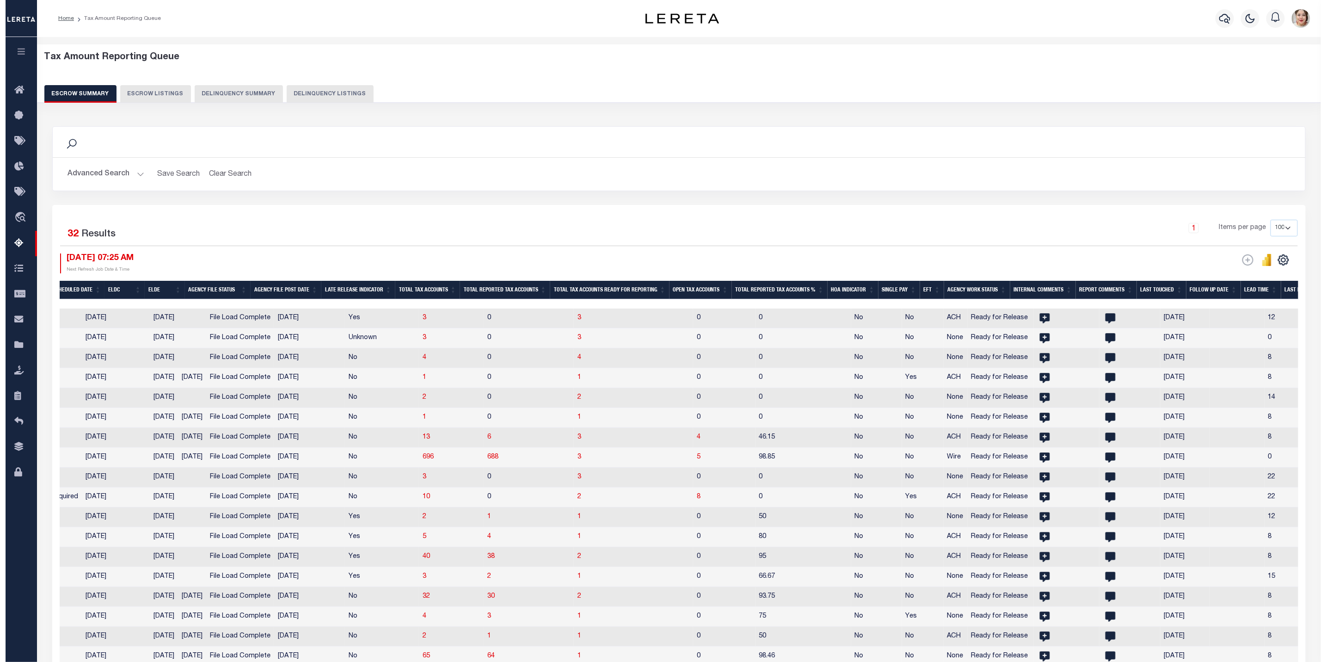
scroll to position [0, 0]
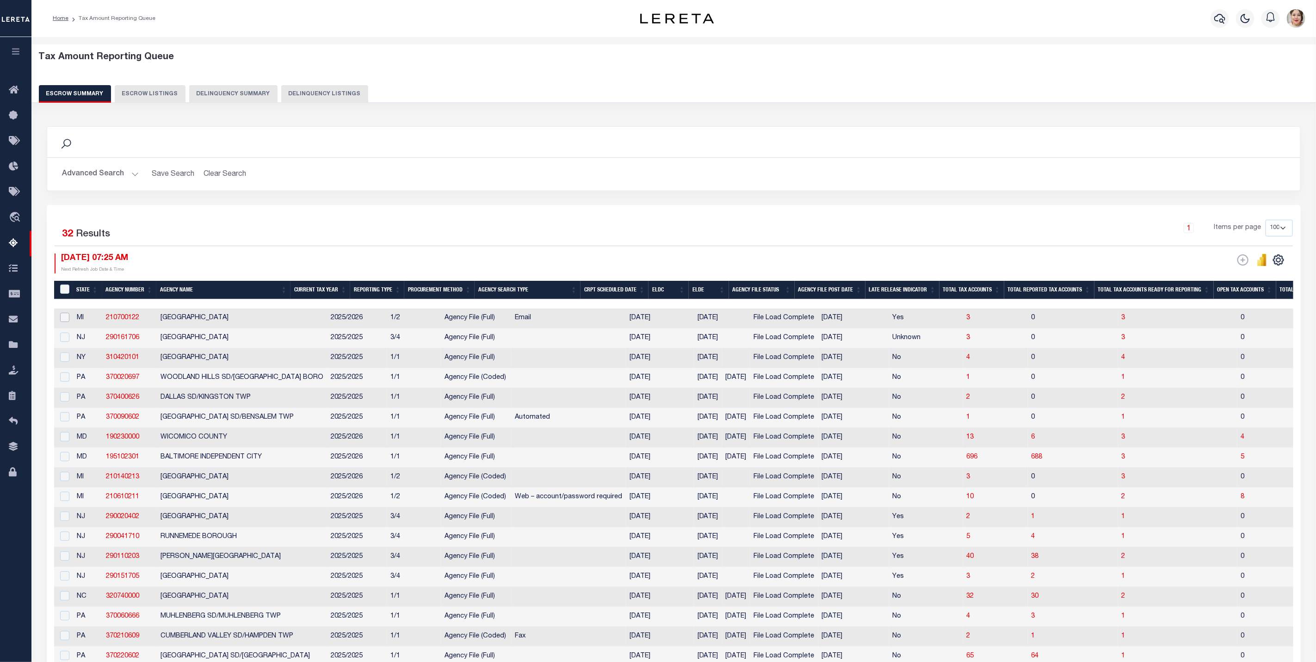
click at [68, 322] on input "checkbox" at bounding box center [64, 317] width 9 height 9
checkbox input "true"
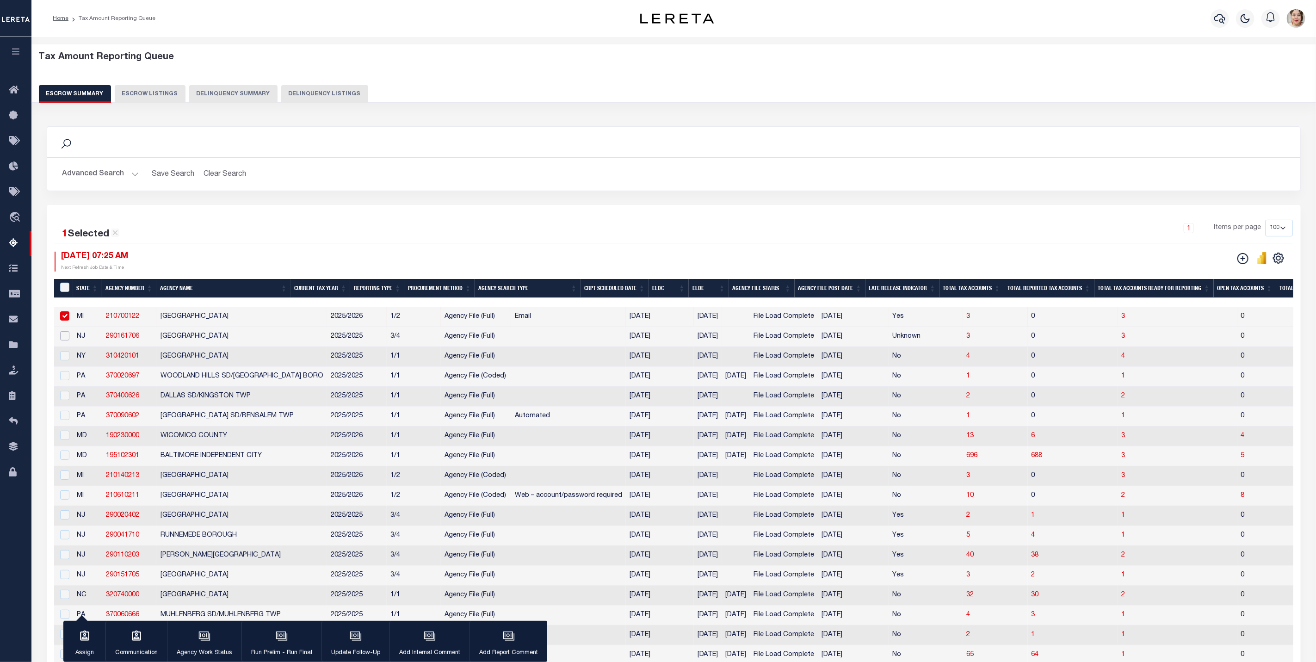
click at [68, 338] on input "checkbox" at bounding box center [64, 335] width 9 height 9
checkbox input "true"
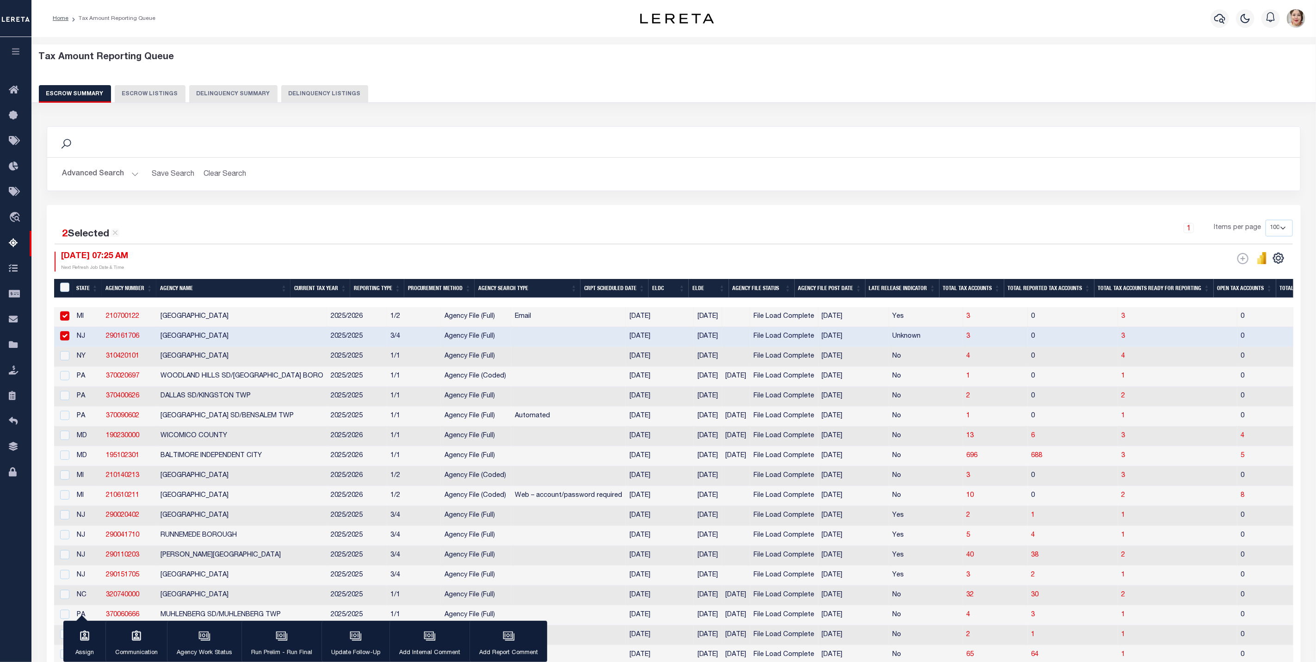
click at [62, 366] on td at bounding box center [63, 357] width 19 height 20
checkbox input "true"
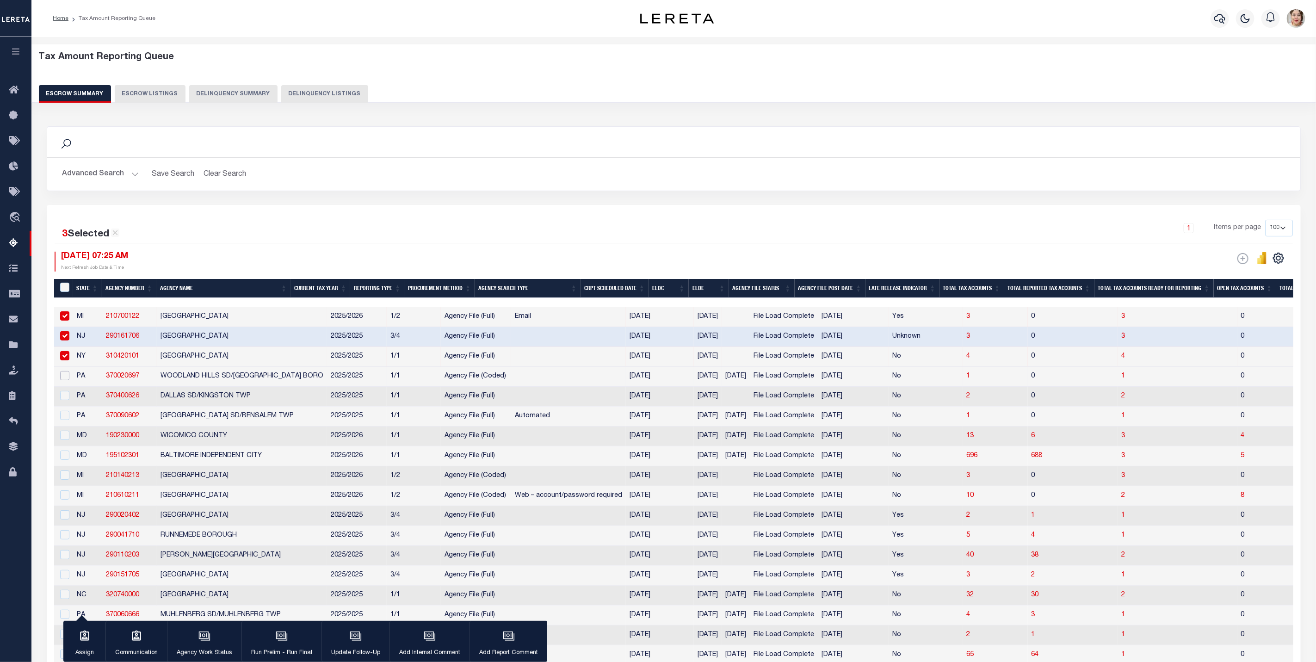
click at [64, 380] on input "checkbox" at bounding box center [64, 375] width 9 height 9
checkbox input "true"
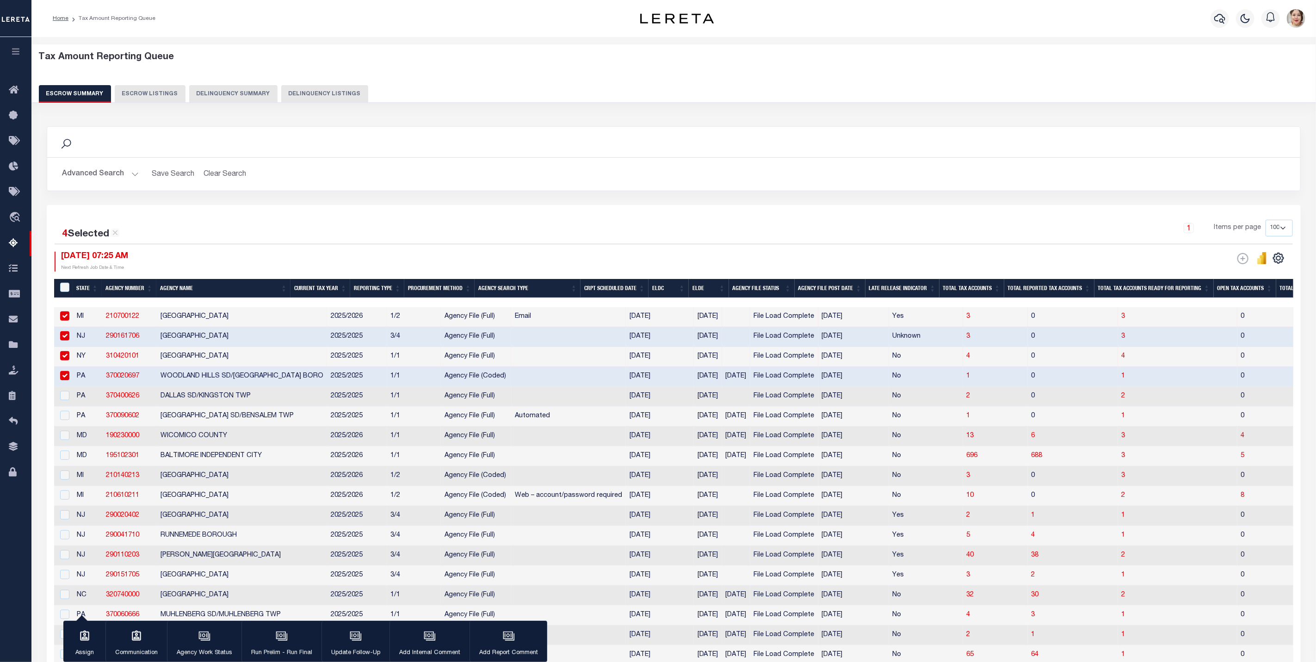
click at [67, 401] on div at bounding box center [64, 396] width 12 height 10
checkbox input "true"
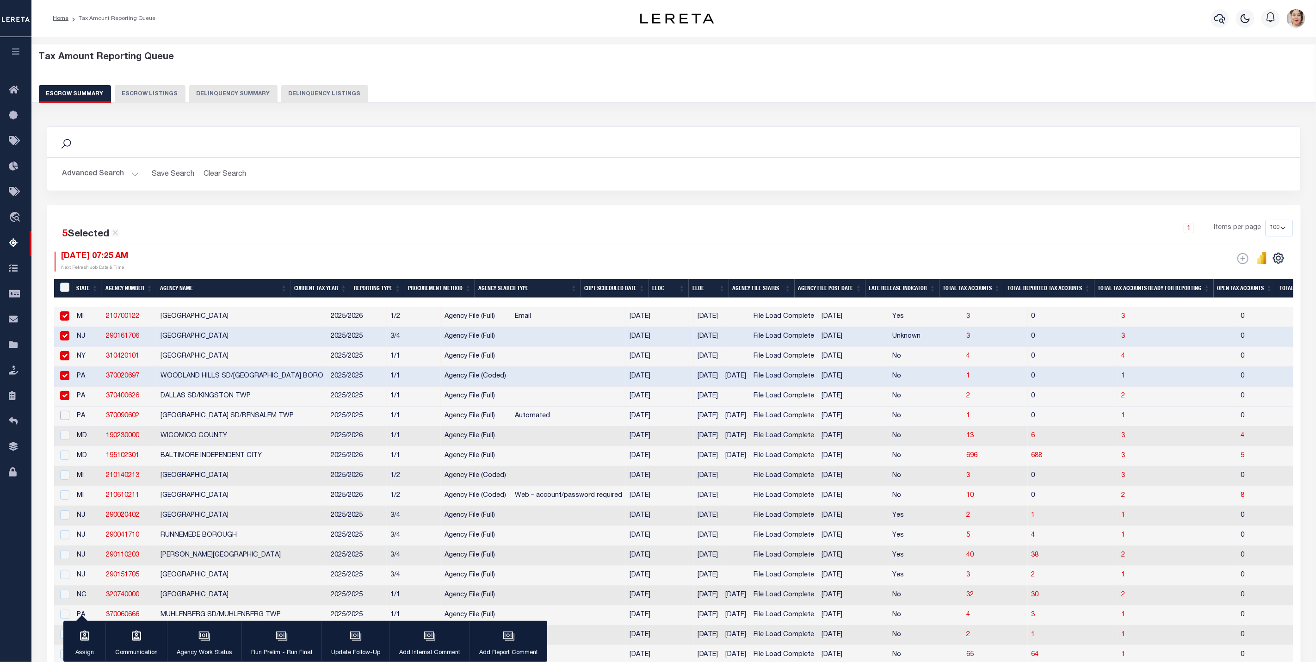
click at [67, 419] on input "checkbox" at bounding box center [64, 415] width 9 height 9
checkbox input "true"
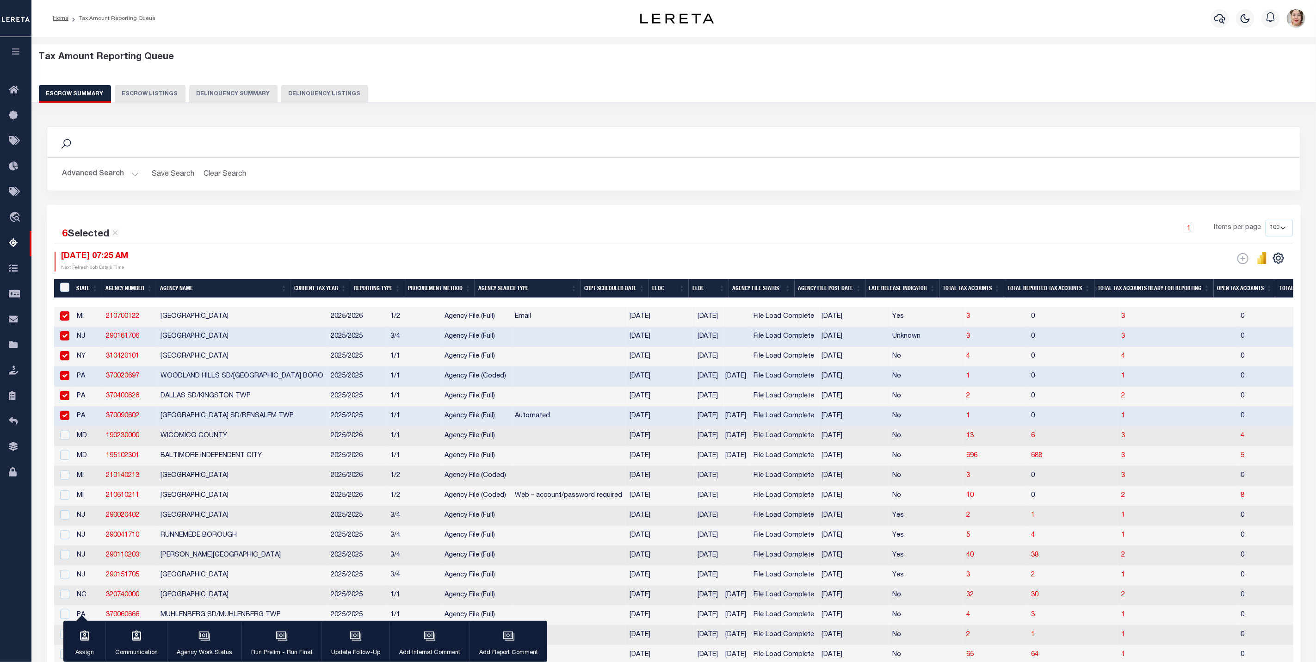
click at [66, 339] on input "checkbox" at bounding box center [64, 335] width 9 height 9
checkbox input "false"
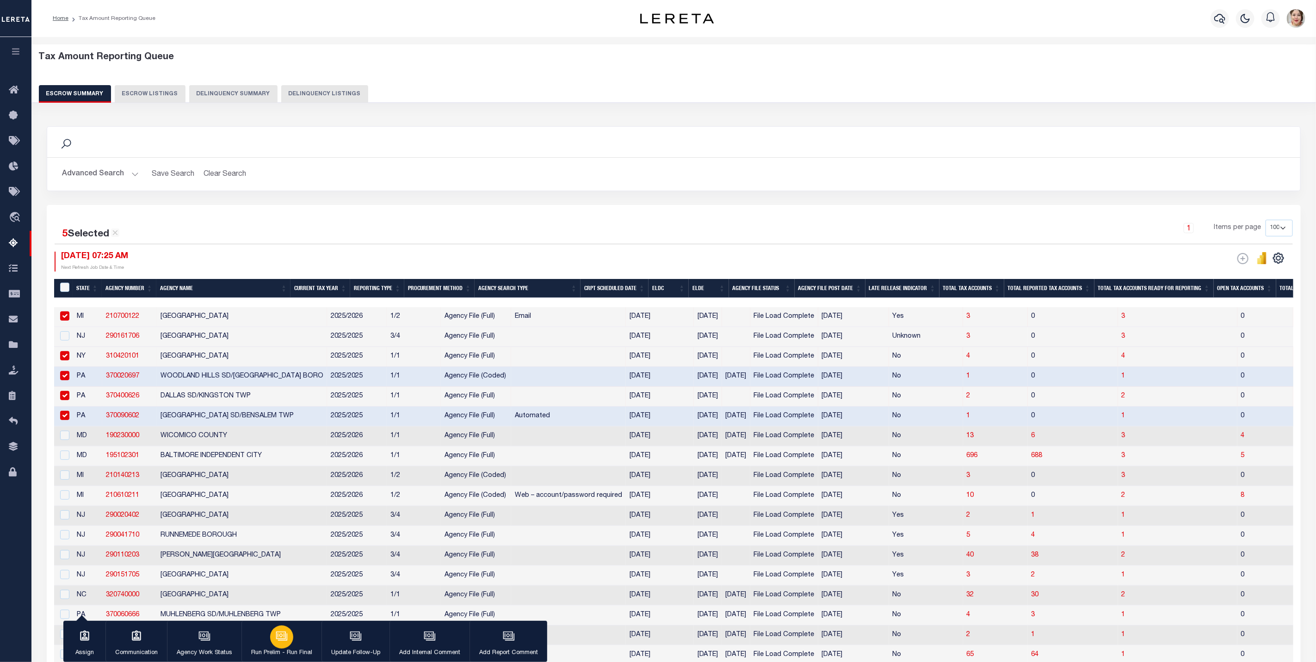
click at [290, 644] on button "Run Prelim - Run Final" at bounding box center [281, 642] width 80 height 42
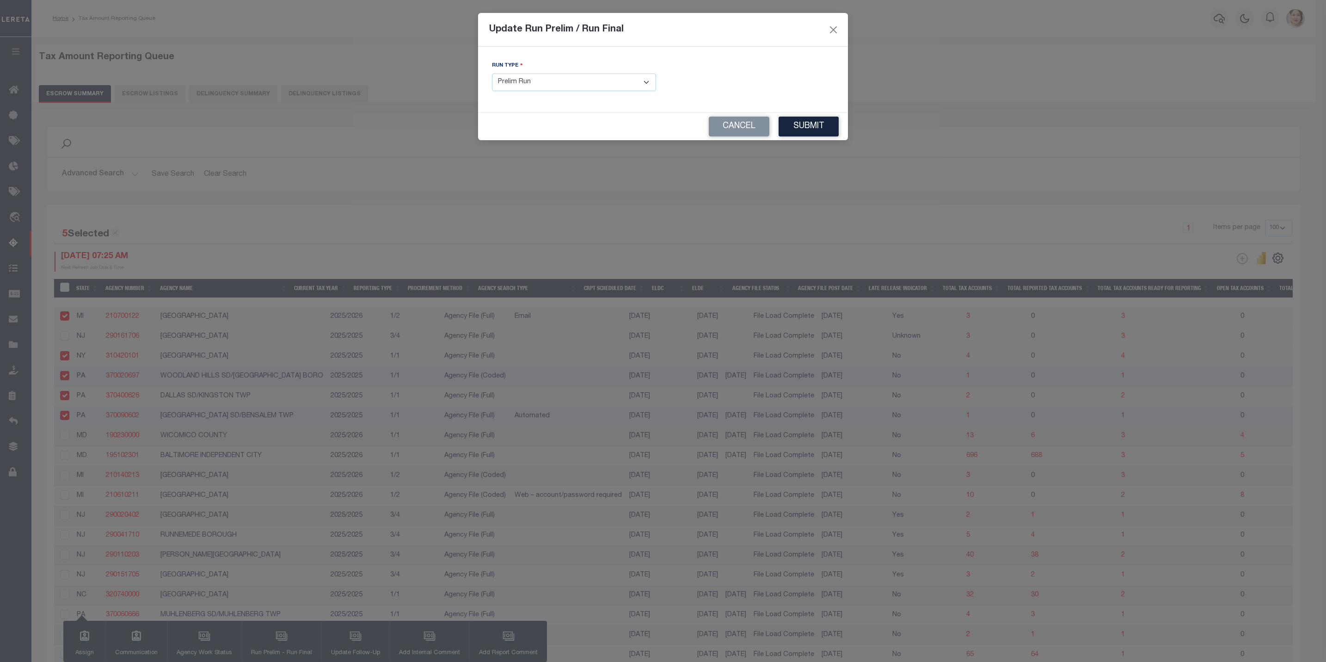
click at [547, 82] on select "- Select Run Type - Prelim Run Final Run" at bounding box center [574, 83] width 164 height 18
select select "F"
click at [492, 74] on select "- Select Run Type - Prelim Run Final Run" at bounding box center [574, 83] width 164 height 18
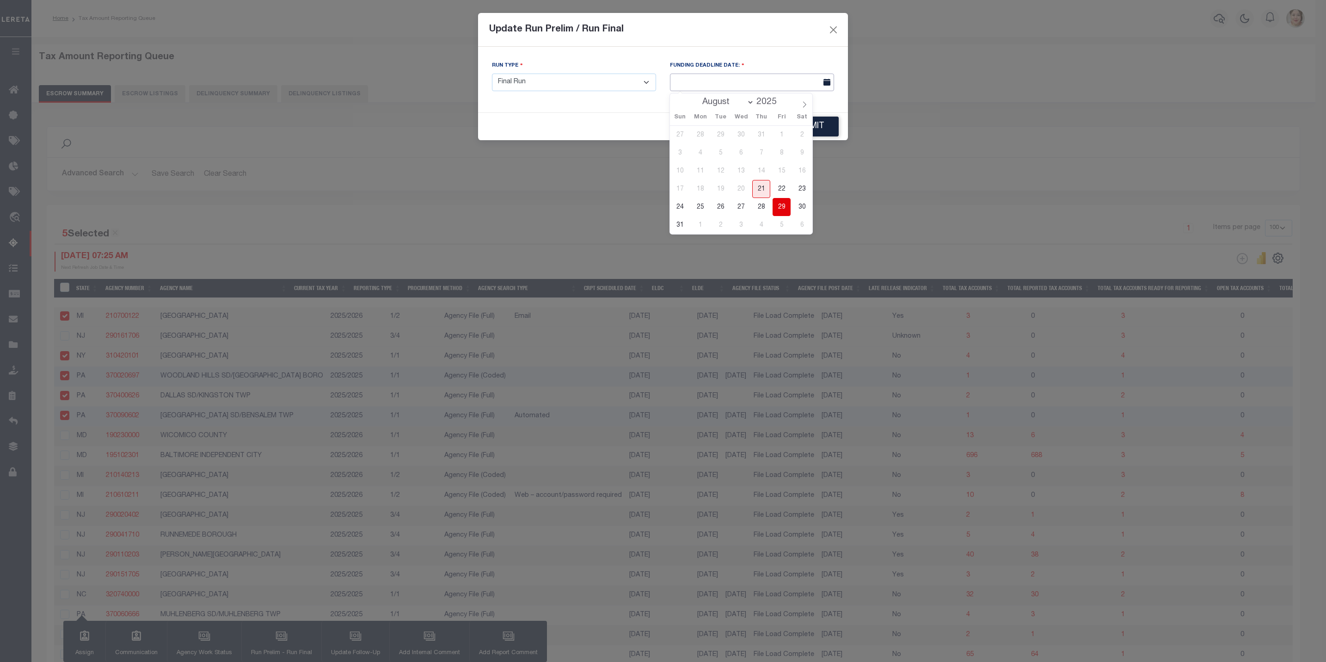
click at [802, 76] on input "text" at bounding box center [752, 83] width 164 height 18
click at [724, 208] on span "26" at bounding box center [721, 207] width 18 height 18
type input "08/26/2025"
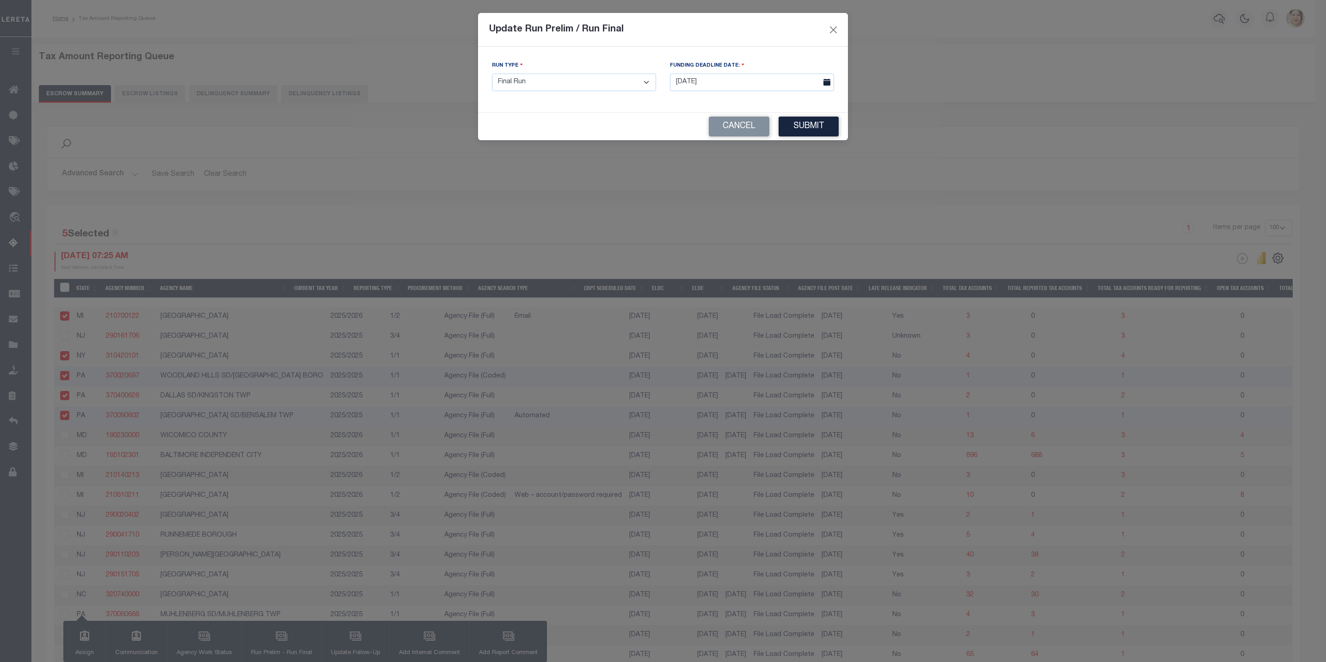
click at [829, 114] on div "Cancel Submit" at bounding box center [663, 126] width 370 height 27
click at [827, 127] on button "Submit" at bounding box center [809, 127] width 60 height 20
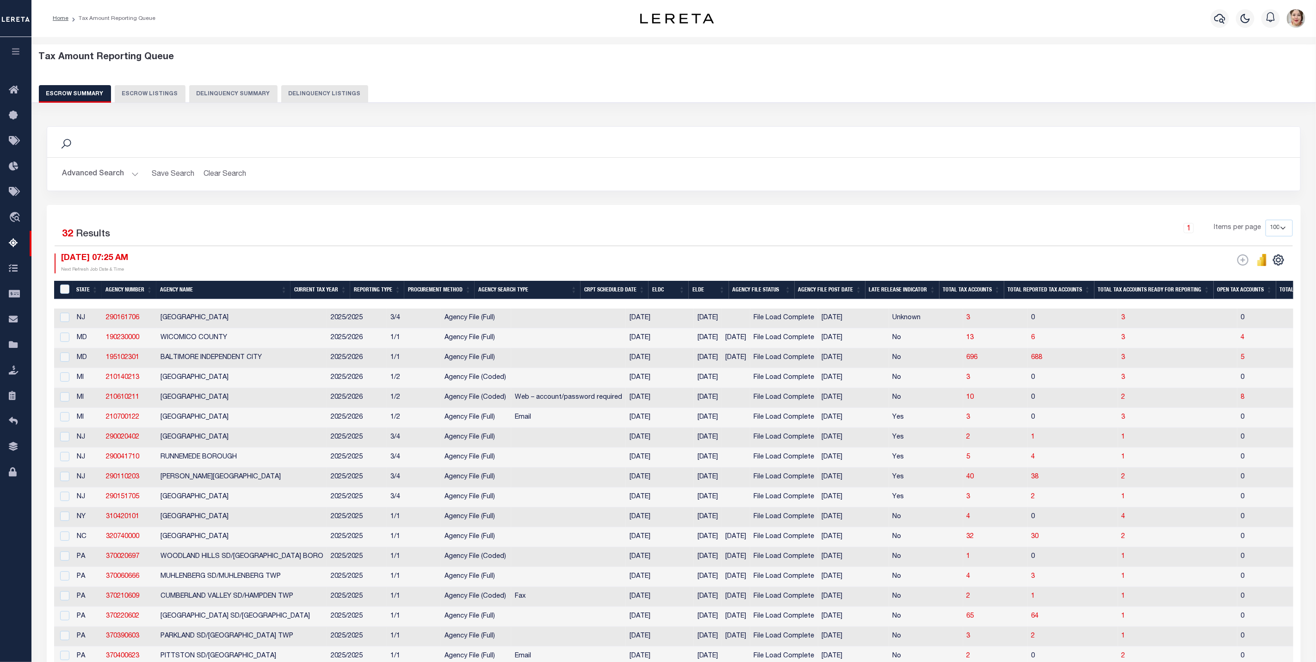
click at [107, 173] on button "Advanced Search" at bounding box center [100, 174] width 77 height 18
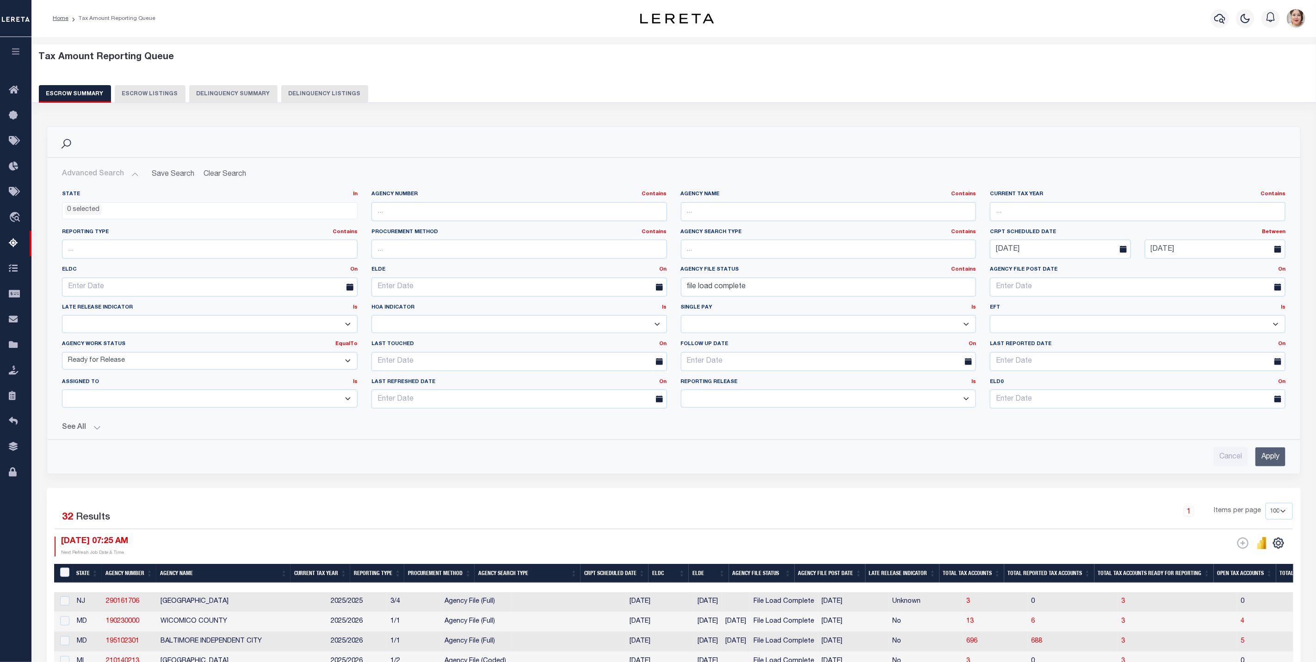
drag, startPoint x: 100, startPoint y: 362, endPoint x: 100, endPoint y: 375, distance: 12.5
click at [100, 362] on select "New In Progress Pending Agency Follow-up Pending QC Ready for Release Prep for …" at bounding box center [210, 361] width 296 height 18
select select "7"
click at [62, 354] on select "New In Progress Pending Agency Follow-up Pending QC Ready for Release Prep for …" at bounding box center [210, 361] width 296 height 18
click at [1273, 457] on input "Apply" at bounding box center [1270, 456] width 30 height 19
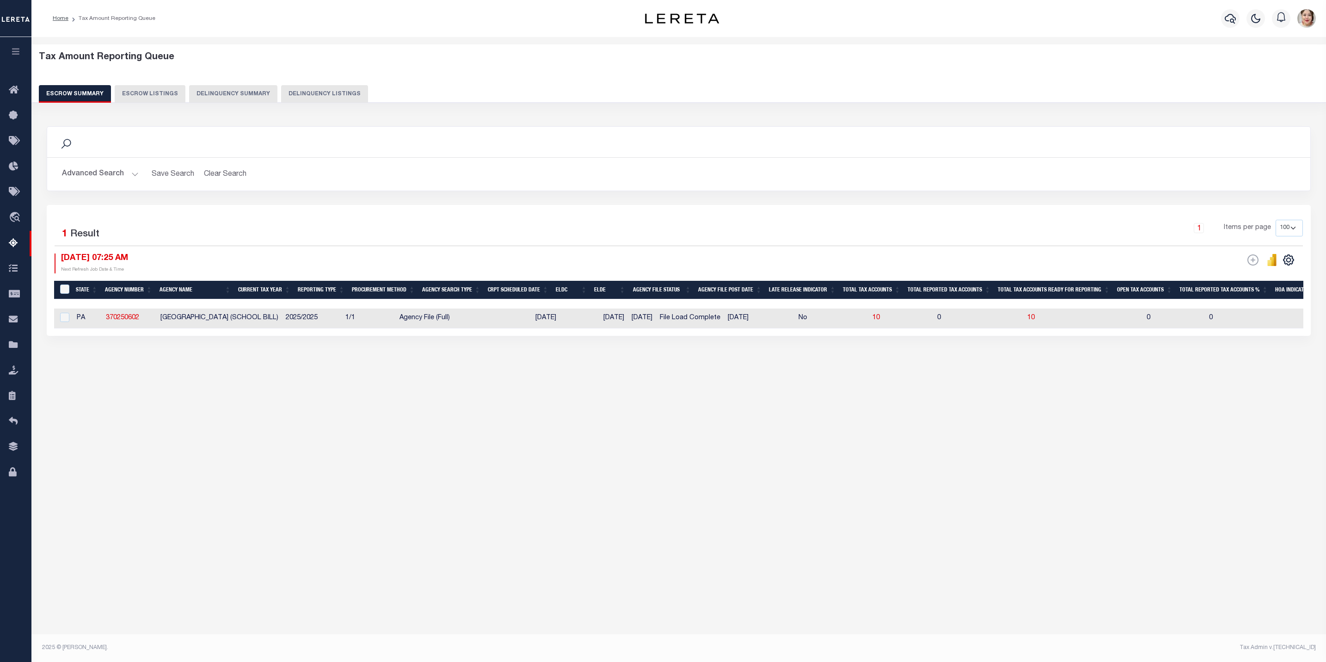
click at [107, 179] on button "Advanced Search" at bounding box center [100, 174] width 77 height 18
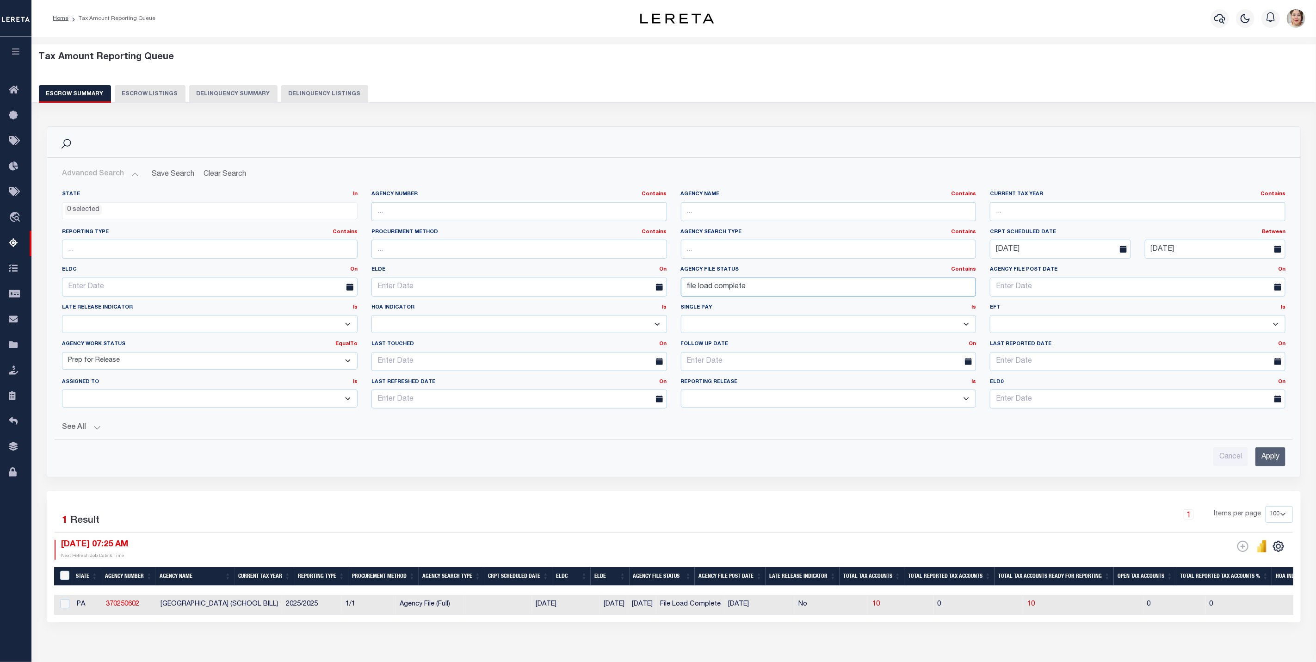
drag, startPoint x: 757, startPoint y: 285, endPoint x: 647, endPoint y: 282, distance: 109.7
click at [647, 282] on div "State In In AK AL AR AZ CA CO CT DC DE FL GA GU HI IA ID IL IN KS KY LA MA MD M…" at bounding box center [673, 303] width 1237 height 225
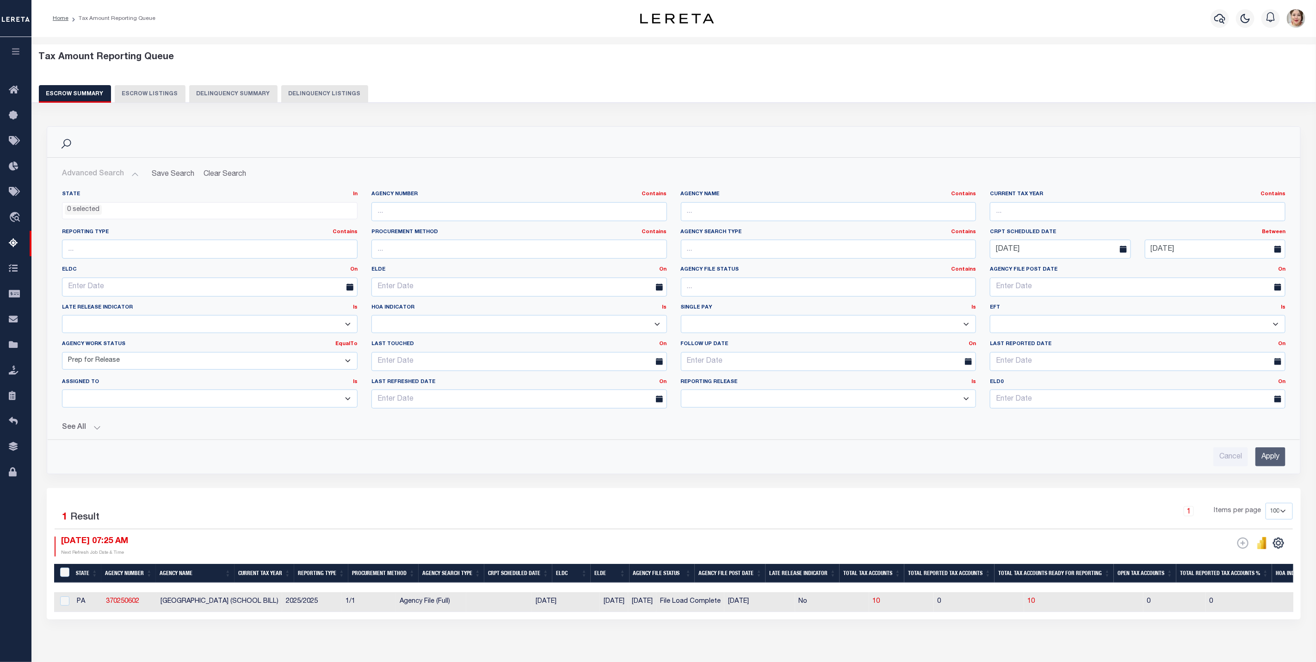
click at [1274, 462] on input "Apply" at bounding box center [1270, 456] width 30 height 19
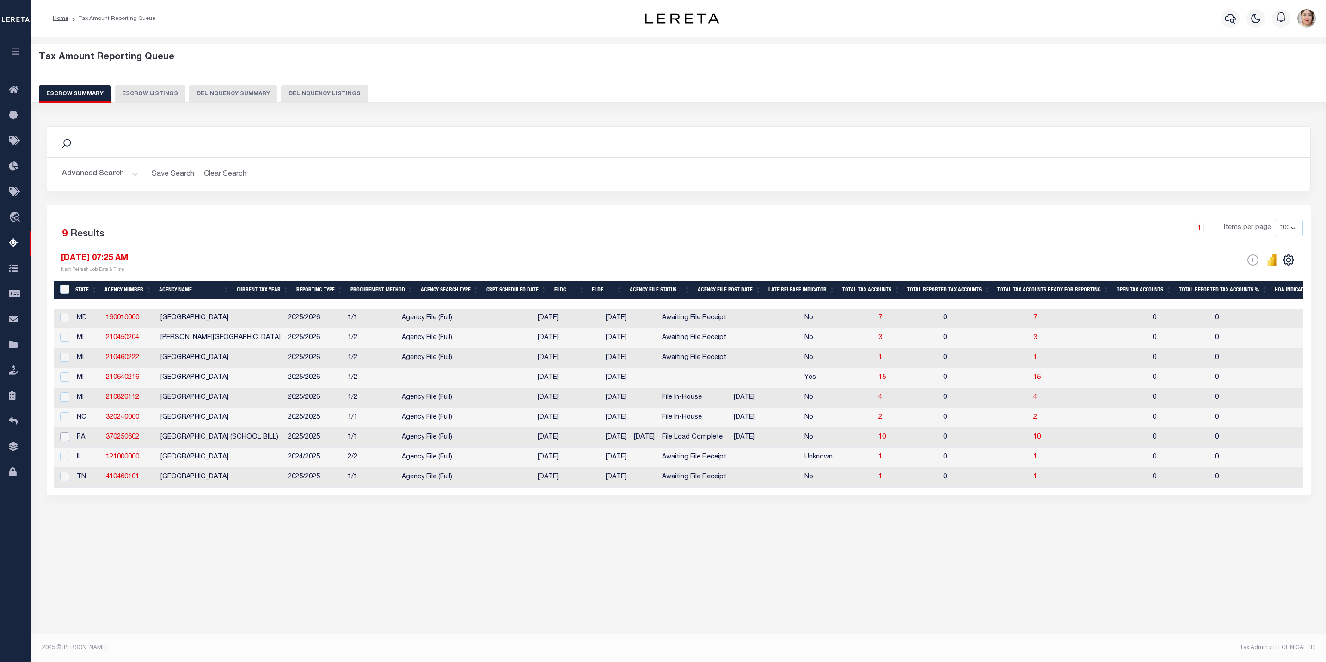
click at [67, 441] on input "checkbox" at bounding box center [64, 436] width 9 height 9
checkbox input "true"
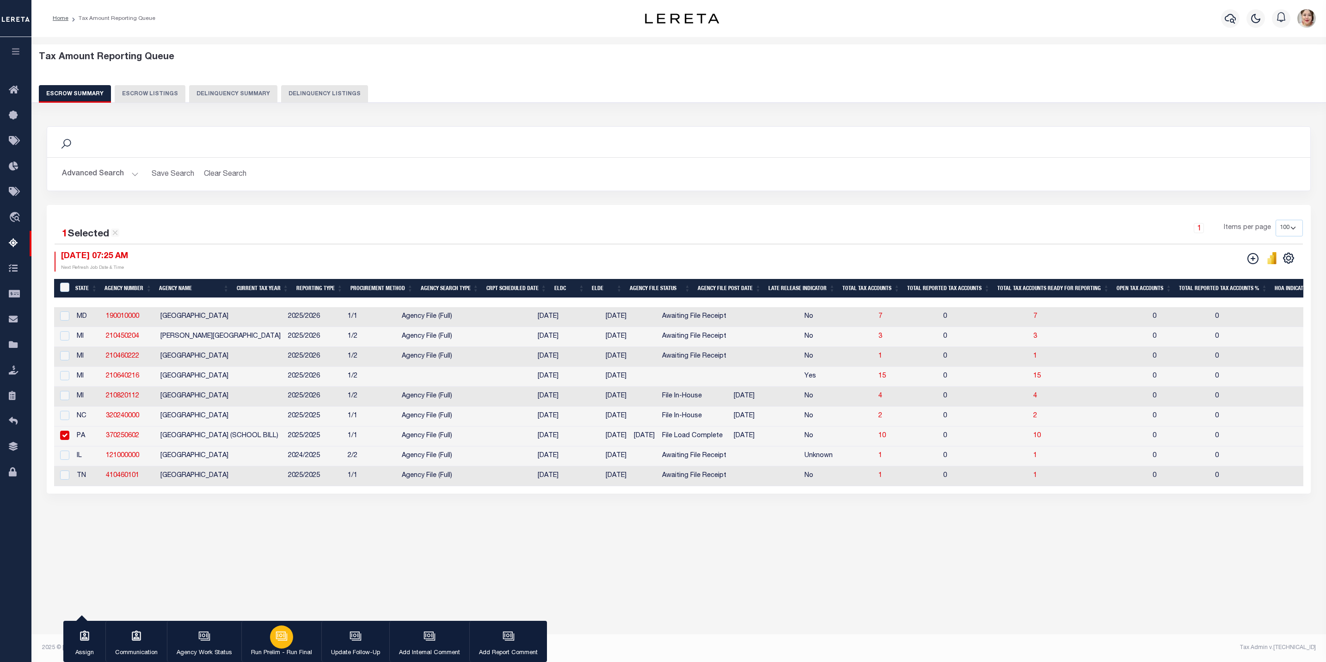
click at [288, 644] on div "button" at bounding box center [281, 636] width 23 height 23
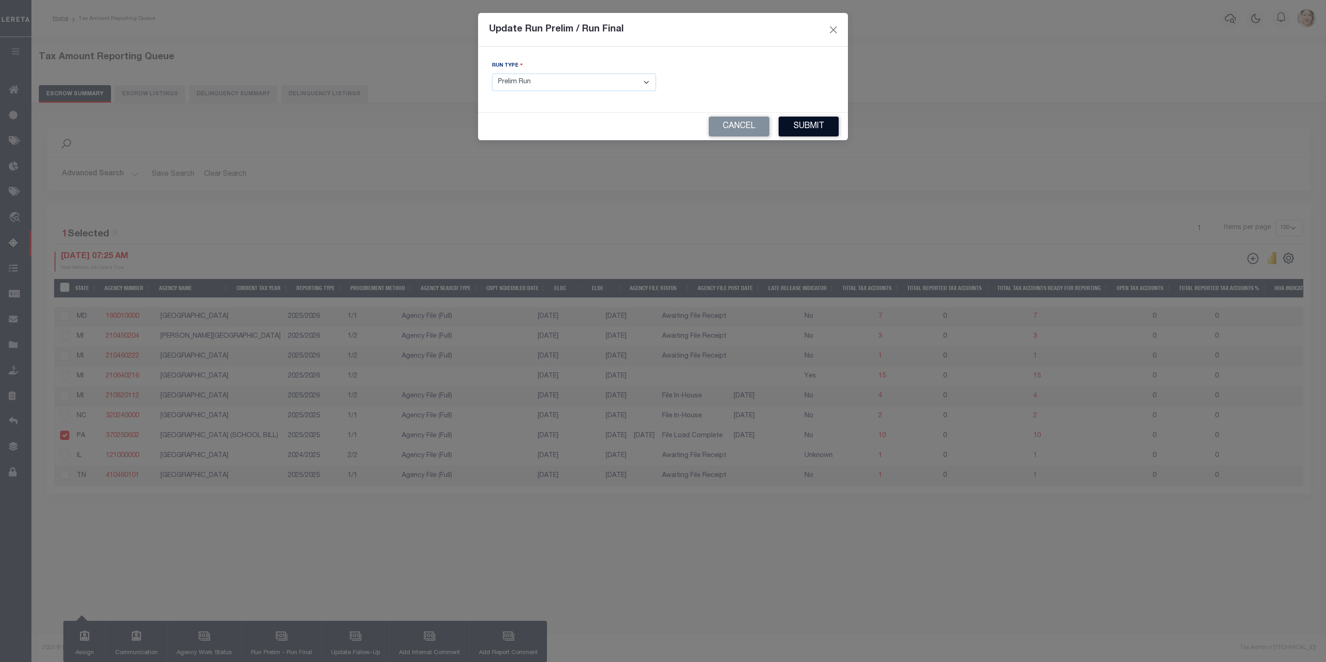
click at [812, 128] on button "Submit" at bounding box center [809, 127] width 60 height 20
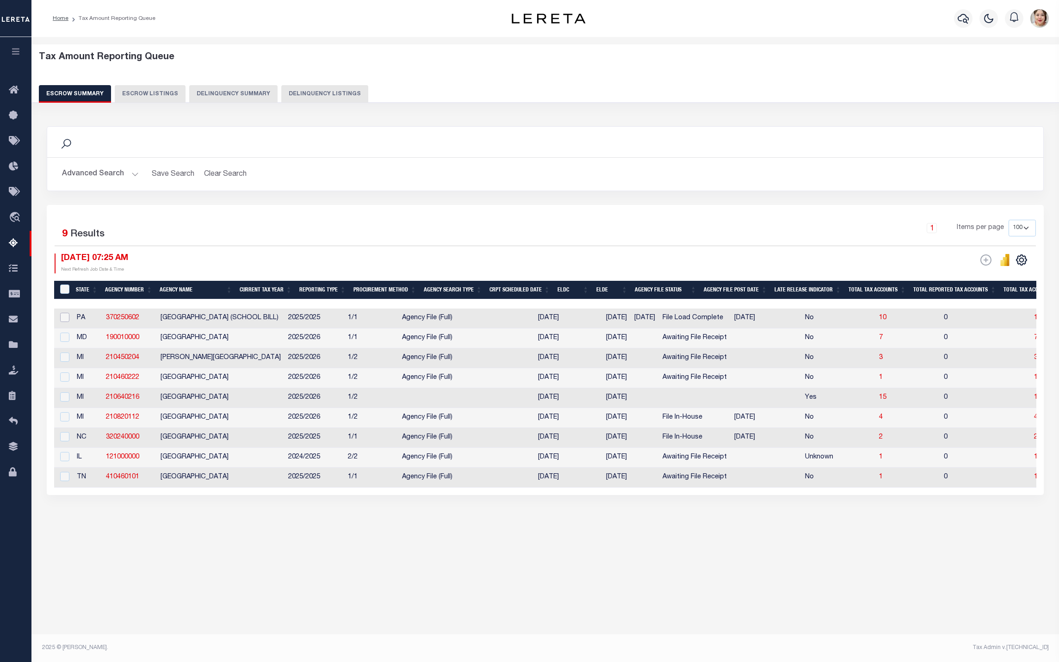
drag, startPoint x: 63, startPoint y: 320, endPoint x: 104, endPoint y: 307, distance: 43.4
click at [63, 320] on input "checkbox" at bounding box center [64, 317] width 9 height 9
checkbox input "true"
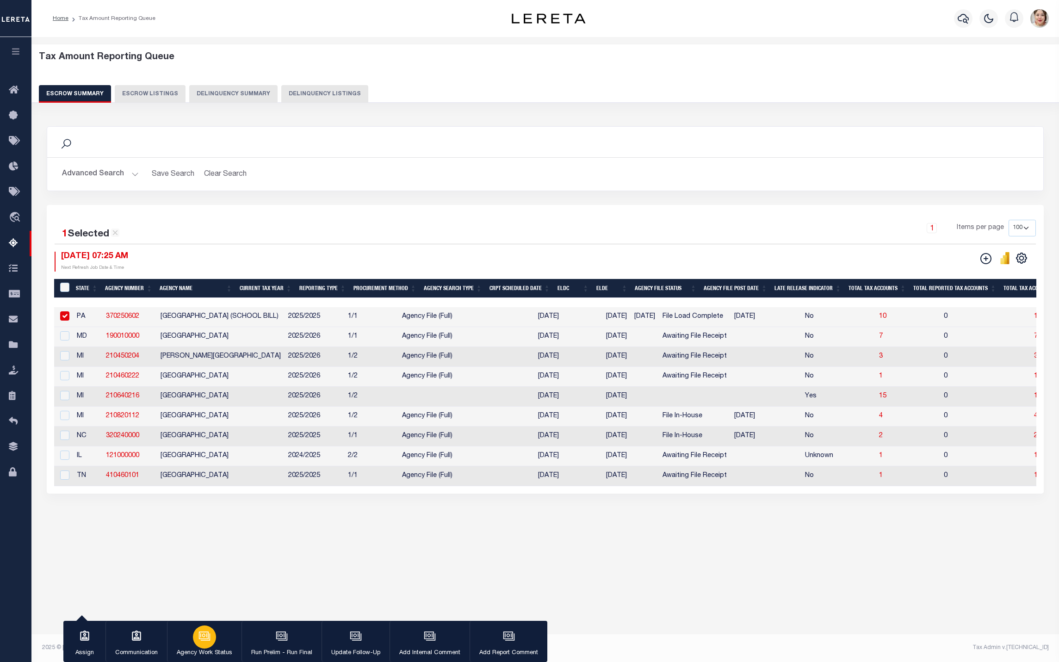
click at [211, 637] on div "button" at bounding box center [204, 636] width 23 height 23
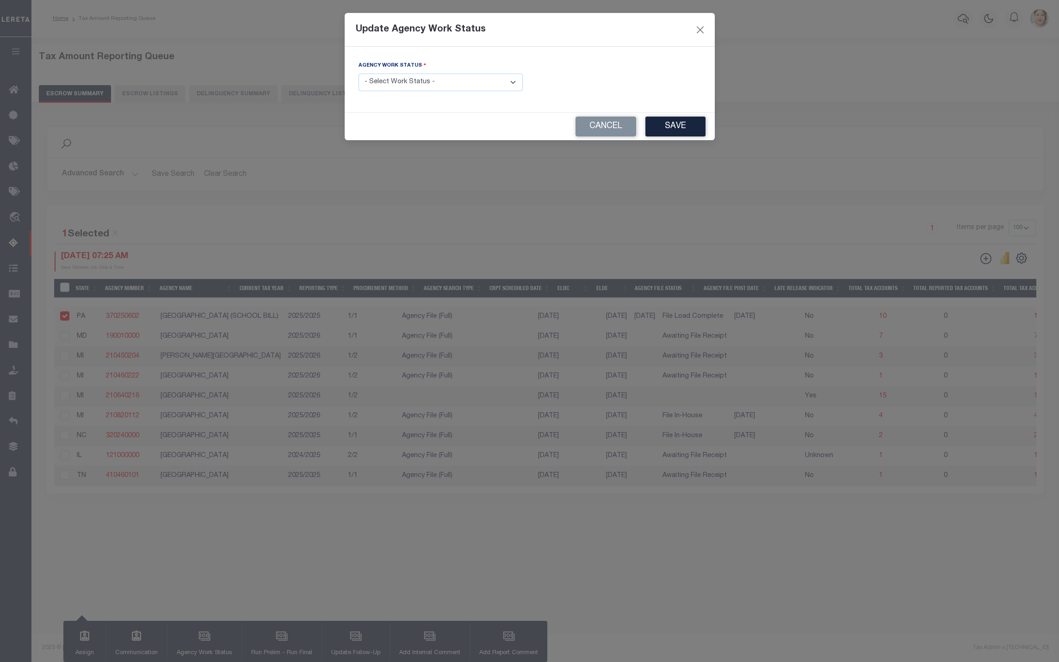
click at [414, 86] on select "- Select Work Status - New In Progress Pending Agency Follow-up Pending QC Read…" at bounding box center [440, 83] width 164 height 18
select select "6"
click at [358, 74] on select "- Select Work Status - New In Progress Pending Agency Follow-up Pending QC Read…" at bounding box center [440, 83] width 164 height 18
click at [682, 129] on button "Save" at bounding box center [675, 127] width 60 height 20
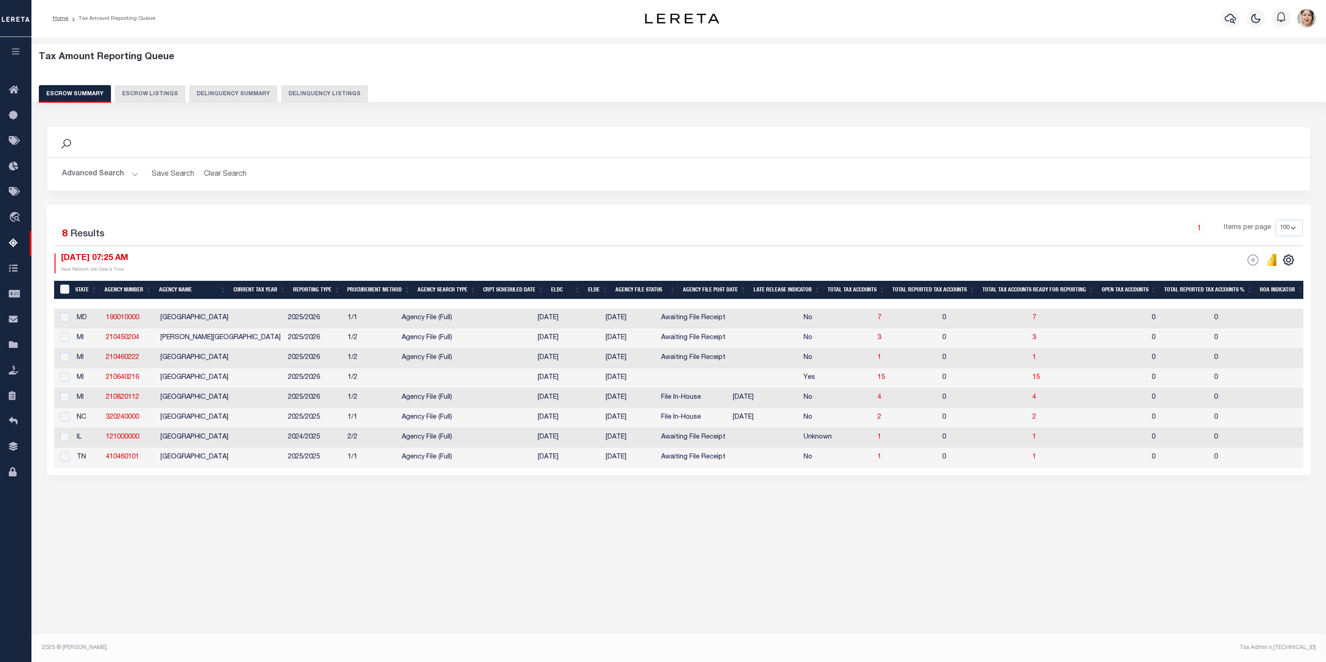
click at [89, 172] on button "Advanced Search" at bounding box center [100, 174] width 77 height 18
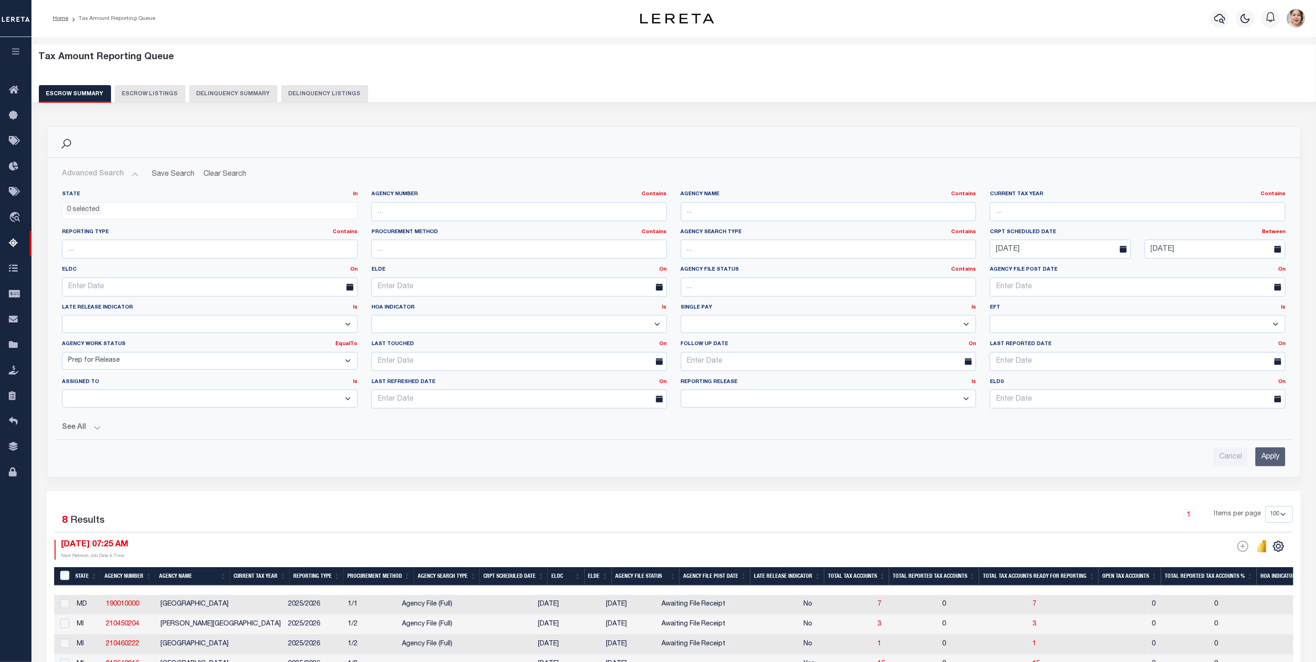
click at [146, 368] on select "New In Progress Pending Agency Follow-up Pending QC Ready for Release Prep for …" at bounding box center [210, 361] width 296 height 18
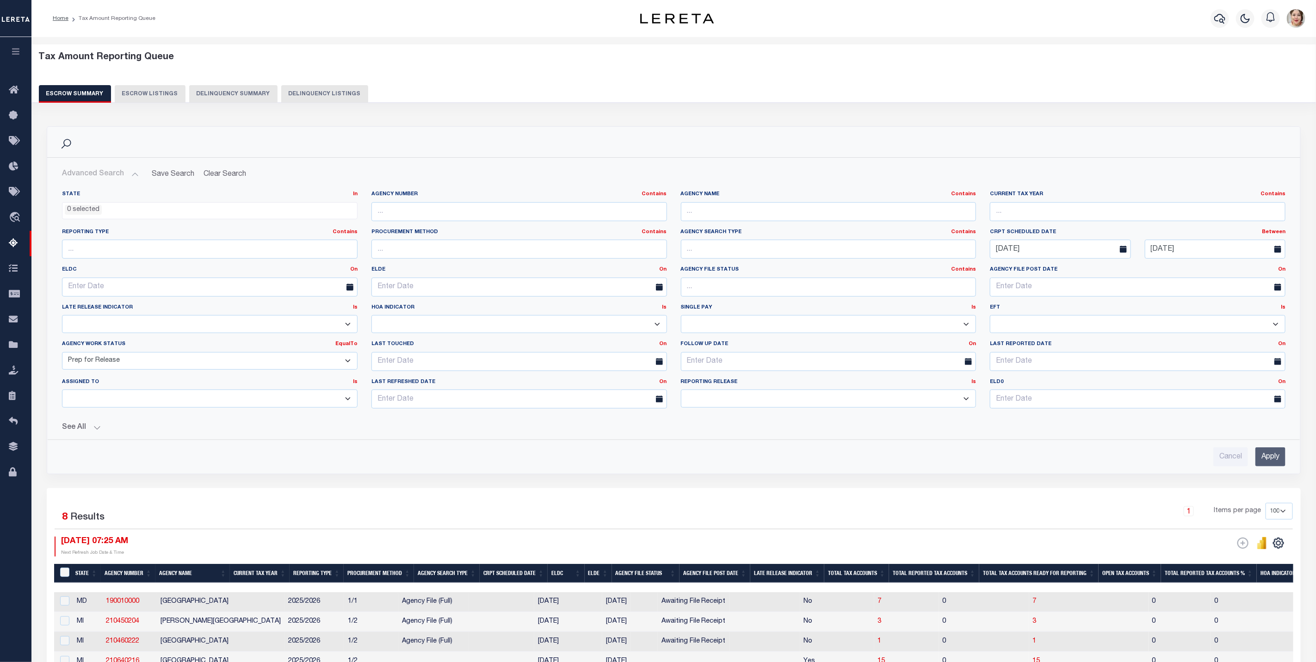
select select "6"
click at [62, 354] on select "New In Progress Pending Agency Follow-up Pending QC Ready for Release Prep for …" at bounding box center [210, 361] width 296 height 18
click at [1276, 463] on input "Apply" at bounding box center [1270, 456] width 30 height 19
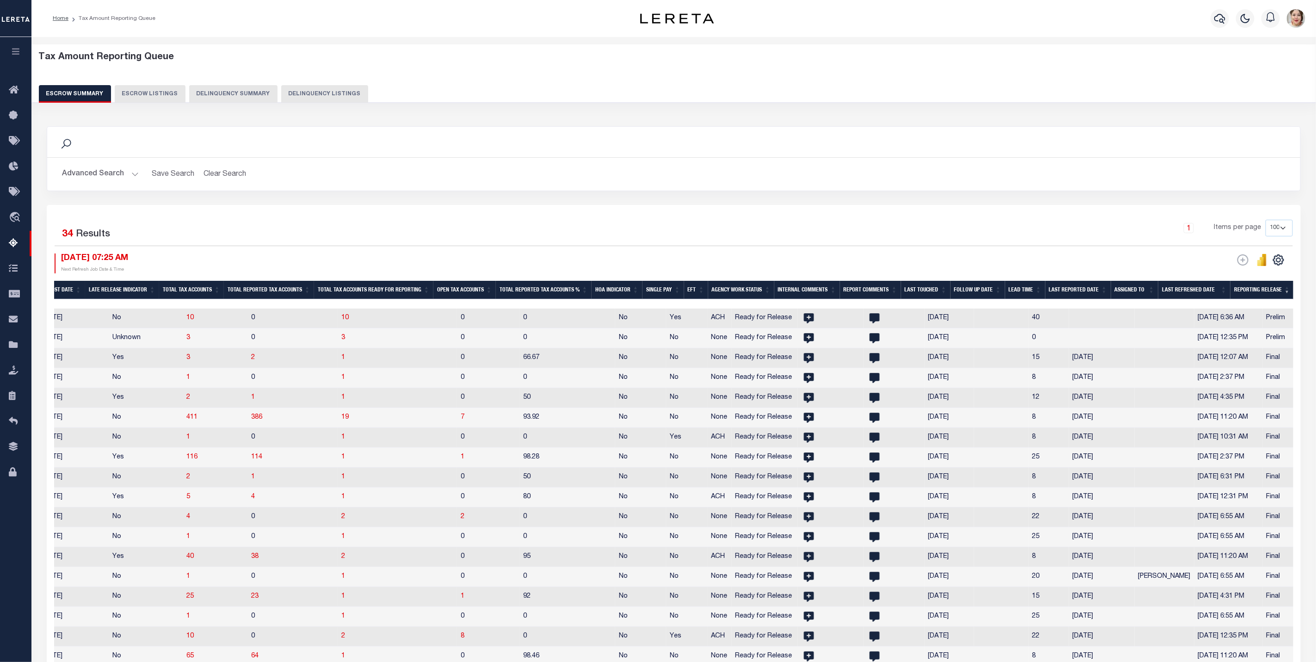
scroll to position [0, 389]
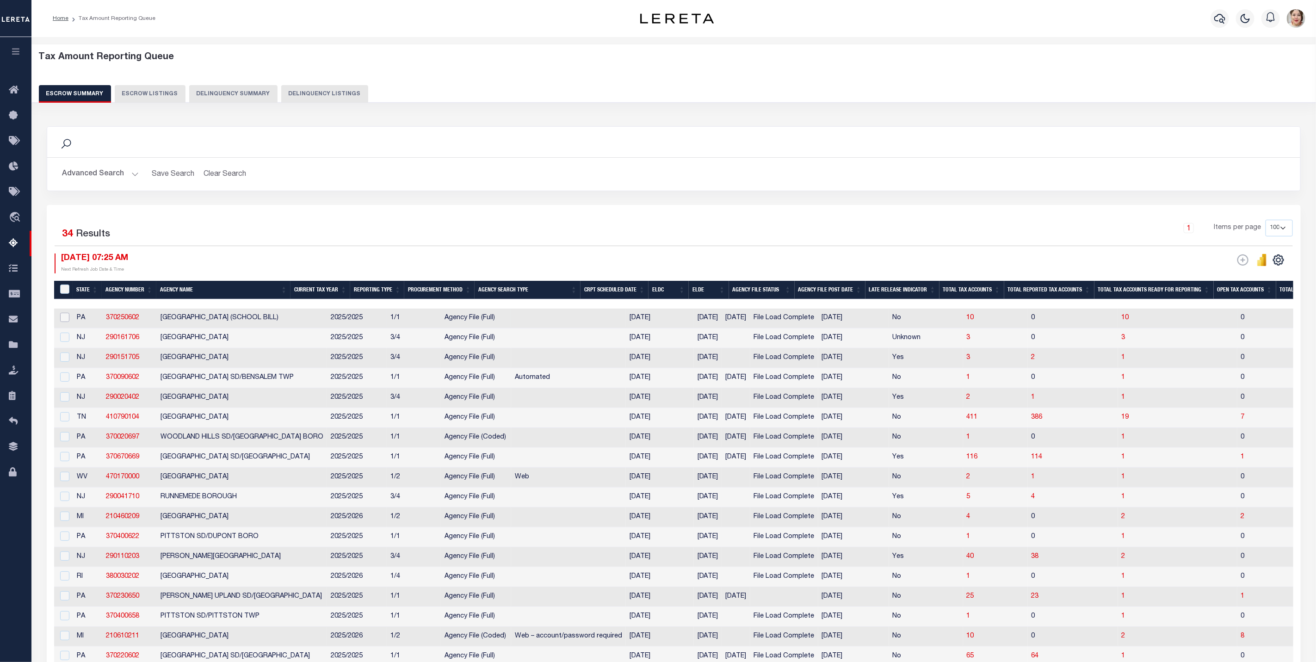
click at [63, 322] on input "checkbox" at bounding box center [64, 317] width 9 height 9
checkbox input "true"
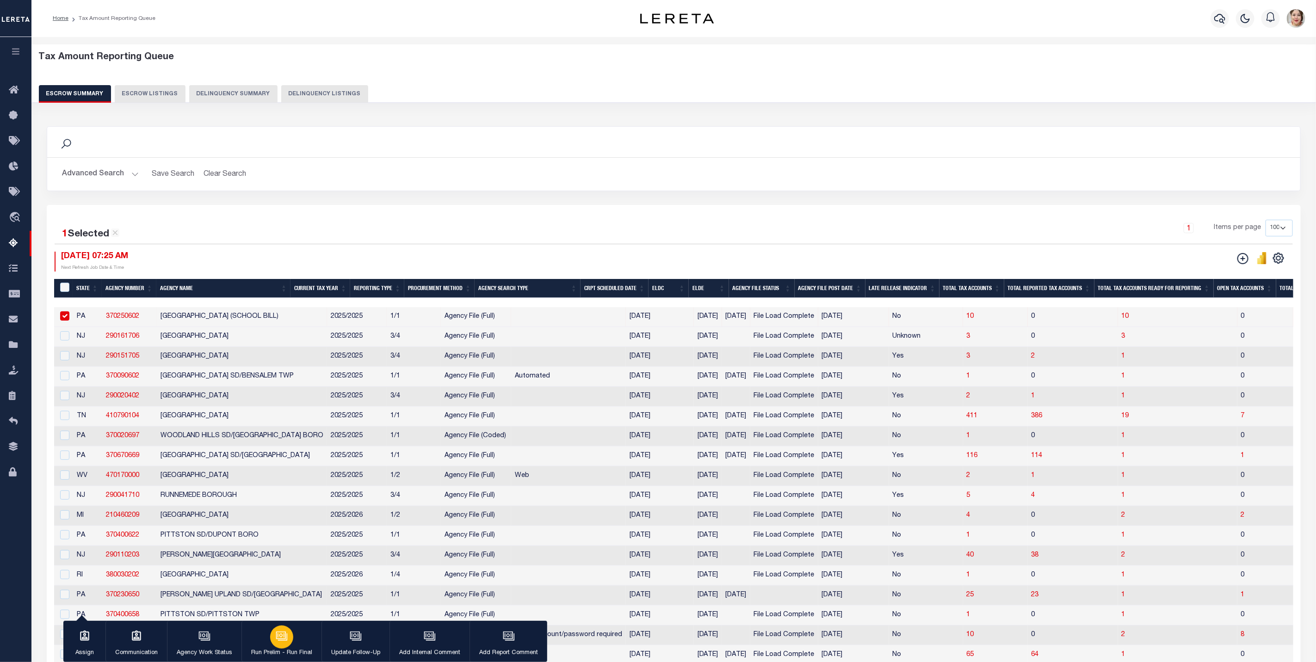
click at [283, 647] on div "button" at bounding box center [281, 636] width 23 height 23
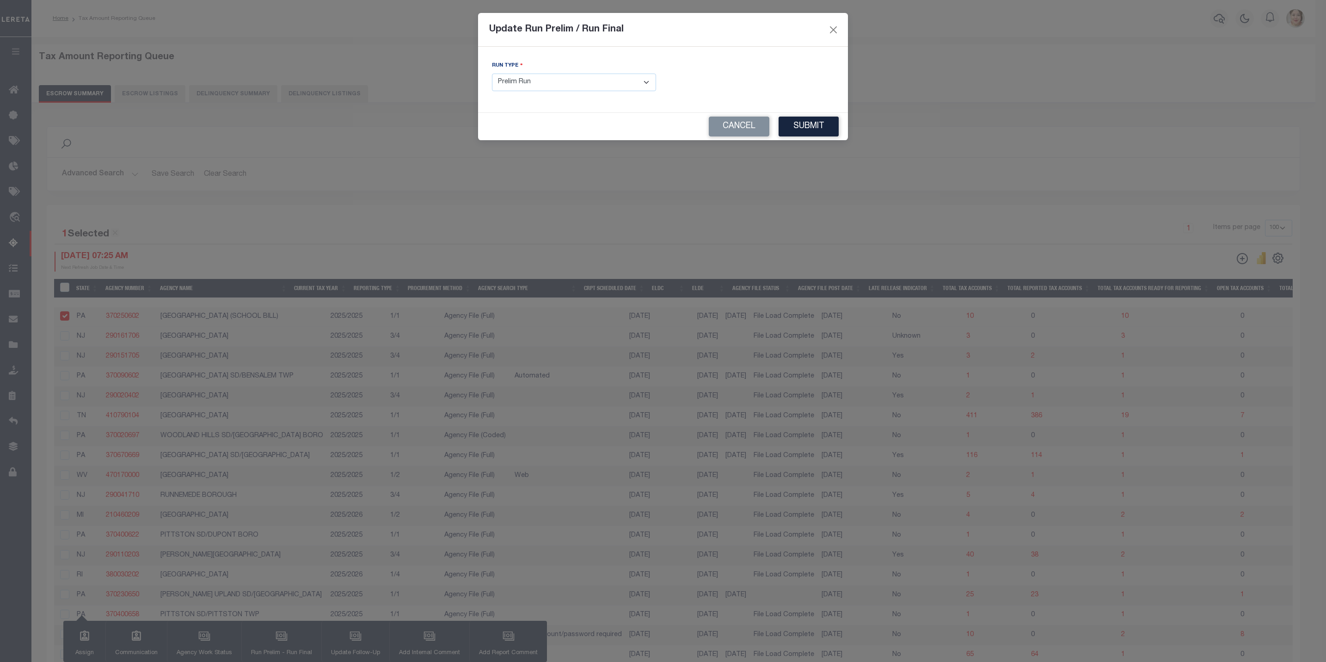
click at [577, 83] on select "- Select Run Type - Prelim Run Final Run" at bounding box center [574, 83] width 164 height 18
select select "F"
click at [492, 74] on select "- Select Run Type - Prelim Run Final Run" at bounding box center [574, 83] width 164 height 18
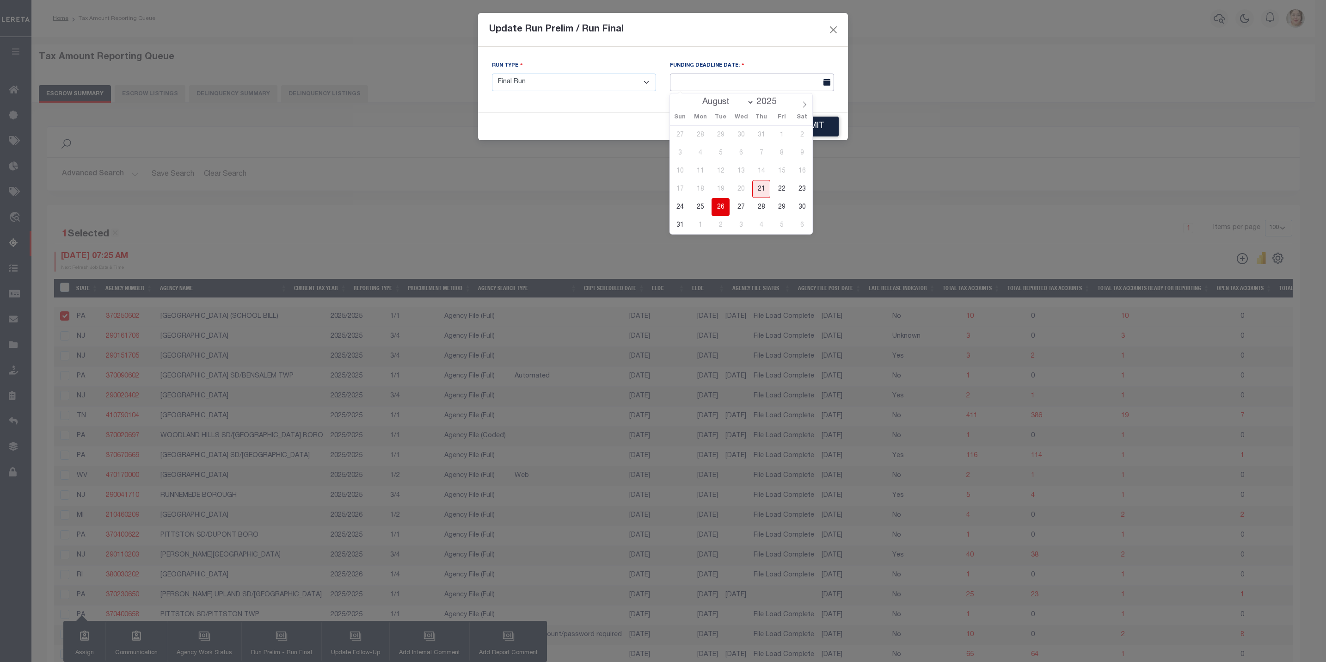
click at [730, 86] on input "text" at bounding box center [752, 83] width 164 height 18
click at [808, 104] on span at bounding box center [805, 101] width 16 height 16
select select "8"
click at [783, 136] on span "5" at bounding box center [782, 135] width 18 height 18
type input "09/05/2025"
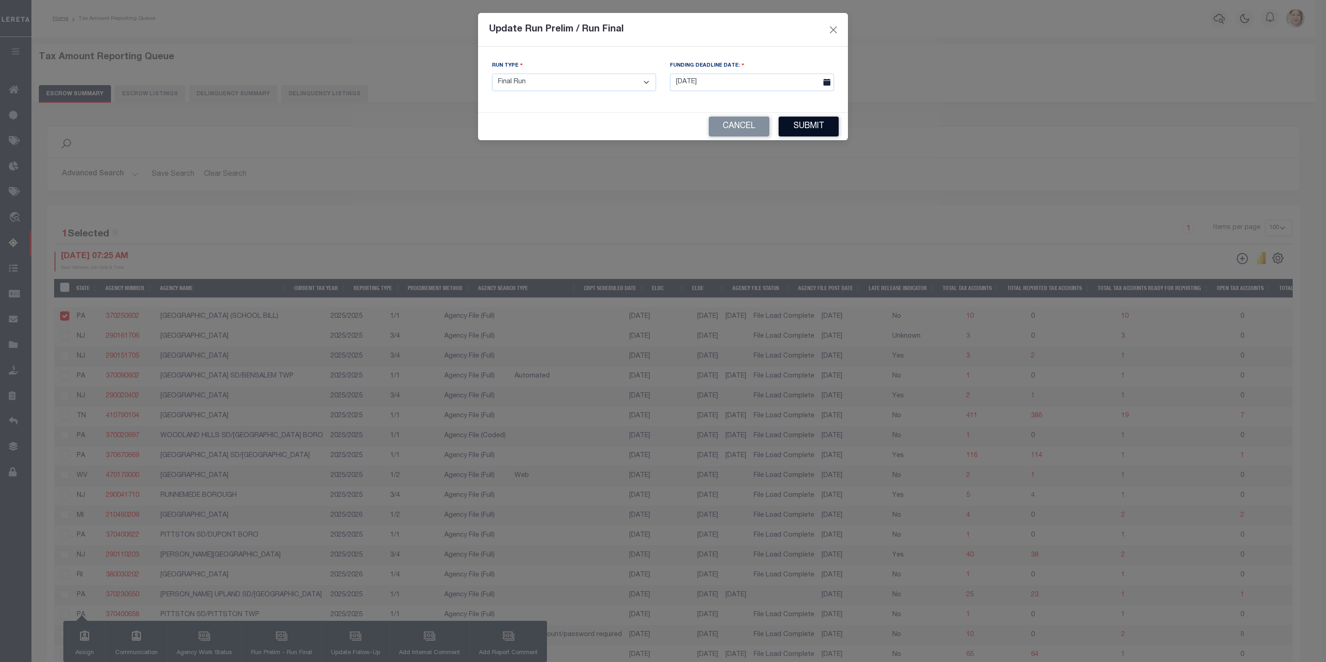
click at [807, 129] on button "Submit" at bounding box center [809, 127] width 60 height 20
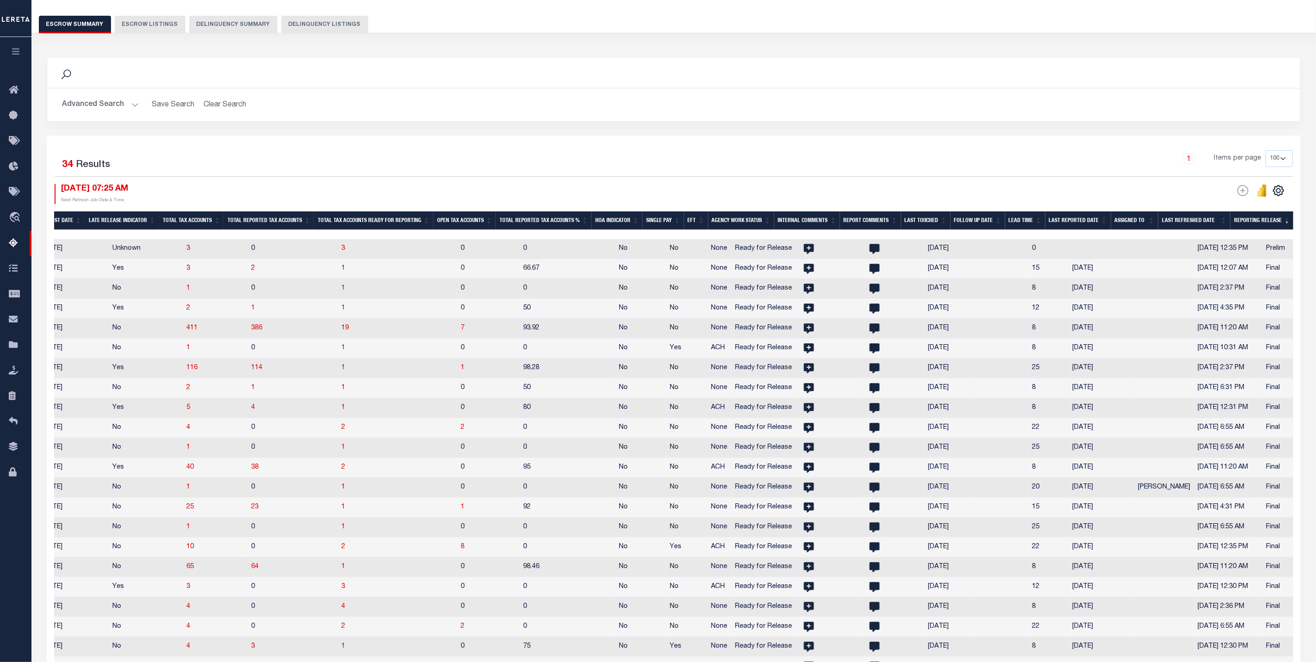
click at [924, 225] on th "Last Touched" at bounding box center [925, 220] width 49 height 19
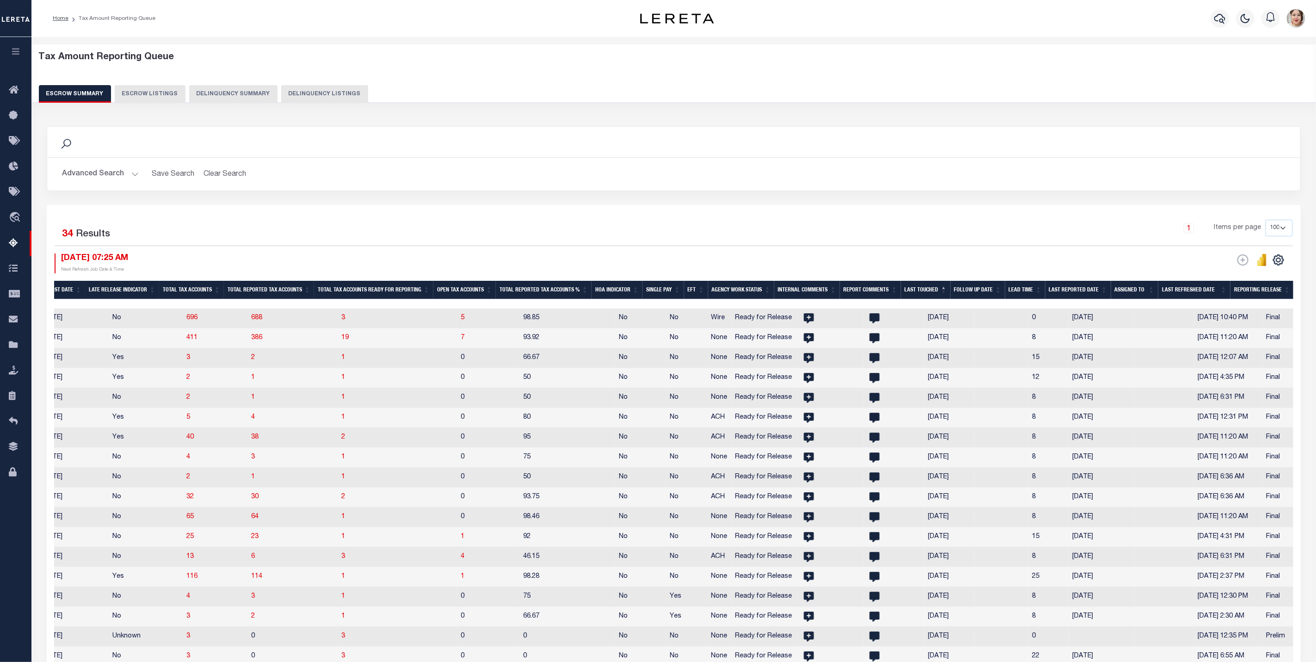
click at [121, 170] on button "Advanced Search" at bounding box center [100, 174] width 77 height 18
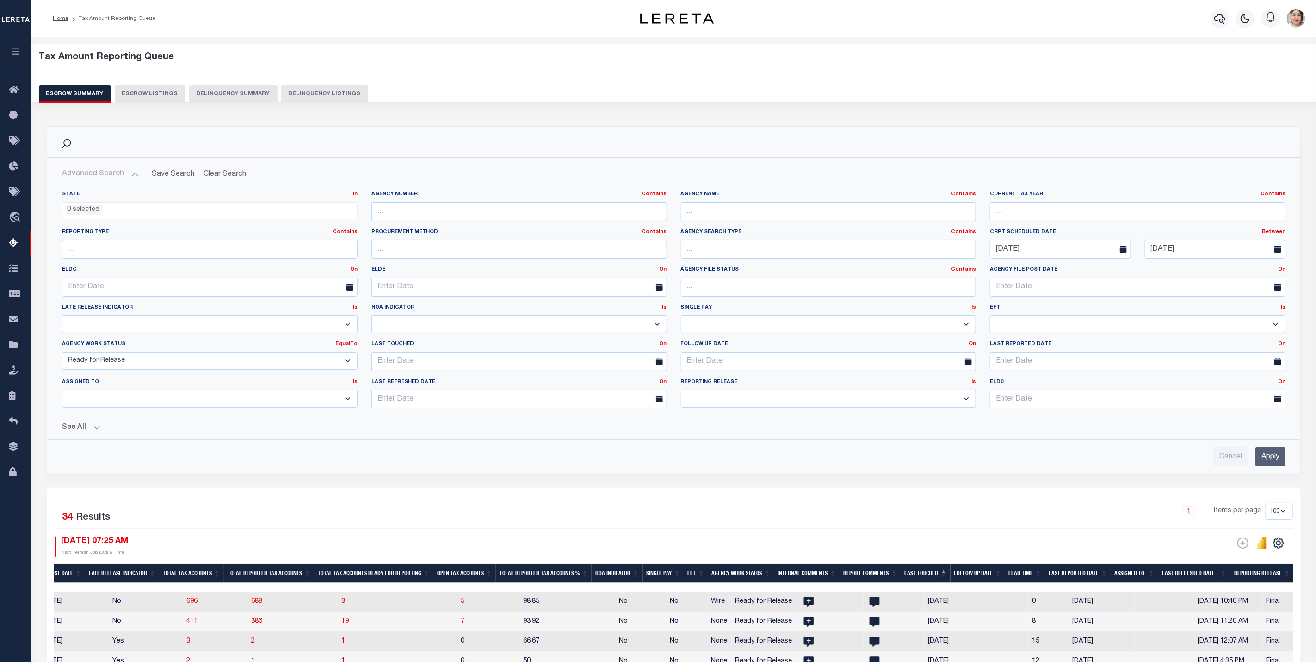
click at [297, 363] on select "New In Progress Pending Agency Follow-up Pending QC Ready for Release Prep for …" at bounding box center [210, 361] width 296 height 18
select select "7"
click at [62, 354] on select "New In Progress Pending Agency Follow-up Pending QC Ready for Release Prep for …" at bounding box center [210, 361] width 296 height 18
click at [1267, 460] on input "Apply" at bounding box center [1270, 456] width 30 height 19
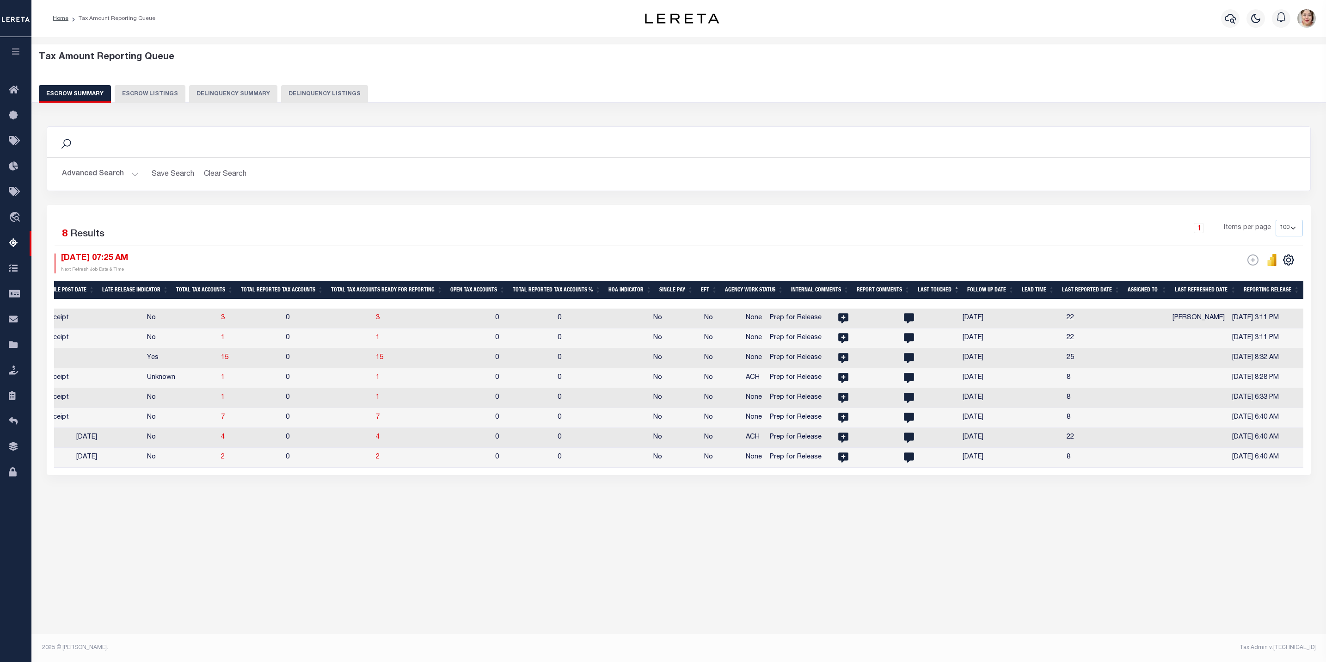
click at [15, 57] on button "button" at bounding box center [15, 52] width 31 height 31
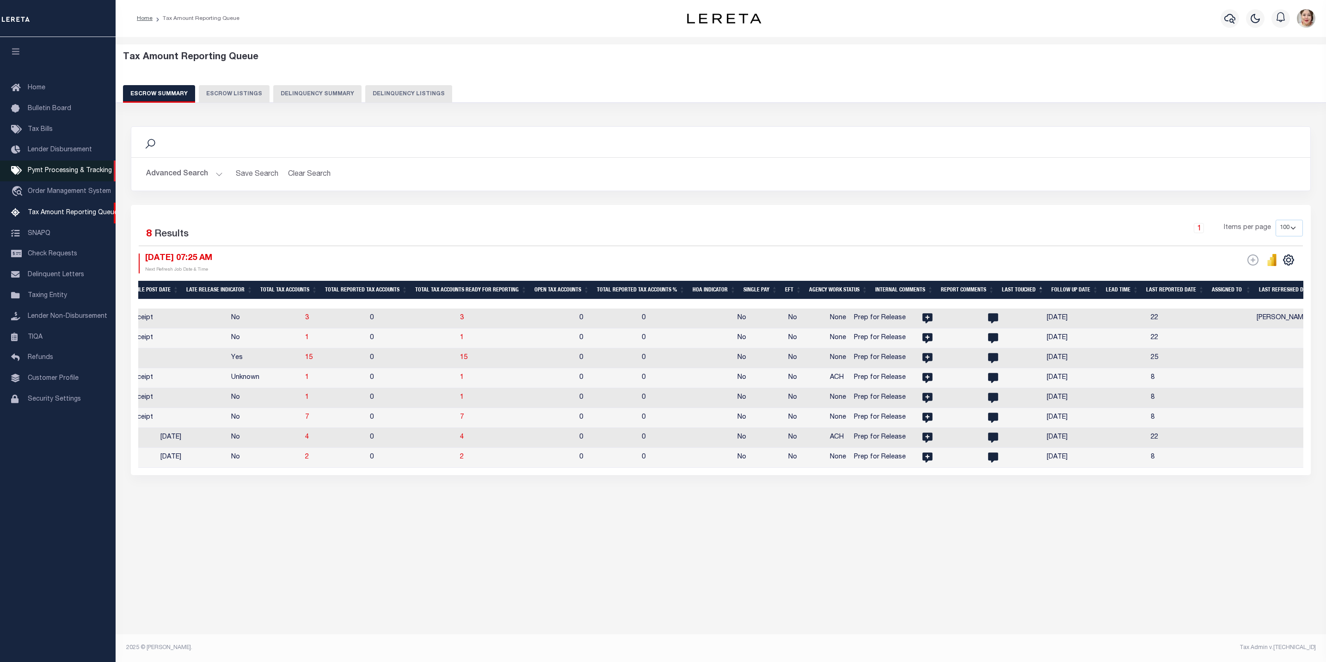
click at [64, 172] on span "Pymt Processing & Tracking" at bounding box center [70, 170] width 84 height 6
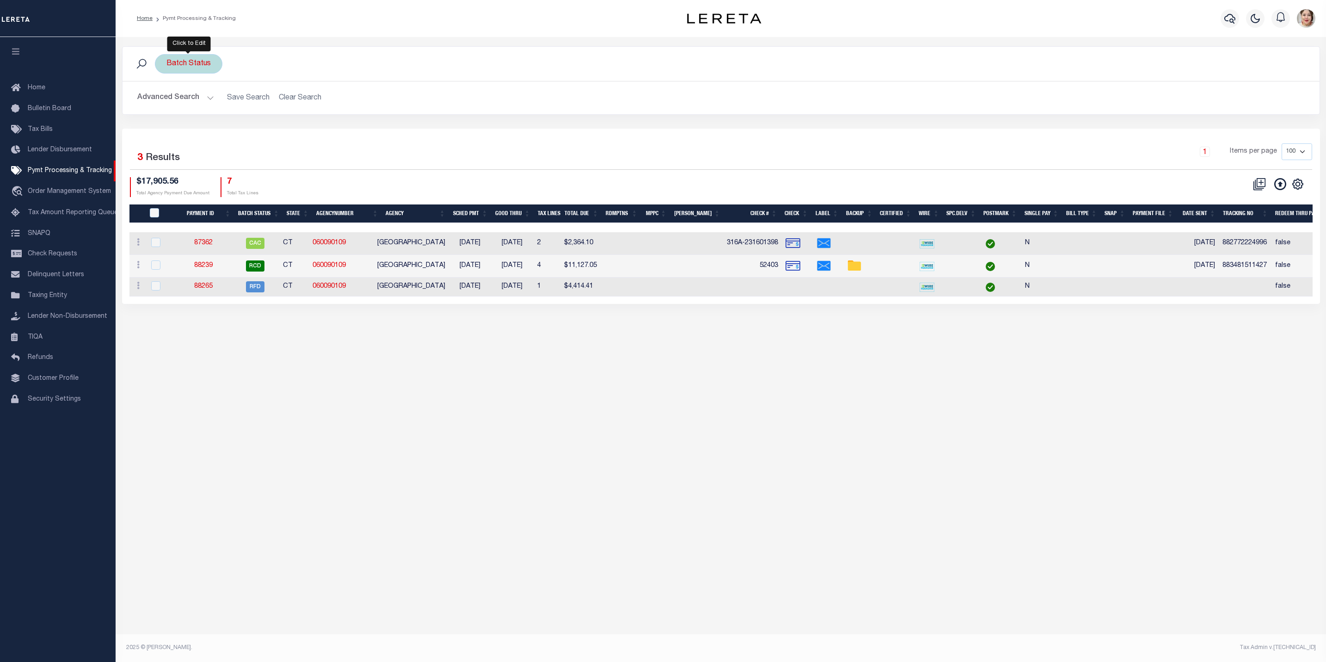
click at [200, 71] on div "Batch Status" at bounding box center [189, 63] width 68 height 19
click at [242, 107] on select "Awaiting Funds (AWF) Cleared and Complete (CAC) New Check Needed (NCN) Payment …" at bounding box center [235, 109] width 136 height 18
select select "RFW"
click at [167, 101] on select "Awaiting Funds (AWF) Cleared and Complete (CAC) New Check Needed (NCN) Payment …" at bounding box center [235, 109] width 136 height 18
click at [291, 129] on input "Apply" at bounding box center [289, 129] width 27 height 15
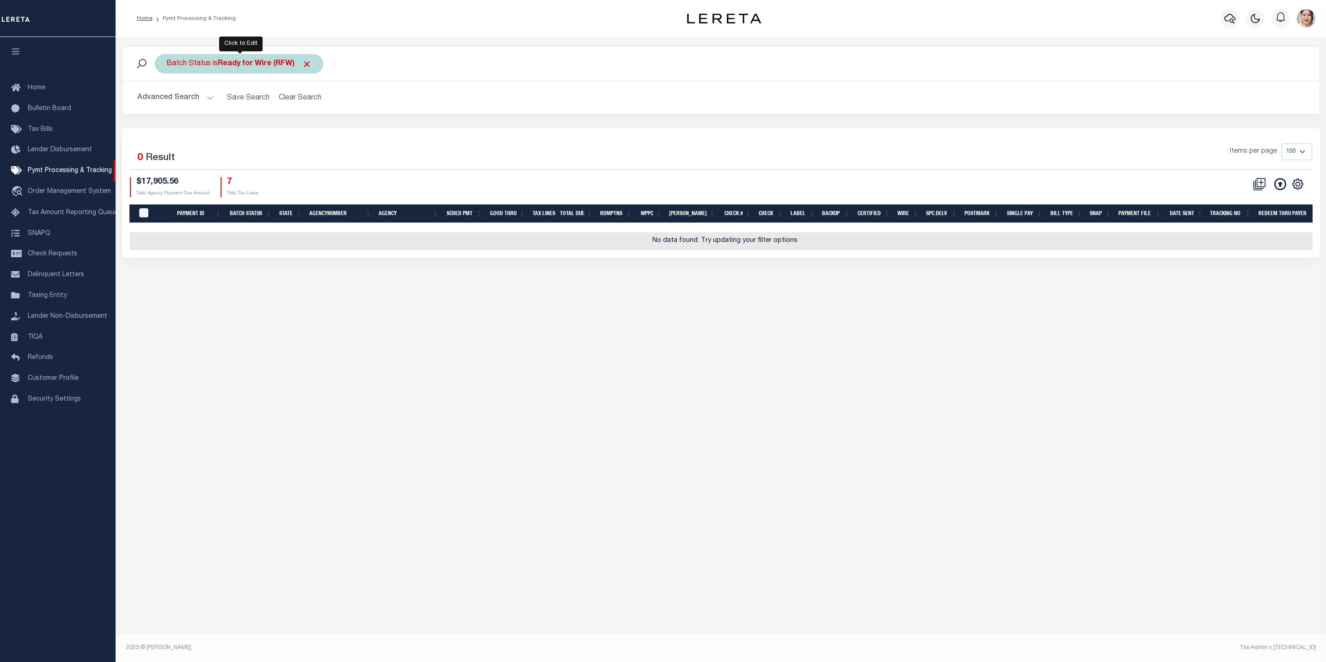
click at [233, 68] on b "Ready for Wire (RFW)" at bounding box center [265, 63] width 94 height 7
click at [236, 112] on select "Awaiting Funds (AWF) Cleared and Complete (CAC) New Check Needed (NCN) Payment …" at bounding box center [235, 109] width 136 height 18
select select "RFA"
click at [167, 101] on select "Awaiting Funds (AWF) Cleared and Complete (CAC) New Check Needed (NCN) Payment …" at bounding box center [235, 109] width 136 height 18
click at [290, 128] on input "Apply" at bounding box center [289, 129] width 27 height 15
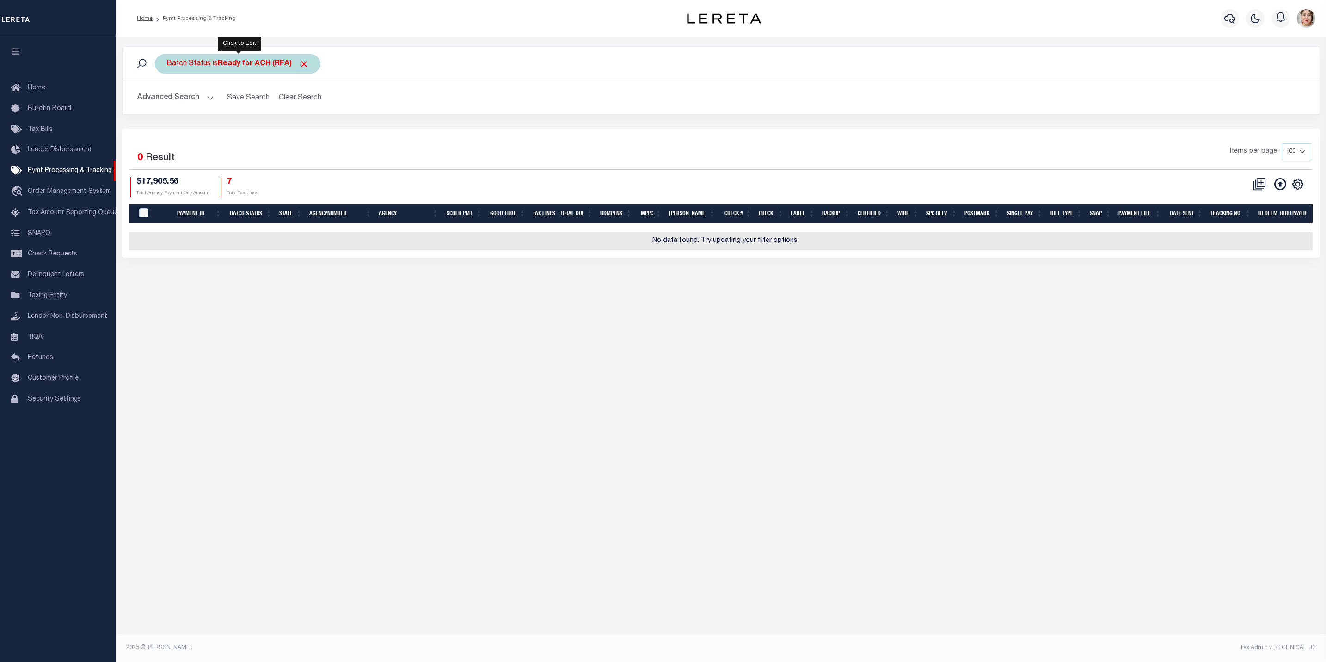
click at [248, 65] on b "Ready for ACH (RFA)" at bounding box center [263, 63] width 91 height 7
select select "RFA"
click at [557, 66] on div "Batch Status is Ready for ACH (RFA) Is Contains Awaiting Funds (AWF) Cleared an…" at bounding box center [721, 63] width 1183 height 19
click at [150, 99] on button "Advanced Search" at bounding box center [175, 98] width 77 height 18
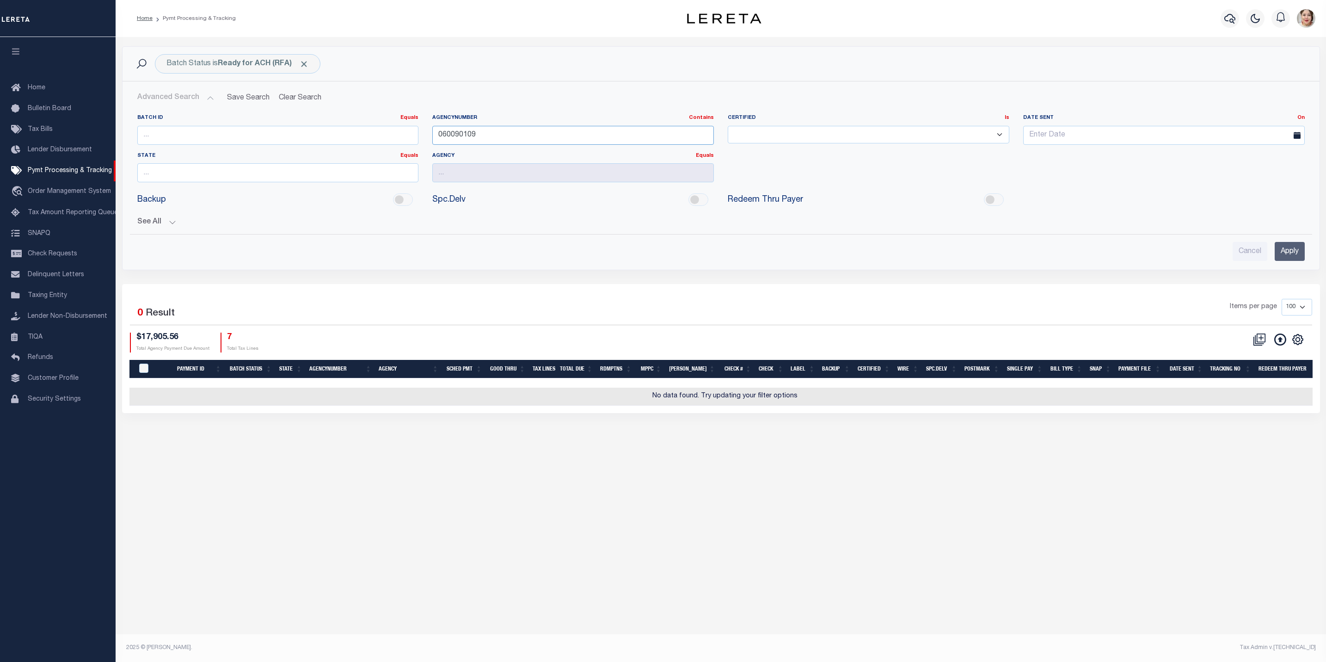
drag, startPoint x: 510, startPoint y: 136, endPoint x: 385, endPoint y: 136, distance: 124.9
click at [385, 136] on div "Batch ID Equals Equals Is Not Equal To Is Greater Than Is Less Than AgencyNumbe…" at bounding box center [721, 151] width 1182 height 75
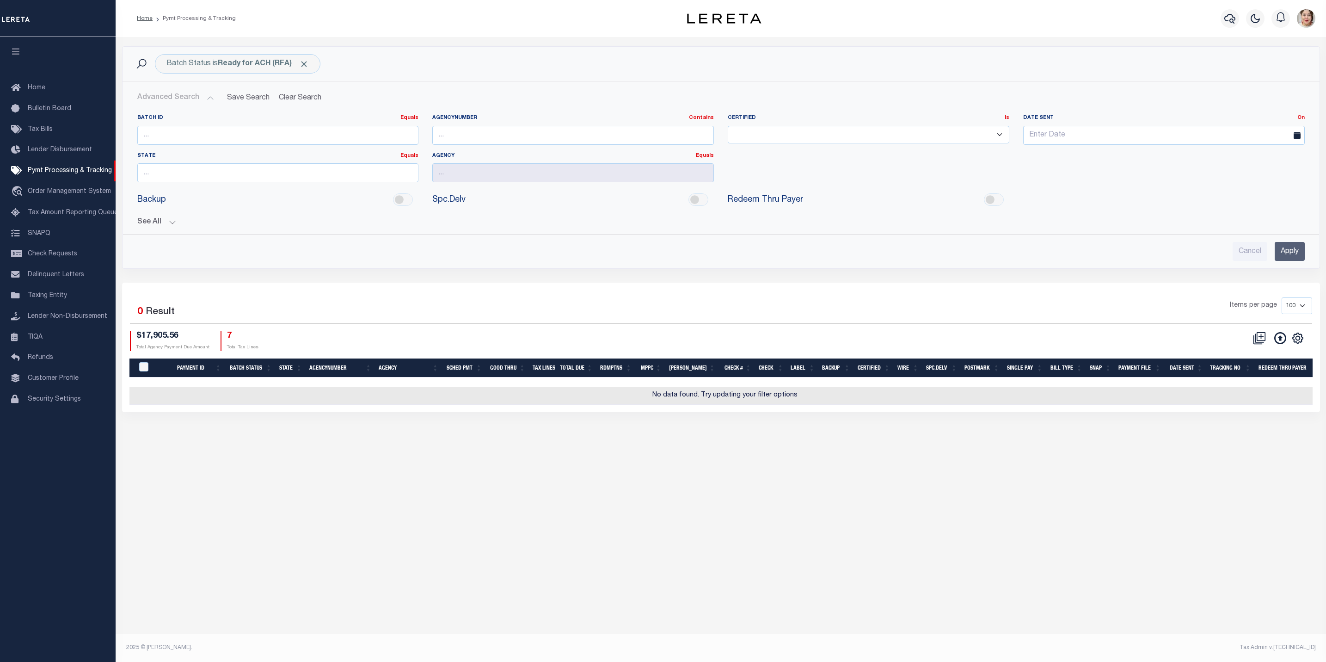
click at [1291, 248] on input "Apply" at bounding box center [1290, 251] width 30 height 19
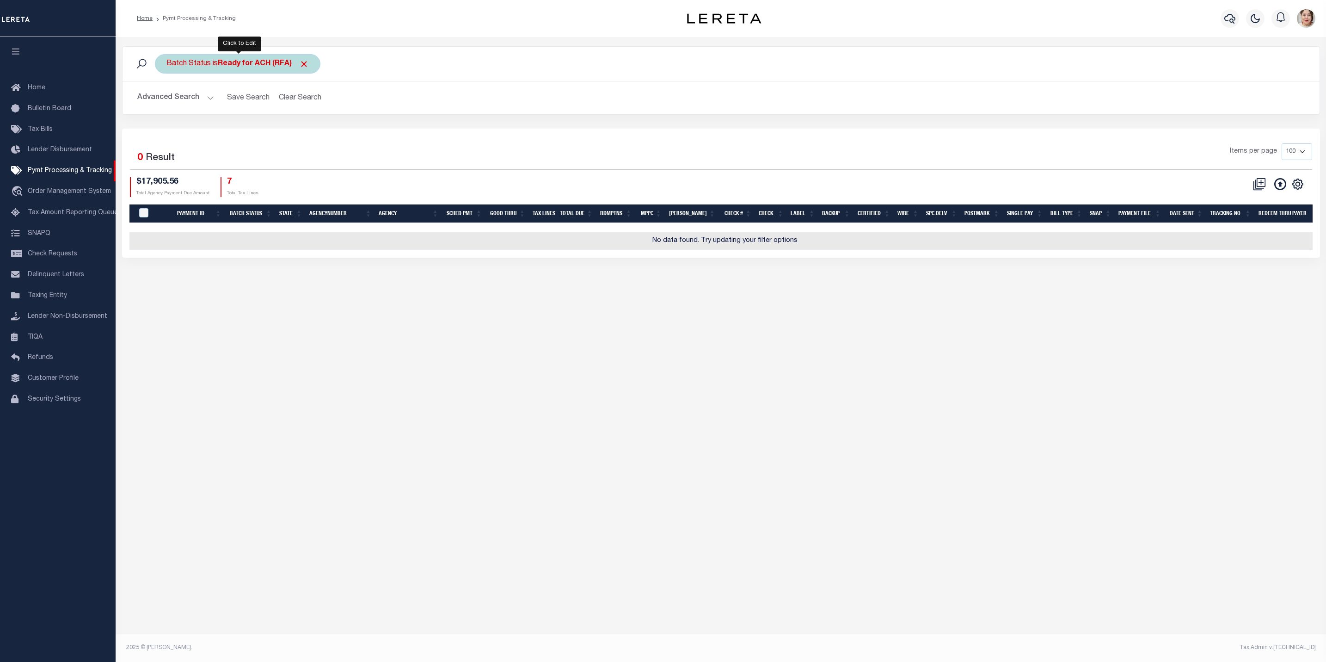
click at [222, 67] on b "Ready for ACH (RFA)" at bounding box center [263, 63] width 91 height 7
click at [243, 118] on select "Awaiting Funds (AWF) Cleared and Complete (CAC) New Check Needed (NCN) Payment …" at bounding box center [235, 109] width 136 height 18
click at [167, 101] on select "Awaiting Funds (AWF) Cleared and Complete (CAC) New Check Needed (NCN) Payment …" at bounding box center [235, 109] width 136 height 18
click at [245, 115] on select "Awaiting Funds (AWF) Cleared and Complete (CAC) New Check Needed (NCN) Payment …" at bounding box center [235, 109] width 136 height 18
select select "RFW"
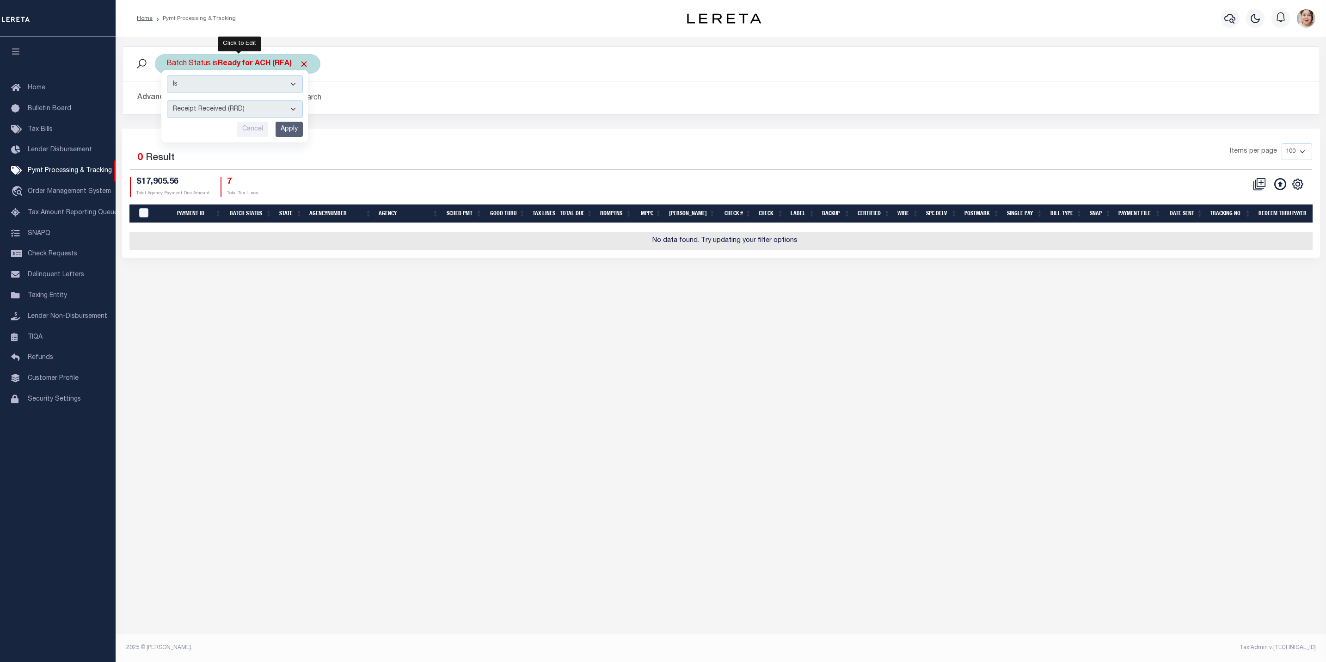
click at [167, 101] on select "Awaiting Funds (AWF) Cleared and Complete (CAC) New Check Needed (NCN) Payment …" at bounding box center [235, 109] width 136 height 18
click at [296, 129] on input "Apply" at bounding box center [289, 129] width 27 height 15
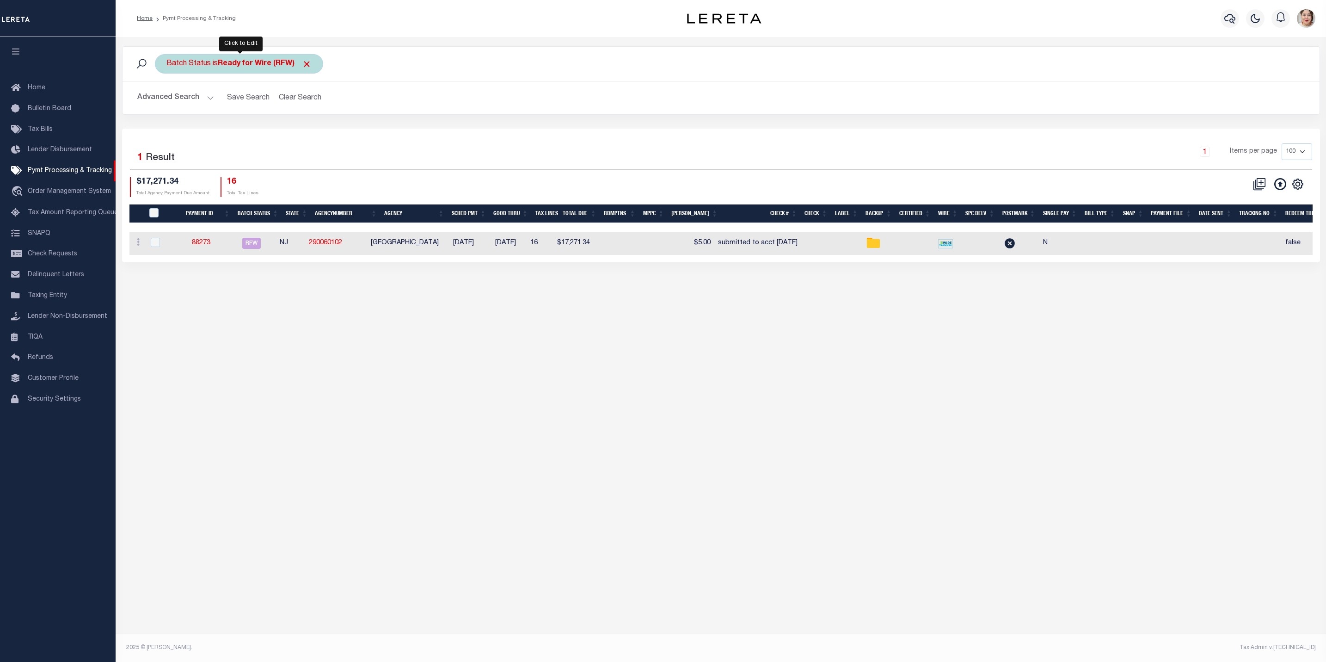
click at [237, 61] on b "Ready for Wire (RFW)" at bounding box center [265, 63] width 94 height 7
click at [232, 106] on select "Awaiting Funds (AWF) Cleared and Complete (CAC) New Check Needed (NCN) Payment …" at bounding box center [235, 109] width 136 height 18
select select "SFP"
click at [167, 101] on select "Awaiting Funds (AWF) Cleared and Complete (CAC) New Check Needed (NCN) Payment …" at bounding box center [235, 109] width 136 height 18
click at [289, 130] on input "Apply" at bounding box center [289, 129] width 27 height 15
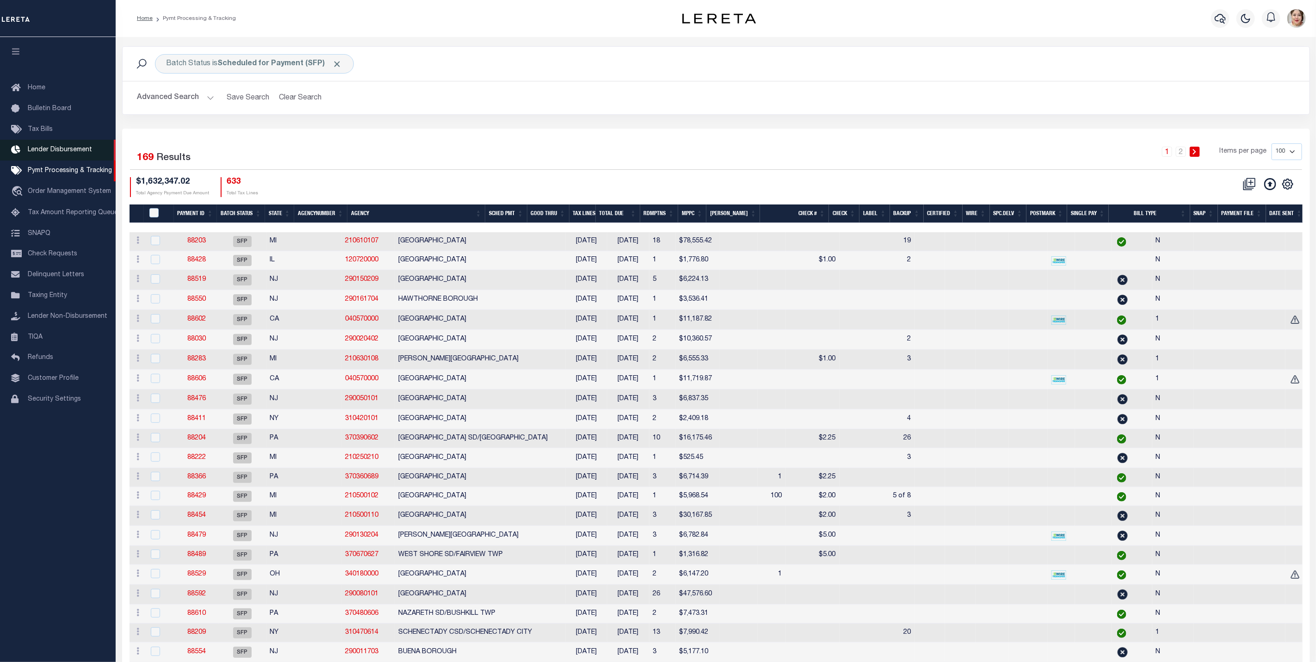
click at [54, 148] on span "Lender Disbursement" at bounding box center [60, 150] width 64 height 6
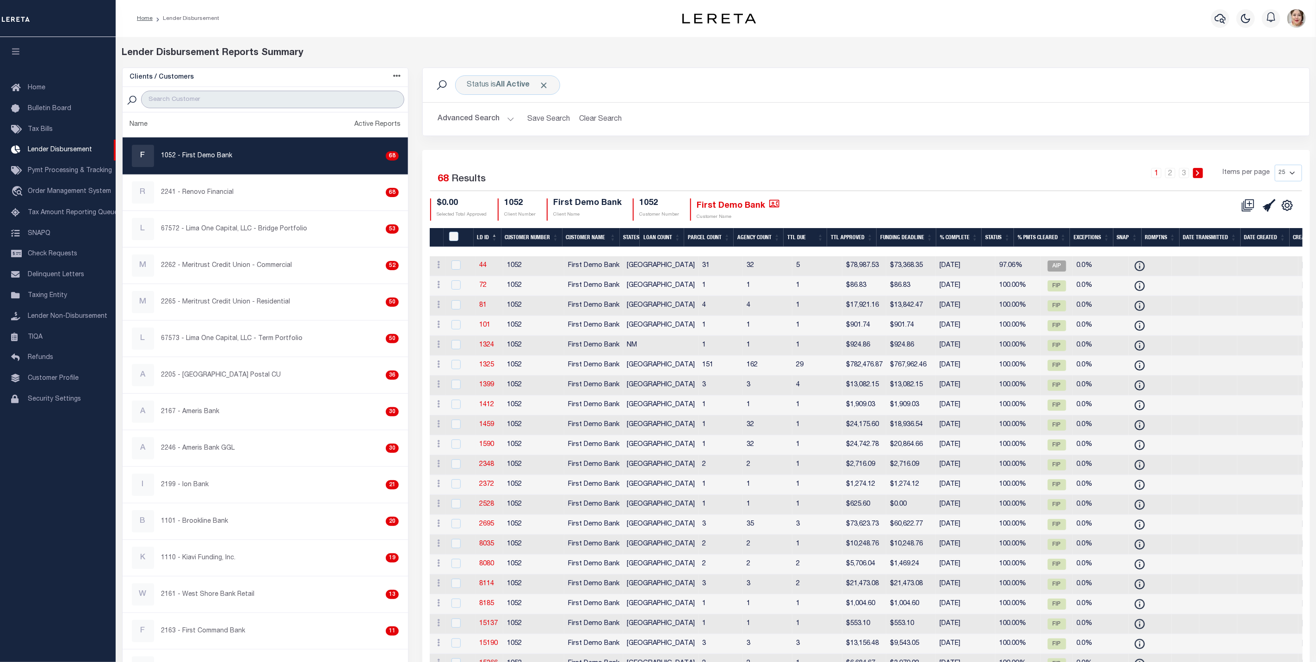
click at [234, 104] on input "search" at bounding box center [272, 100] width 263 height 18
type input "first"
click at [753, 125] on h2 "Advanced Search Save Search Clear Search" at bounding box center [866, 119] width 872 height 18
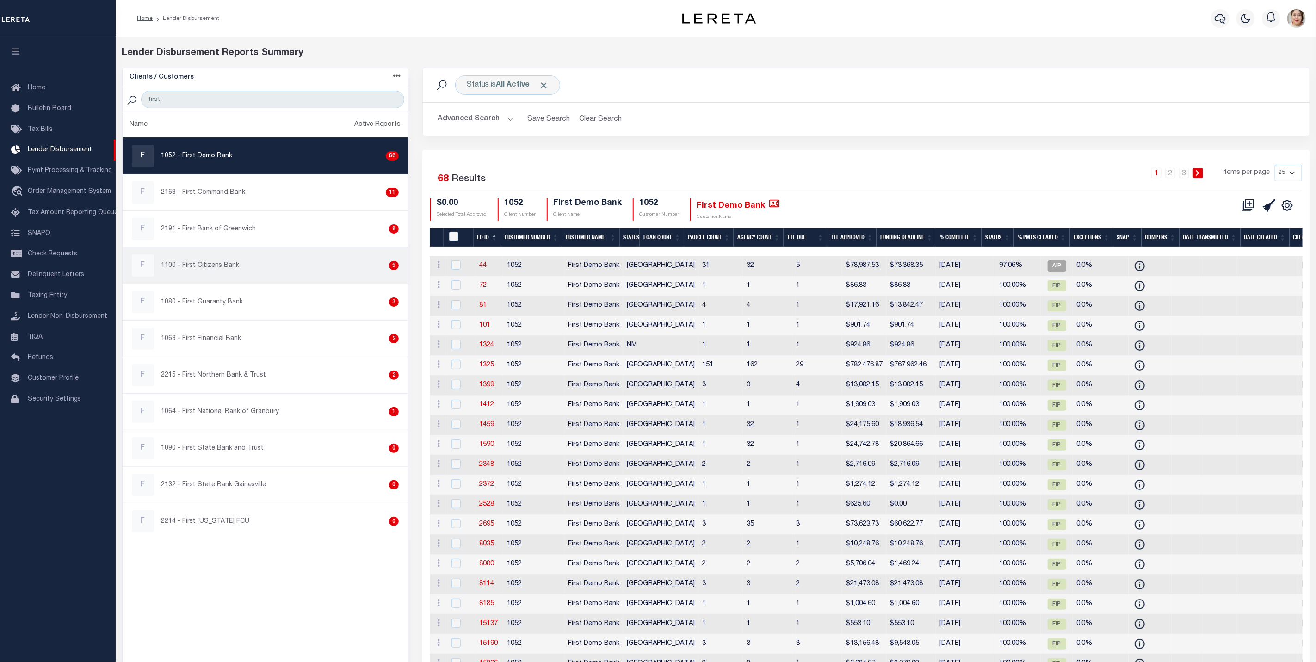
click at [223, 264] on p "1100 - First Citizens Bank" at bounding box center [200, 266] width 78 height 10
checkbox input "true"
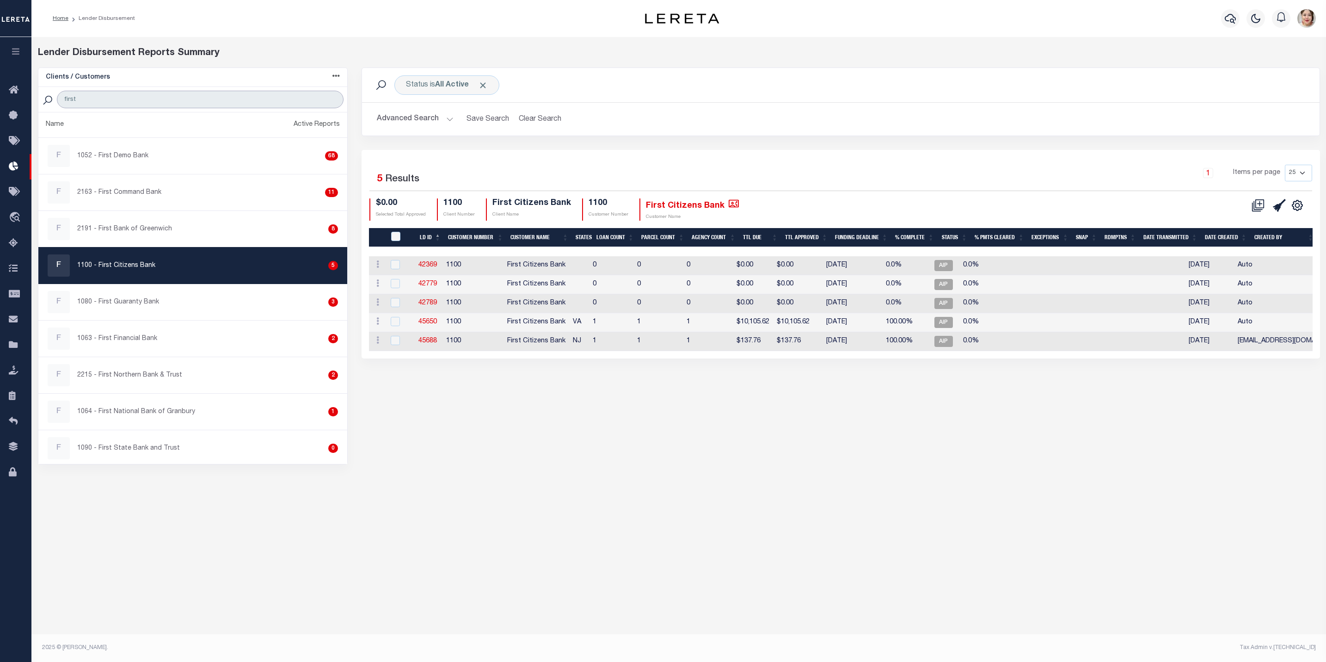
drag, startPoint x: 128, startPoint y: 102, endPoint x: 42, endPoint y: 105, distance: 86.1
click at [42, 105] on div "first" at bounding box center [192, 99] width 309 height 25
type input "renovo"
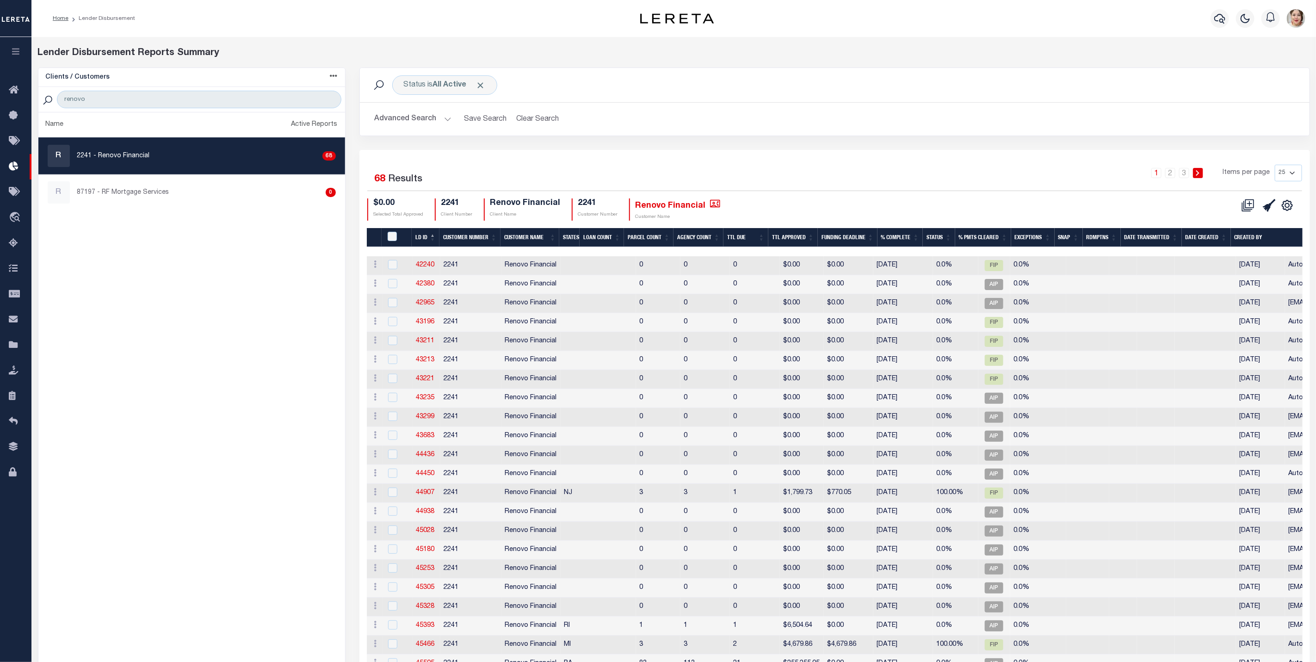
click at [136, 171] on link "R 2241 - Renovo Financial 68" at bounding box center [191, 156] width 307 height 36
checkbox input "true"
click at [483, 85] on span "Click to Remove" at bounding box center [481, 85] width 10 height 10
click at [419, 117] on button "Advanced Search" at bounding box center [413, 119] width 77 height 18
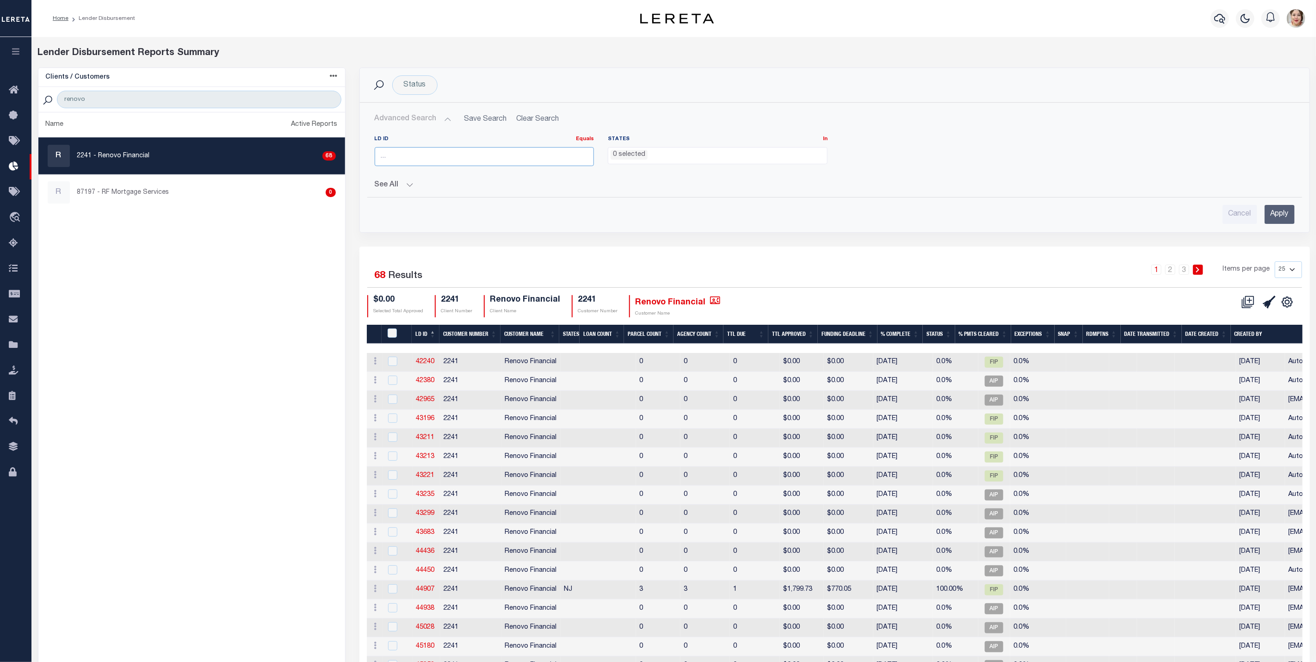
click at [431, 157] on input "number" at bounding box center [485, 156] width 220 height 19
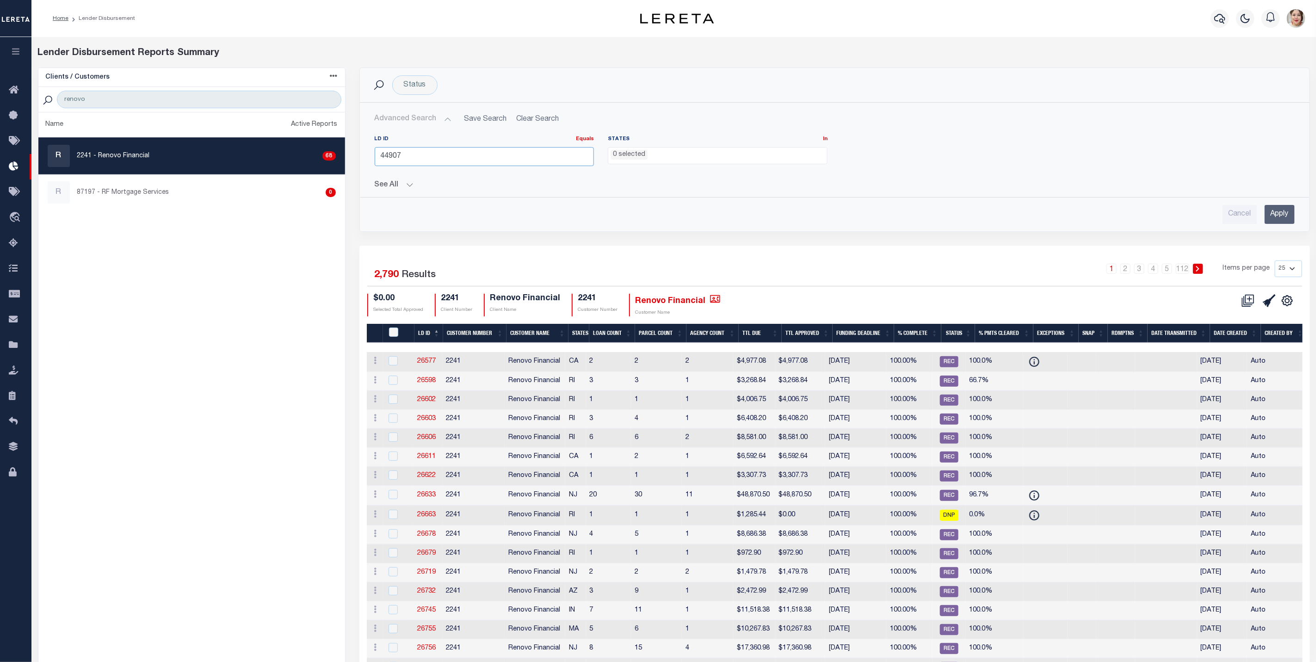
type input "44907"
click at [1278, 218] on input "Apply" at bounding box center [1279, 214] width 30 height 19
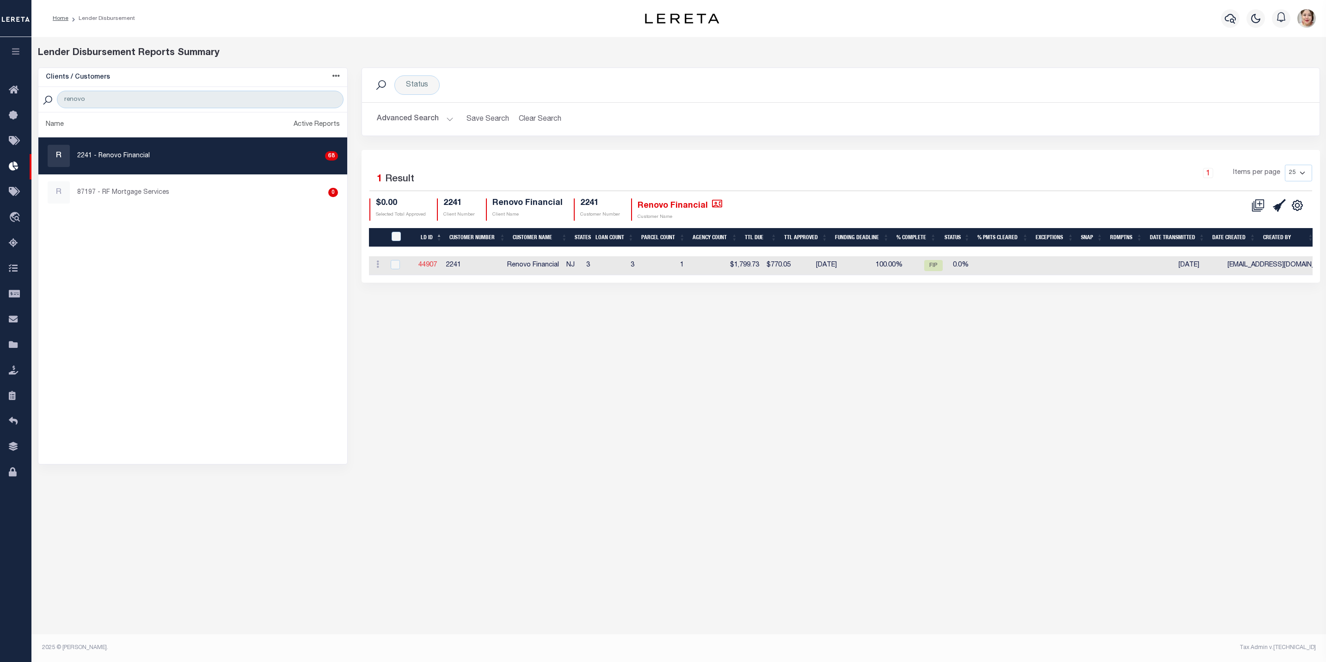
click at [435, 262] on link "44907" at bounding box center [428, 265] width 18 height 6
checkbox input "true"
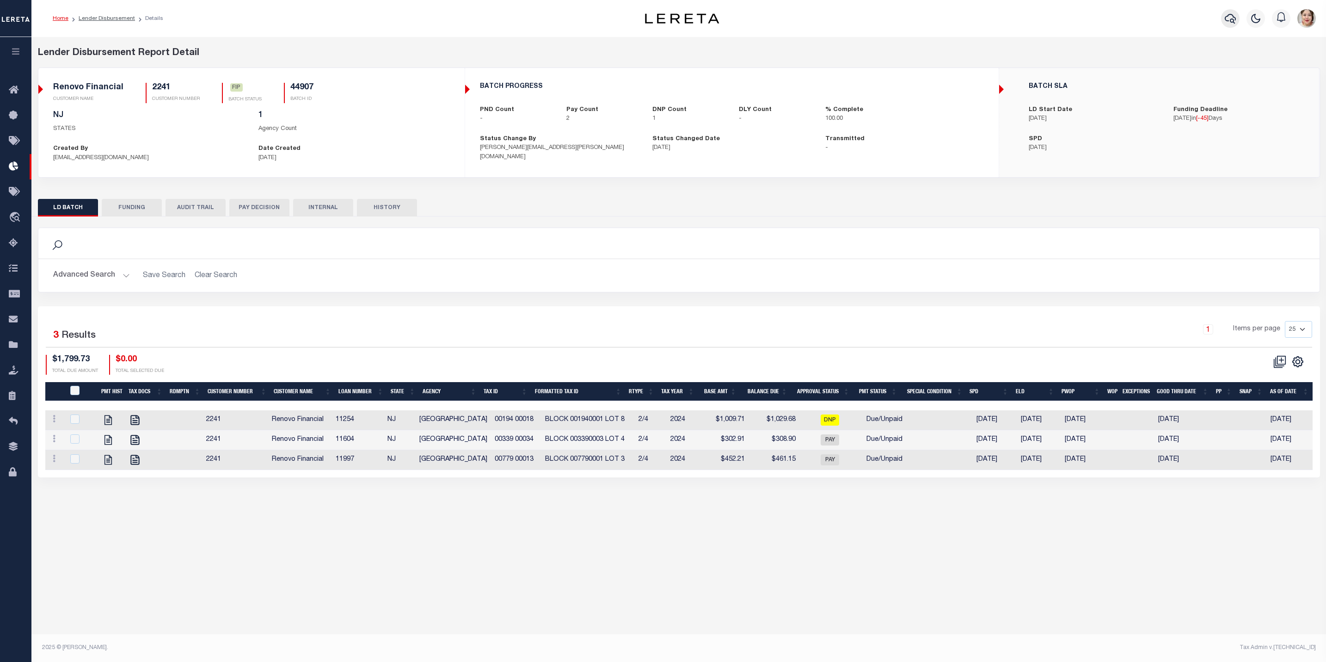
click at [1228, 17] on icon "button" at bounding box center [1230, 18] width 11 height 11
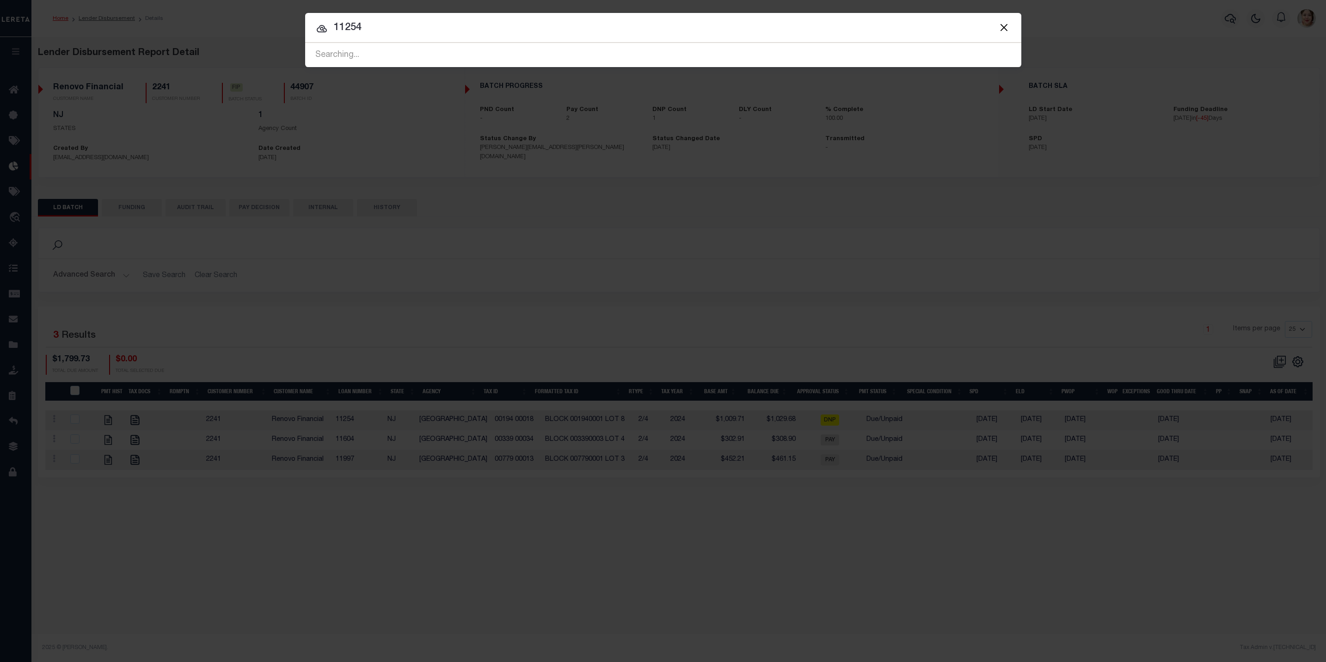
type input "11254"
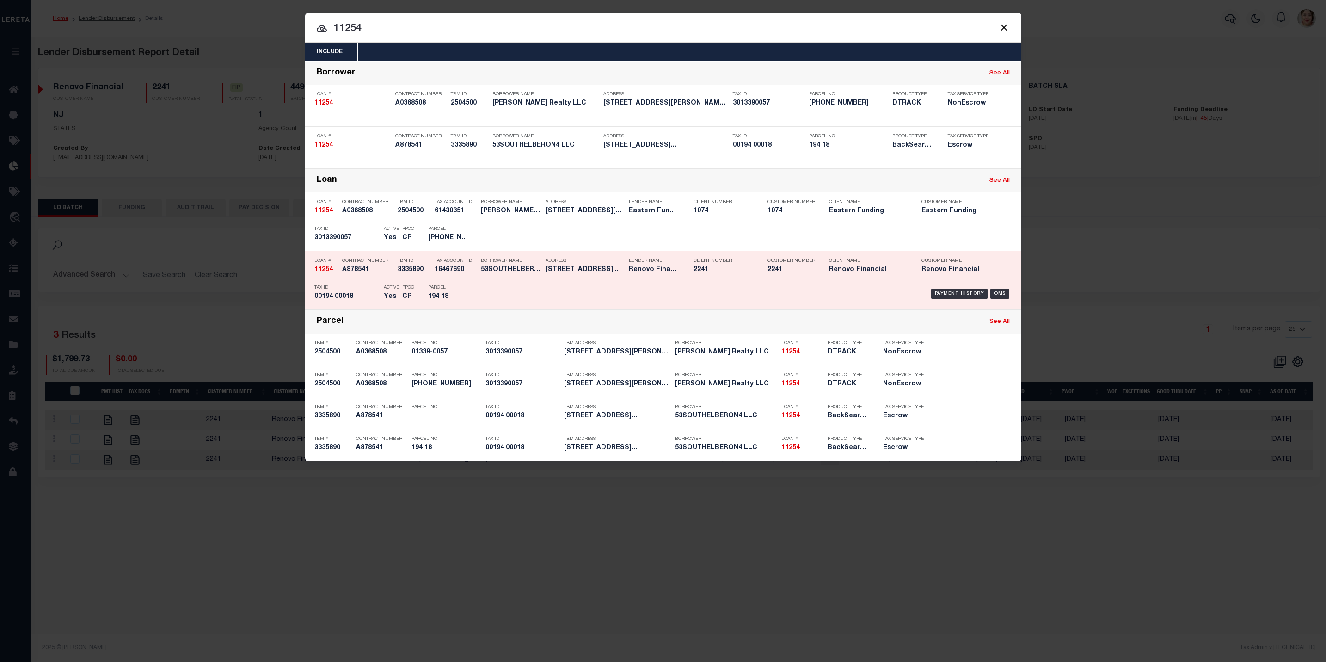
click at [465, 274] on h5 "16467690" at bounding box center [456, 270] width 42 height 8
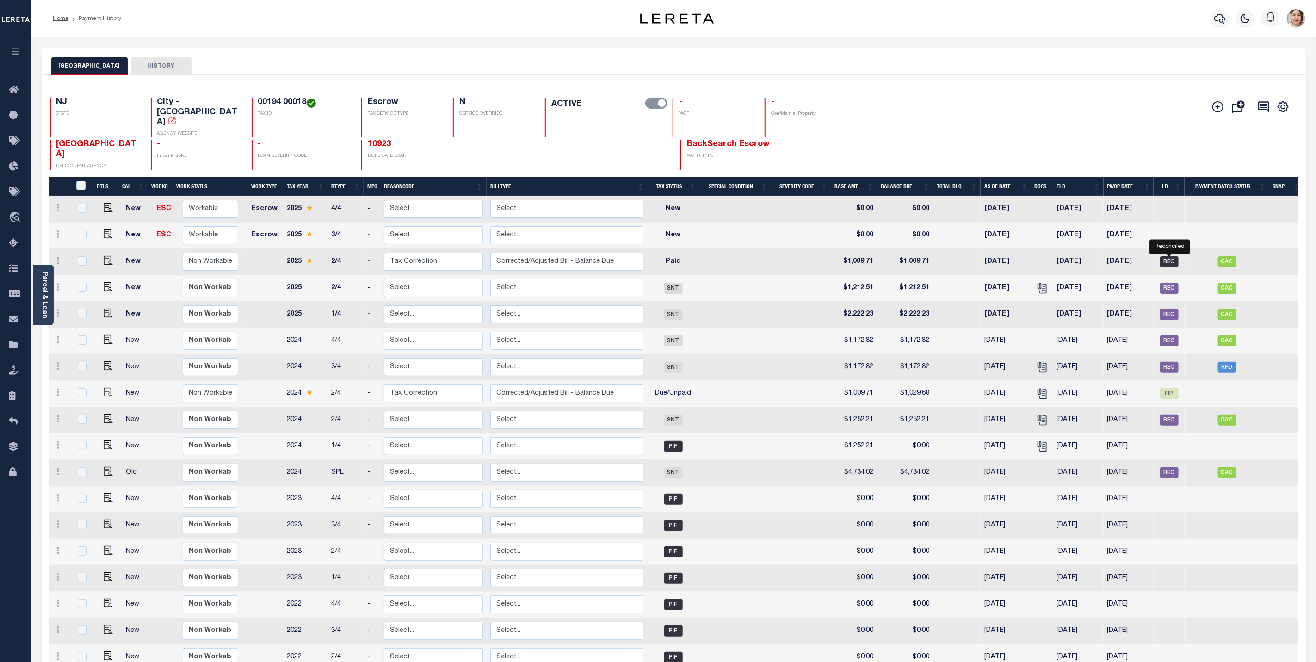
click at [1169, 256] on span "REC" at bounding box center [1169, 261] width 18 height 11
checkbox input "true"
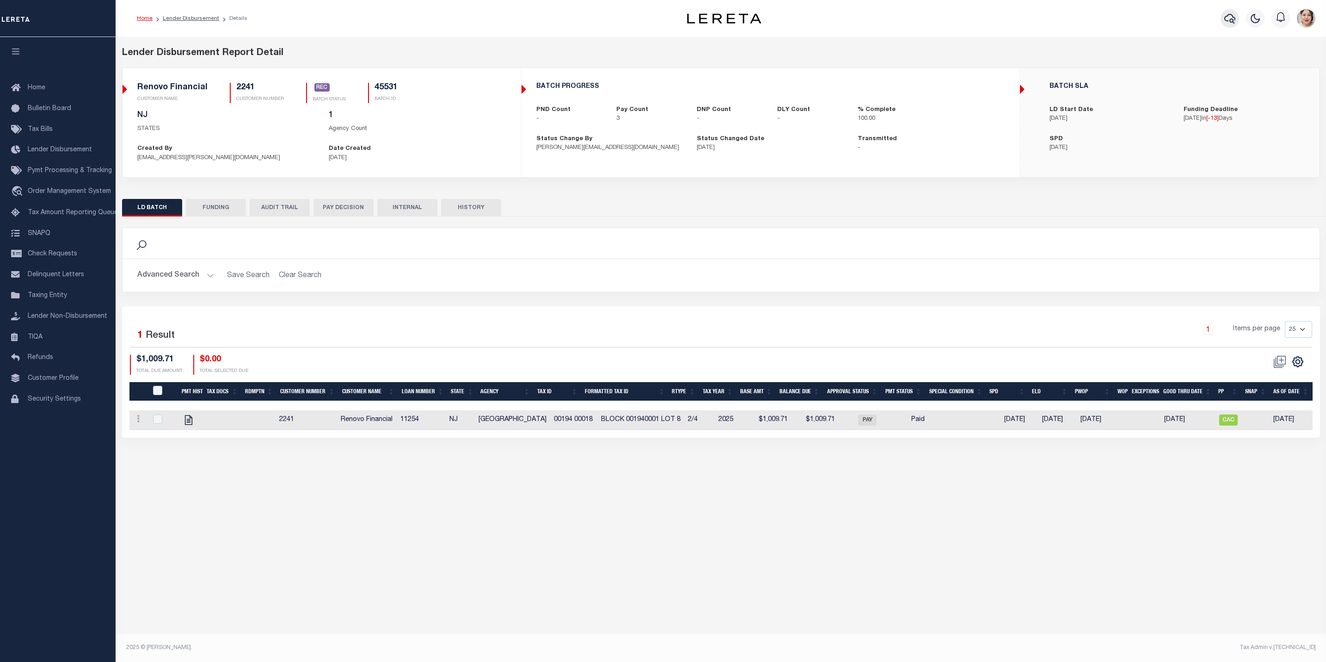
click at [1230, 18] on icon "button" at bounding box center [1230, 18] width 11 height 11
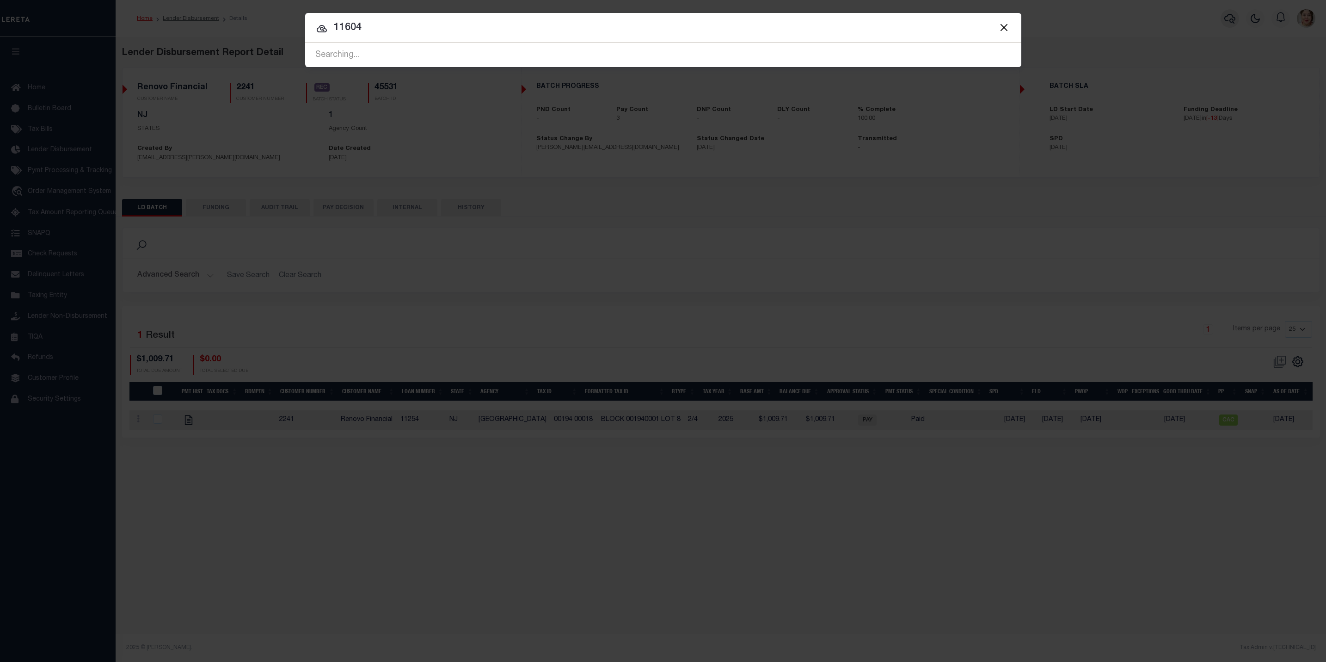
type input "11604"
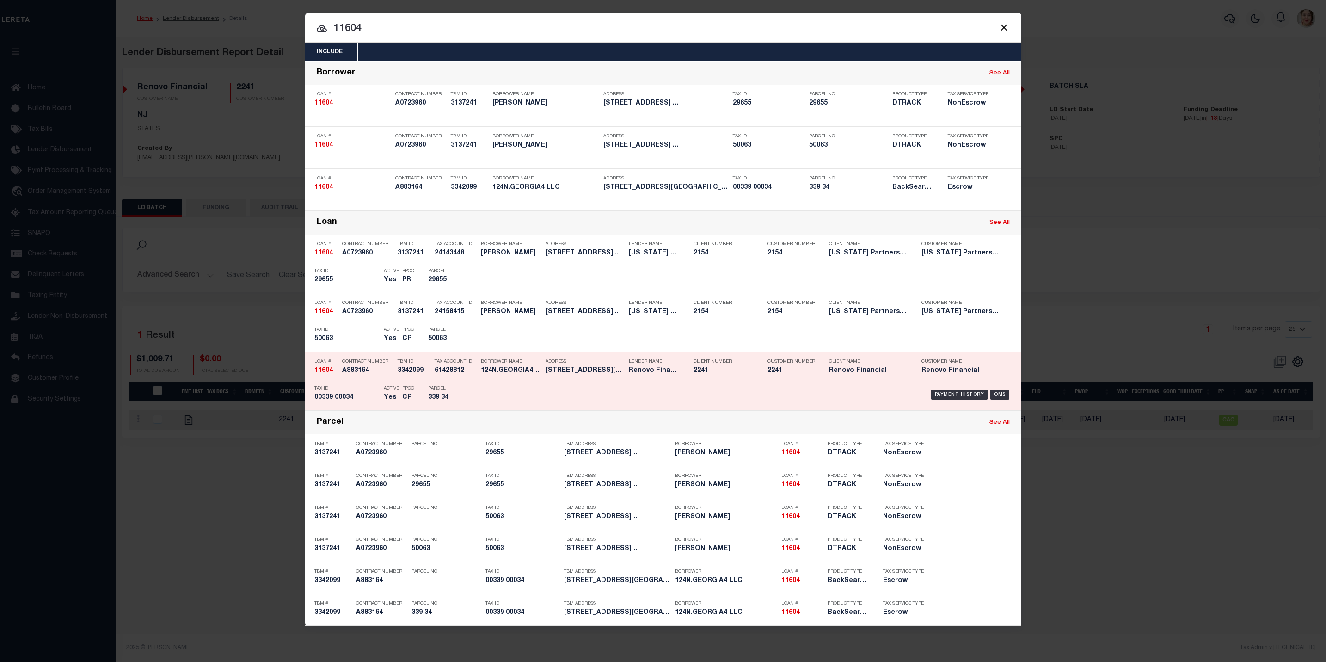
click at [651, 386] on div "Payment History OMS" at bounding box center [748, 394] width 529 height 27
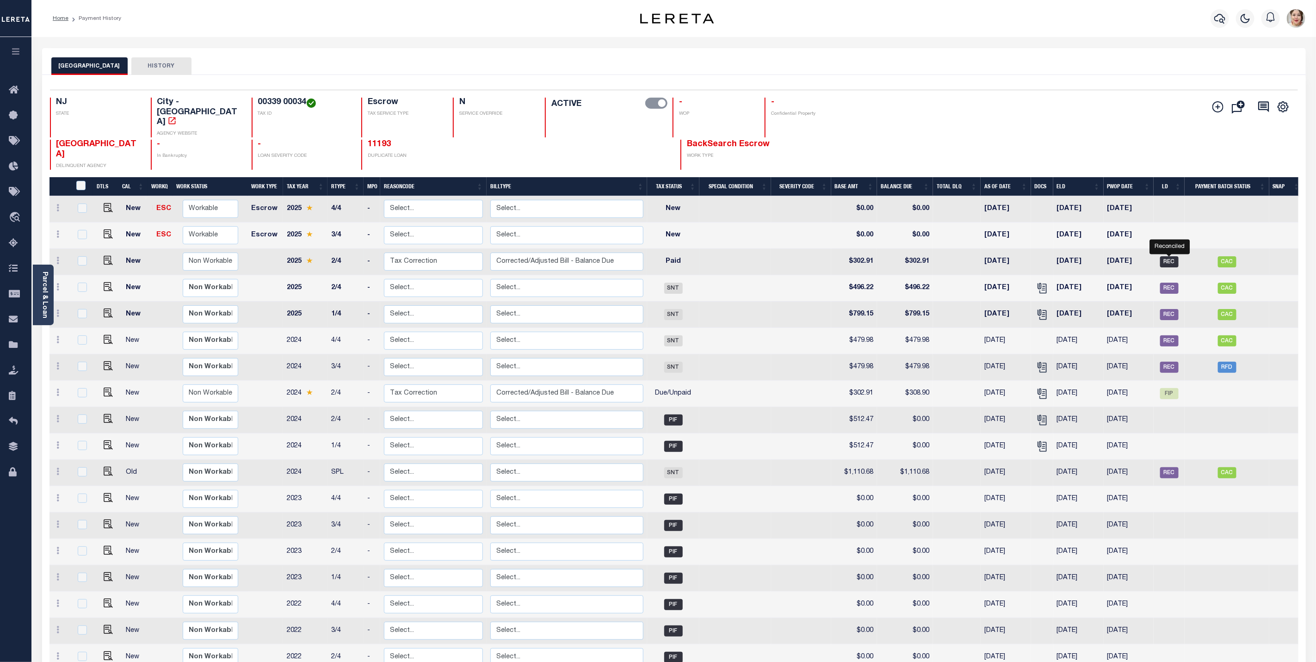
click at [1164, 256] on span "REC" at bounding box center [1169, 261] width 18 height 11
checkbox input "true"
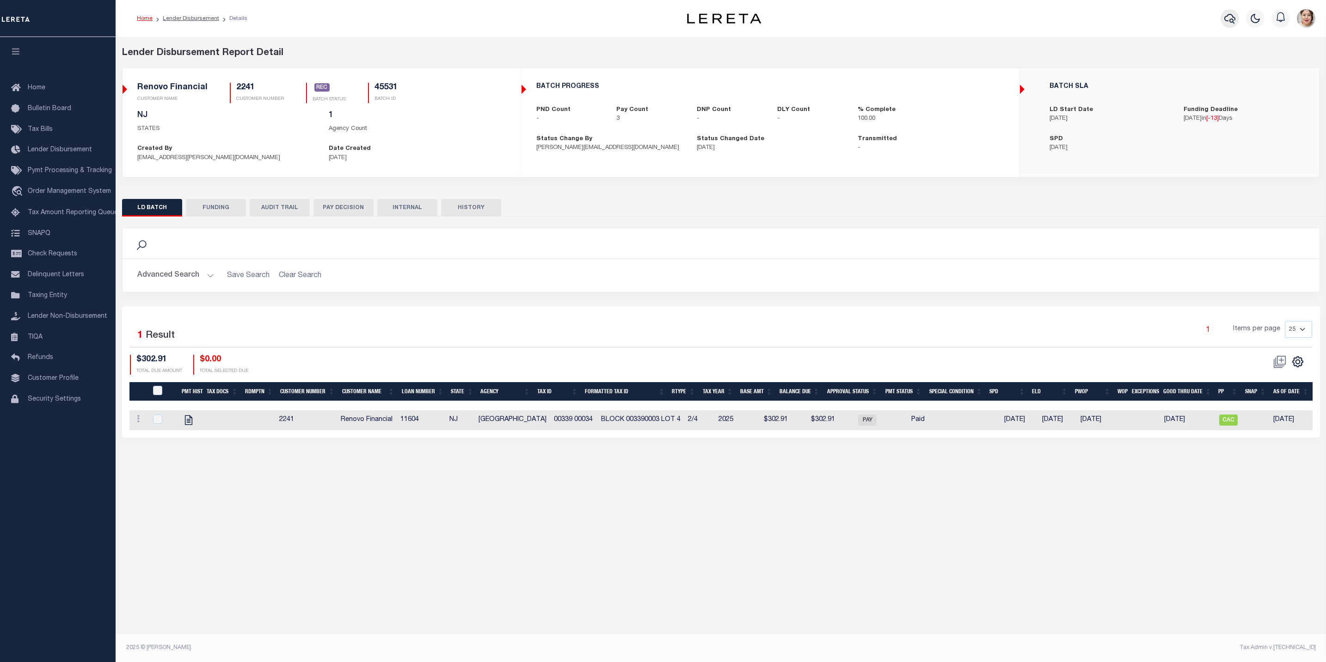
click at [1228, 21] on icon "button" at bounding box center [1230, 19] width 11 height 10
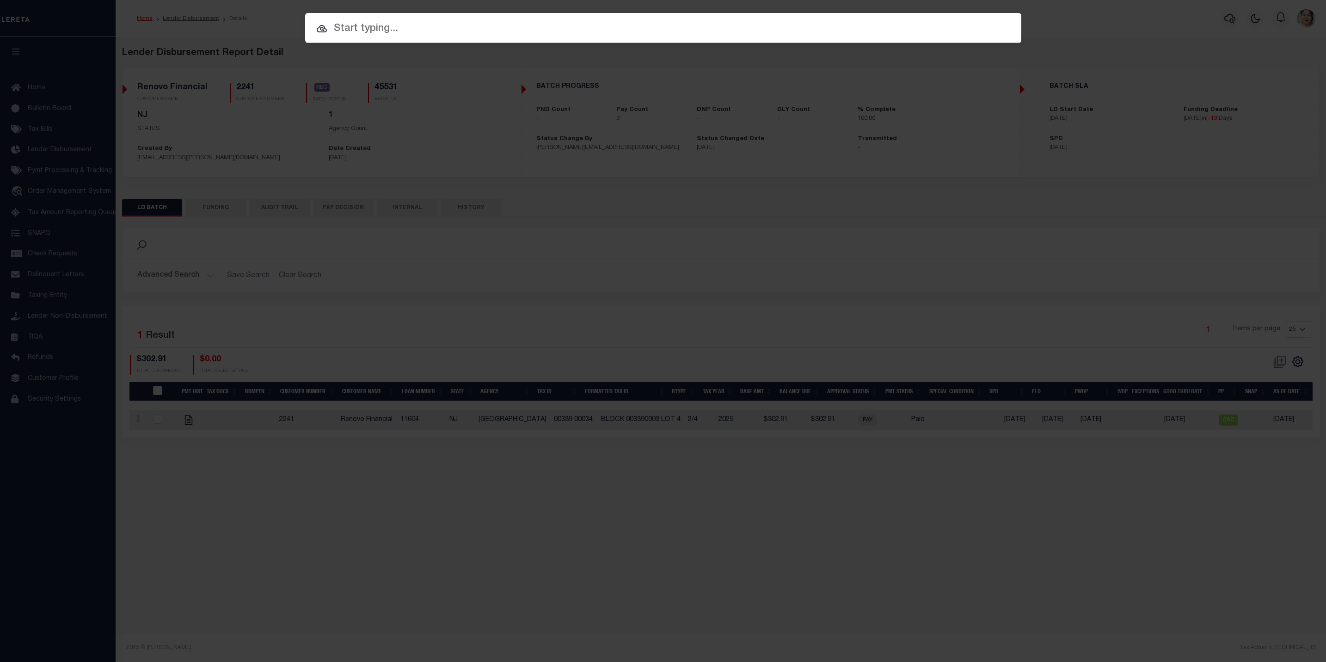
click at [943, 31] on input "text" at bounding box center [663, 29] width 716 height 16
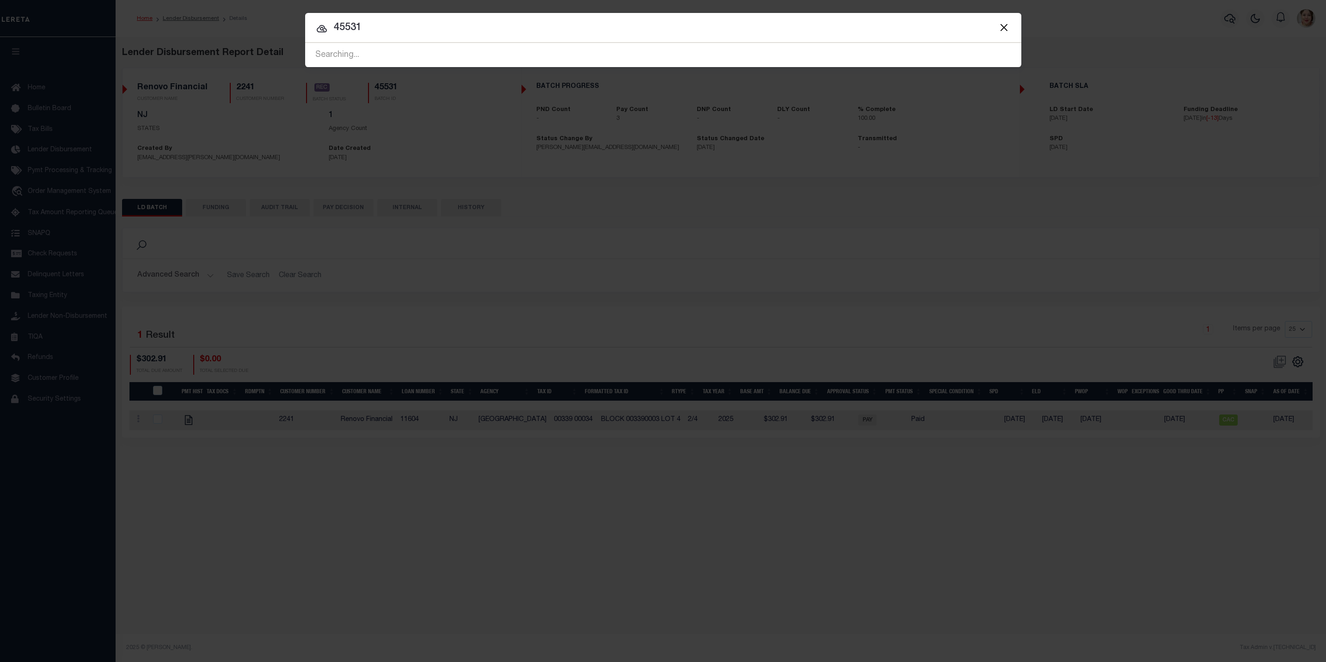
type input "45531"
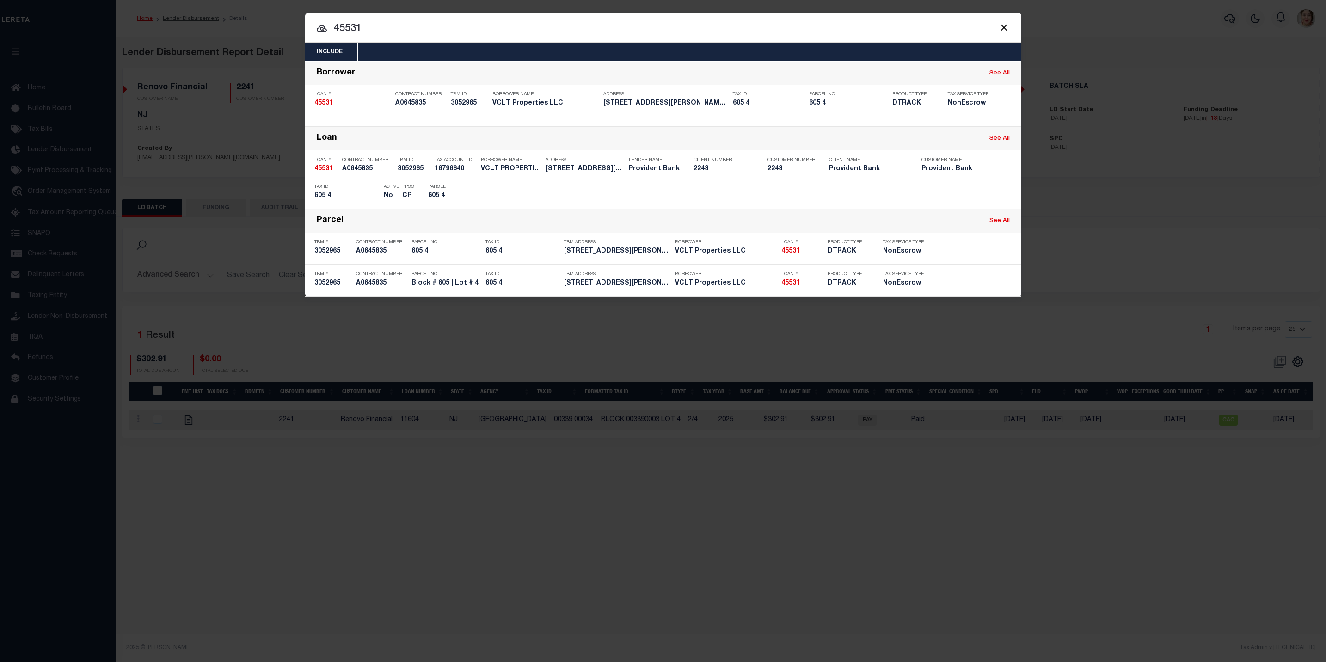
click at [1006, 28] on button "Close" at bounding box center [1004, 27] width 12 height 12
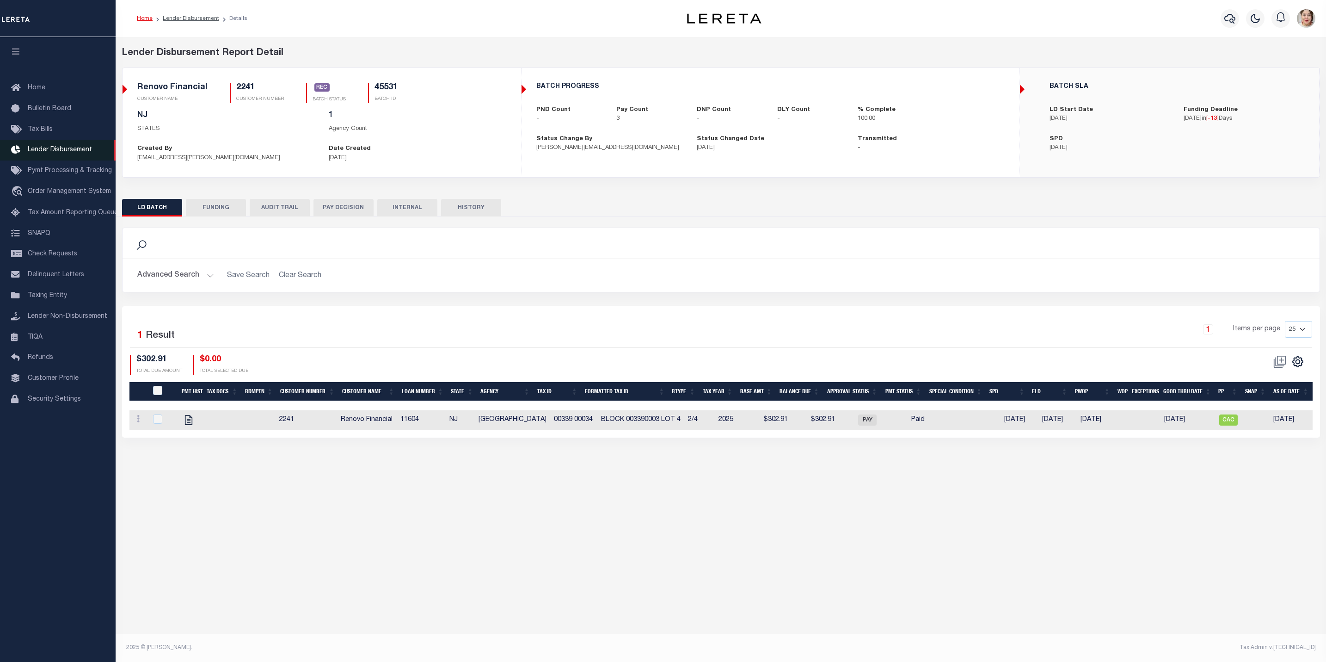
click at [80, 150] on span "Lender Disbursement" at bounding box center [60, 150] width 64 height 6
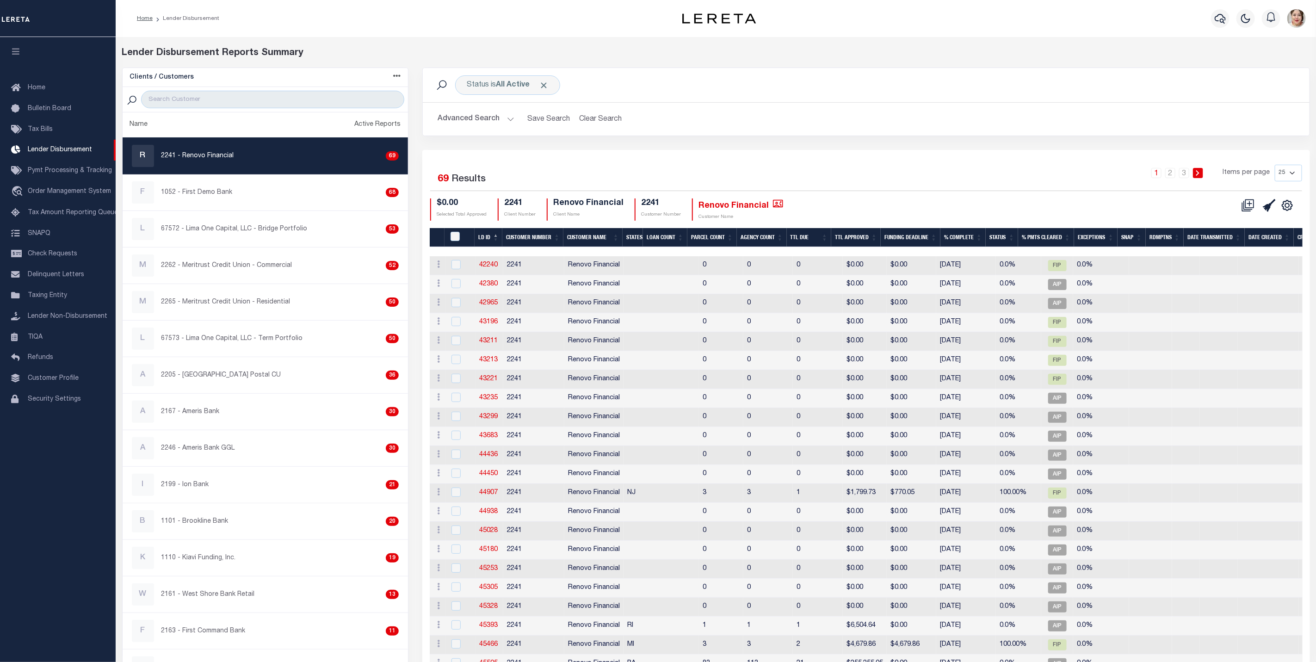
click at [490, 117] on button "Advanced Search" at bounding box center [476, 119] width 77 height 18
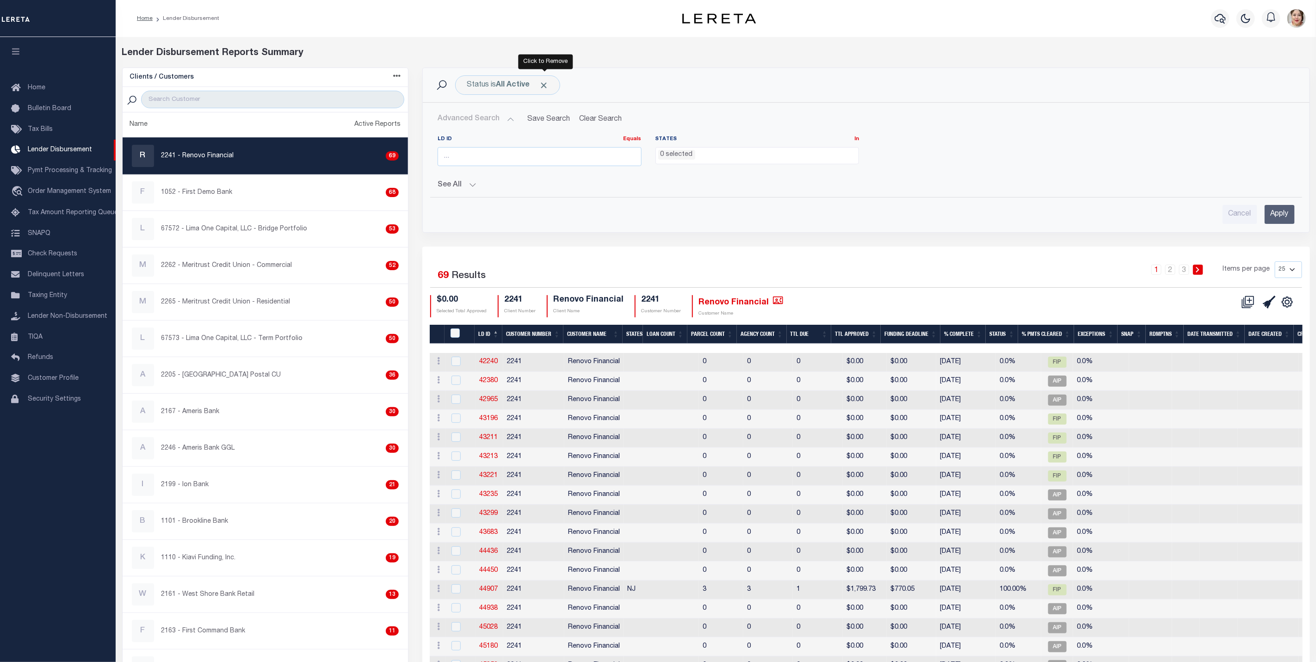
click at [540, 89] on span "Click to Remove" at bounding box center [544, 85] width 10 height 10
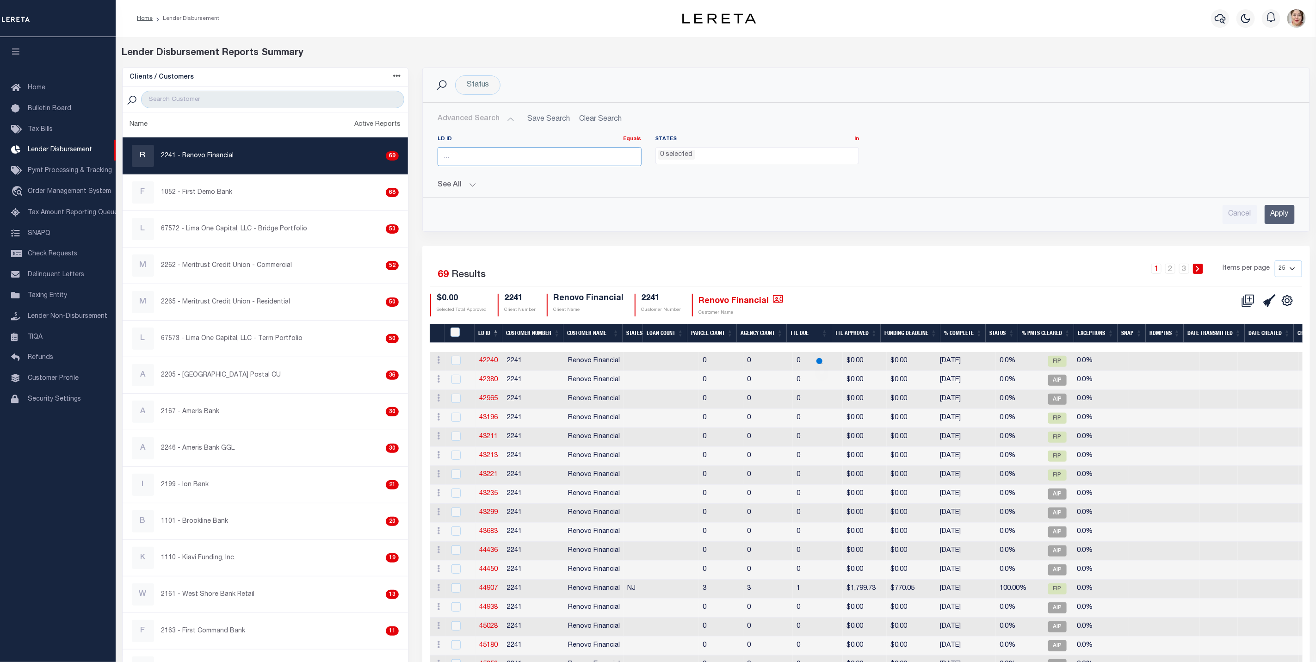
click at [504, 150] on input "number" at bounding box center [540, 156] width 204 height 19
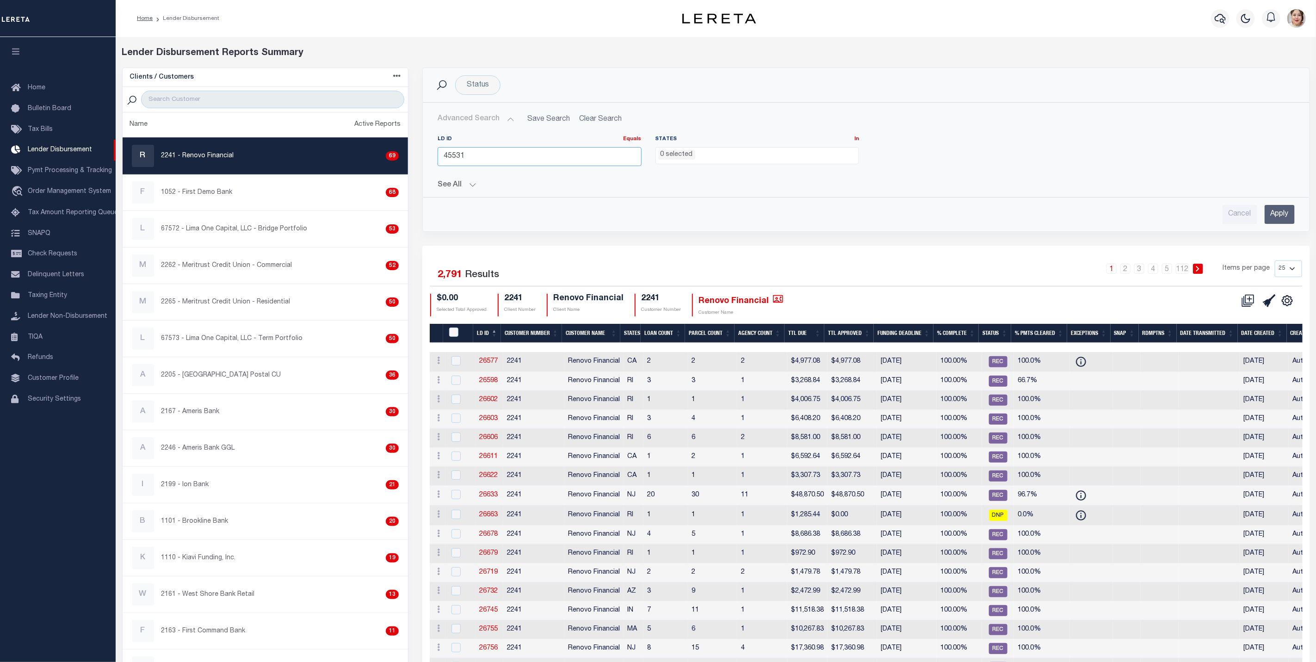
type input "45531"
click at [1267, 216] on input "Apply" at bounding box center [1279, 214] width 30 height 19
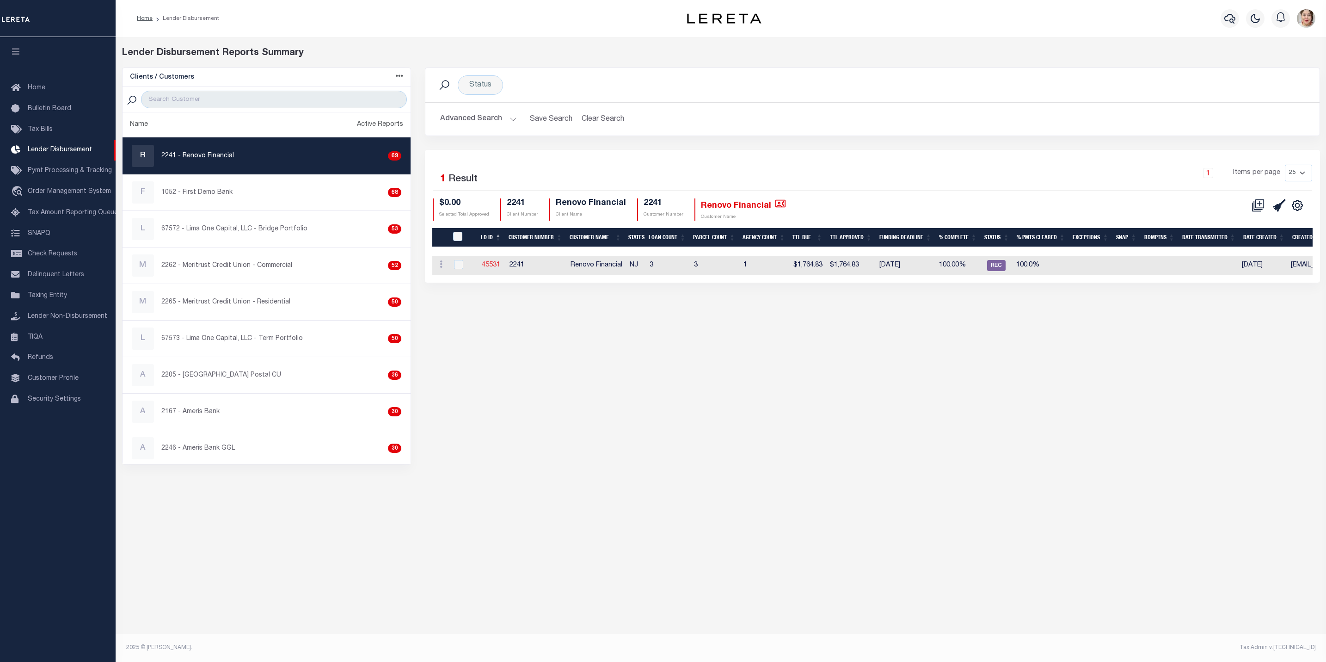
click at [490, 268] on link "45531" at bounding box center [491, 265] width 18 height 6
checkbox input "true"
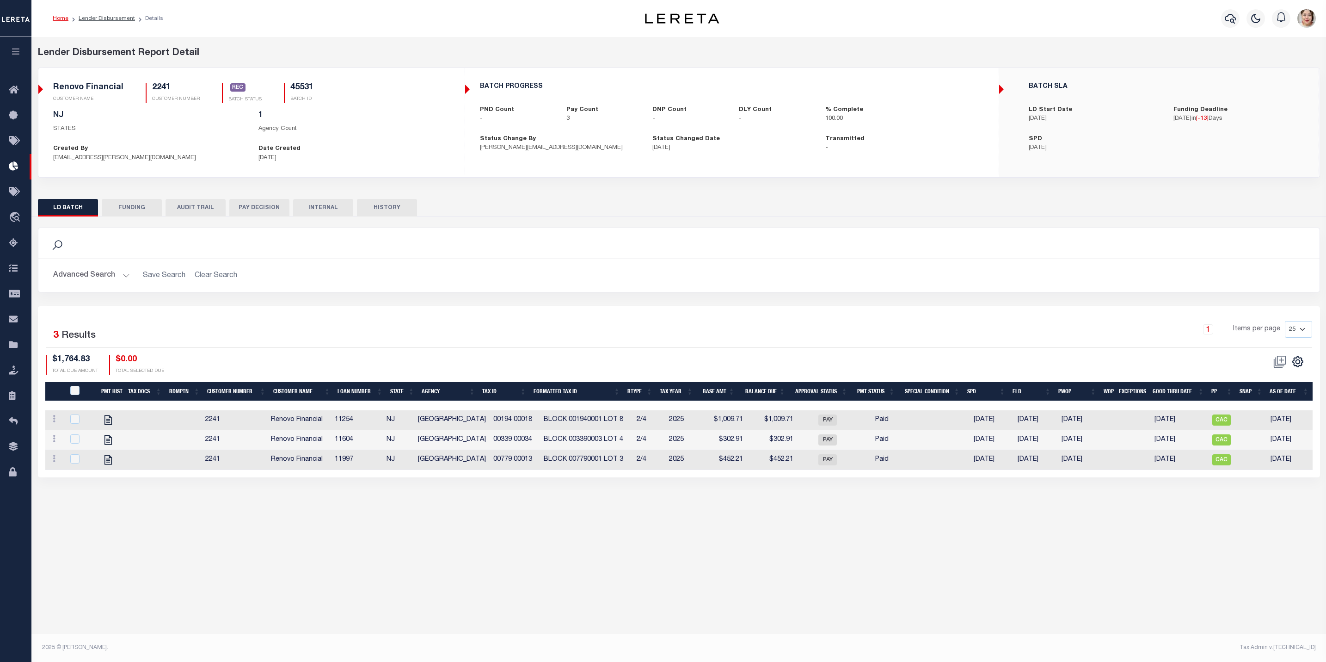
checkbox input "true"
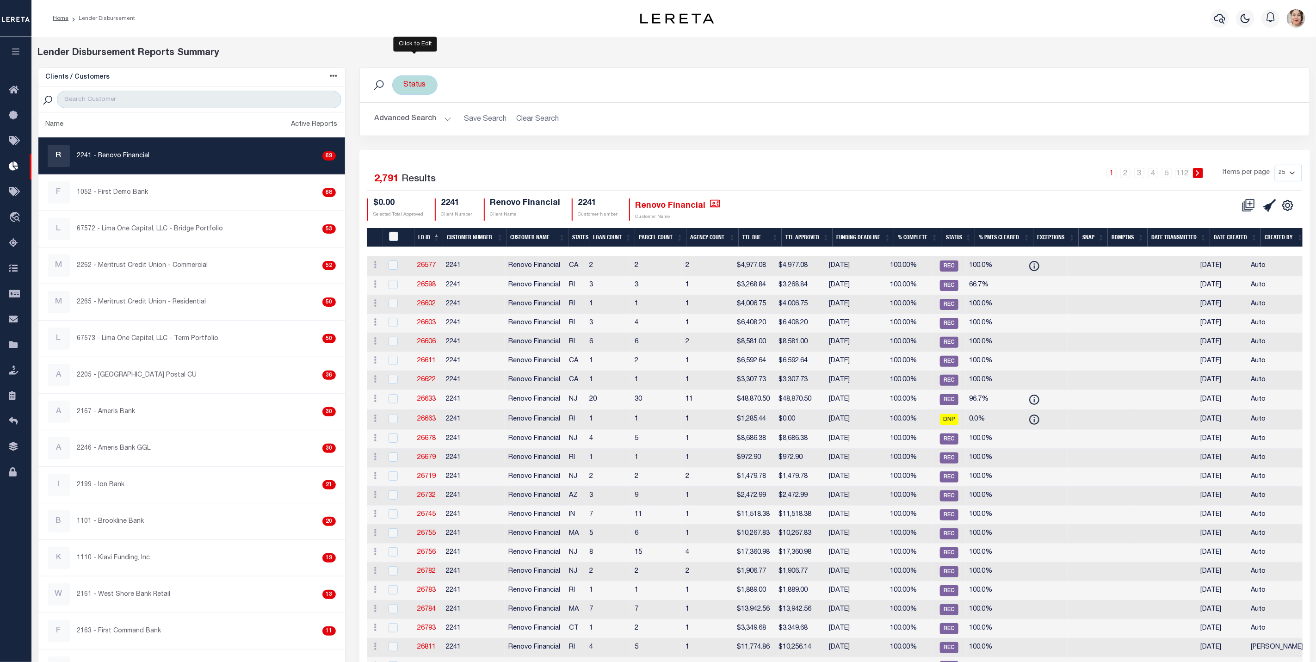
click at [415, 87] on div "Status" at bounding box center [414, 84] width 45 height 19
click at [451, 131] on select "All Active Approval In Progress Batching In Progress Complete Do Not Pay Escrow…" at bounding box center [472, 131] width 136 height 18
drag, startPoint x: 738, startPoint y: 93, endPoint x: 427, endPoint y: 125, distance: 312.4
click at [734, 93] on div "Status Is Contains All Active Approval In Progress Batching In Progress Complet…" at bounding box center [834, 84] width 935 height 19
click at [409, 120] on button "Advanced Search" at bounding box center [413, 119] width 77 height 18
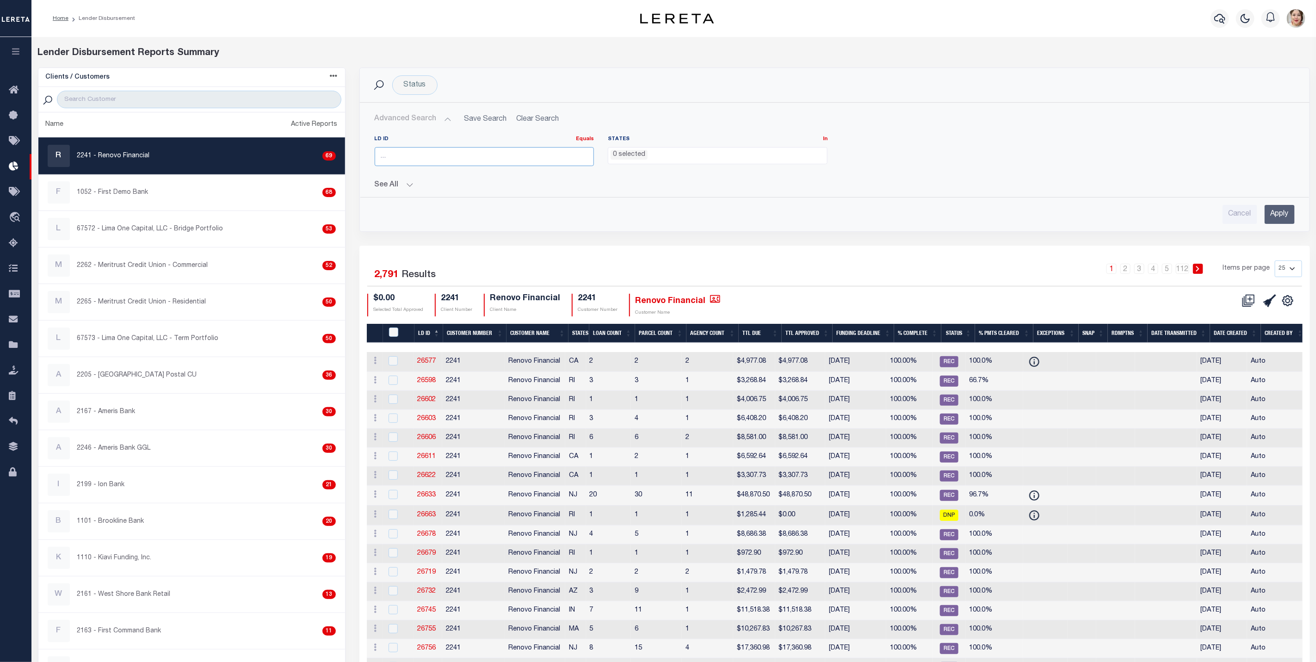
click at [435, 157] on input "number" at bounding box center [485, 156] width 220 height 19
type input "44907"
click at [1288, 219] on input "Apply" at bounding box center [1279, 214] width 30 height 19
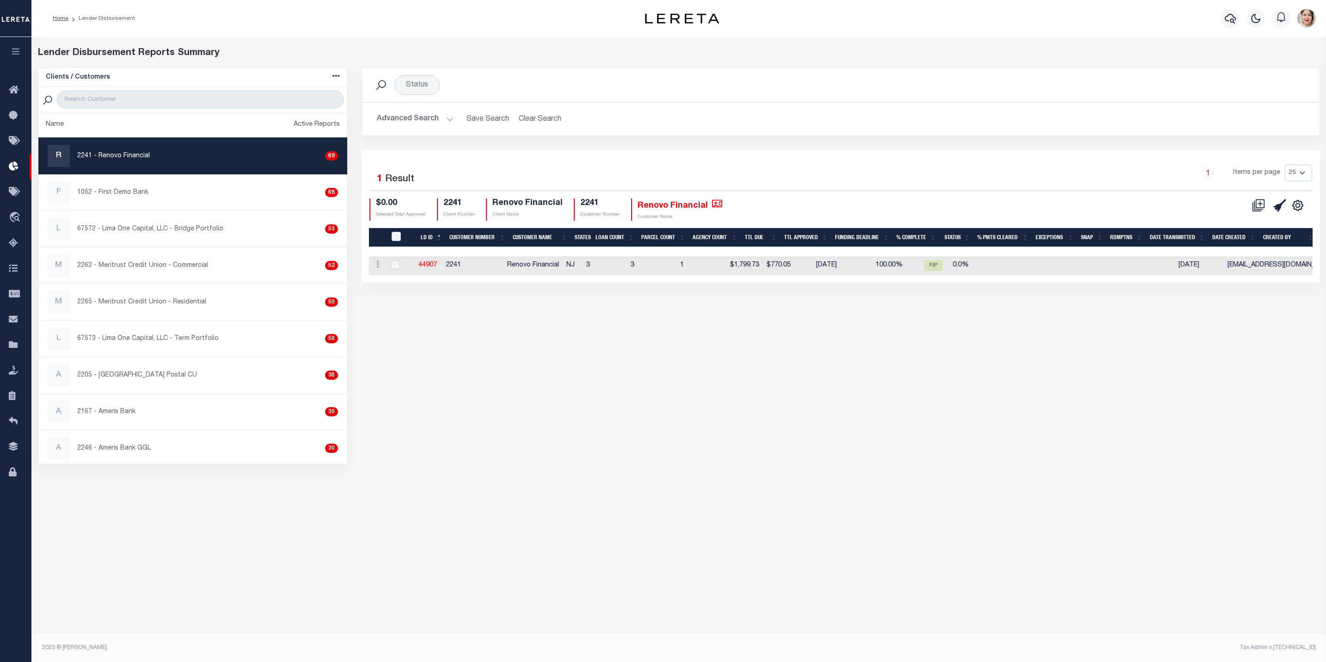
click at [933, 364] on div "Status Is Contains All Active Approval In Progress Batching In Progress Complet…" at bounding box center [841, 266] width 972 height 397
click at [1228, 19] on icon "button" at bounding box center [1230, 18] width 11 height 11
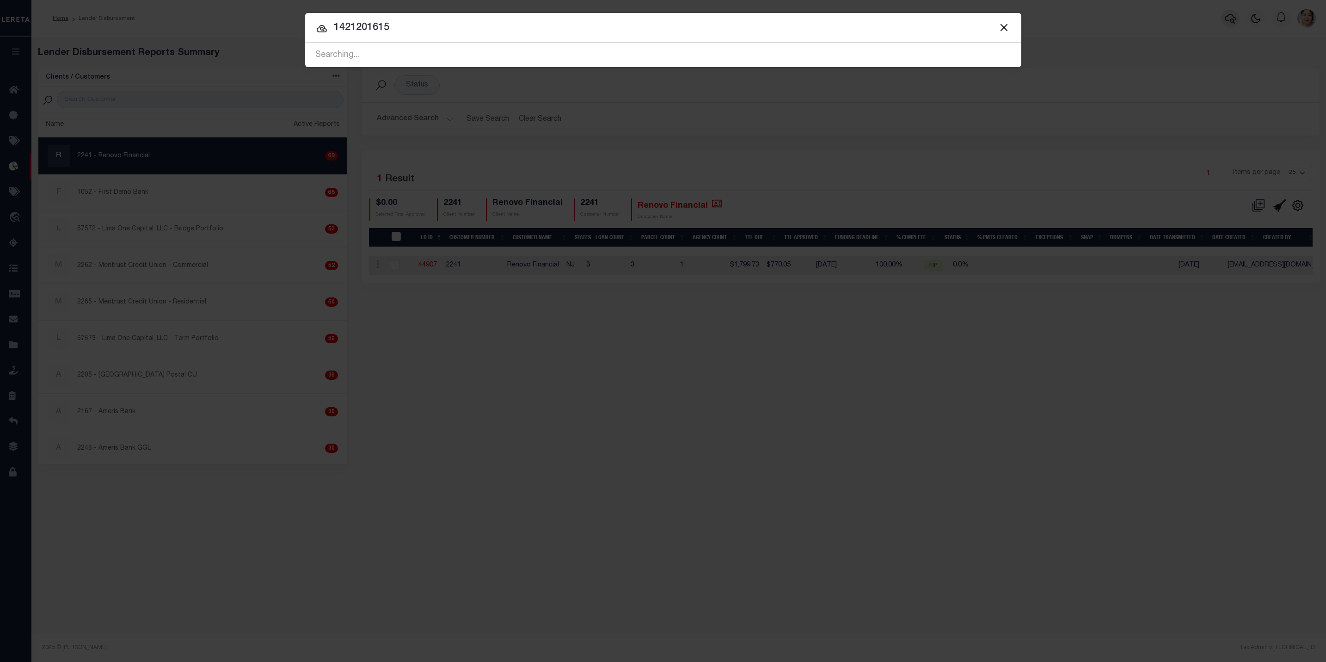
type input "1421201615"
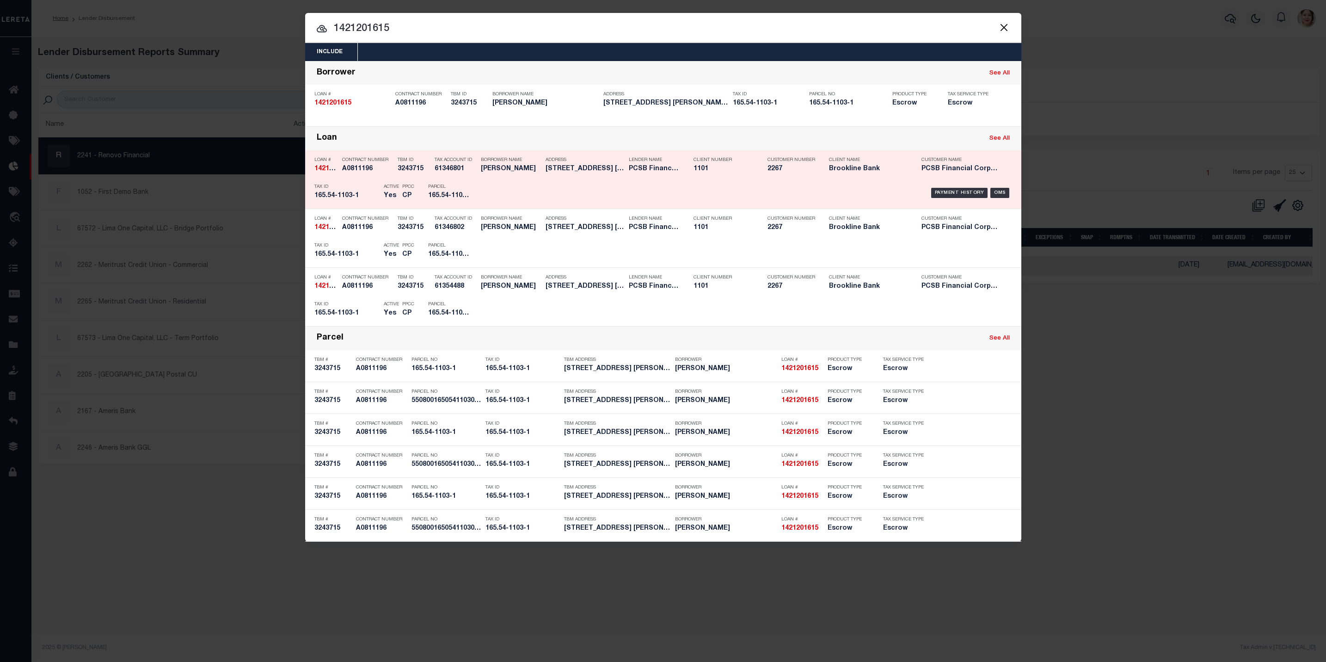
click at [645, 202] on div "Payment History OMS" at bounding box center [748, 192] width 529 height 27
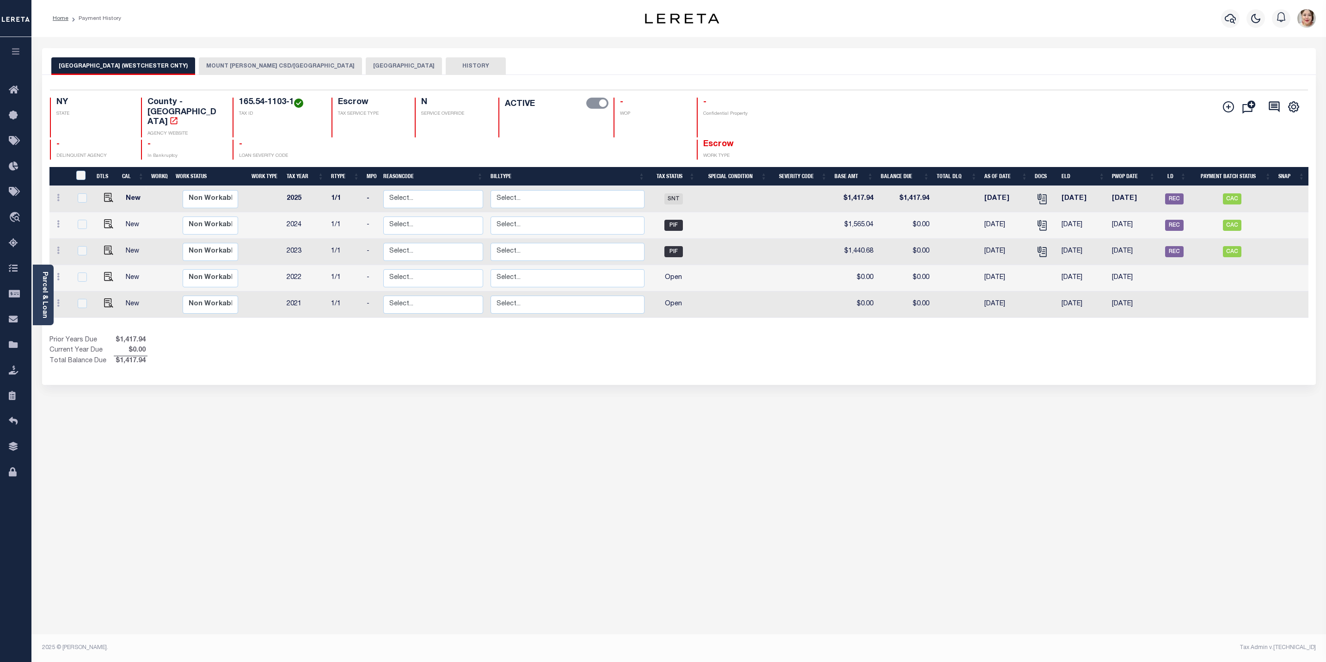
click at [239, 68] on button "MOUNT [PERSON_NAME] CSD/[GEOGRAPHIC_DATA]" at bounding box center [280, 66] width 163 height 18
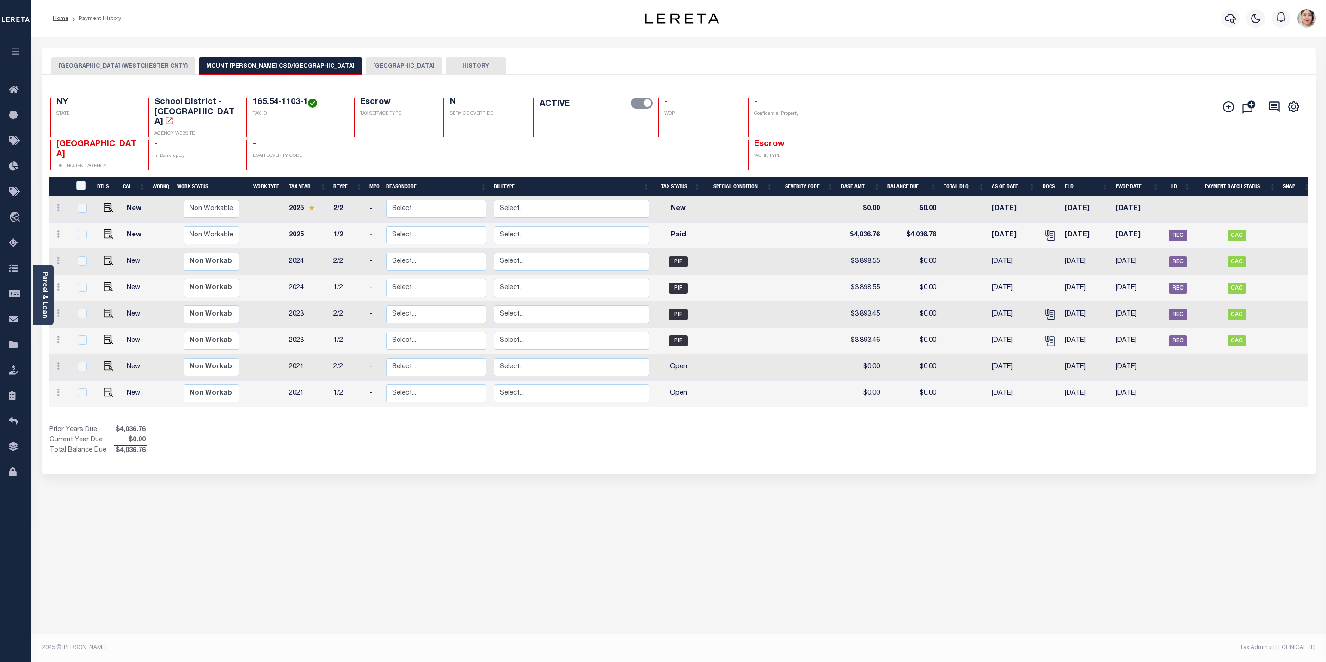
click at [368, 58] on button "[GEOGRAPHIC_DATA]" at bounding box center [404, 66] width 76 height 18
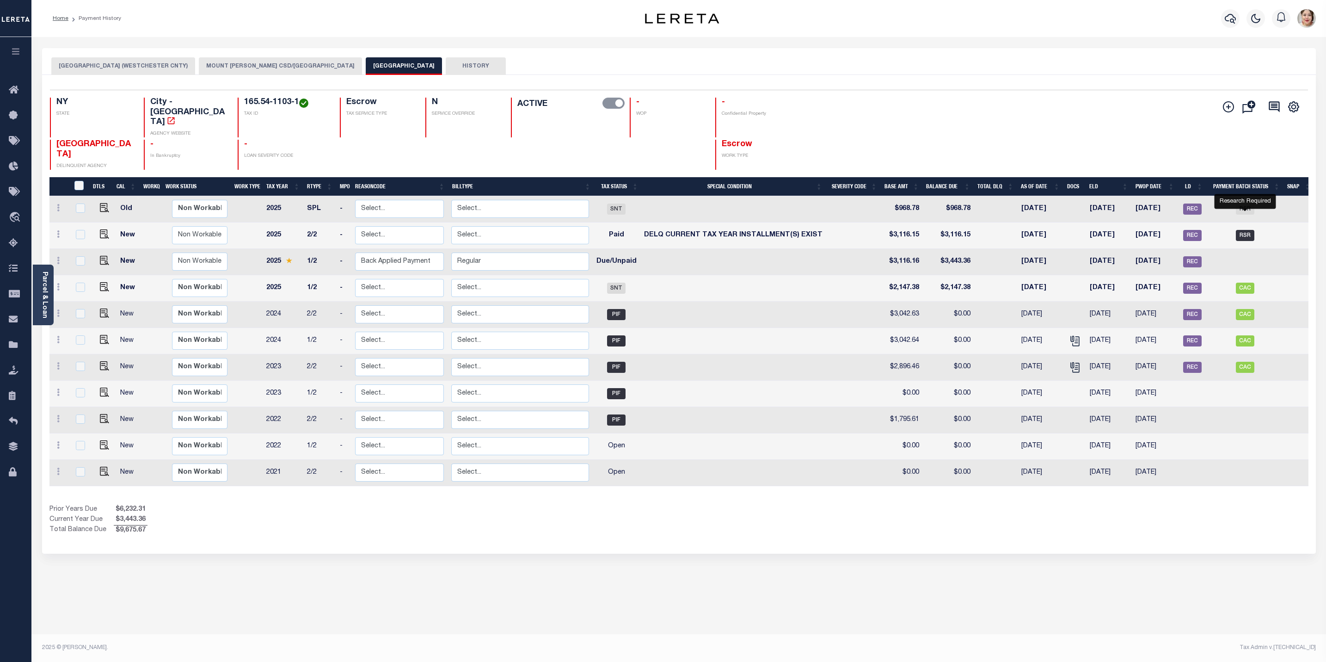
click at [1245, 230] on span "RSR" at bounding box center [1245, 235] width 18 height 11
checkbox input "true"
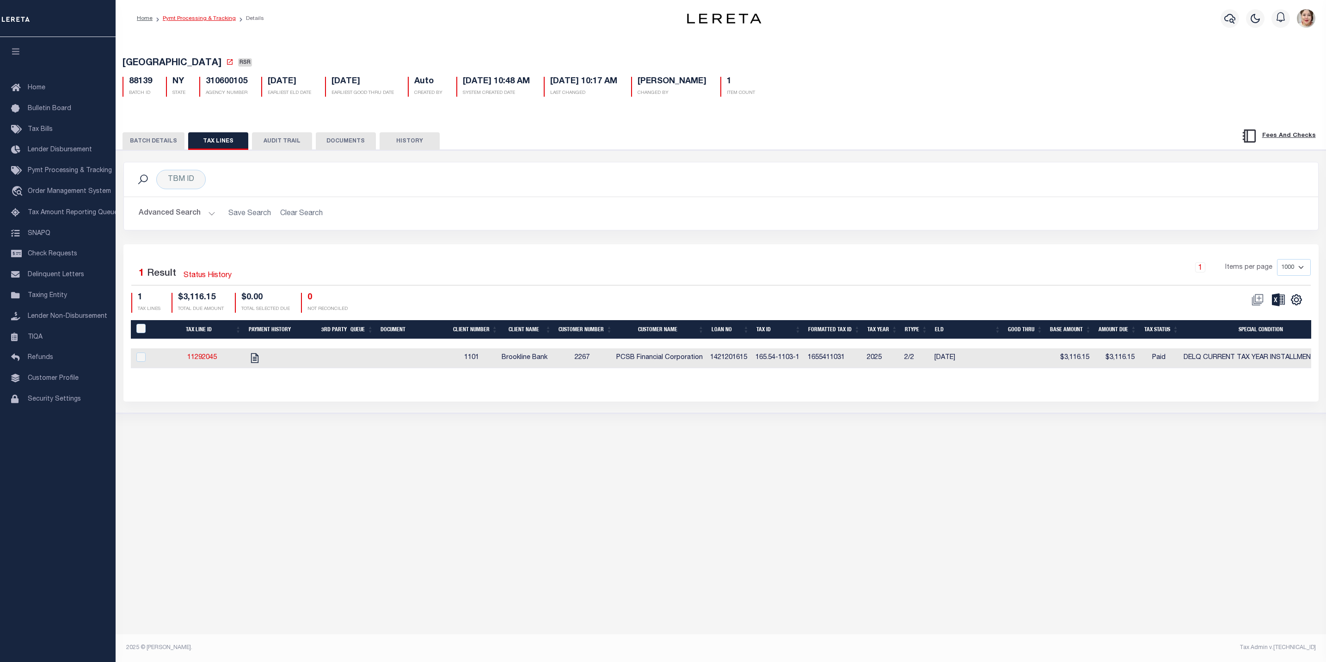
click at [214, 16] on link "Pymt Processing & Tracking" at bounding box center [199, 19] width 73 height 6
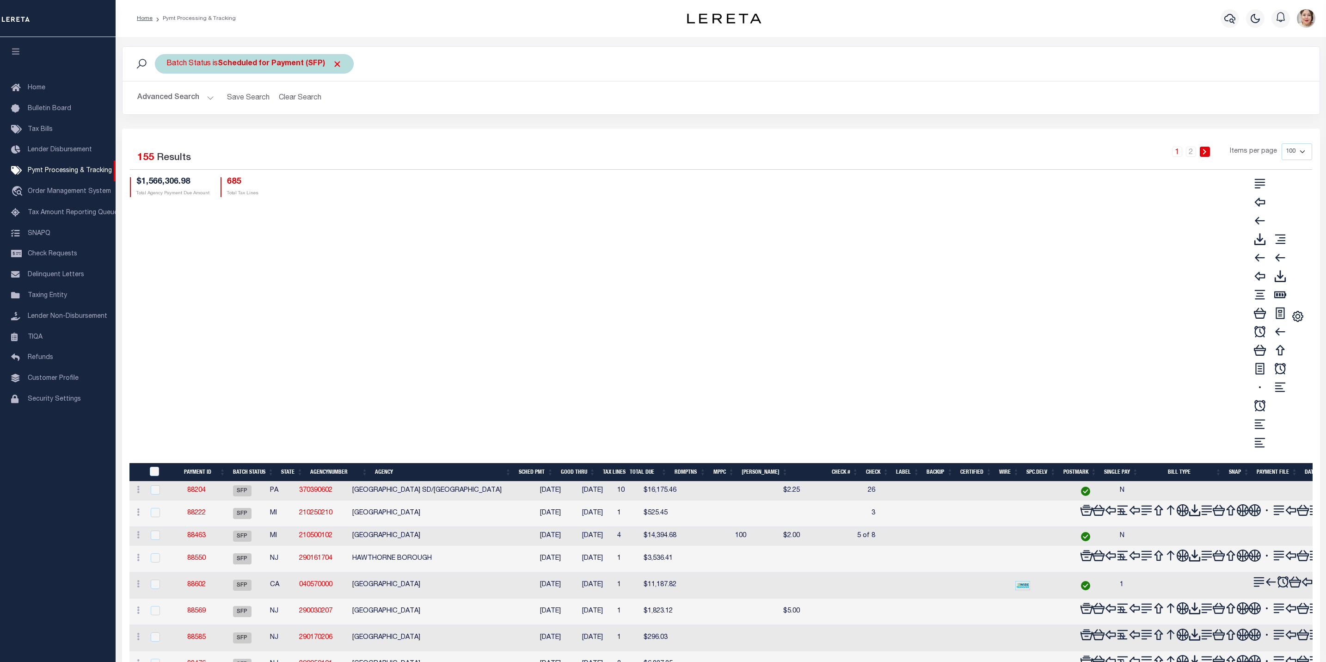
click at [295, 68] on div "Batch Status is Scheduled for Payment (SFP)" at bounding box center [254, 63] width 199 height 19
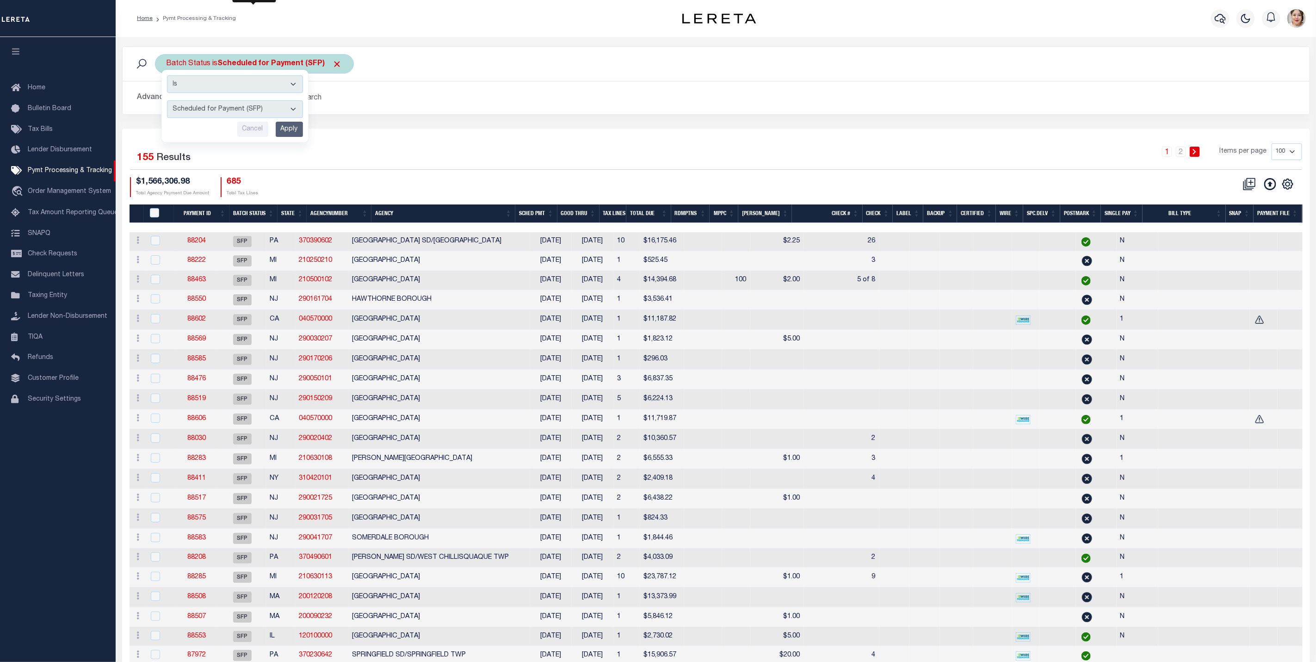
click at [267, 103] on select "Awaiting Funds (AWF) Cleared and Complete (CAC) New Check Needed (NCN) Payment …" at bounding box center [235, 109] width 136 height 18
select select "RSR"
click at [167, 101] on select "Awaiting Funds (AWF) Cleared and Complete (CAC) New Check Needed (NCN) Payment …" at bounding box center [235, 109] width 136 height 18
click at [281, 126] on input "Apply" at bounding box center [289, 129] width 27 height 15
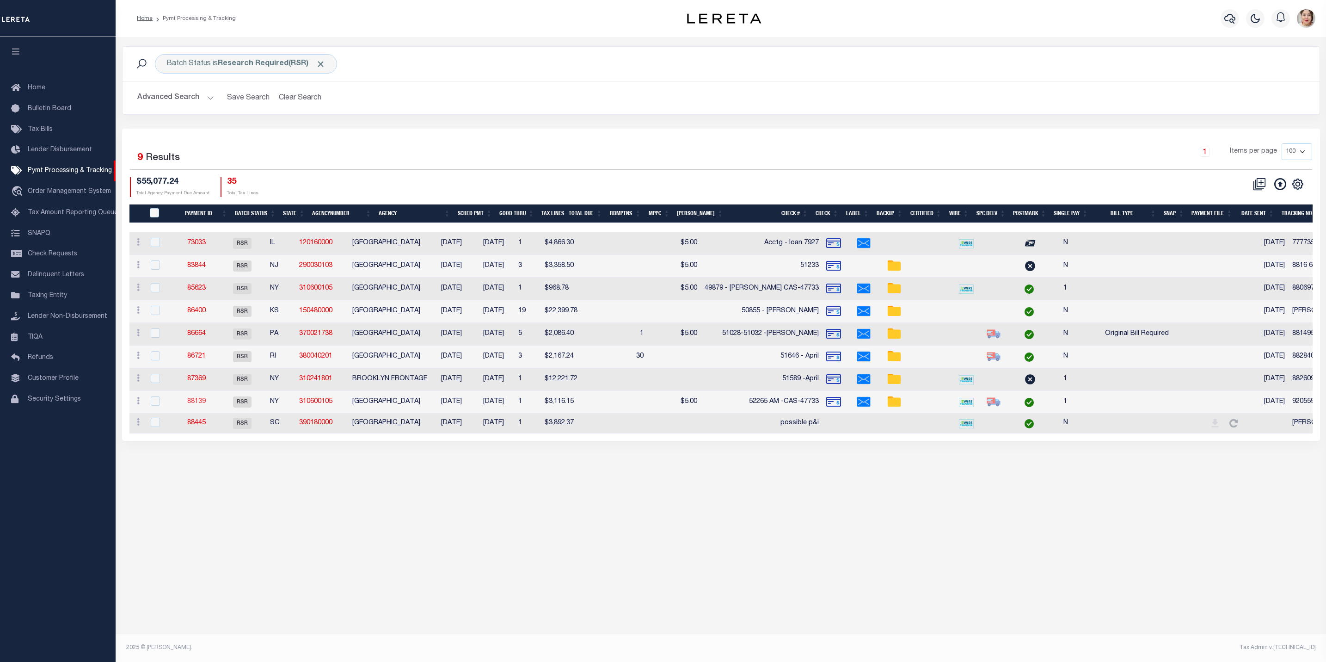
click at [200, 405] on link "88139" at bounding box center [196, 401] width 18 height 6
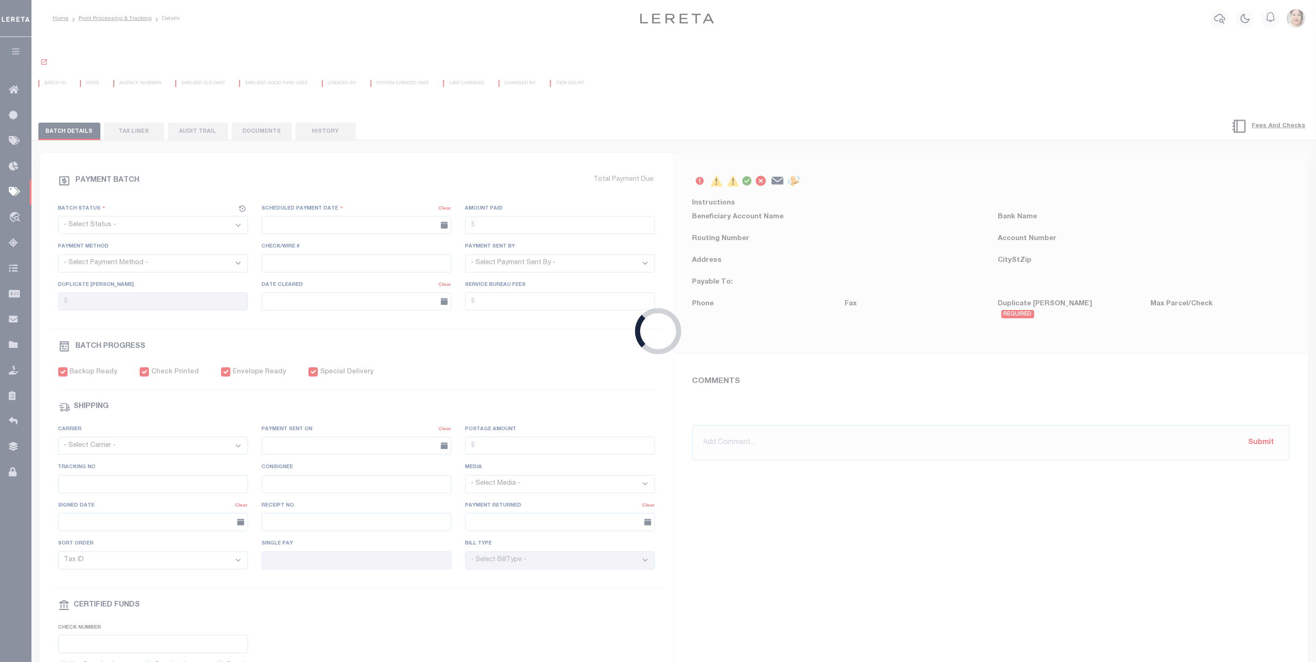
select select "RSR"
type input "[DATE]"
type input "$3,116.15"
select select "CHK"
type input "52265 AM -CAS-47733"
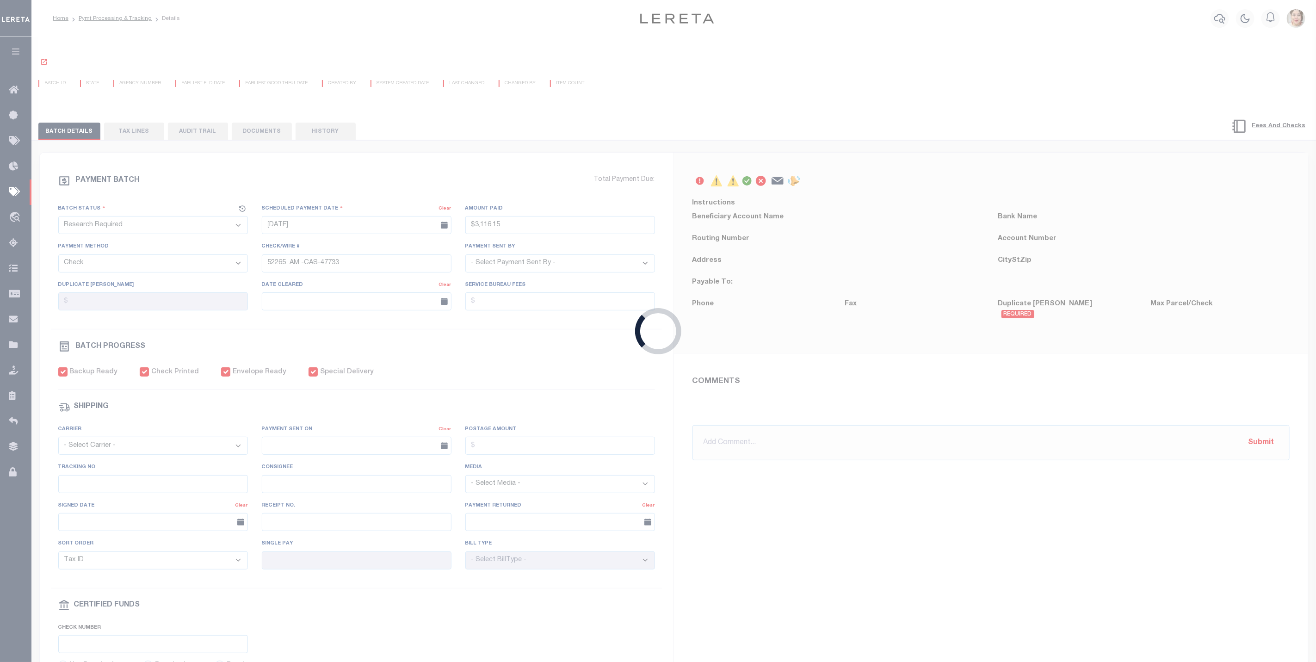
select select "[PERSON_NAME]"
checkbox input "true"
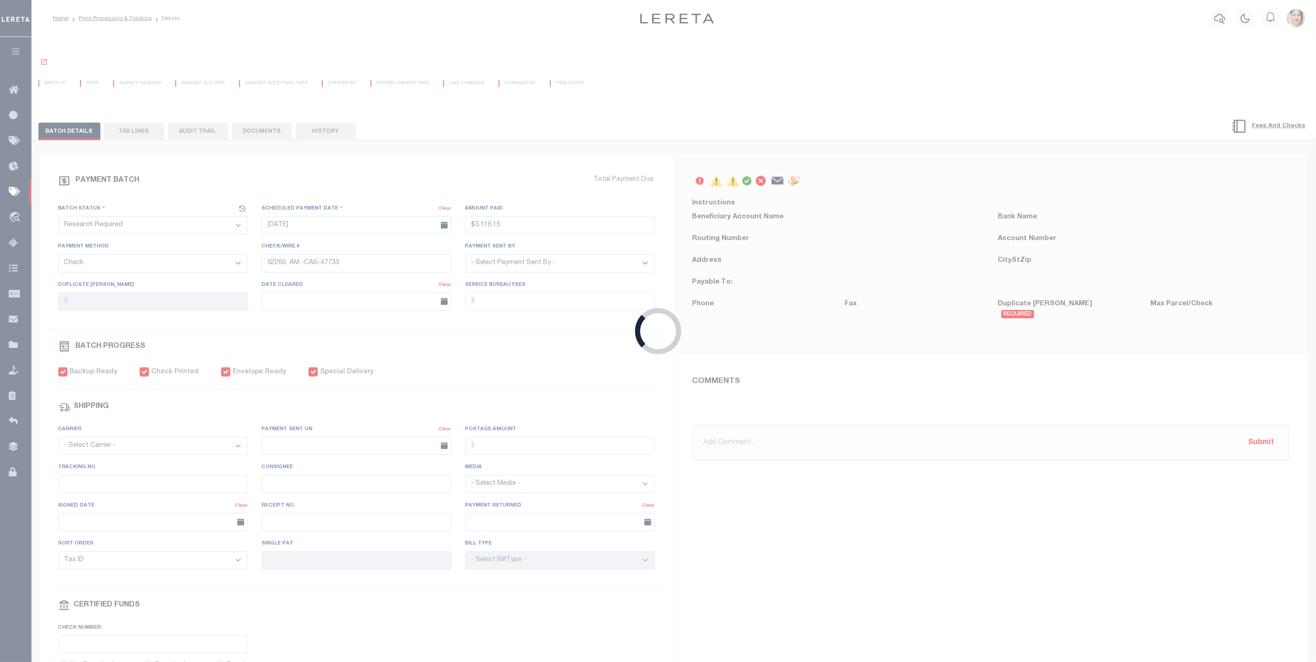
select select "FDX"
type input "[DATE]"
type input "$9.85"
type input "9205590111312635103993"
type input "1"
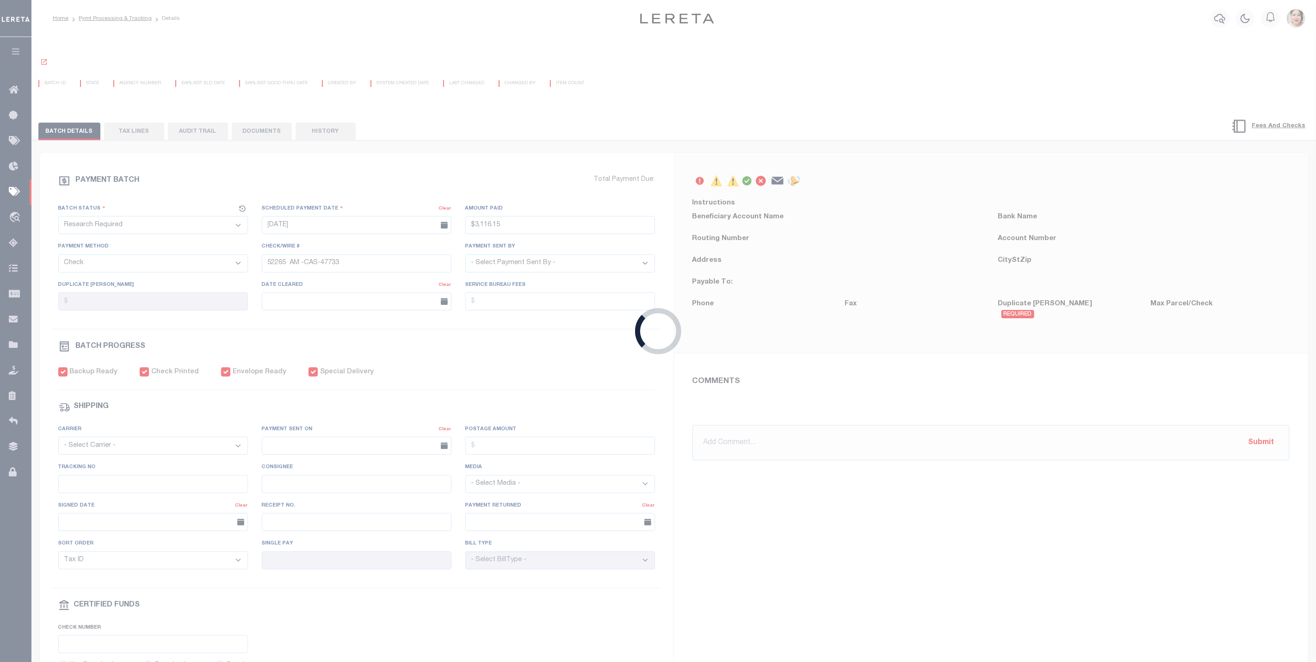
radio input "true"
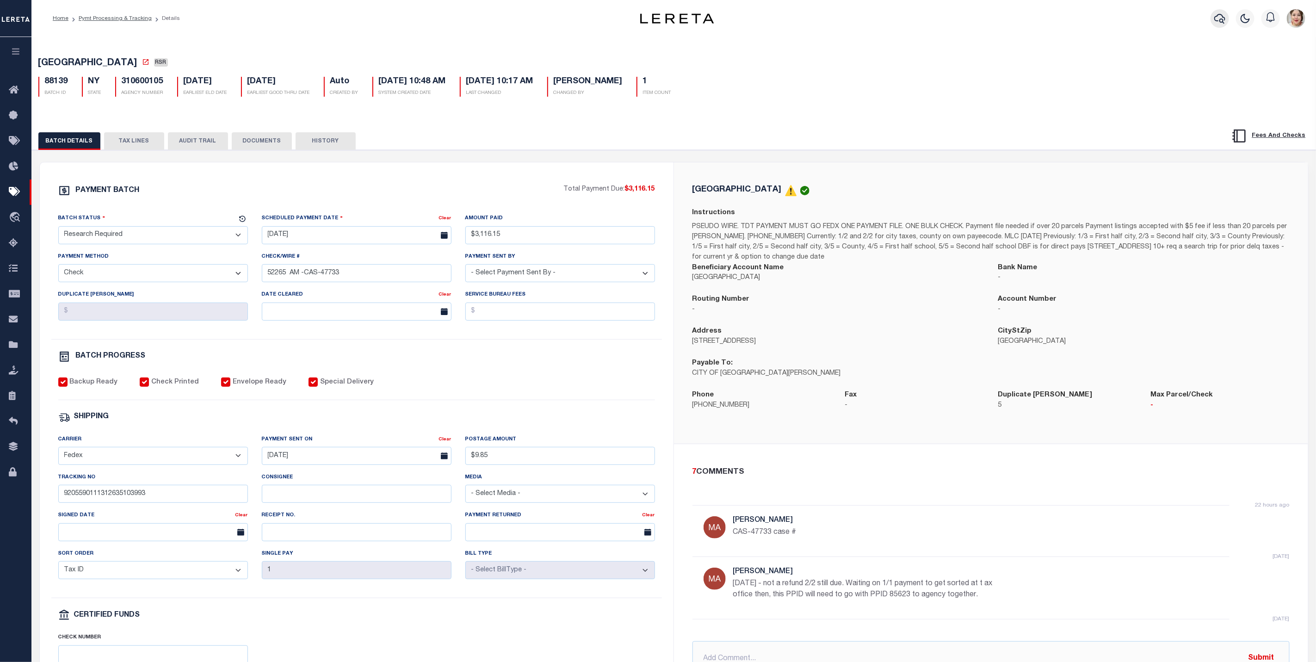
click at [1221, 17] on icon "button" at bounding box center [1219, 18] width 11 height 11
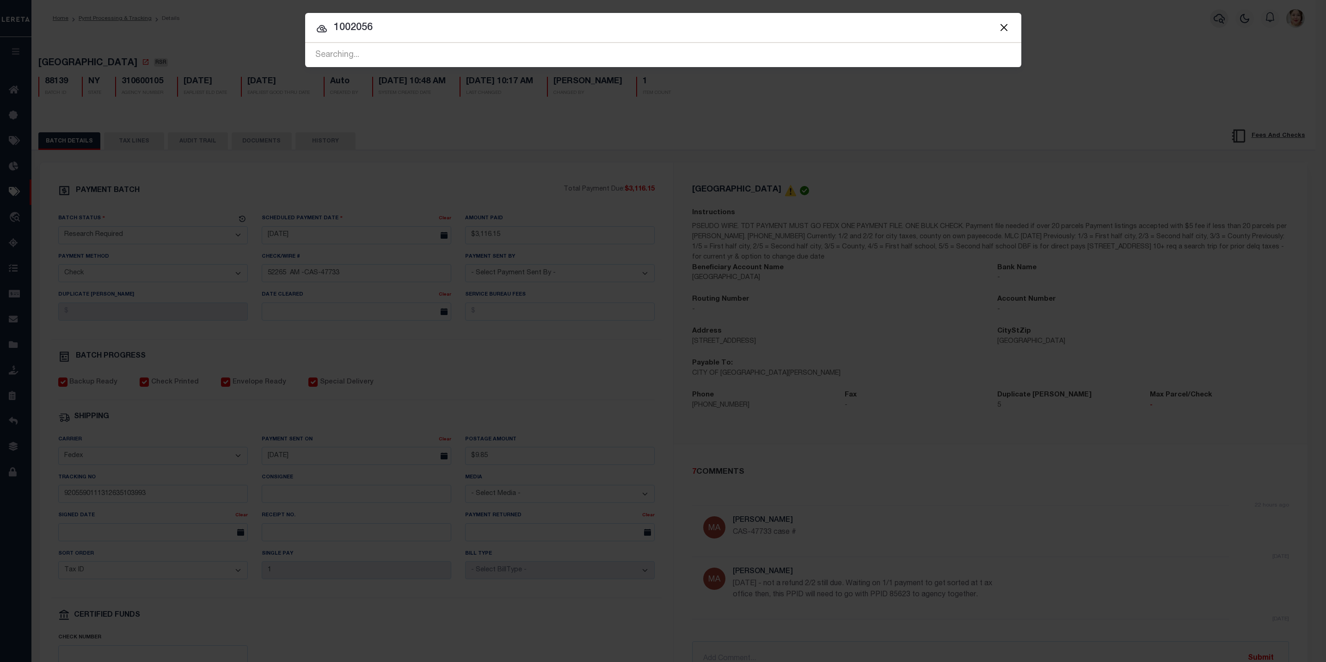
type input "10020564"
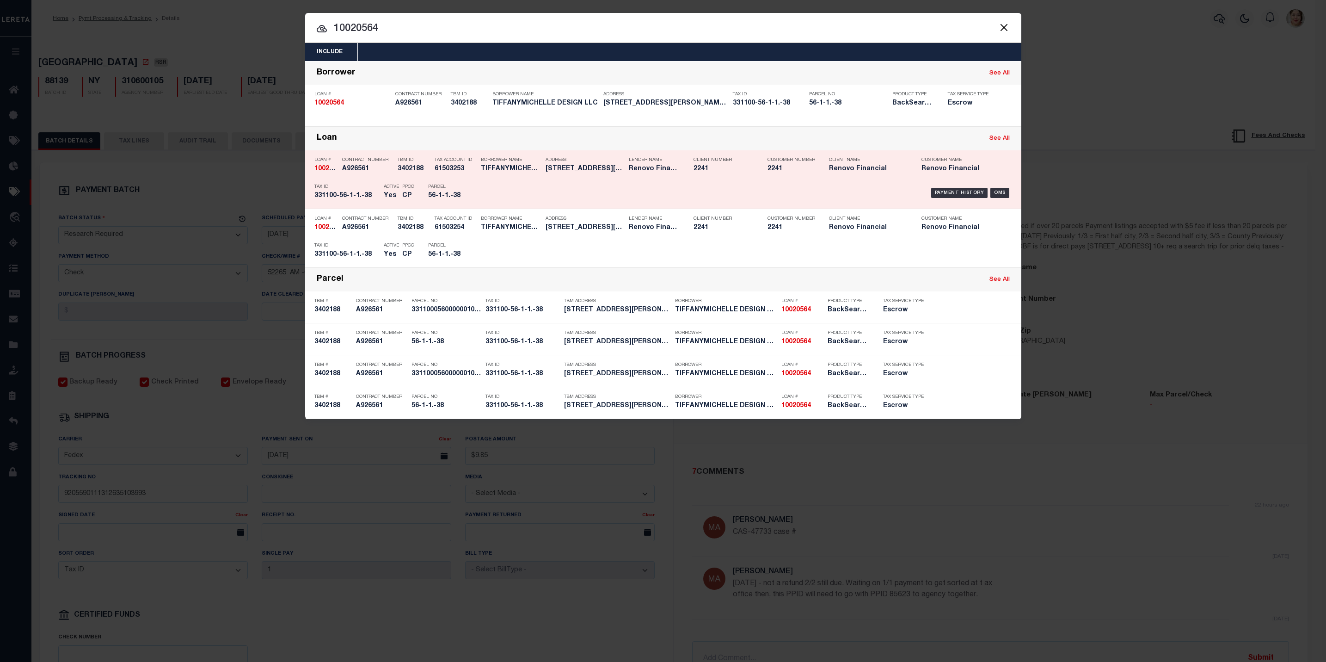
click at [634, 186] on div "Payment History OMS" at bounding box center [748, 192] width 529 height 27
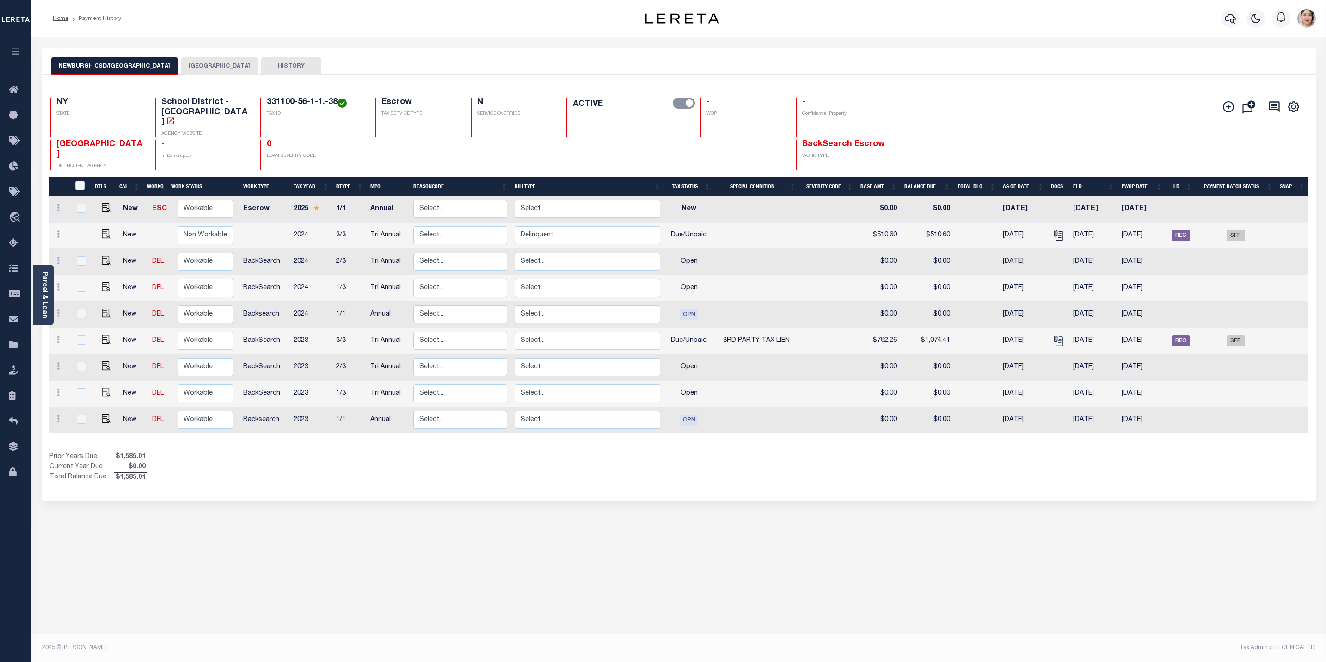
click at [208, 64] on button "[GEOGRAPHIC_DATA]" at bounding box center [219, 66] width 76 height 18
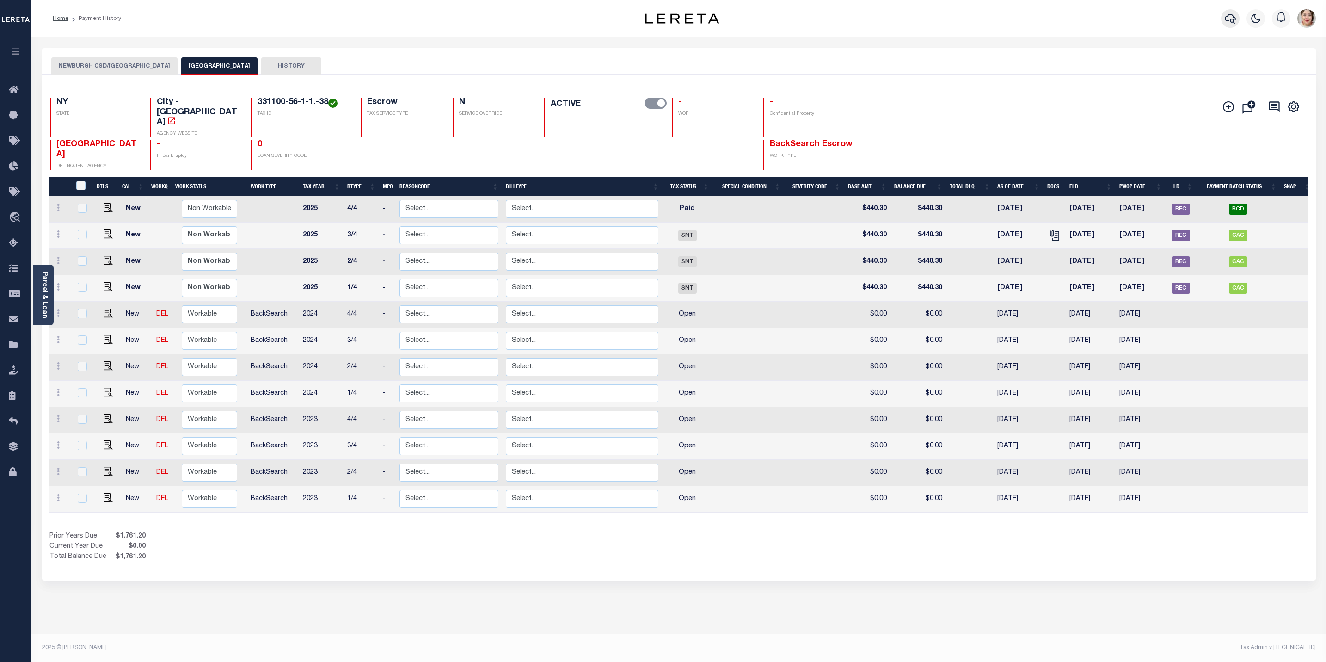
click at [1232, 17] on icon "button" at bounding box center [1230, 18] width 11 height 11
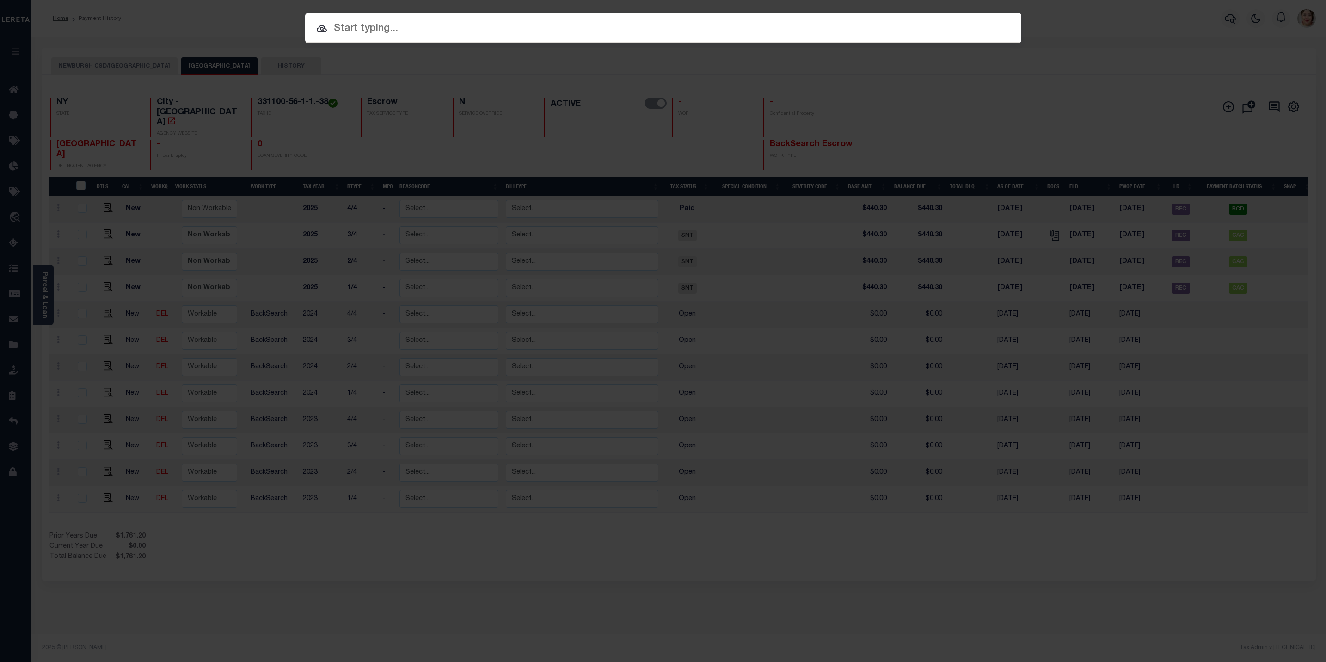
click at [791, 32] on input "text" at bounding box center [663, 29] width 716 height 16
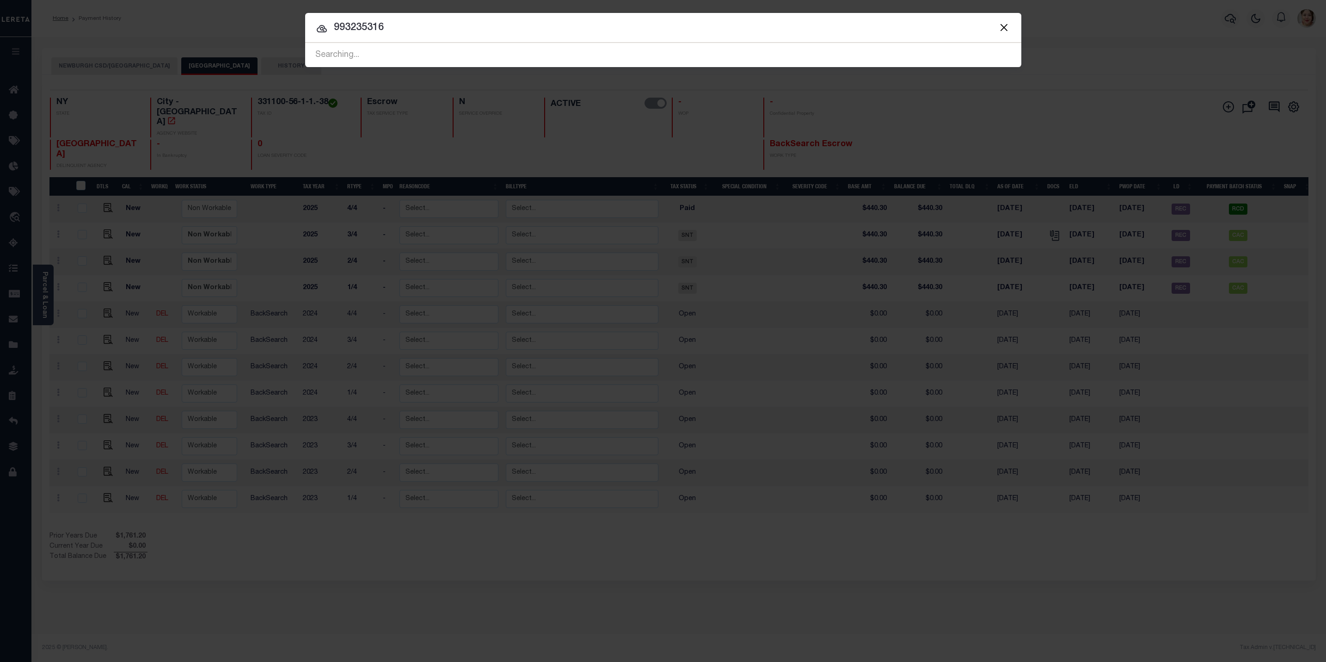
type input "993235316"
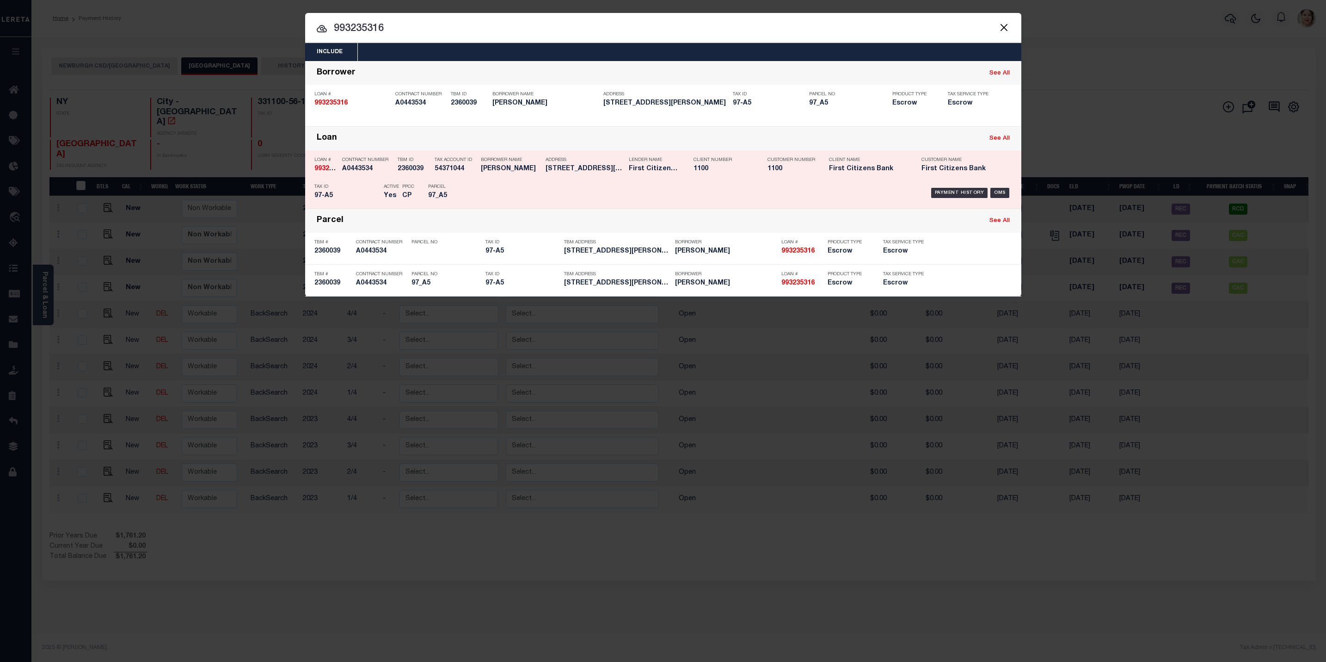
click div "Borrower Name [PERSON_NAME]"
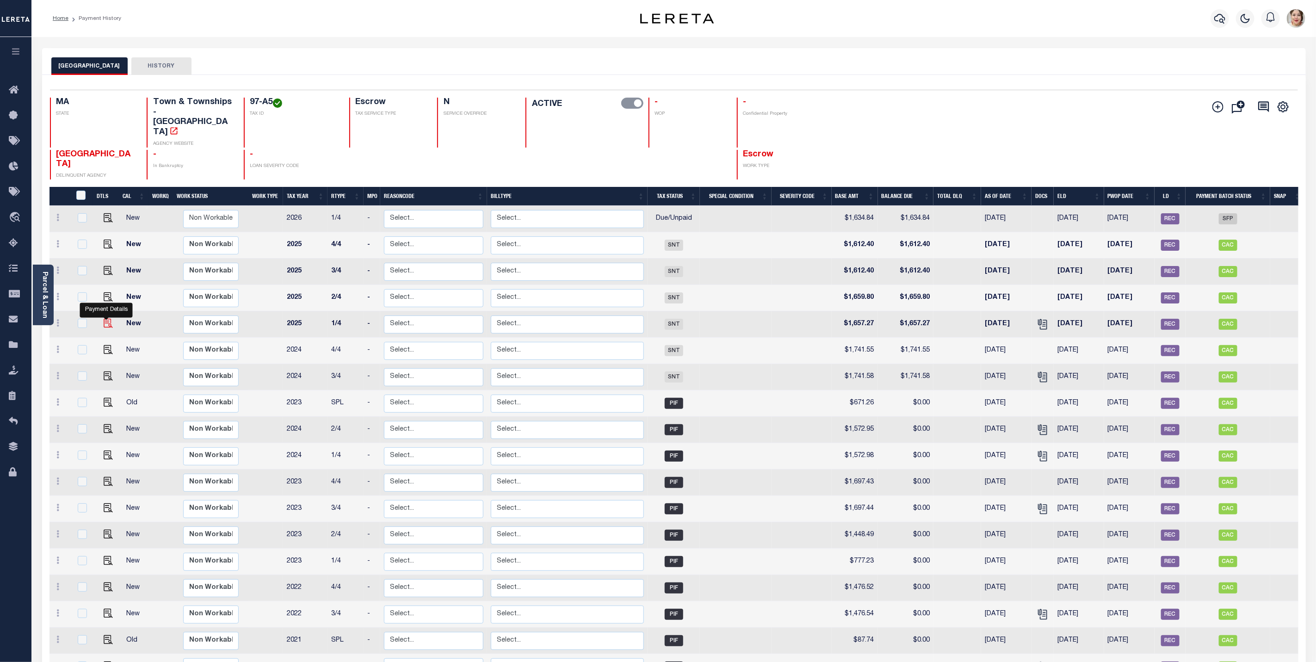
click at [105, 319] on img "" at bounding box center [108, 323] width 9 height 9
checkbox input "true"
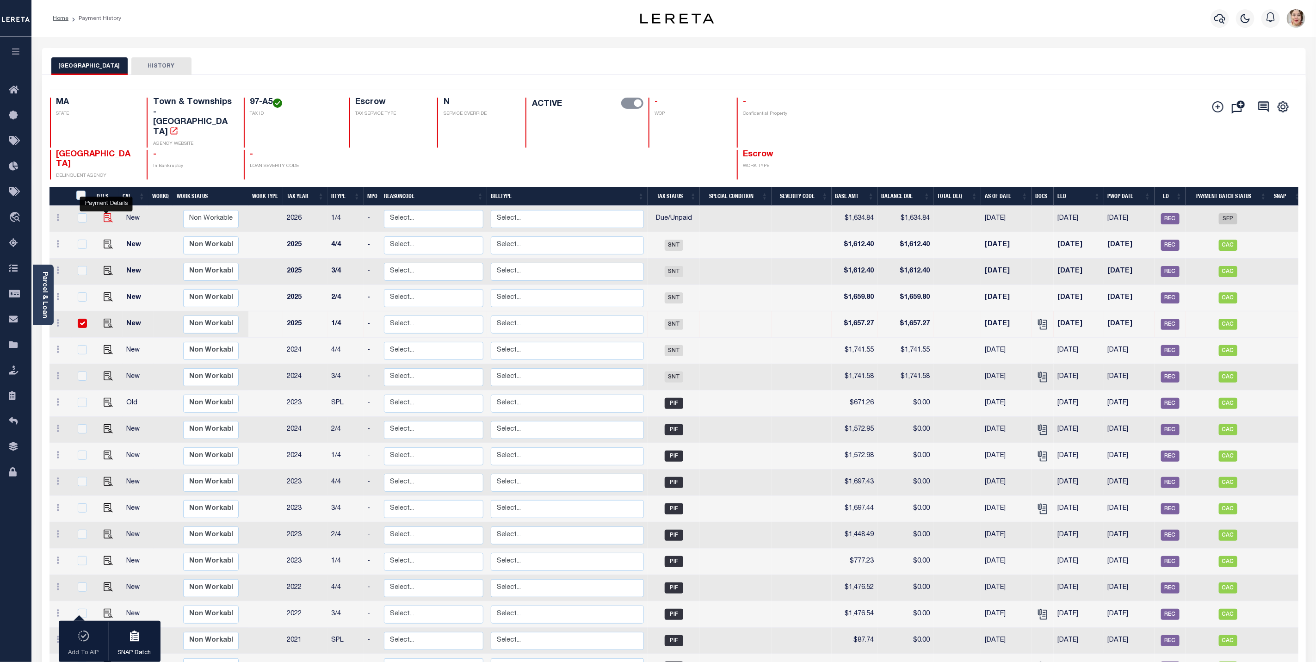
click at [104, 213] on img "" at bounding box center [108, 217] width 9 height 9
checkbox input "true"
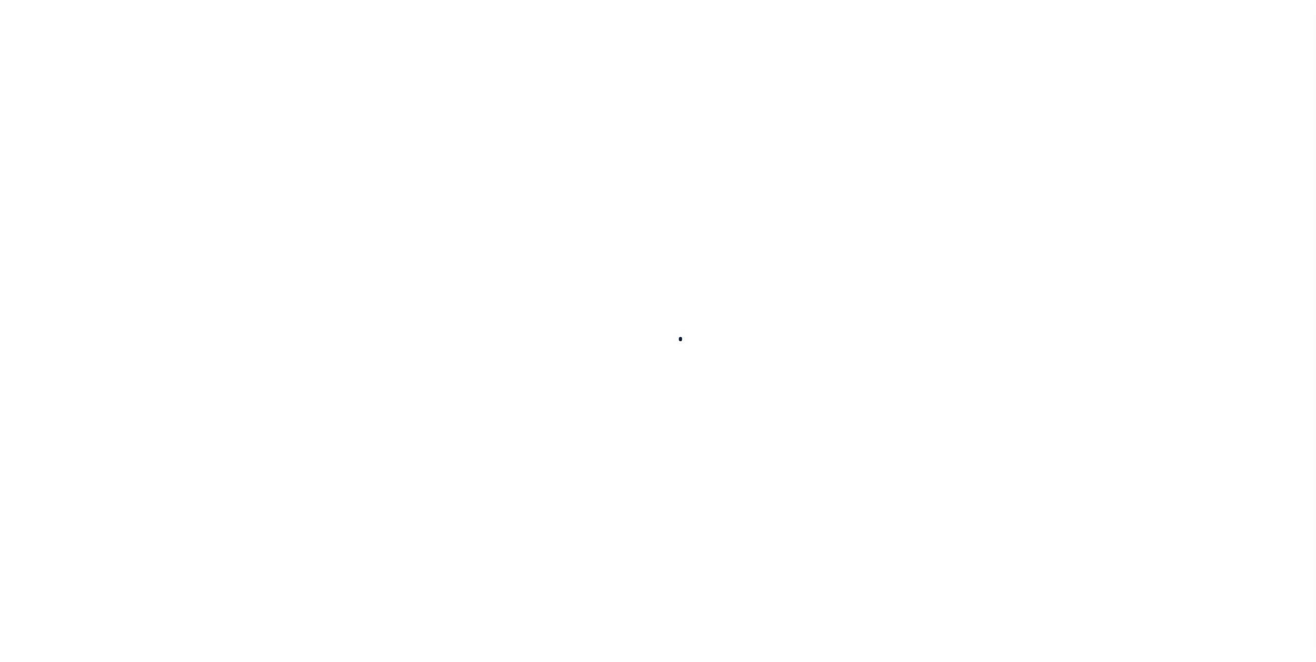
checkbox input "false"
type input "[DATE]"
type input "$1,657.27"
select select "SNT"
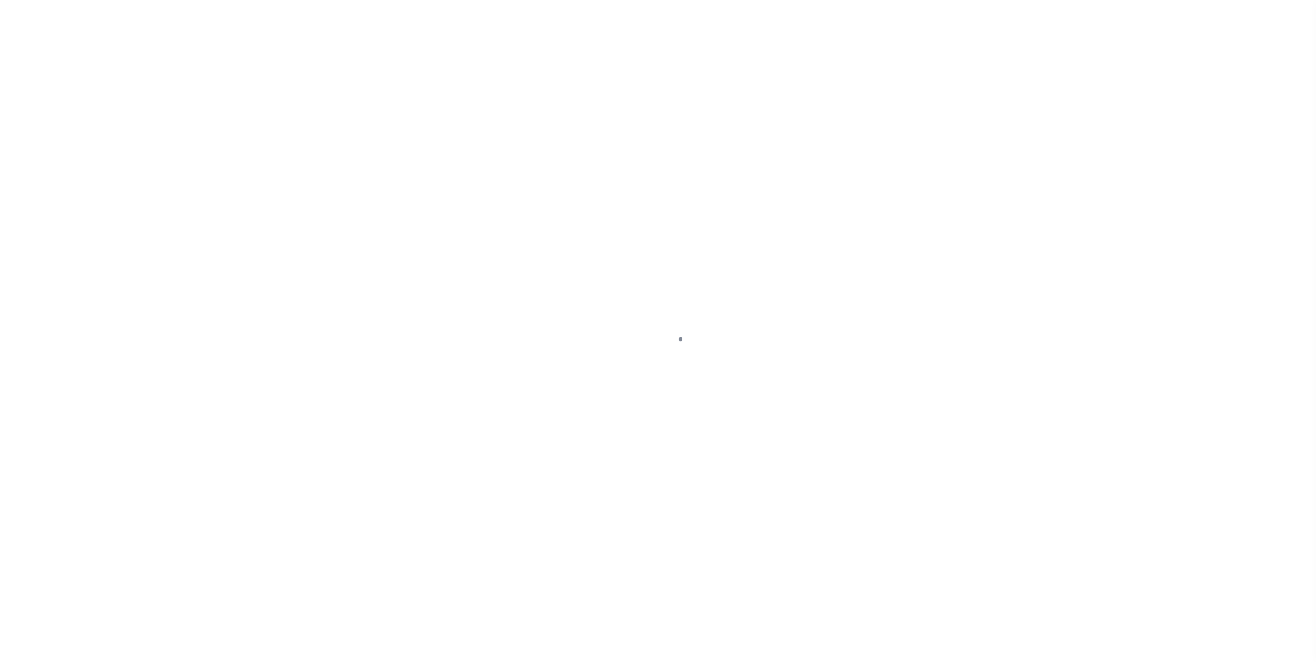
select select "DUE"
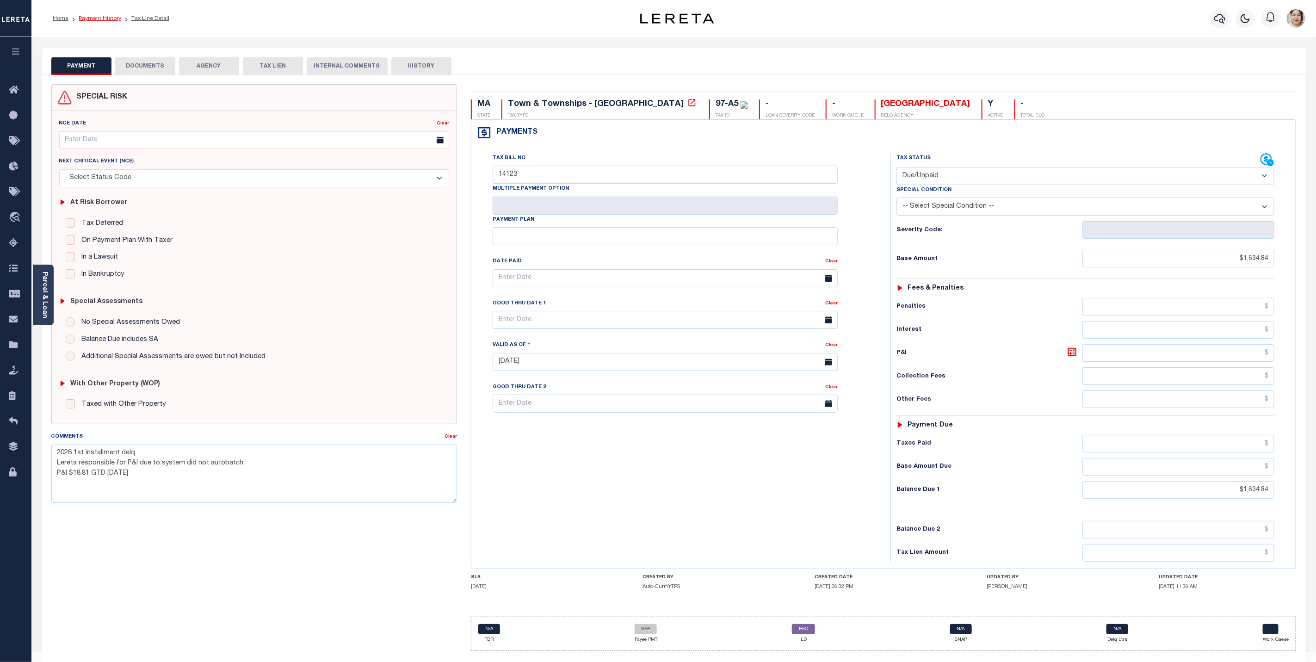
click at [106, 20] on link "Payment History" at bounding box center [100, 19] width 43 height 6
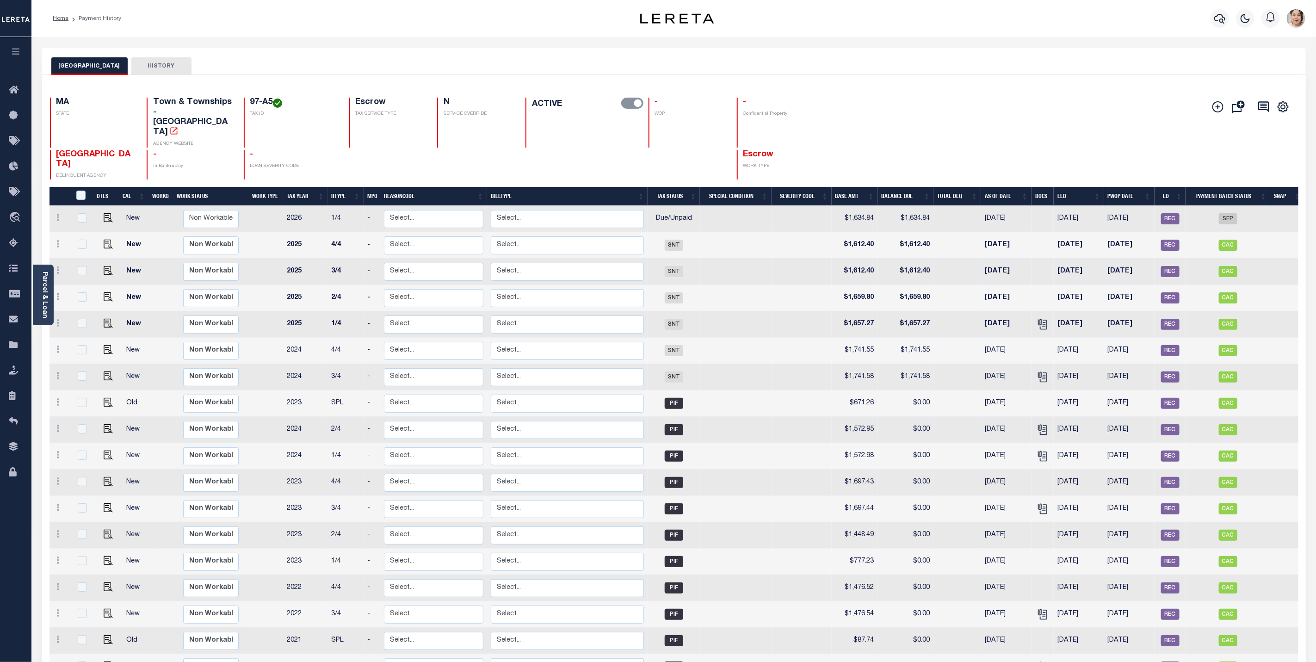
click at [11, 50] on icon "button" at bounding box center [16, 51] width 11 height 8
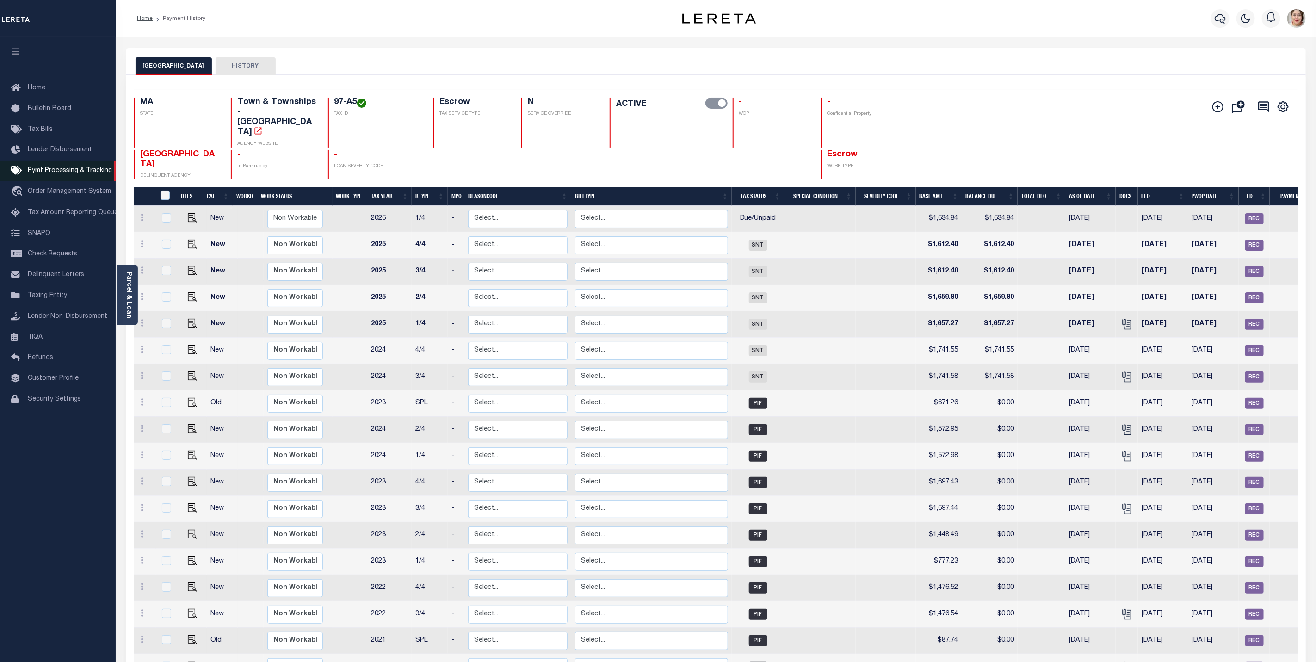
click at [68, 173] on span "Pymt Processing & Tracking" at bounding box center [70, 170] width 84 height 6
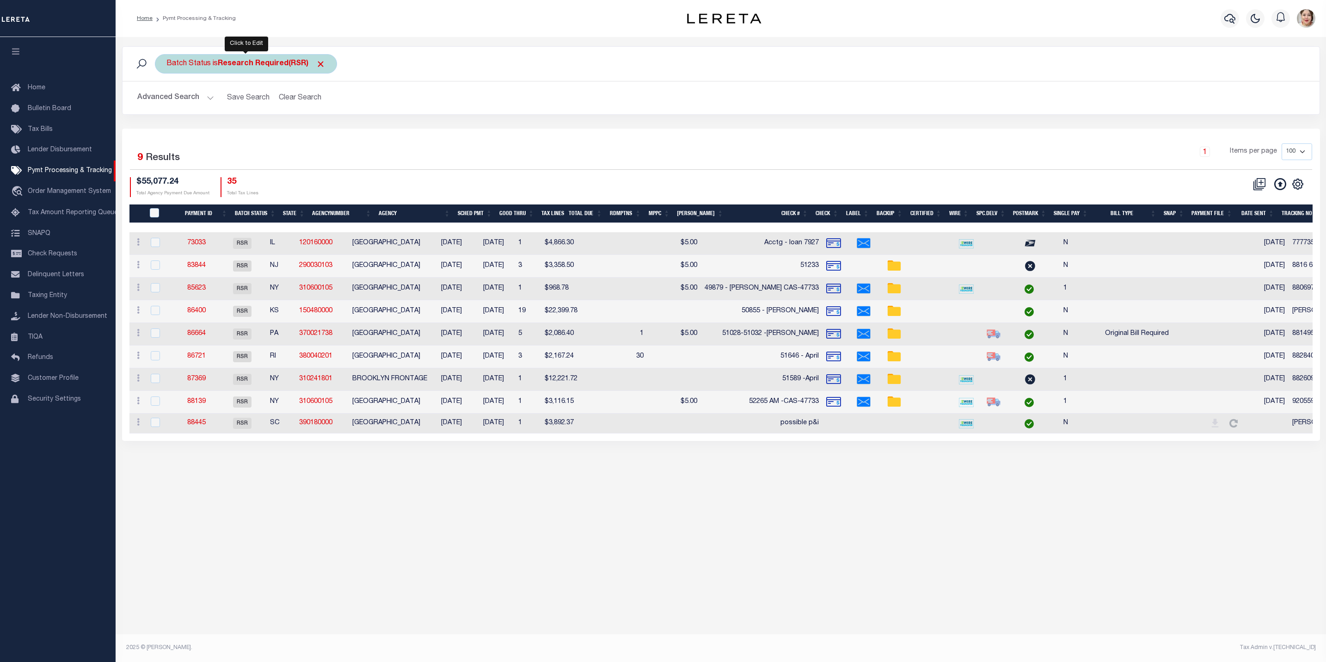
click at [300, 62] on b "Research Required(RSR)" at bounding box center [272, 63] width 108 height 7
click at [261, 113] on select "Awaiting Funds (AWF) Cleared and Complete (CAC) New Check Needed (NCN) Payment …" at bounding box center [235, 109] width 136 height 18
select select "RFD"
click at [167, 101] on select "Awaiting Funds (AWF) Cleared and Complete (CAC) New Check Needed (NCN) Payment …" at bounding box center [235, 109] width 136 height 18
click at [278, 129] on input "Apply" at bounding box center [289, 129] width 27 height 15
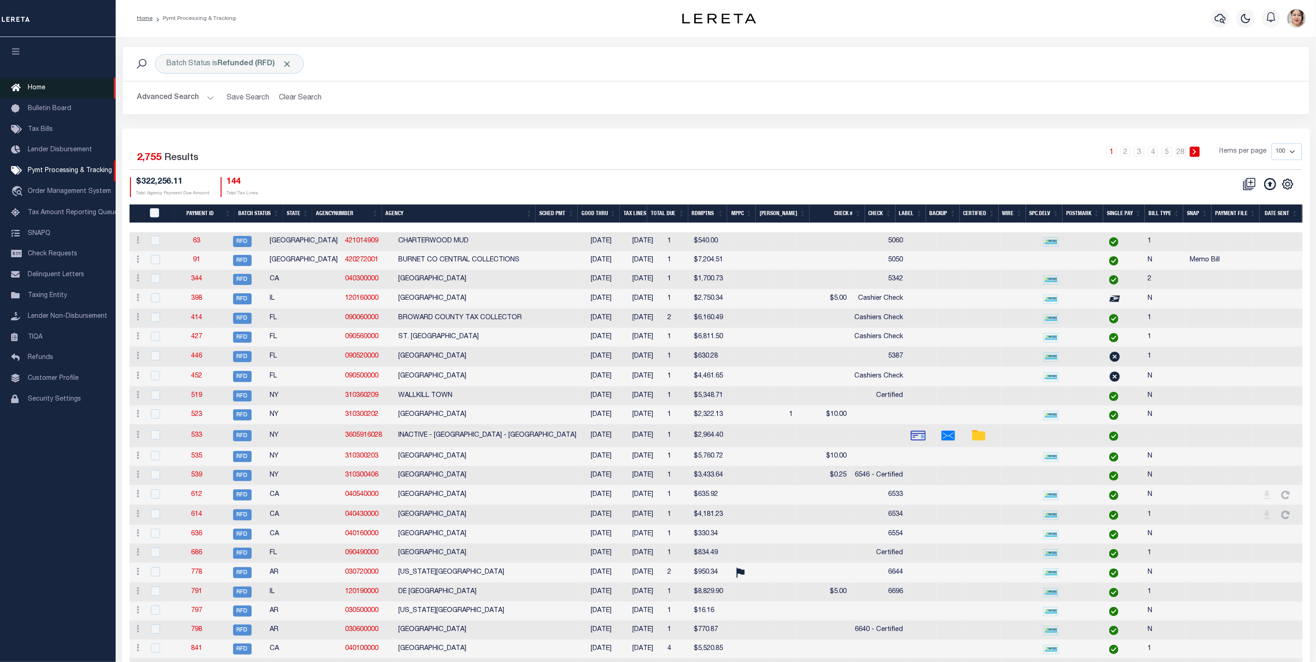
click at [40, 85] on span "Home" at bounding box center [37, 88] width 18 height 6
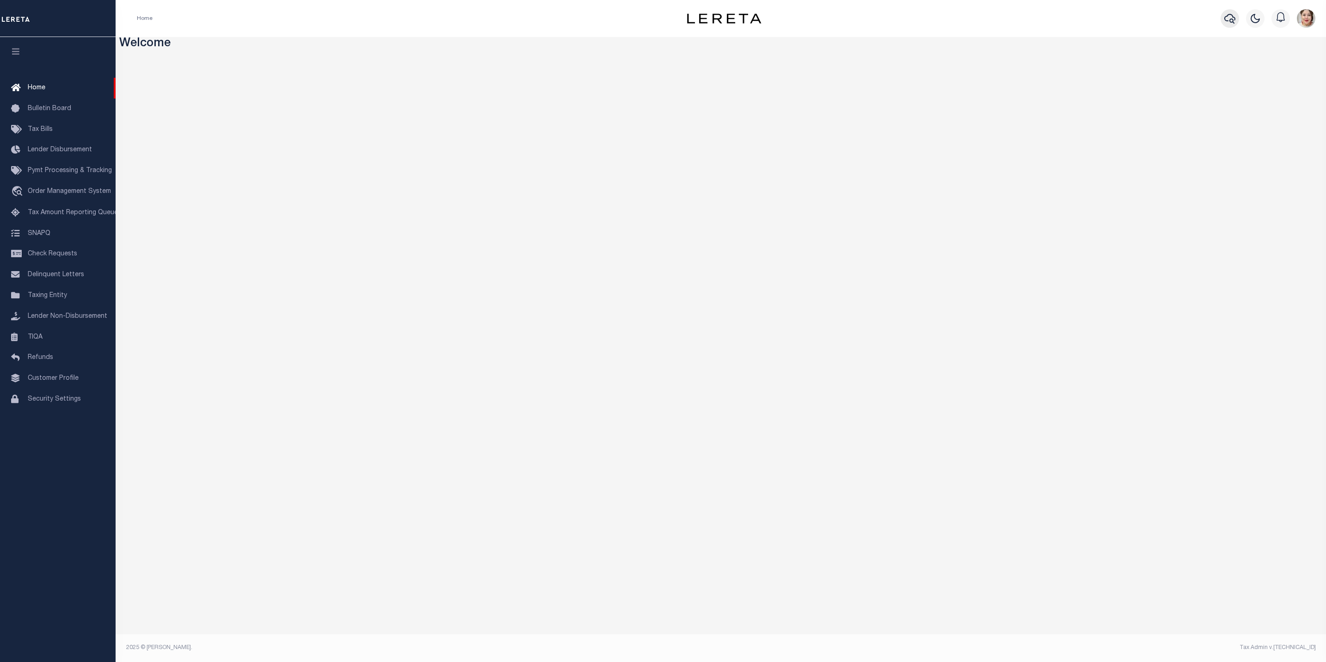
click at [1225, 21] on icon "button" at bounding box center [1230, 18] width 11 height 11
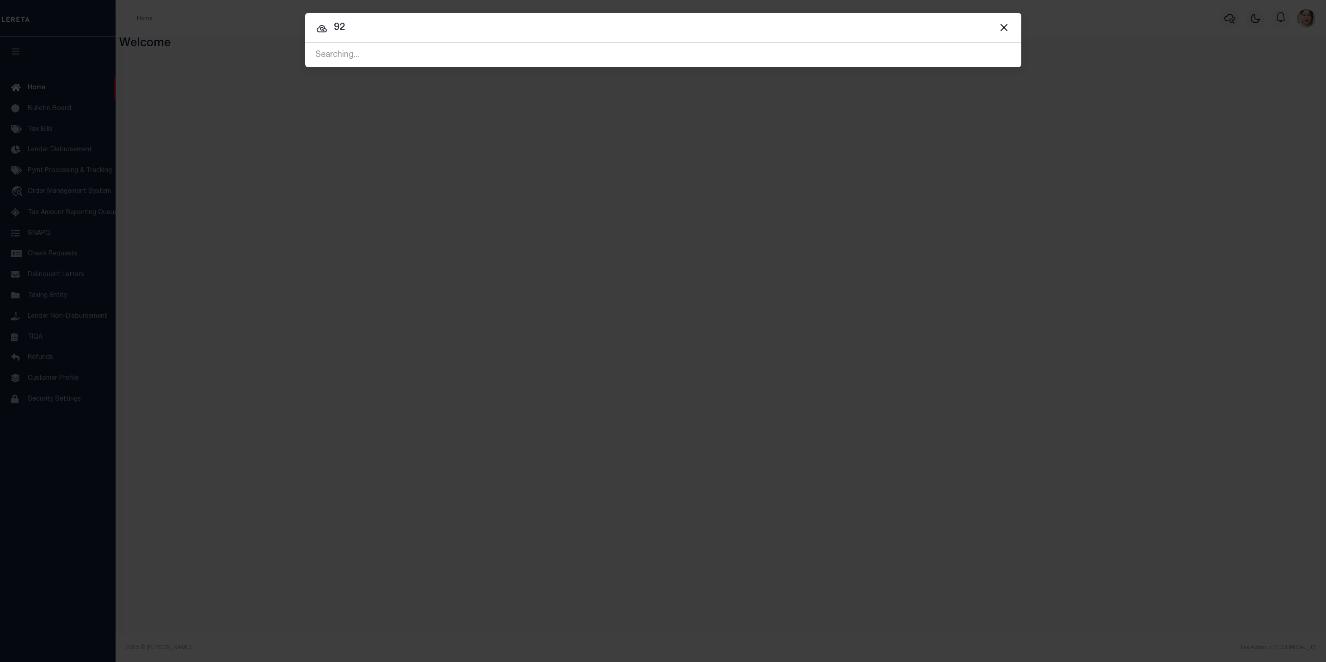
type input "9"
type input "10020564"
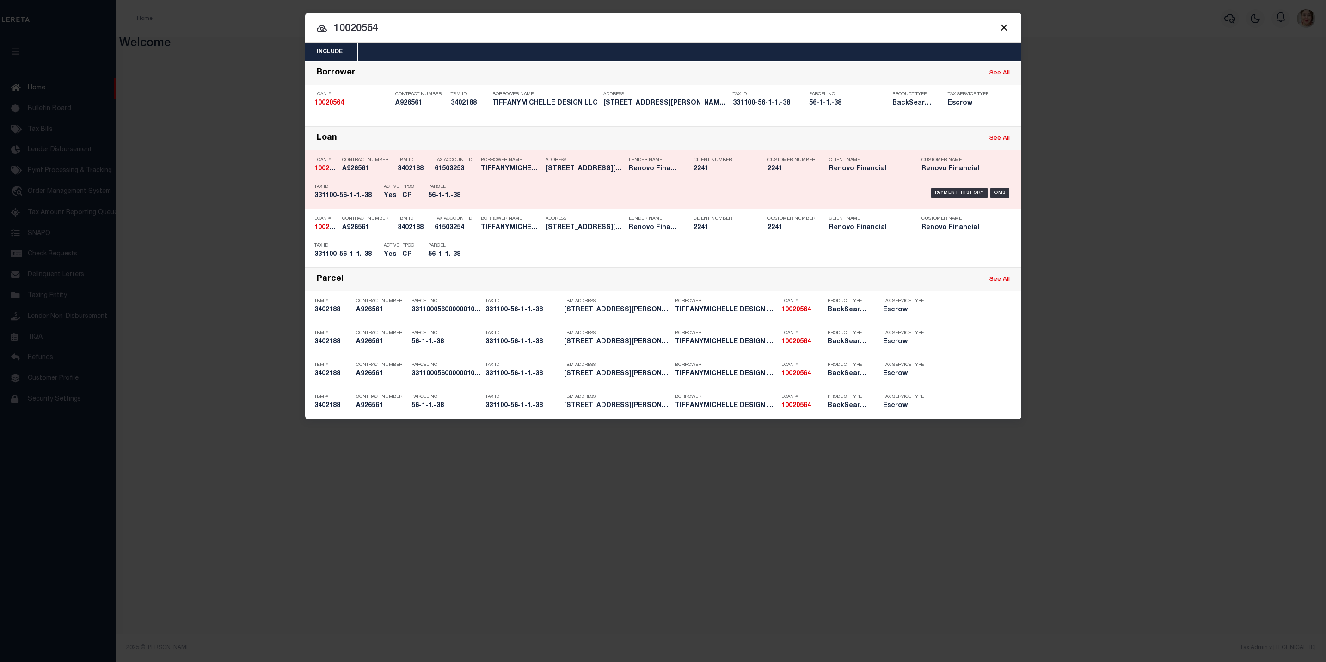
click at [827, 204] on div "Payment History OMS" at bounding box center [748, 192] width 529 height 27
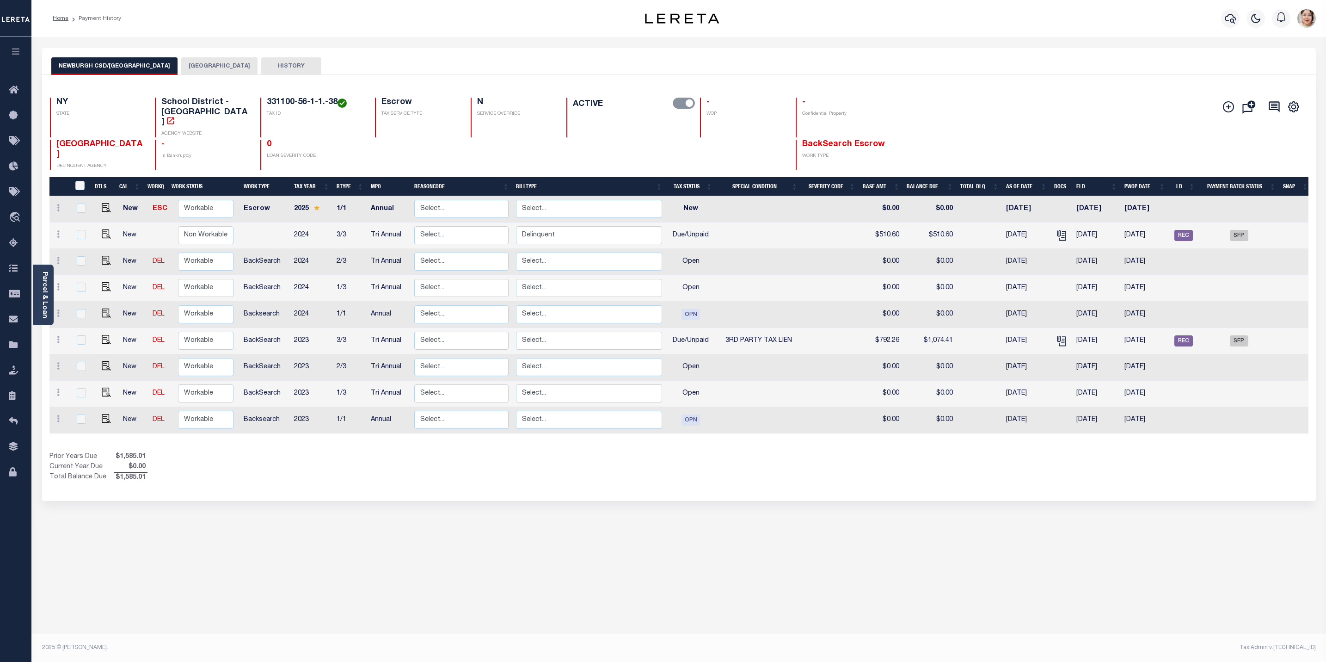
click at [18, 53] on icon "button" at bounding box center [16, 51] width 11 height 8
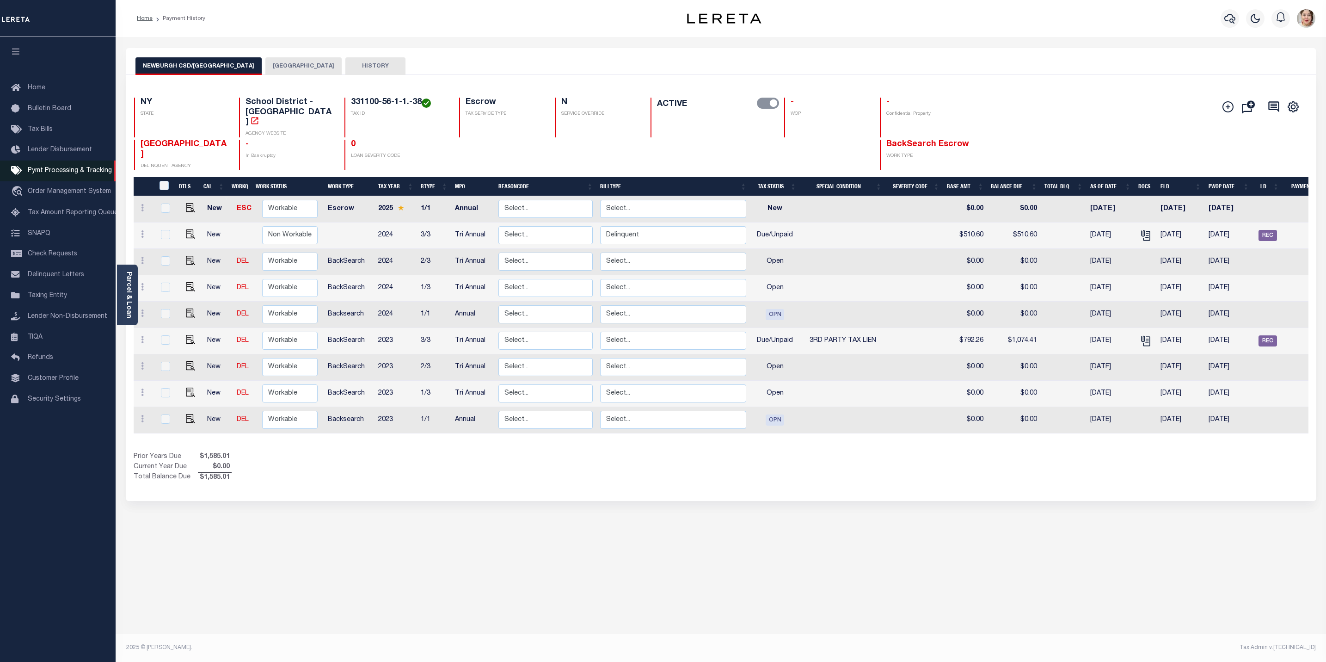
click at [67, 174] on span "Pymt Processing & Tracking" at bounding box center [70, 170] width 84 height 6
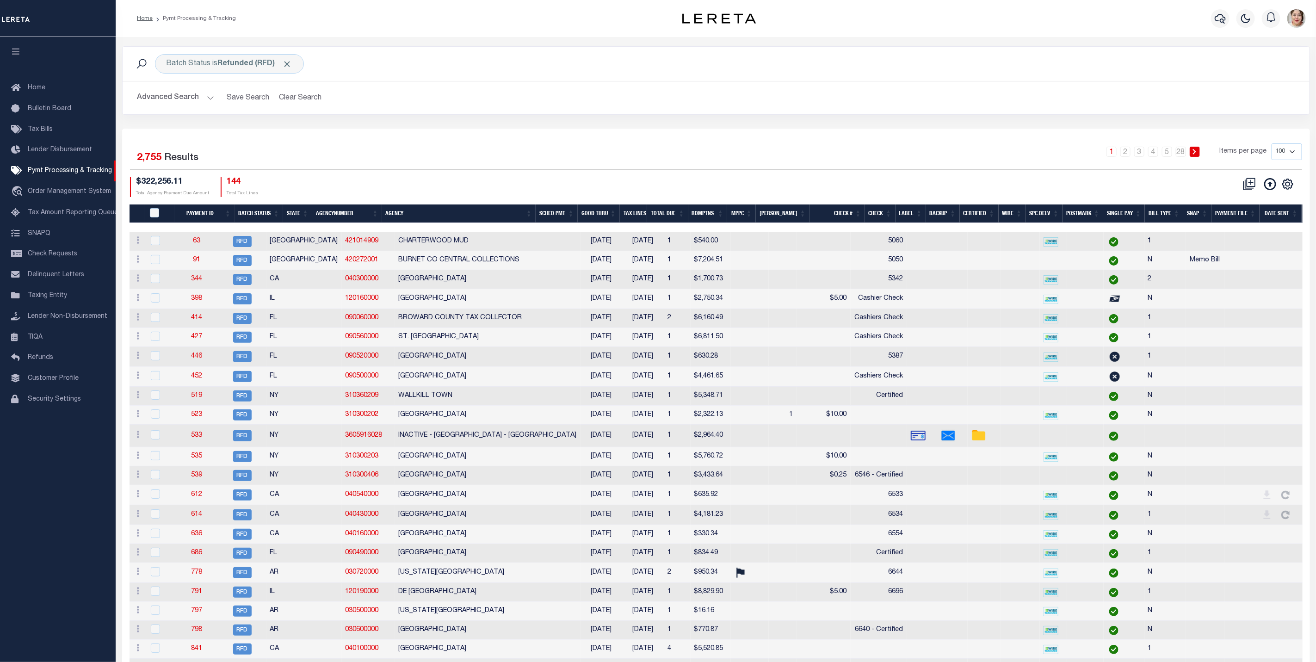
click at [191, 97] on button "Advanced Search" at bounding box center [175, 98] width 77 height 18
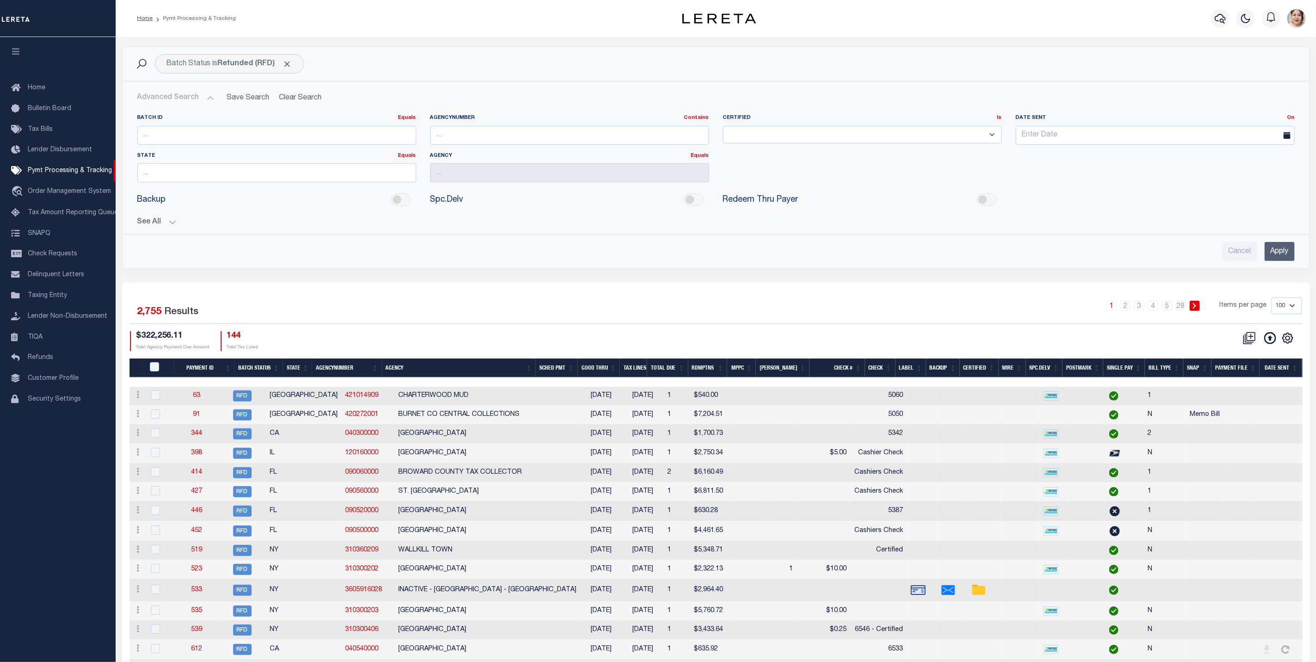
click at [156, 223] on button "See All" at bounding box center [715, 222] width 1157 height 9
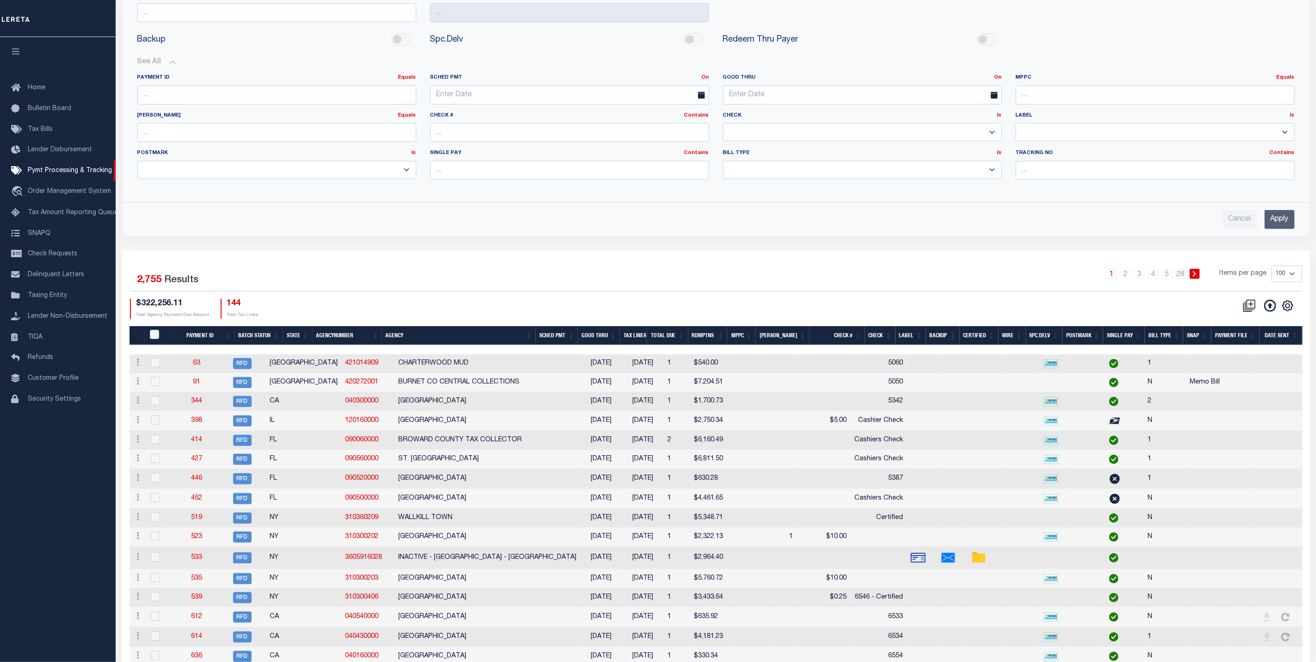
scroll to position [139, 0]
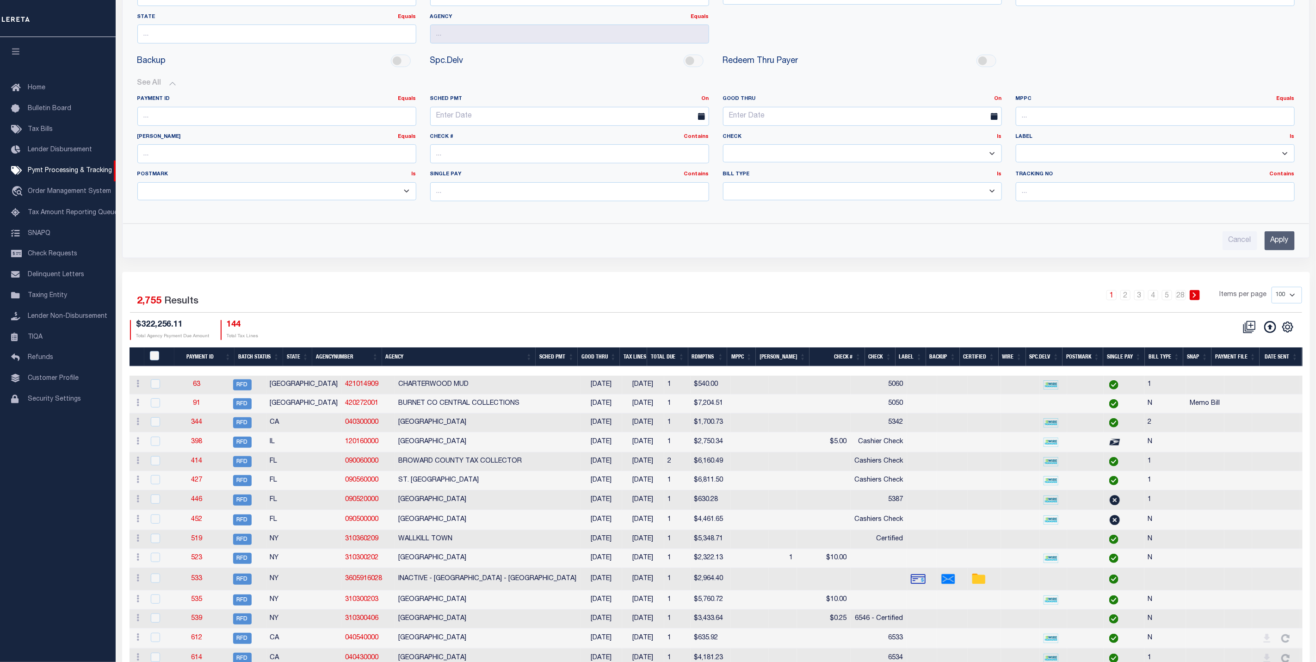
click at [1285, 298] on select "100 200 500 1000" at bounding box center [1286, 295] width 31 height 17
select select "1000"
click at [1271, 290] on select "100 200 500 1000" at bounding box center [1286, 295] width 31 height 17
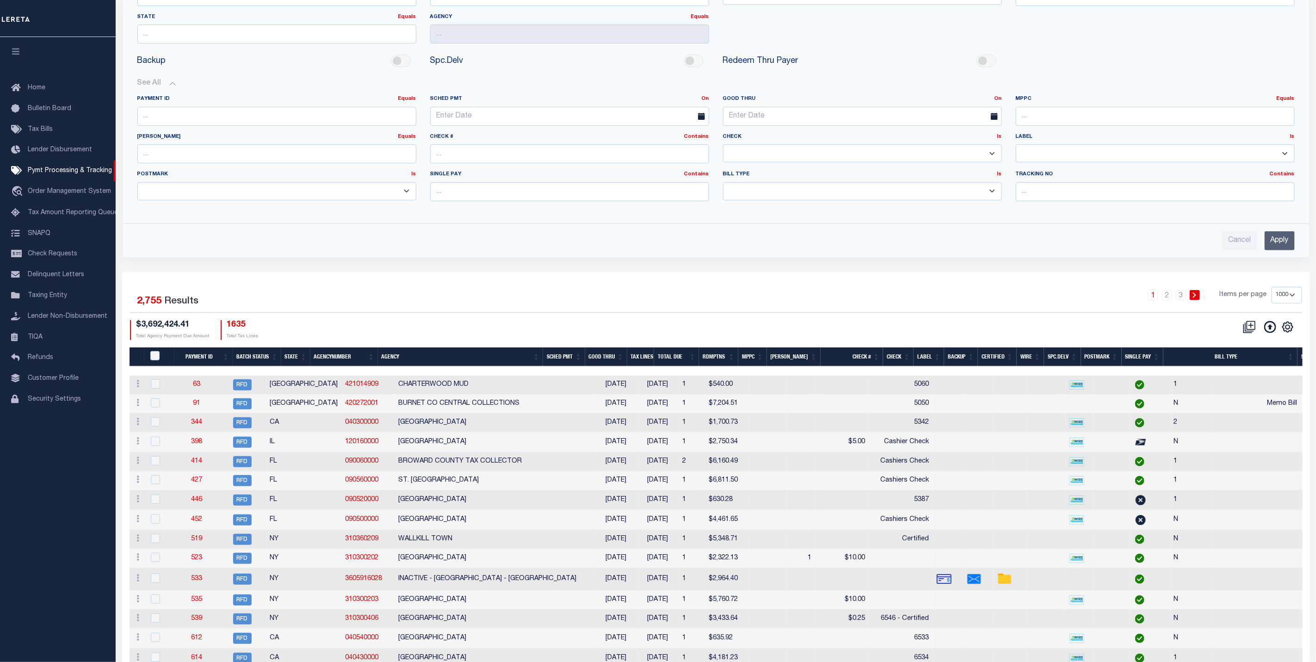
click at [677, 358] on th "Total Due" at bounding box center [676, 356] width 45 height 19
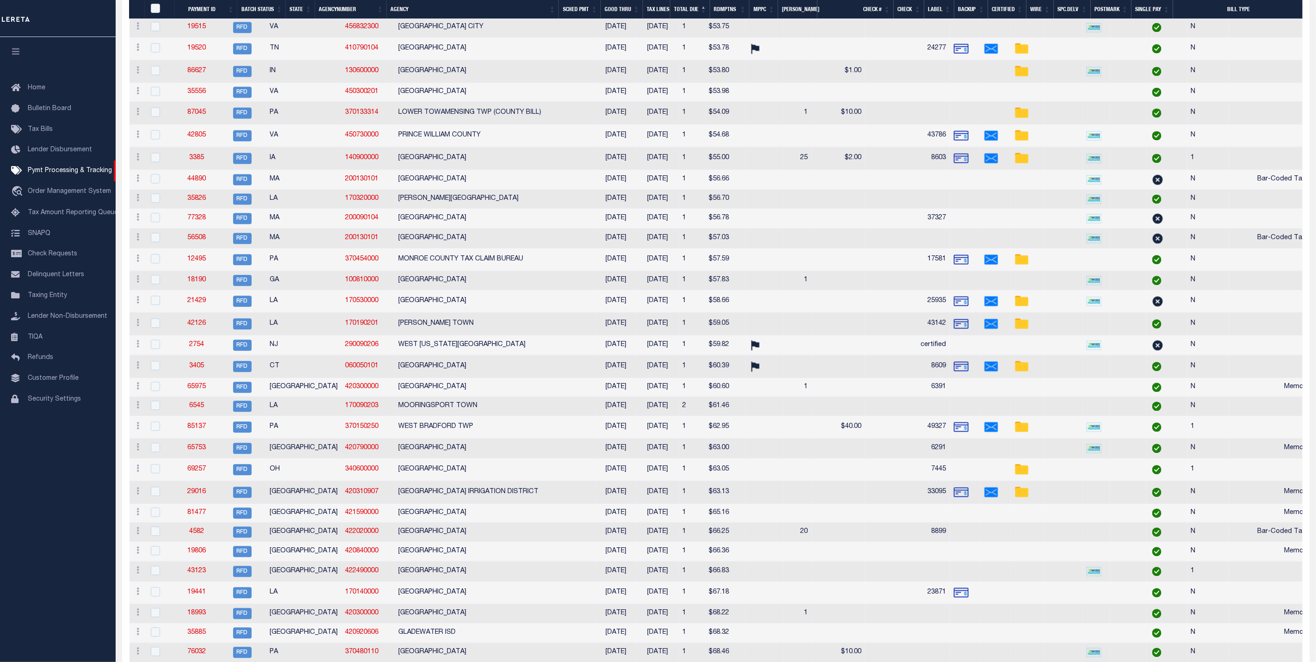
scroll to position [3741, 0]
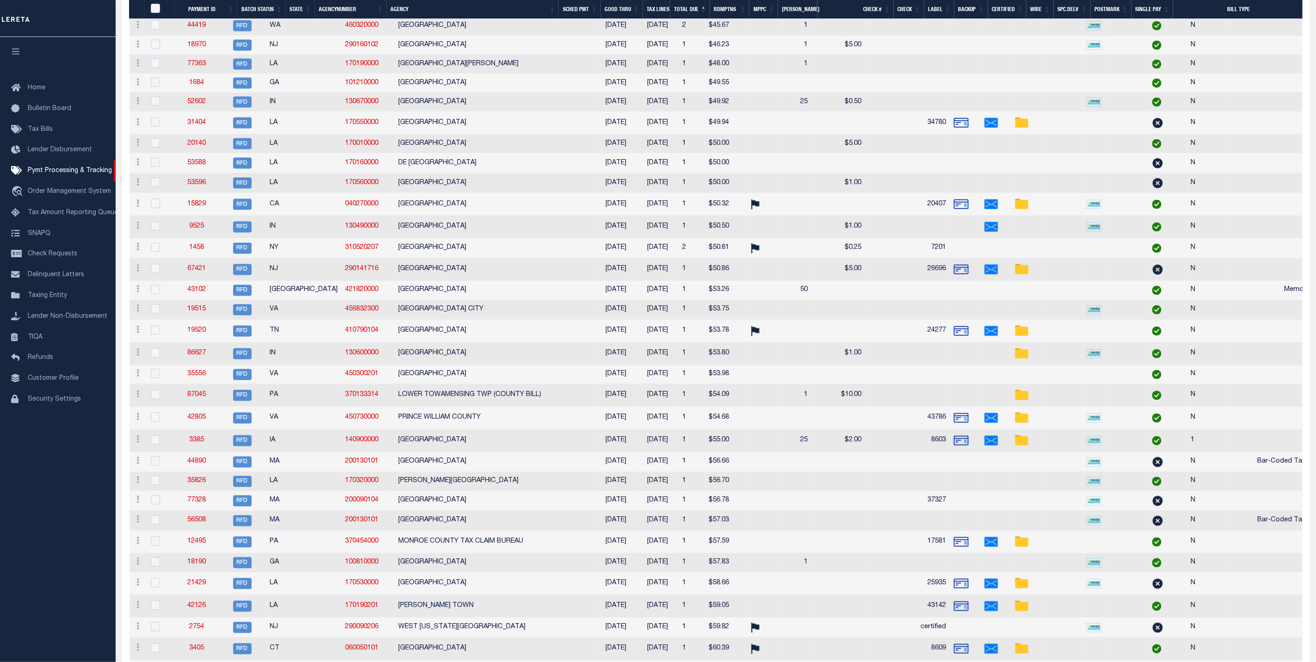
drag, startPoint x: 428, startPoint y: 231, endPoint x: 458, endPoint y: 230, distance: 30.1
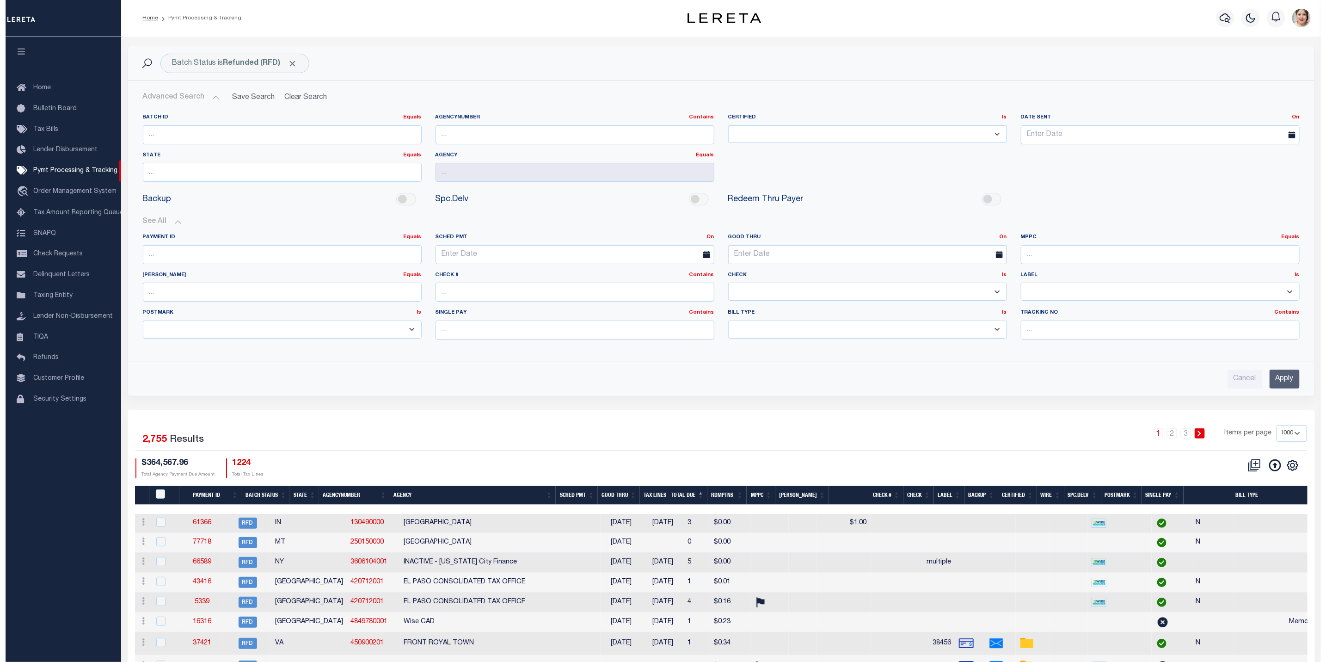
scroll to position [0, 0]
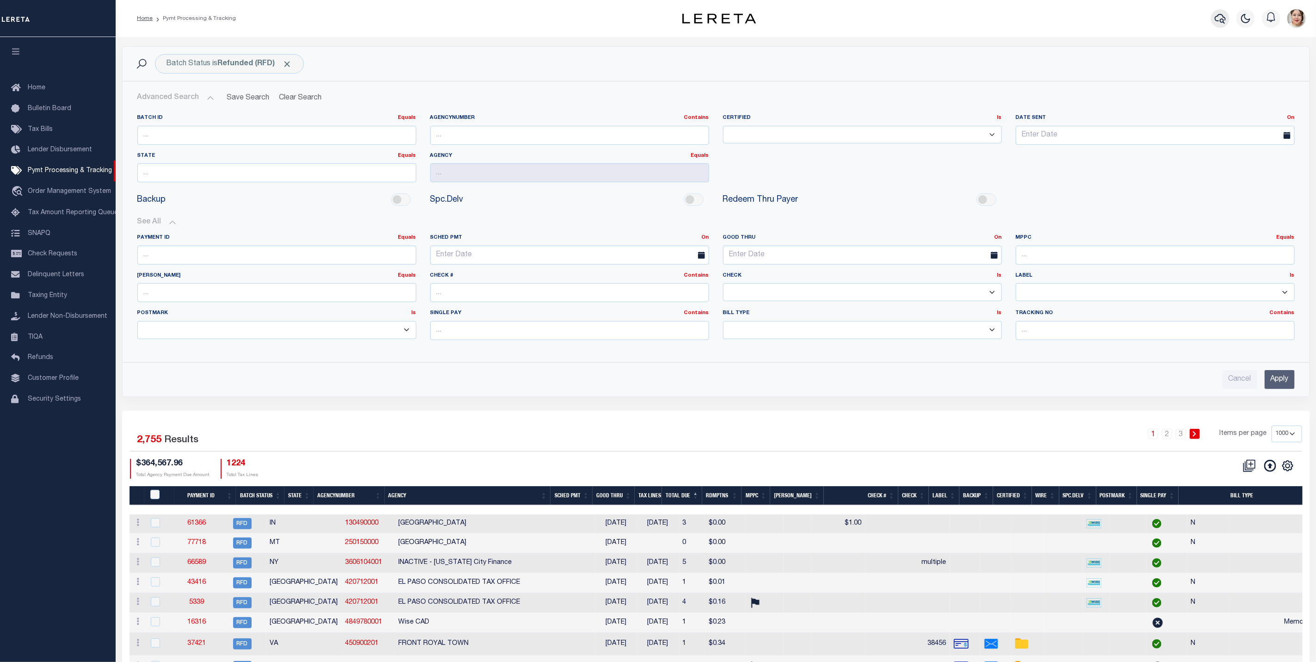
click at [1218, 14] on icon "button" at bounding box center [1219, 18] width 11 height 11
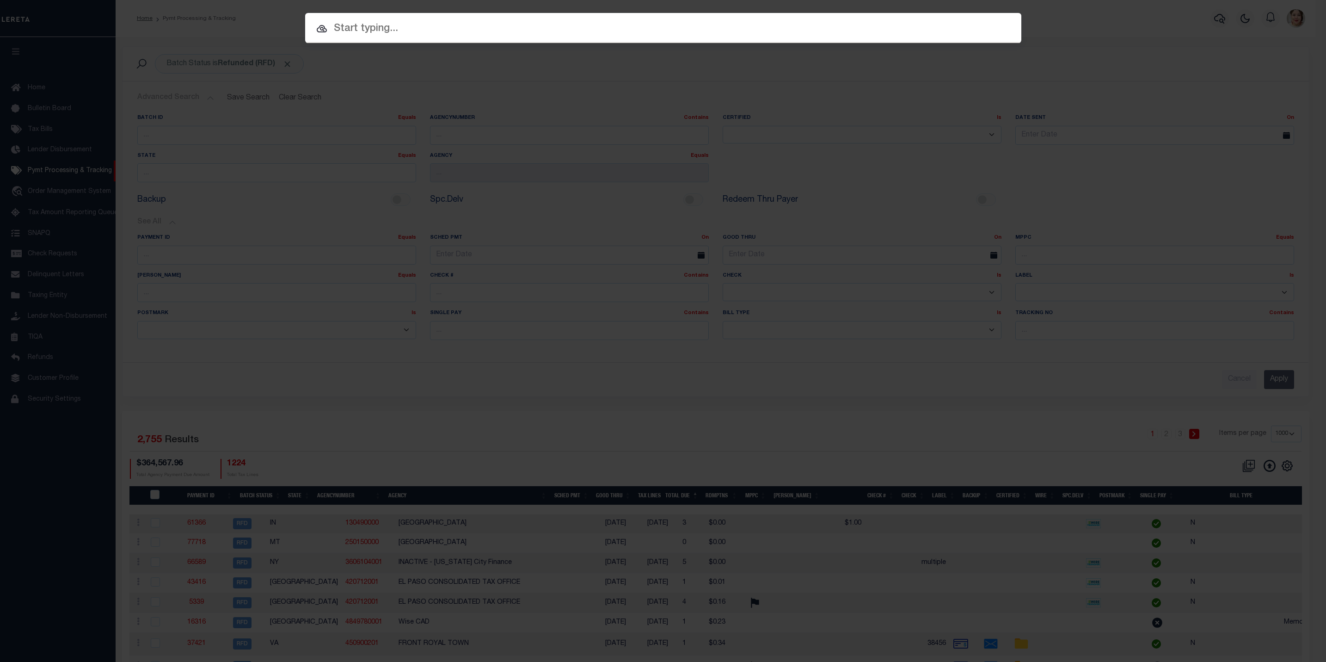
click at [456, 28] on input "text" at bounding box center [663, 29] width 716 height 16
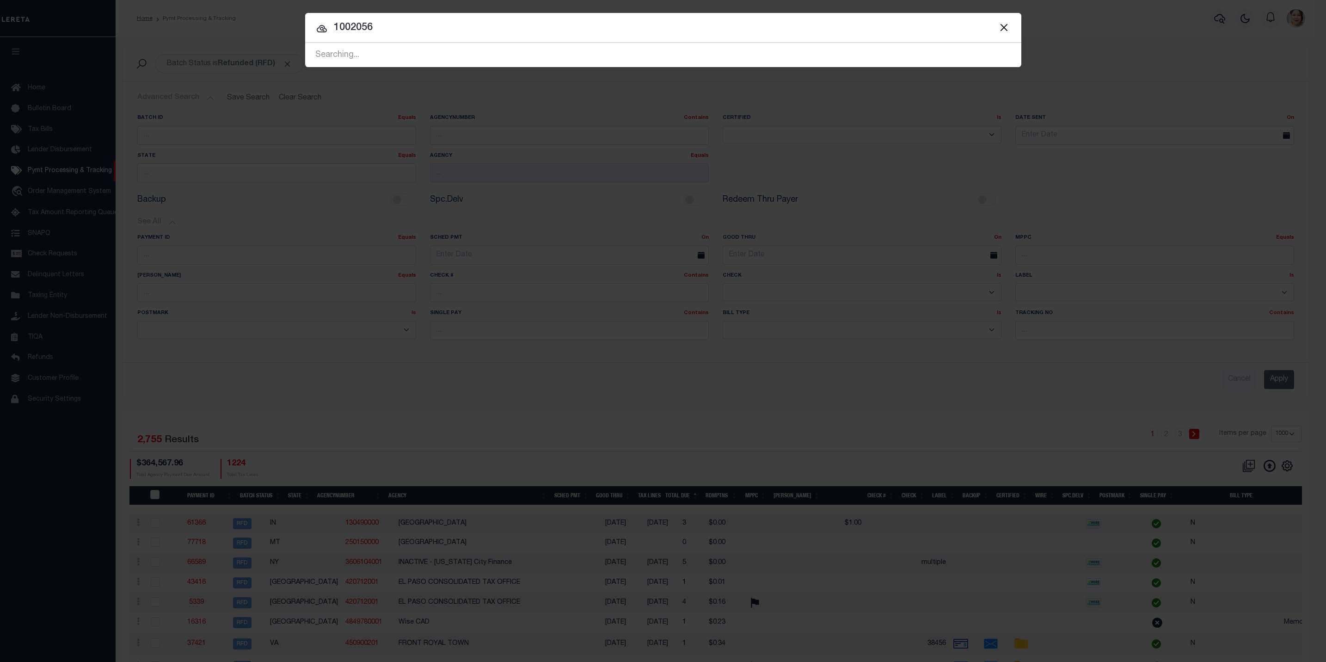
type input "10020564"
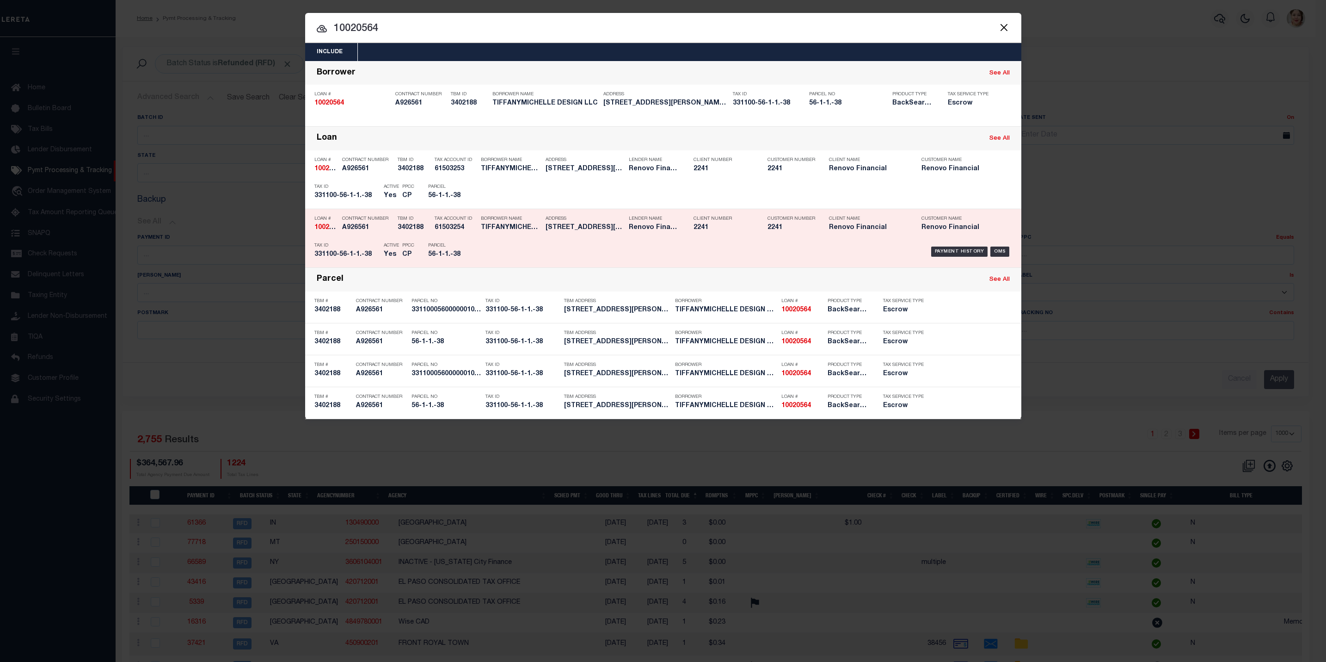
click at [447, 254] on h5 "56-1-1.-38" at bounding box center [449, 255] width 42 height 8
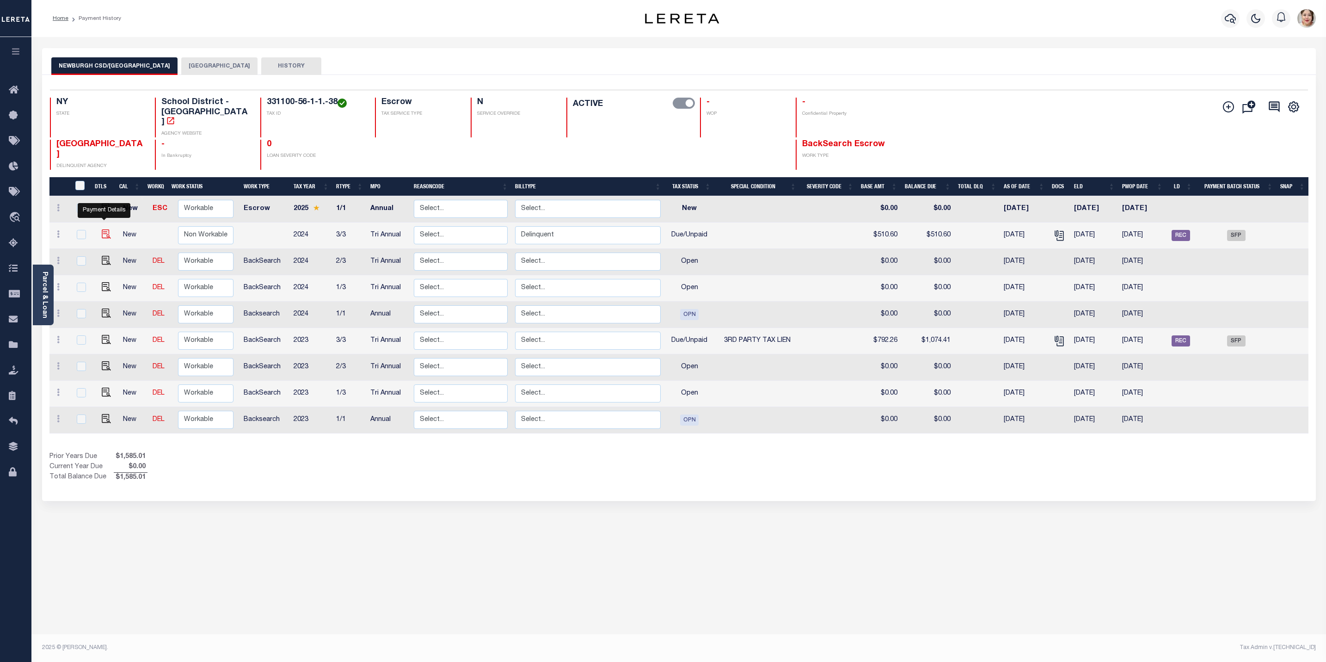
click at [102, 229] on img "" at bounding box center [106, 233] width 9 height 9
checkbox input "true"
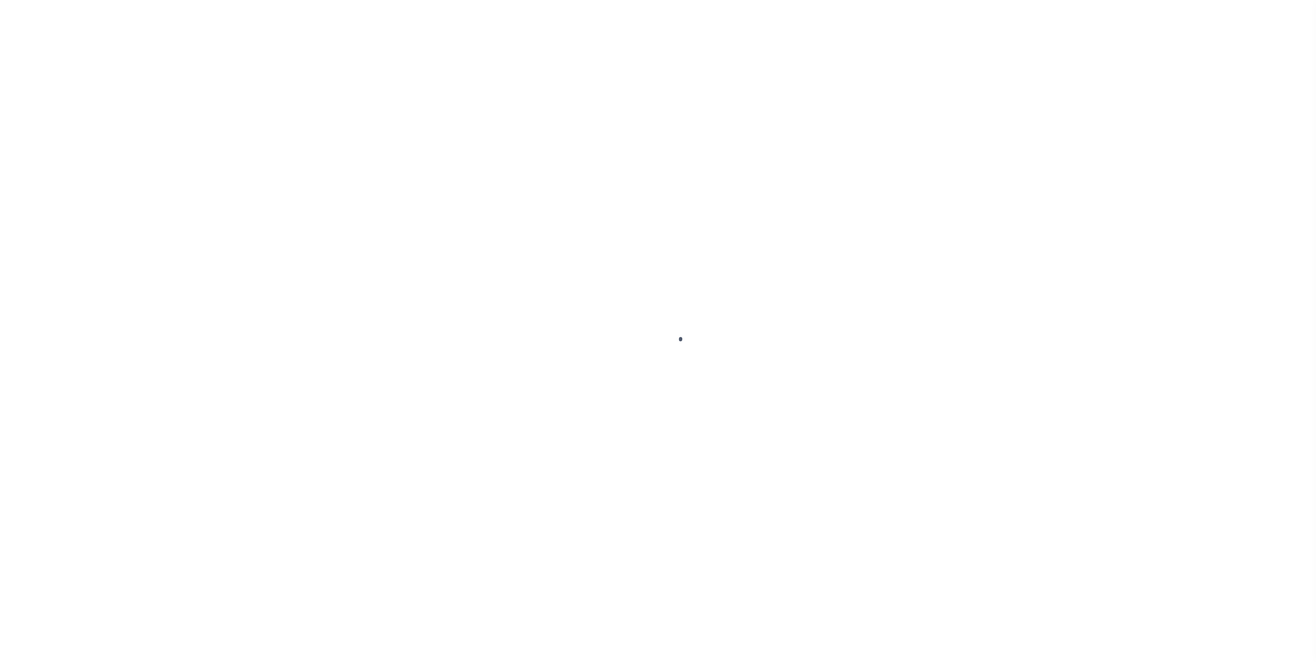
select select "DUE"
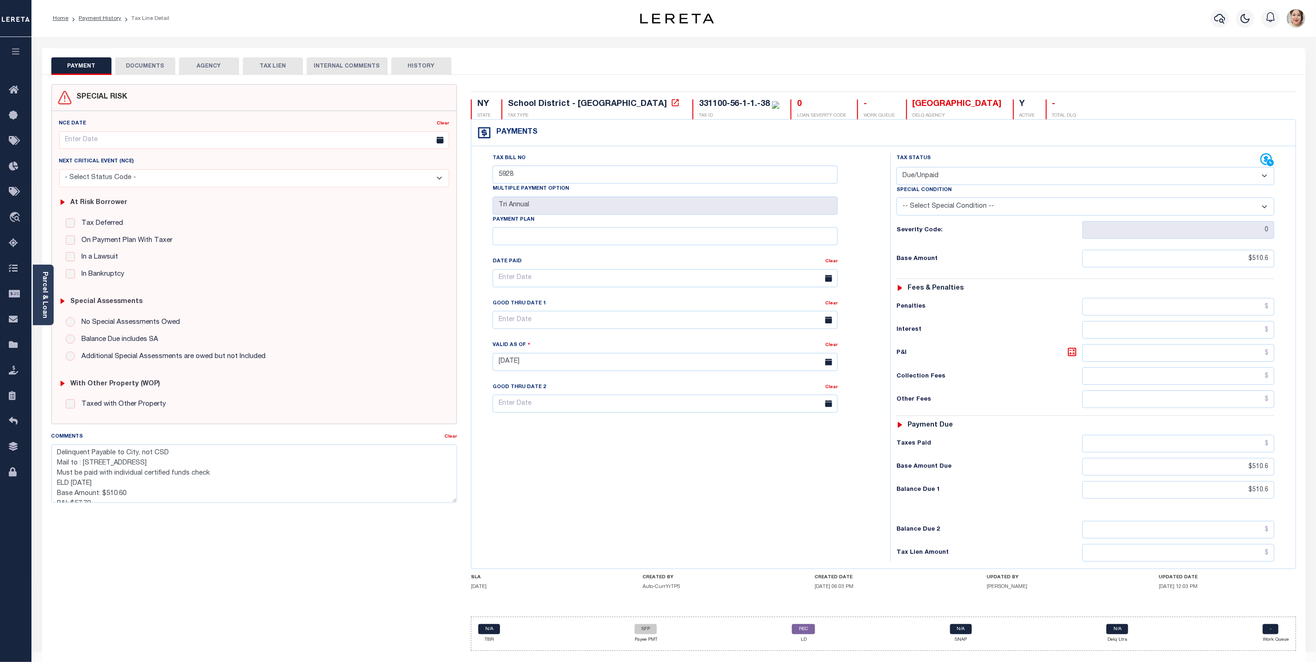
click at [11, 55] on icon "button" at bounding box center [16, 51] width 11 height 8
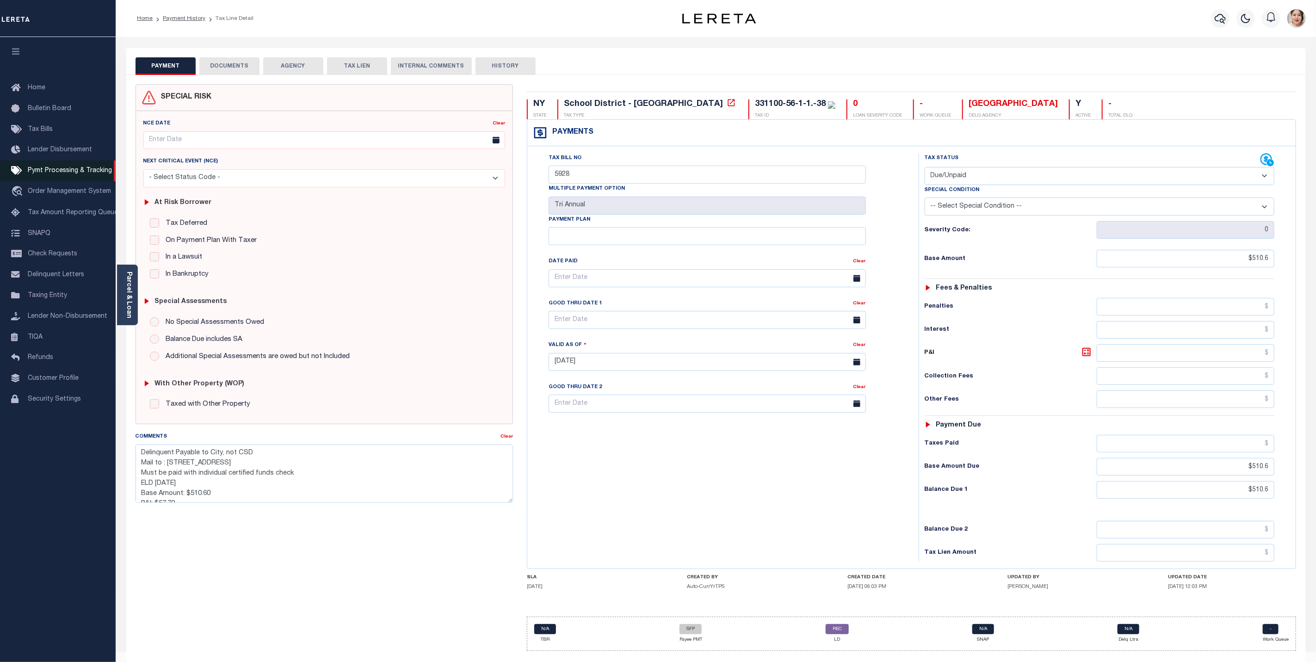
click at [49, 172] on span "Pymt Processing & Tracking" at bounding box center [70, 170] width 84 height 6
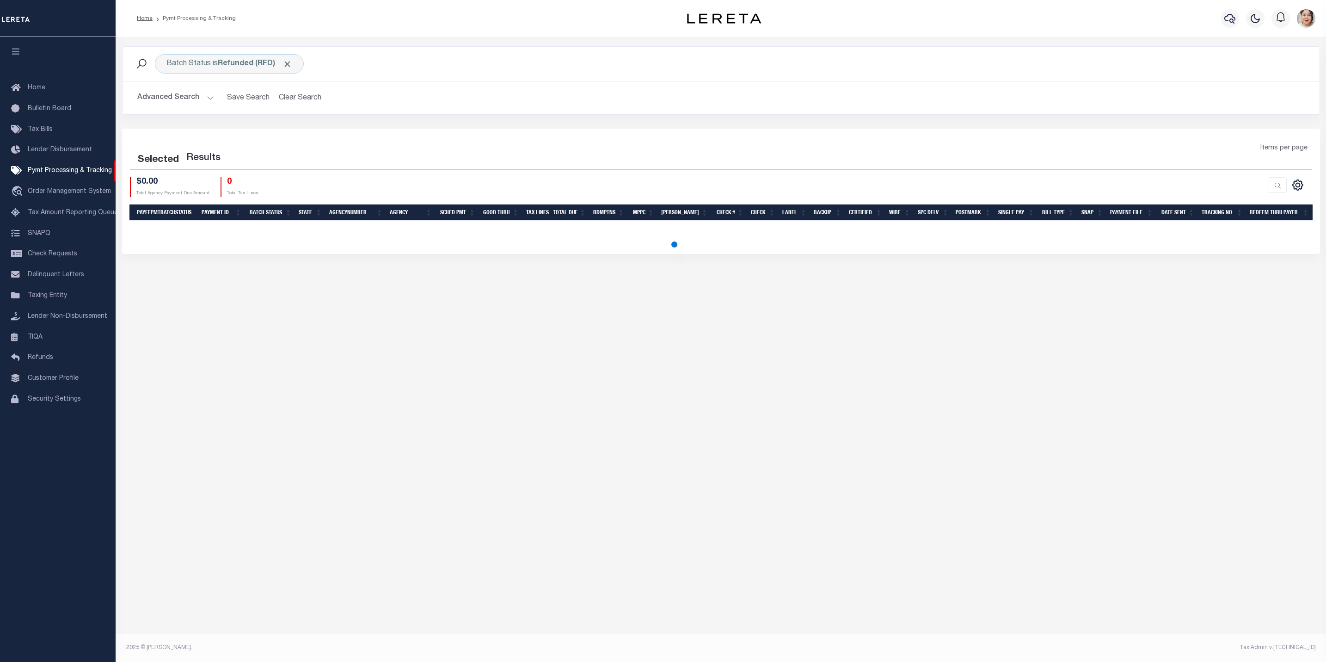
select select "1000"
